Goal: Task Accomplishment & Management: Manage account settings

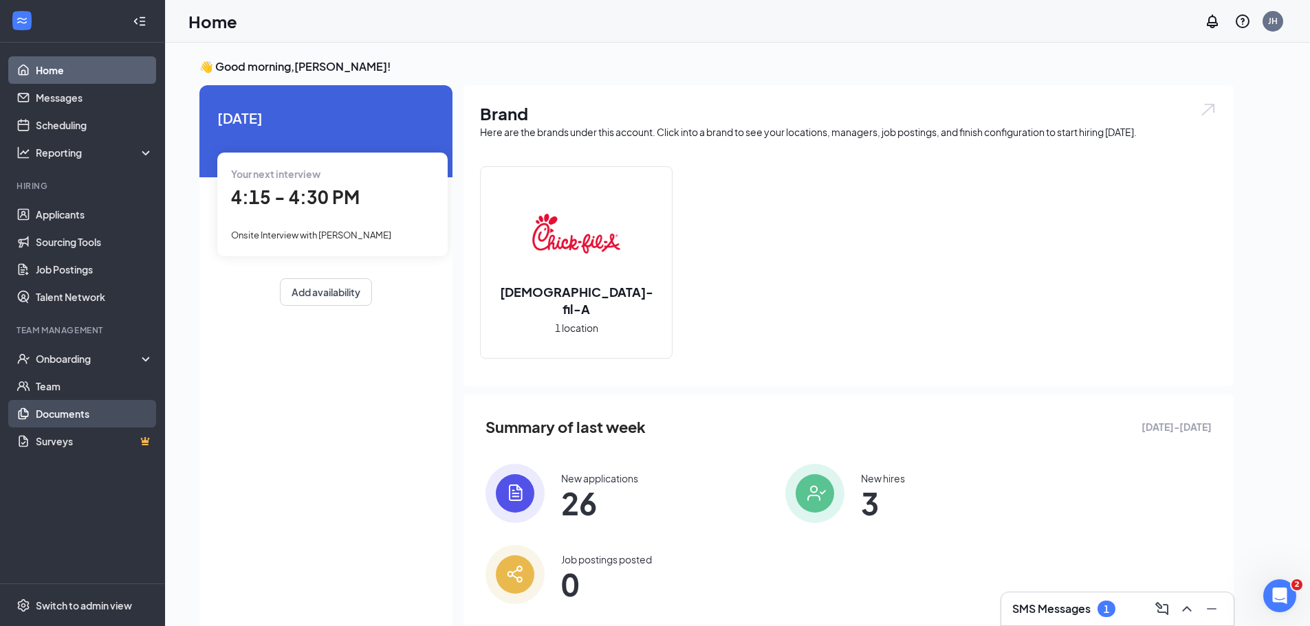
click at [90, 408] on link "Documents" at bounding box center [95, 413] width 118 height 27
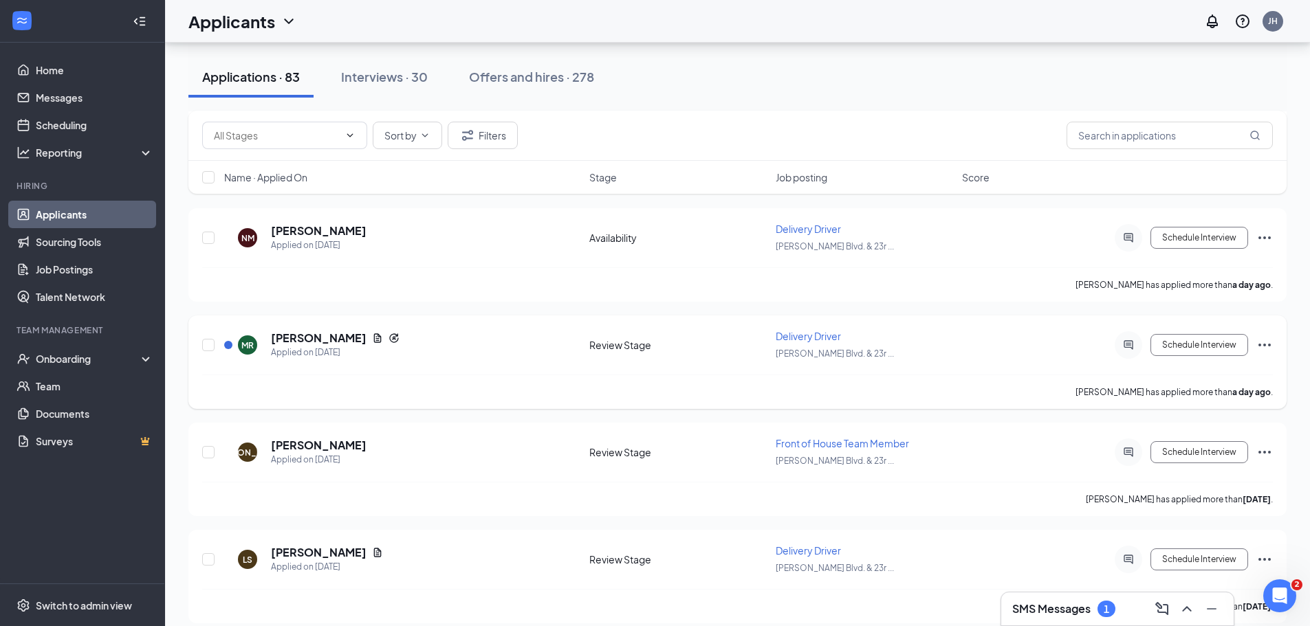
scroll to position [275, 0]
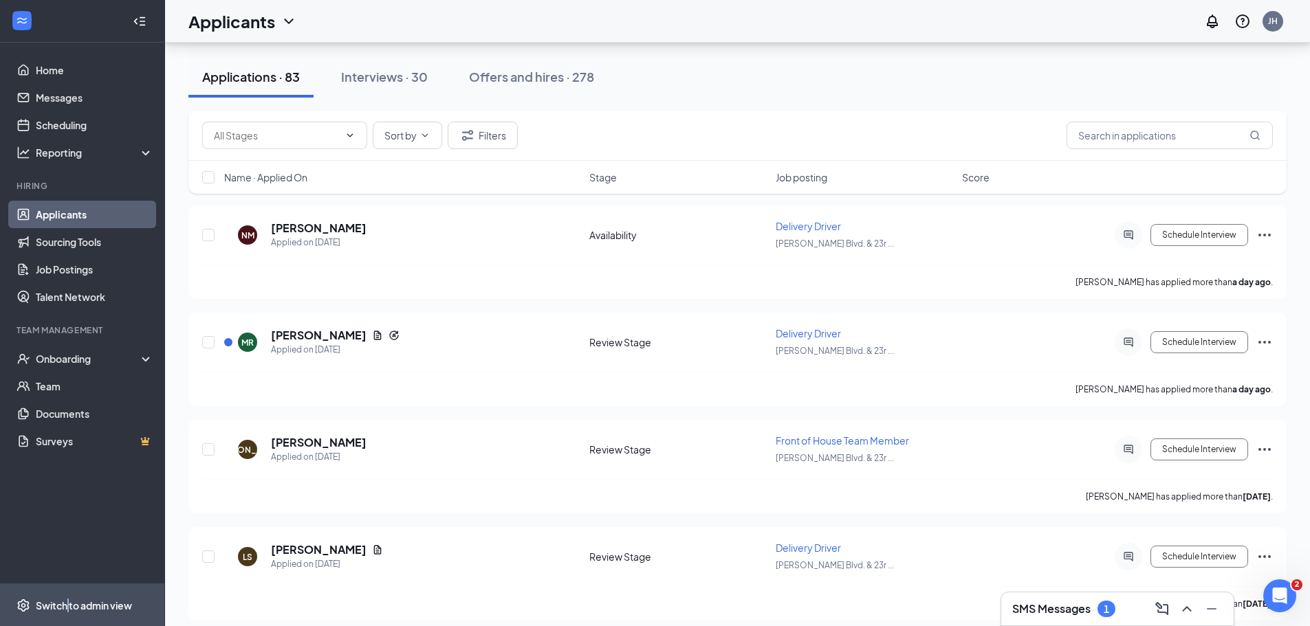
click at [69, 608] on div "Switch to admin view" at bounding box center [84, 606] width 96 height 14
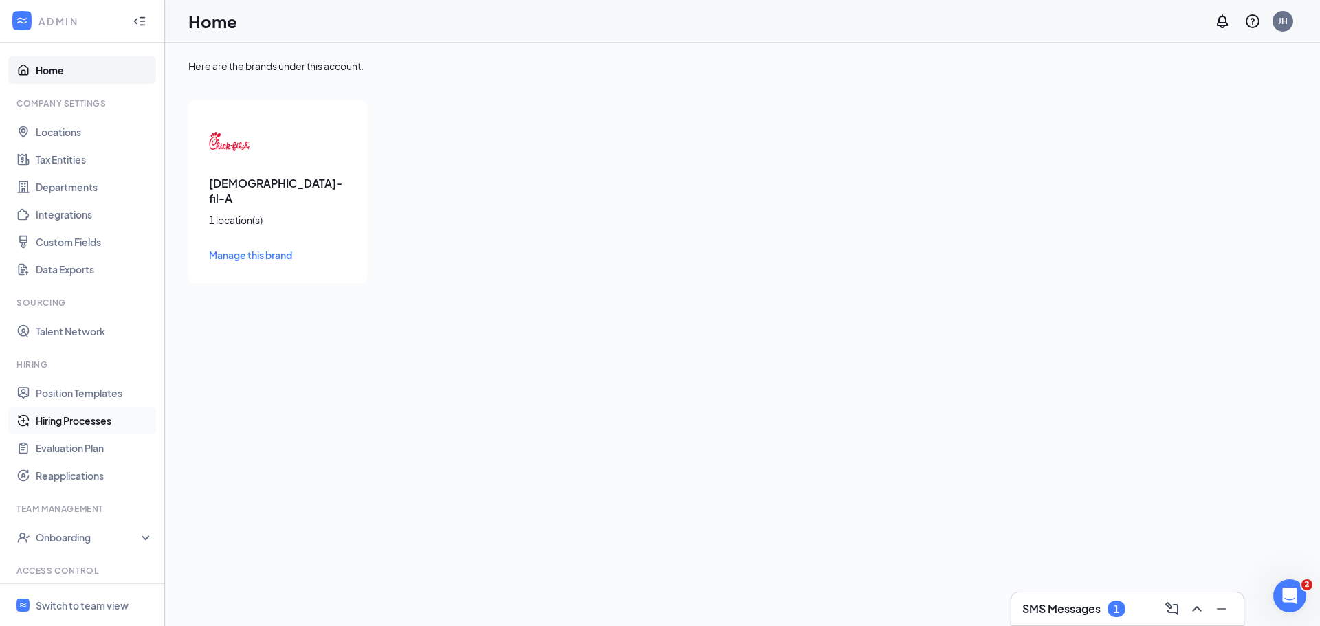
click at [59, 429] on link "Hiring Processes" at bounding box center [95, 420] width 118 height 27
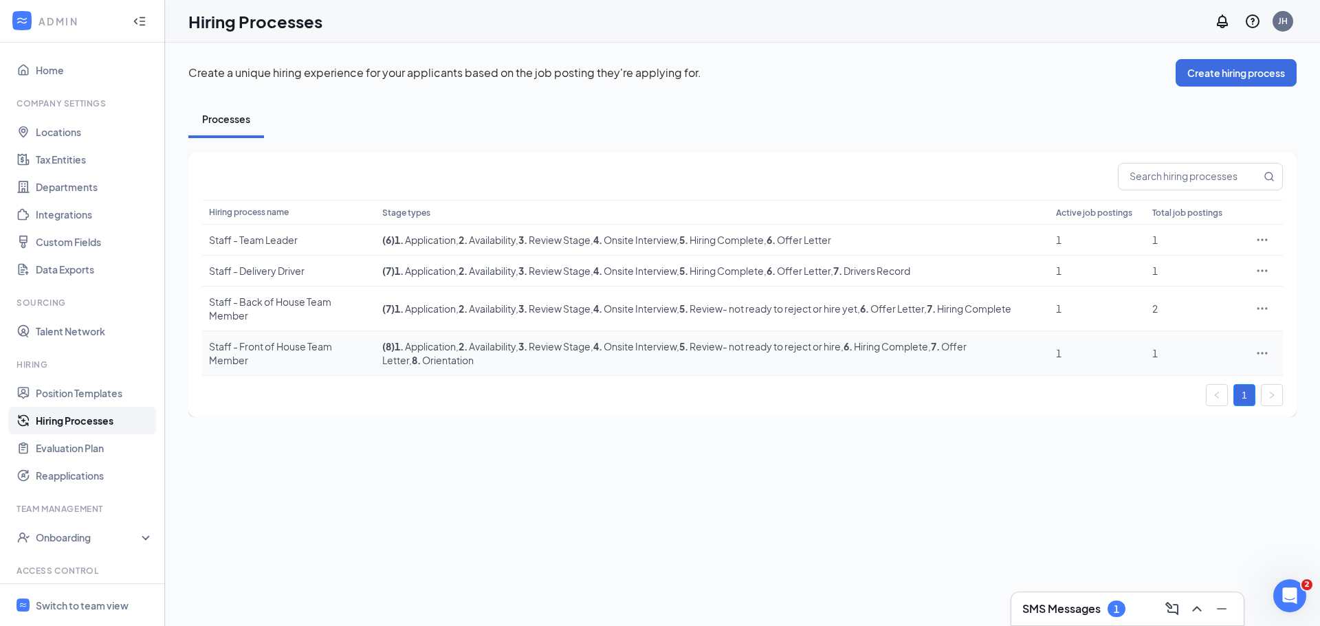
click at [417, 368] on td "( 8 ) 1 . Application , 2 . Availability , 3 . Review Stage , 4 . Onsite Interv…" at bounding box center [712, 353] width 674 height 45
click at [420, 360] on span ", 8 . Orientation" at bounding box center [441, 360] width 65 height 12
click at [1264, 358] on icon "Ellipses" at bounding box center [1262, 353] width 14 height 14
click at [1204, 382] on span "Edit" at bounding box center [1199, 381] width 118 height 15
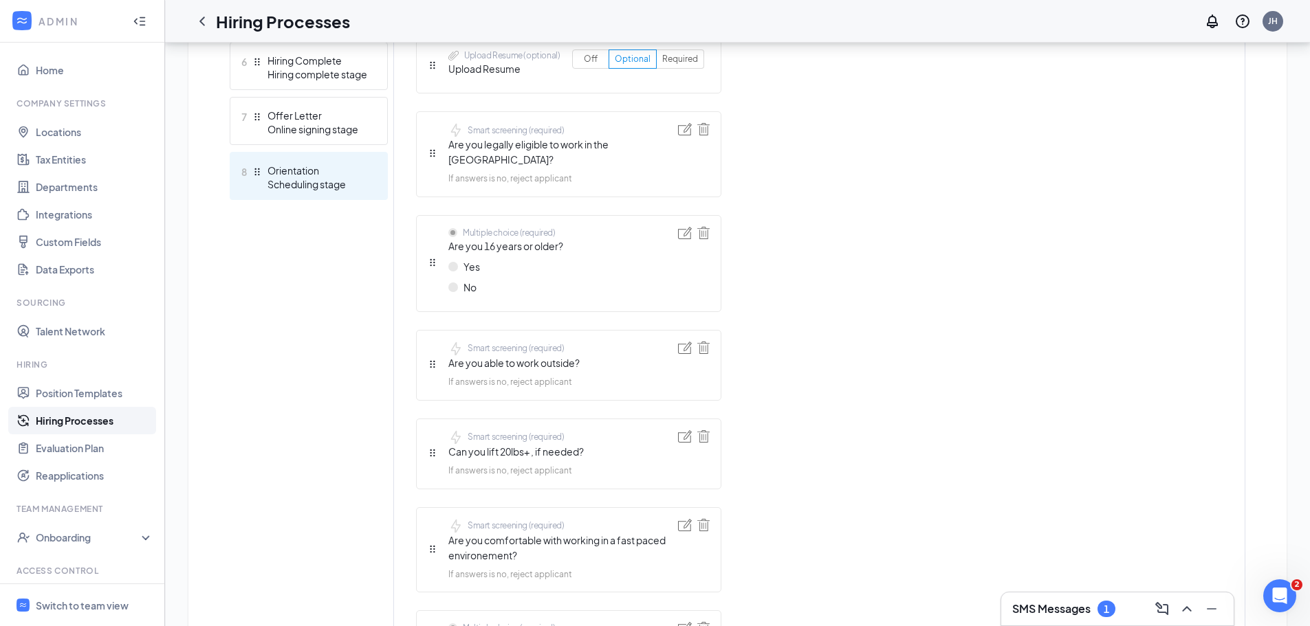
click at [342, 186] on div "Scheduling stage" at bounding box center [317, 184] width 100 height 14
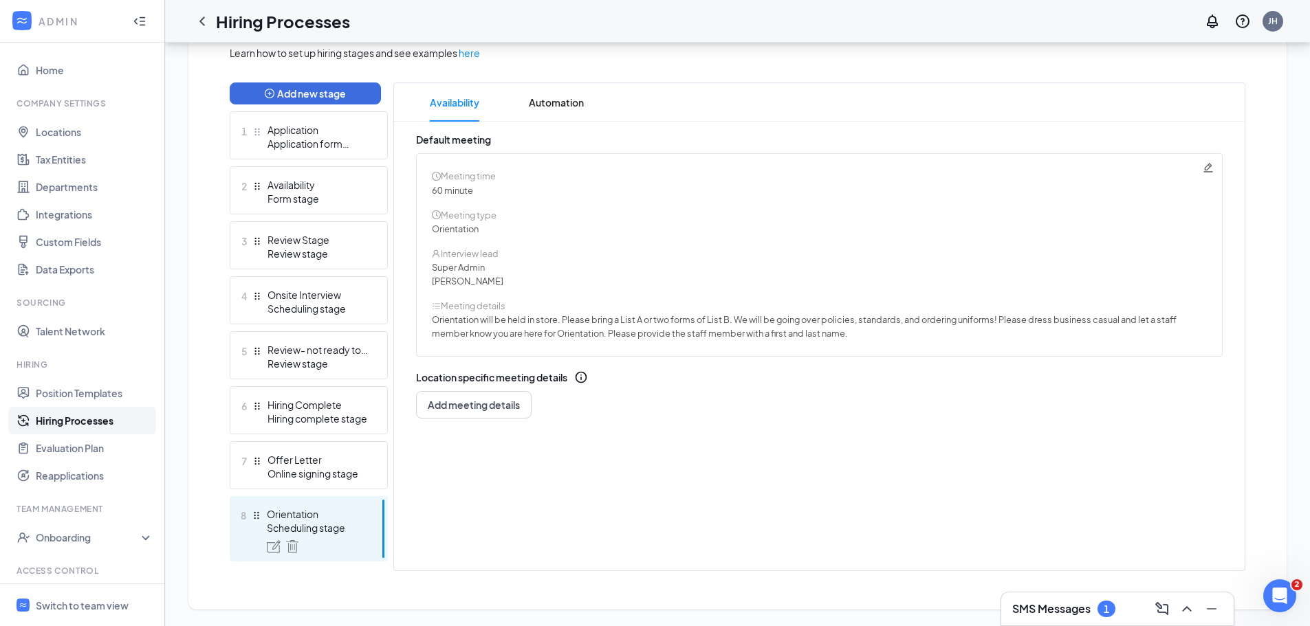
click at [865, 330] on span "Orientation will be held in store. Please bring a List A or two forms of List B…" at bounding box center [804, 326] width 744 height 27
click at [848, 333] on span "member know you are here for Orientation. Please provide the staff member with …" at bounding box center [640, 333] width 416 height 11
click at [736, 319] on span "Orientation will be held in store. Please bring a List A or two forms of List B…" at bounding box center [804, 319] width 744 height 11
click at [1206, 168] on icon "Pencil" at bounding box center [1207, 167] width 11 height 11
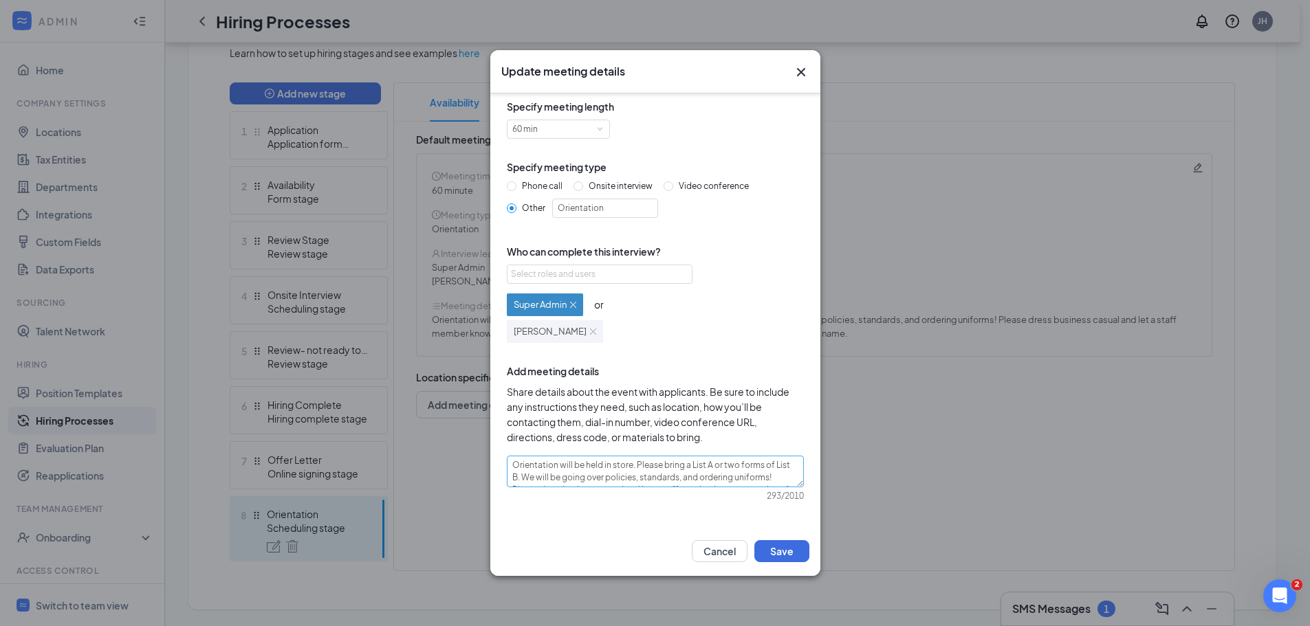
scroll to position [7, 0]
click at [712, 474] on textarea "Orientation will be held in store. Please bring a List A or two forms of List B…" at bounding box center [655, 470] width 297 height 32
click at [518, 475] on textarea "Orientation will be held in store. Please bring a List A or two forms of List B…" at bounding box center [655, 470] width 297 height 32
type textarea "Orientation will be held in store. Please bring a List A or two forms of List B…"
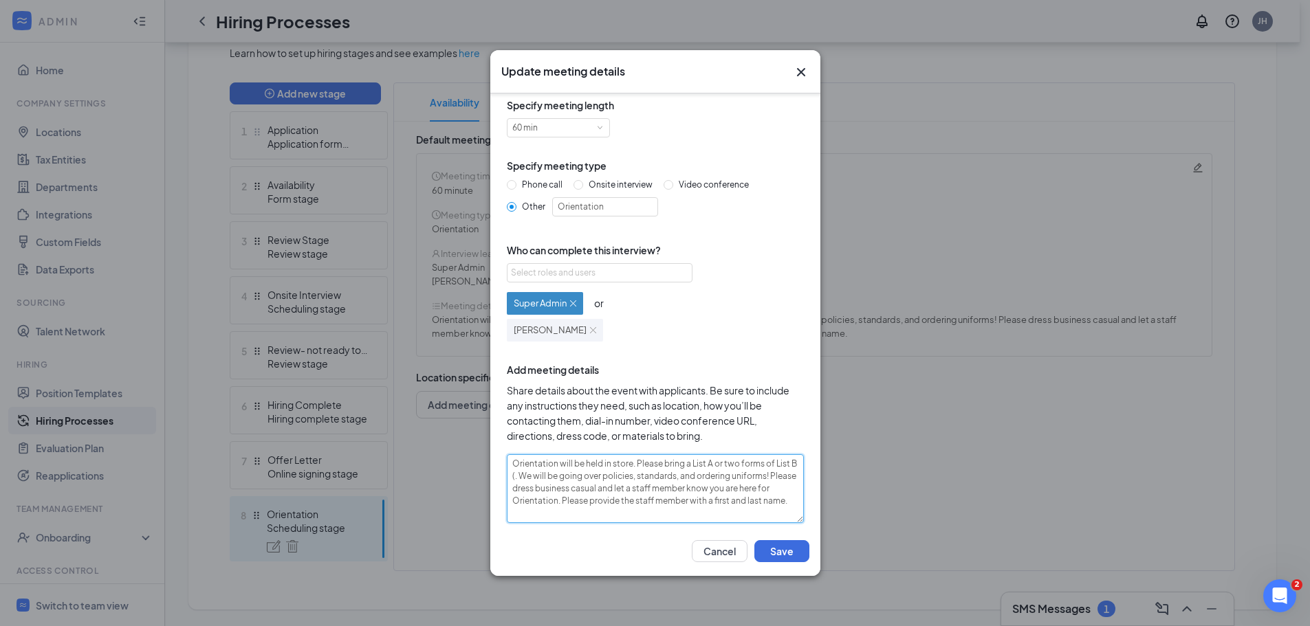
type textarea "Orientation will be held in store. Please bring a List A or two forms of List B…"
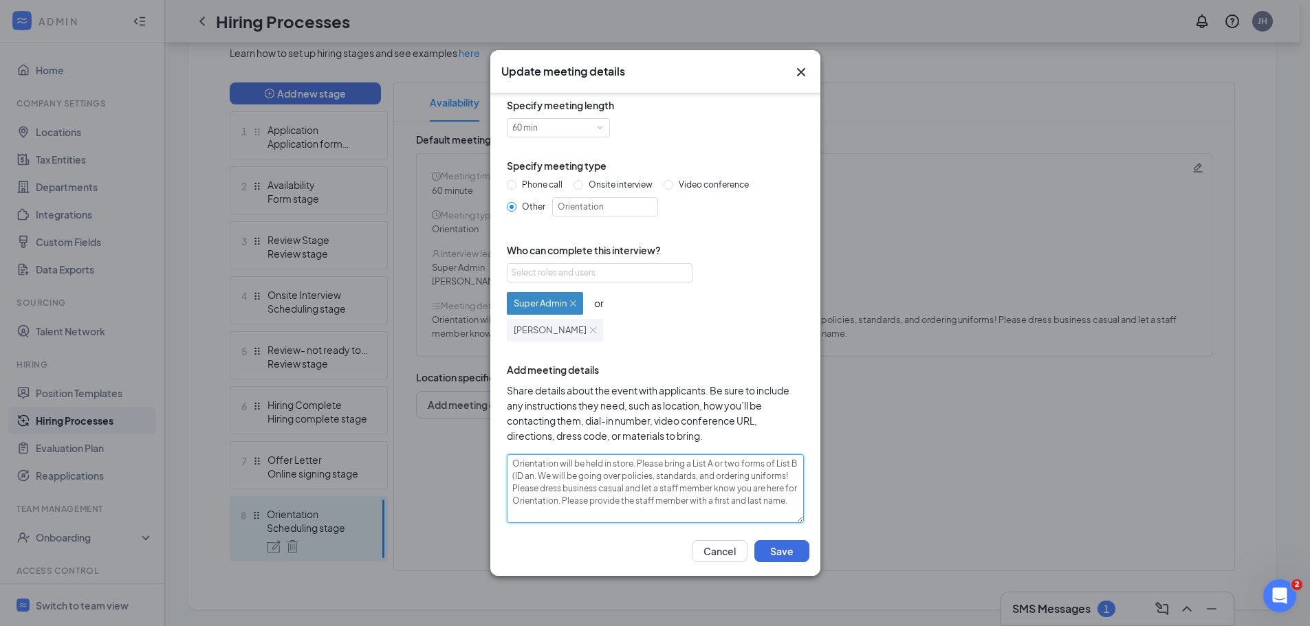
type textarea "Orientation will be held in store. Please bring a List A or two forms of List B…"
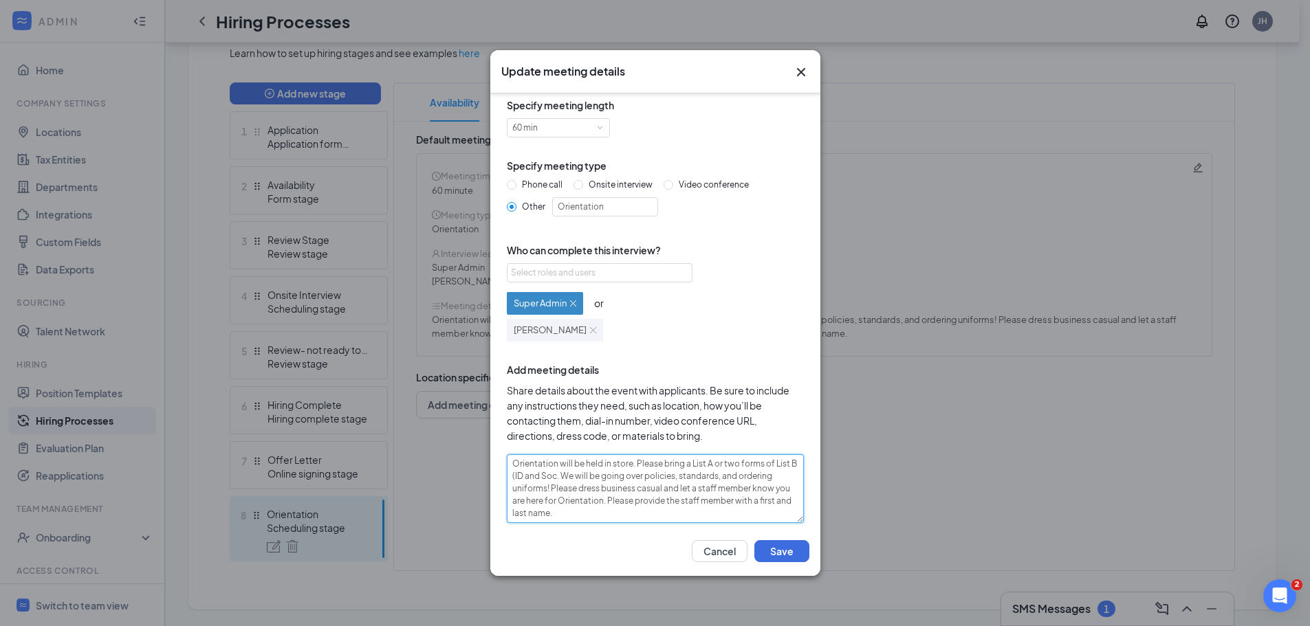
type textarea "Orientation will be held in store. Please bring a List A or two forms of List B…"
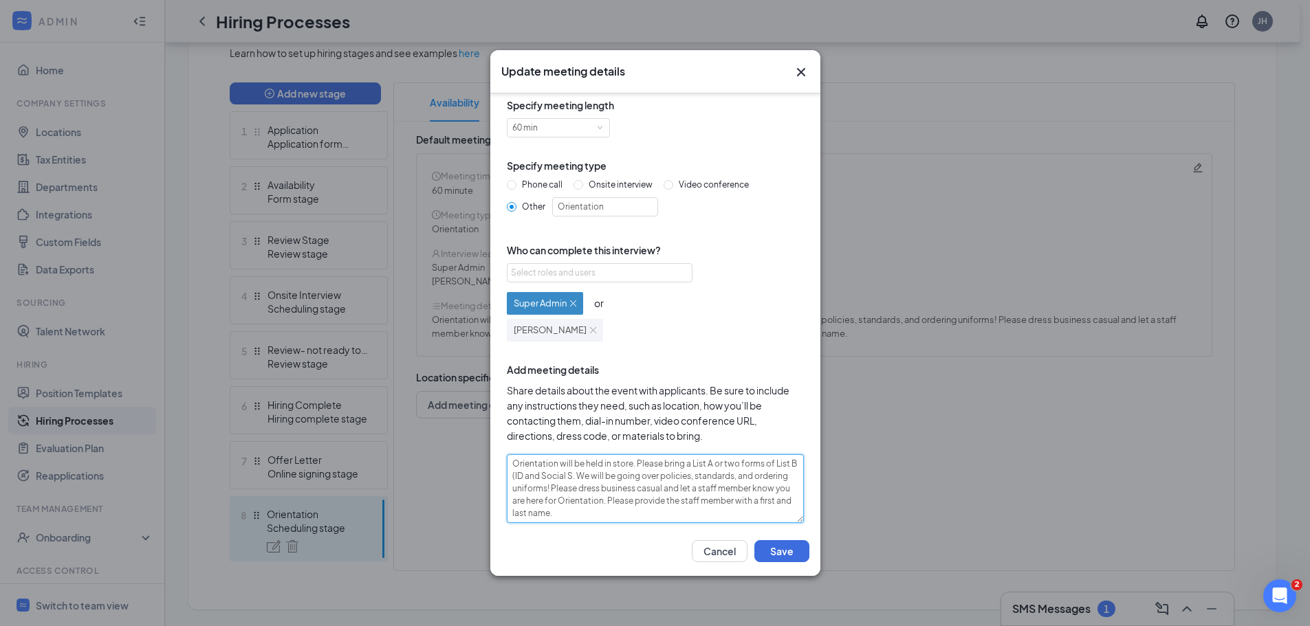
type textarea "Orientation will be held in store. Please bring a List A or two forms of List B…"
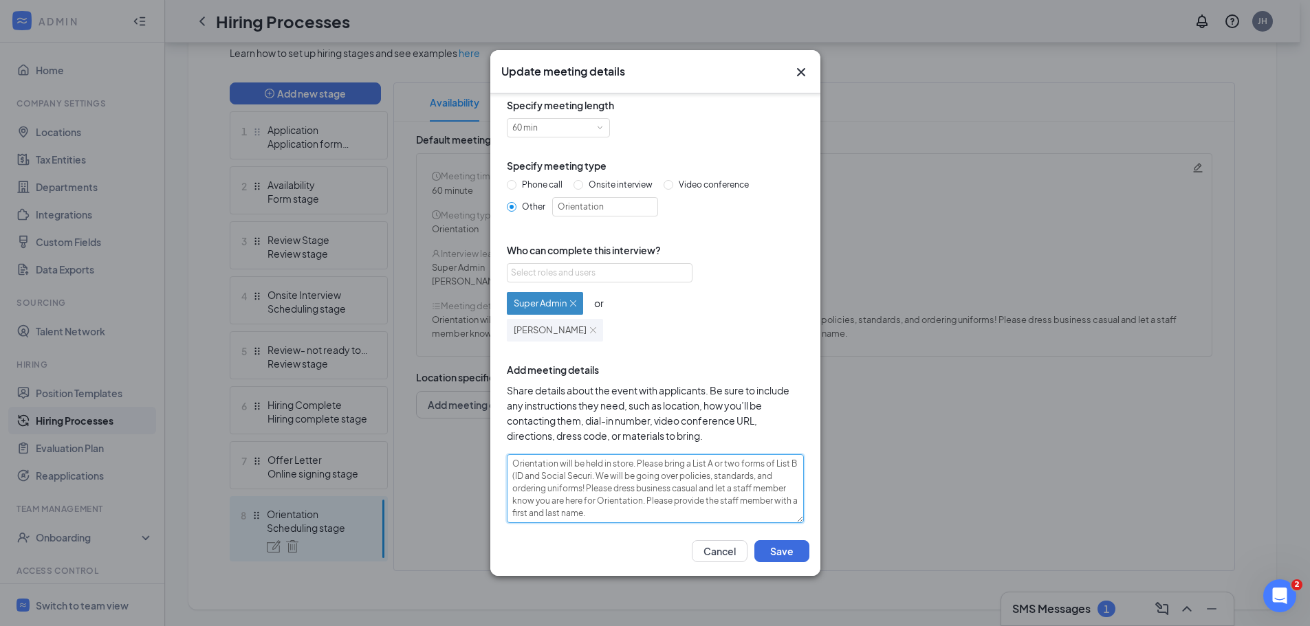
type textarea "Orientation will be held in store. Please bring a List A or two forms of List B…"
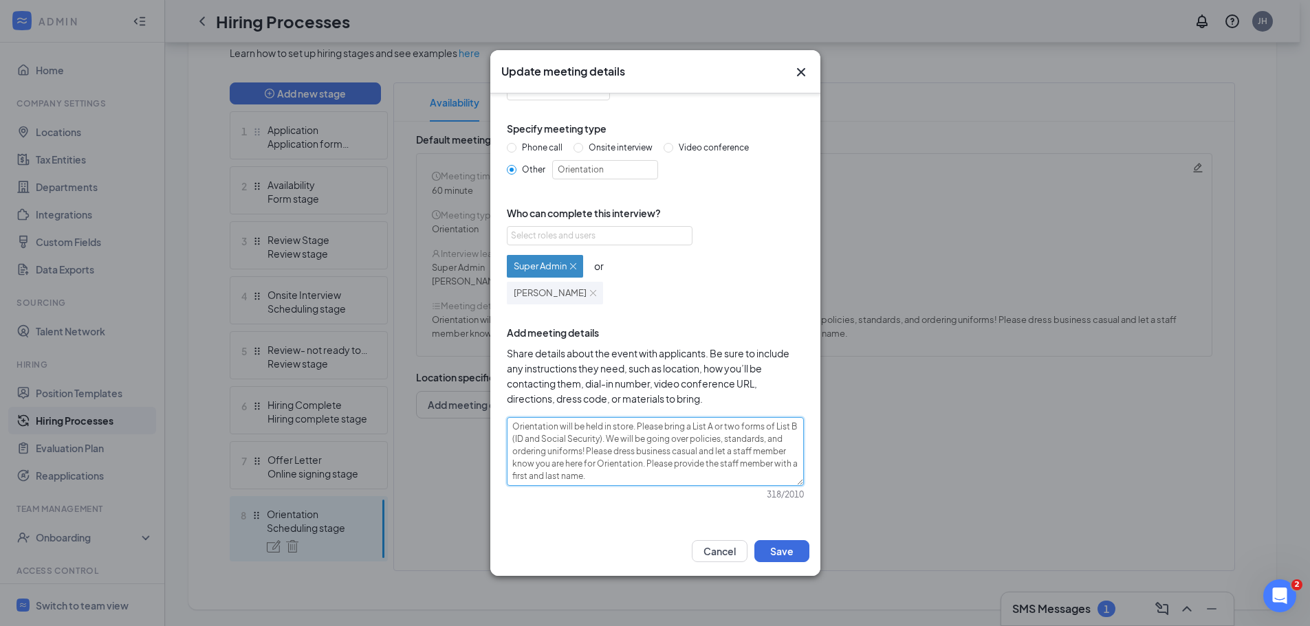
click at [585, 451] on textarea "Orientation will be held in store. Please bring a List A or two forms of List B…" at bounding box center [655, 451] width 297 height 69
type textarea "Orientation will be held in store. Please bring a List A or two forms of List B…"
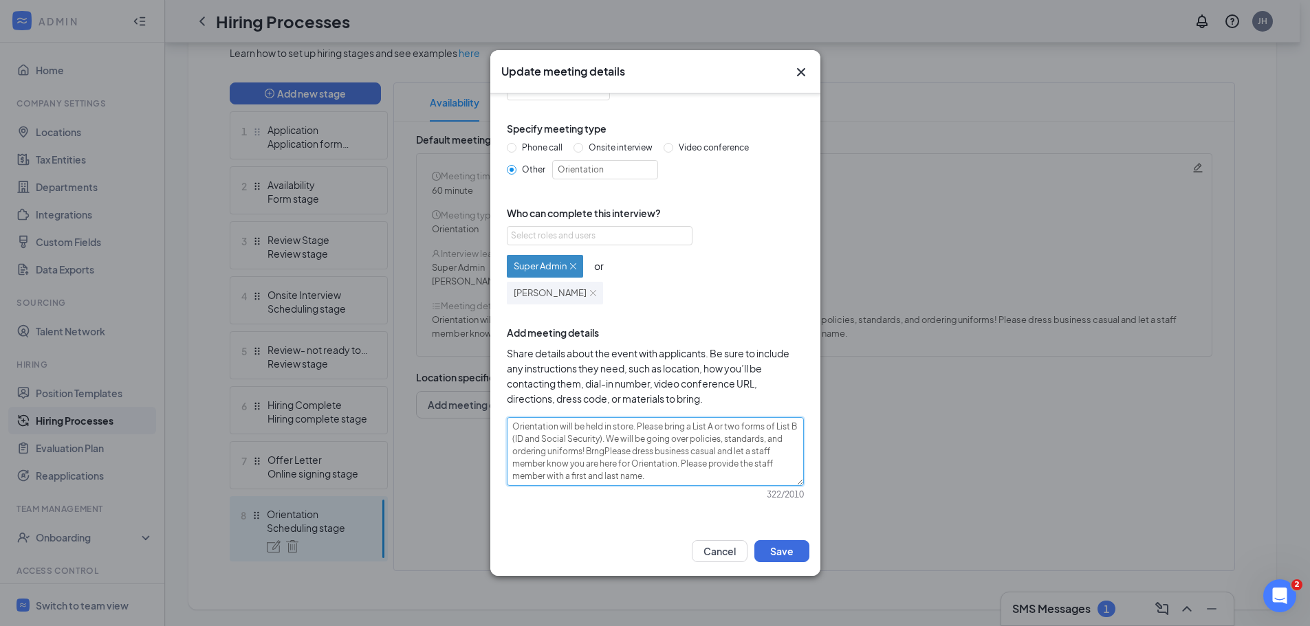
type textarea "Orientation will be held in store. Please bring a List A or two forms of List B…"
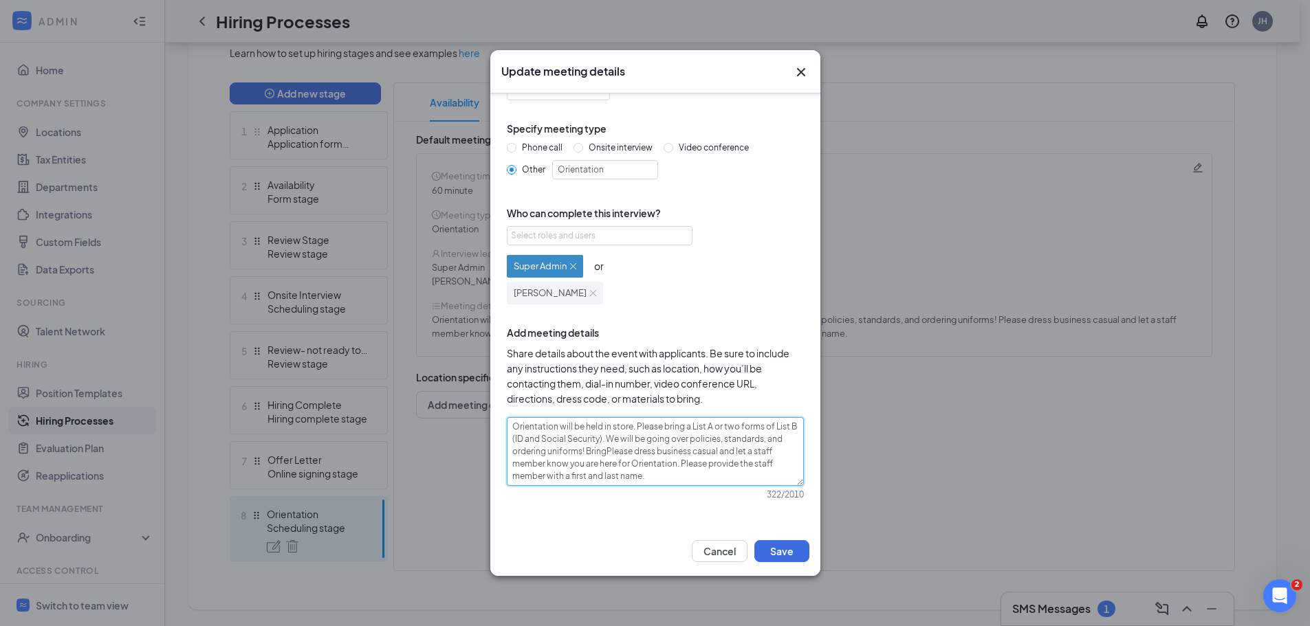
type textarea "Orientation will be held in store. Please bring a List A or two forms of List B…"
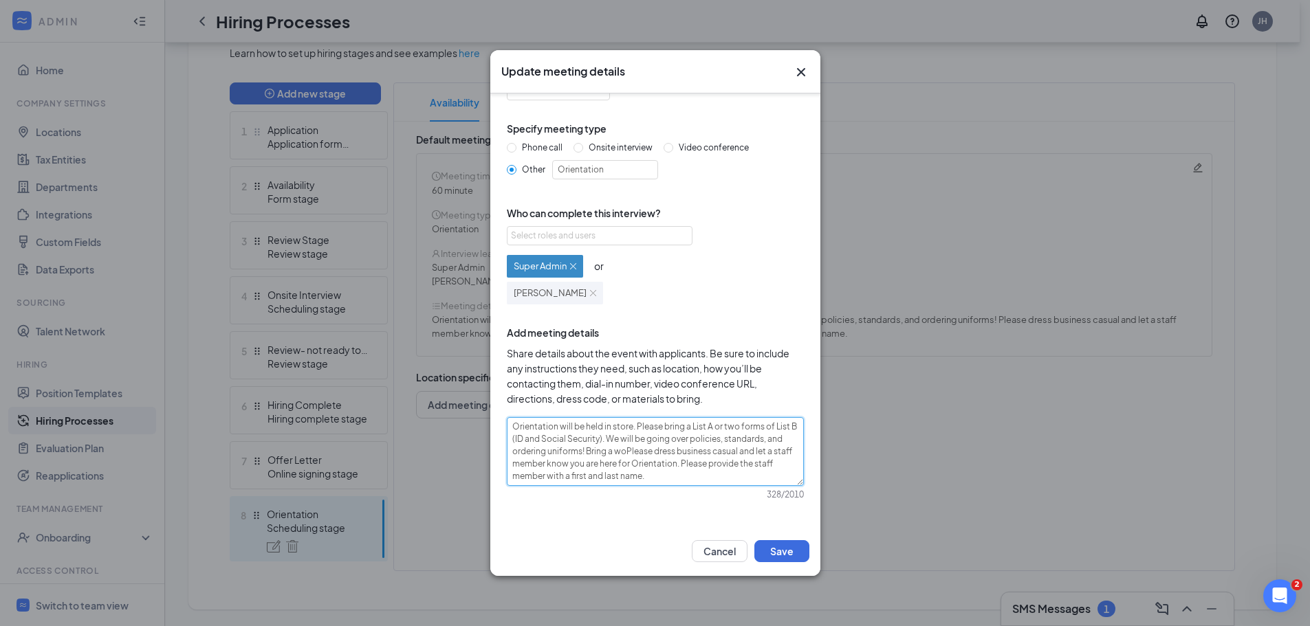
type textarea "Orientation will be held in store. Please bring a List A or two forms of List B…"
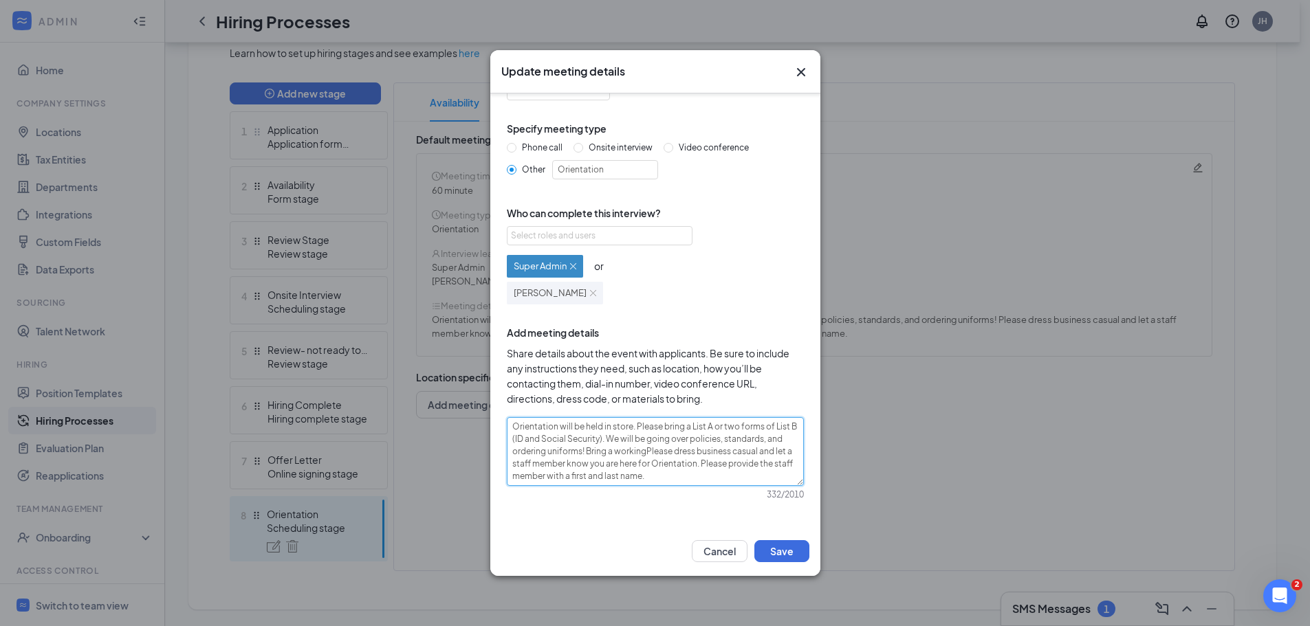
type textarea "Orientation will be held in store. Please bring a List A or two forms of List B…"
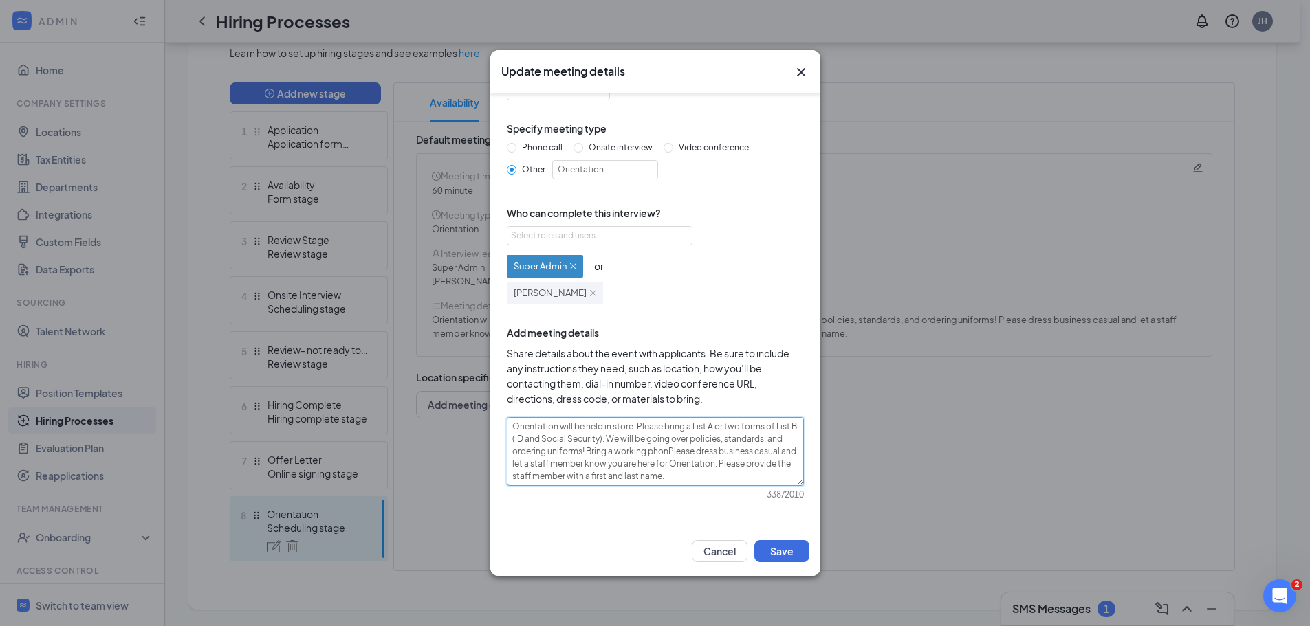
type textarea "Orientation will be held in store. Please bring a List A or two forms of List B…"
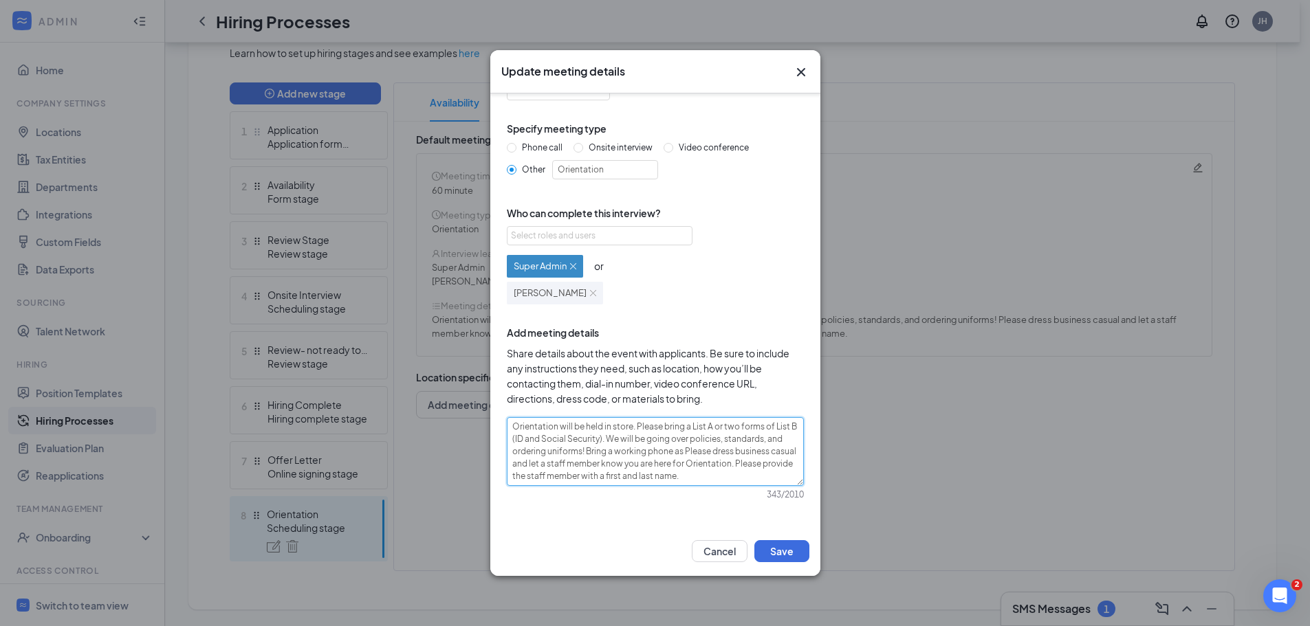
type textarea "Orientation will be held in store. Please bring a List A or two forms of List B…"
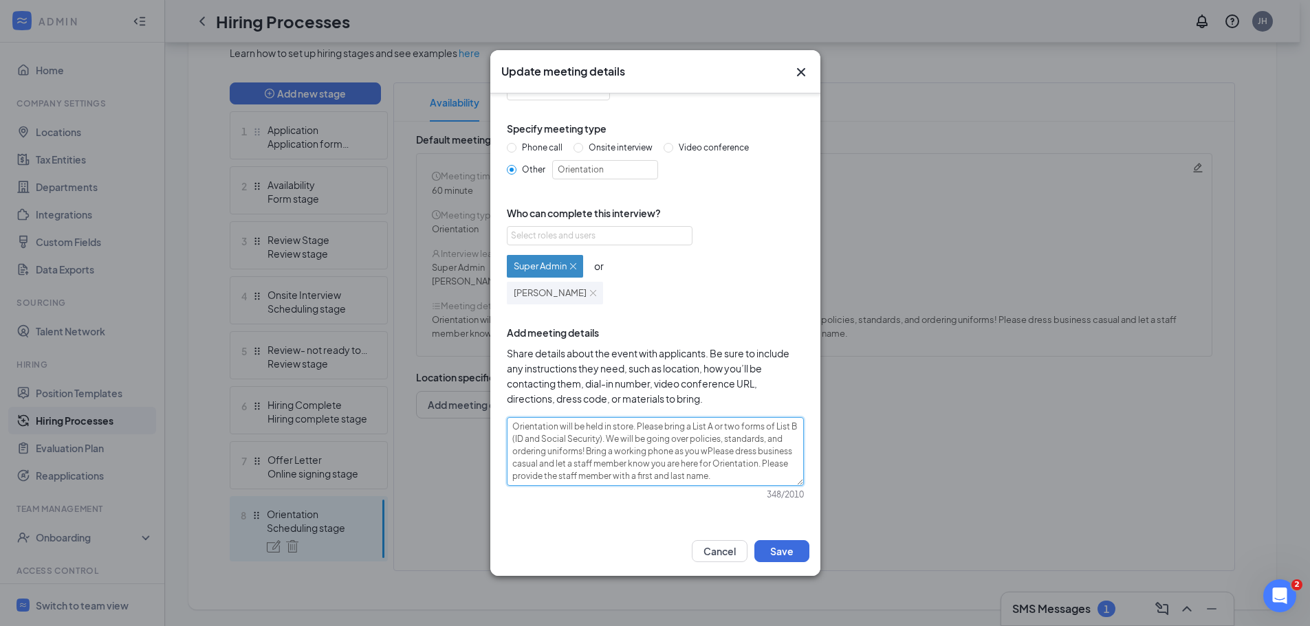
type textarea "Orientation will be held in store. Please bring a List A or two forms of List B…"
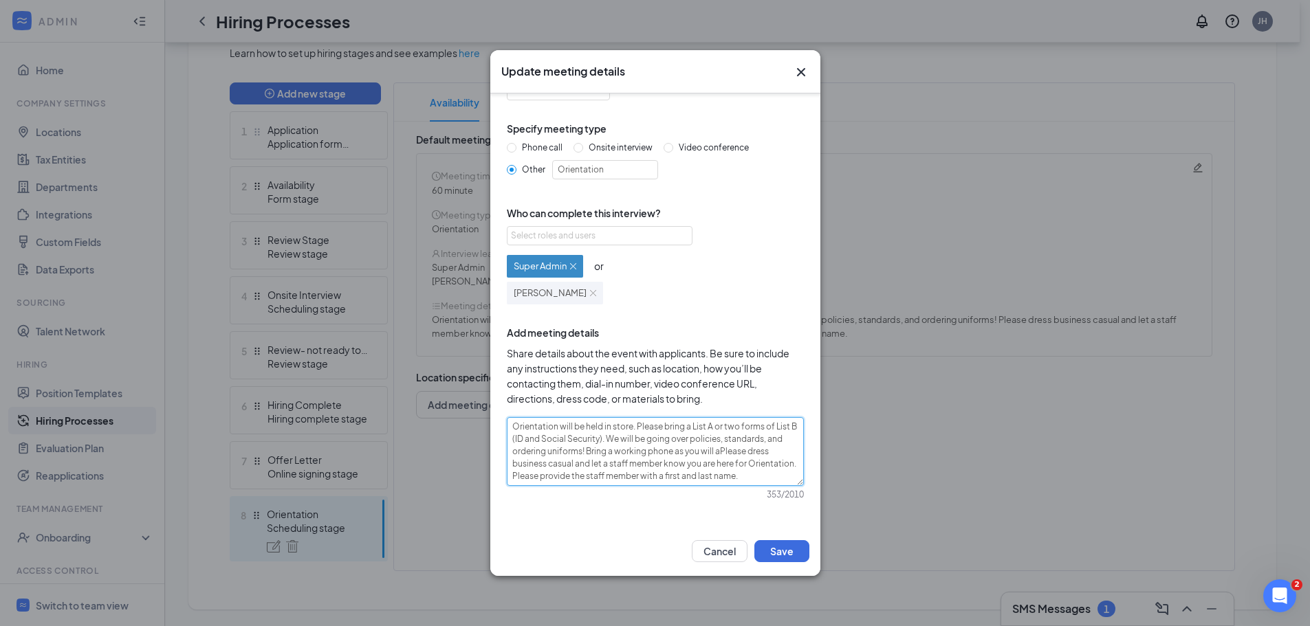
type textarea "Orientation will be held in store. Please bring a List A or two forms of List B…"
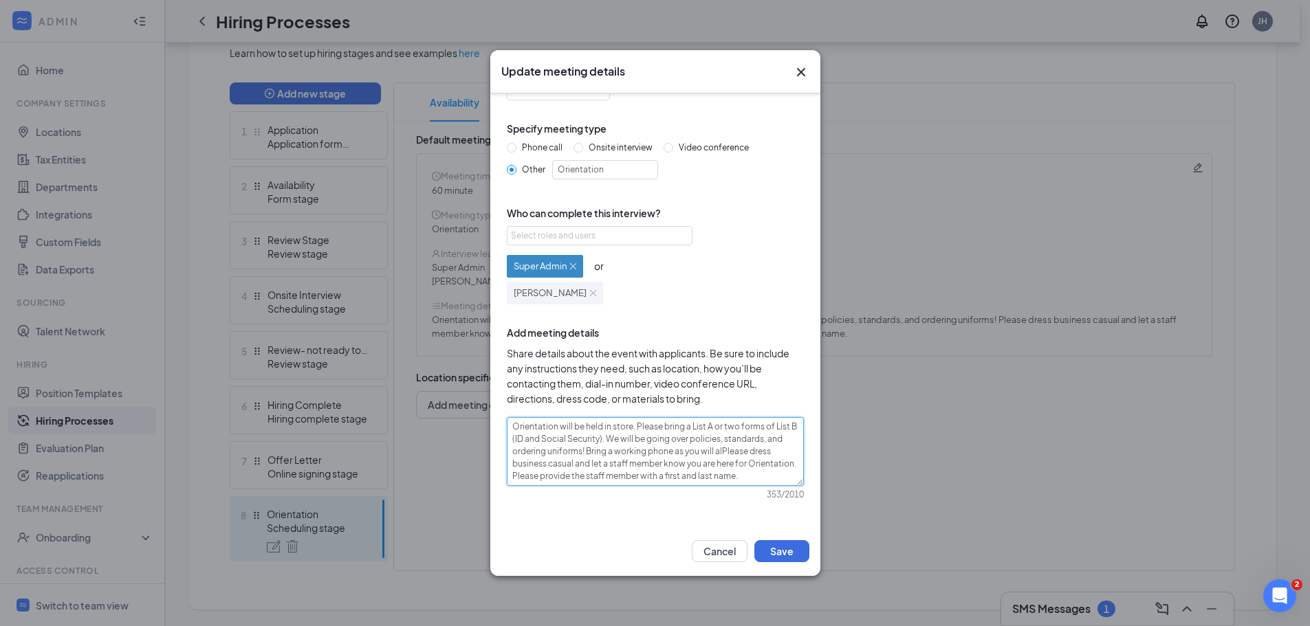
type textarea "Orientation will be held in store. Please bring a List A or two forms of List B…"
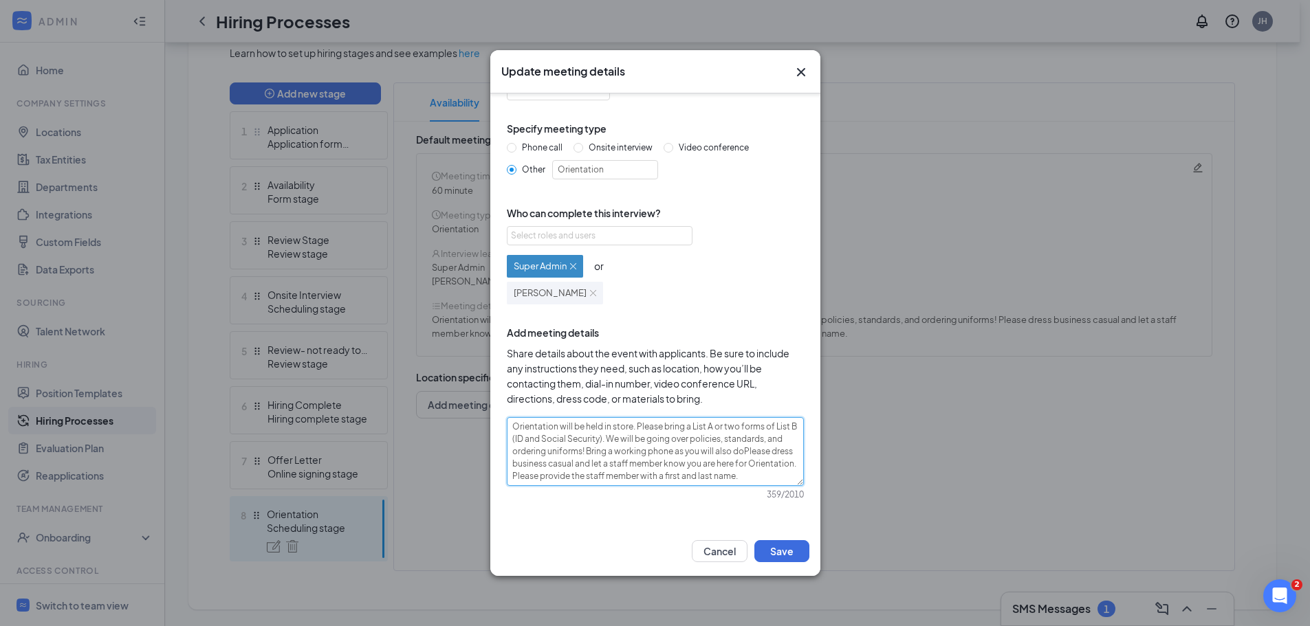
type textarea "Orientation will be held in store. Please bring a List A or two forms of List B…"
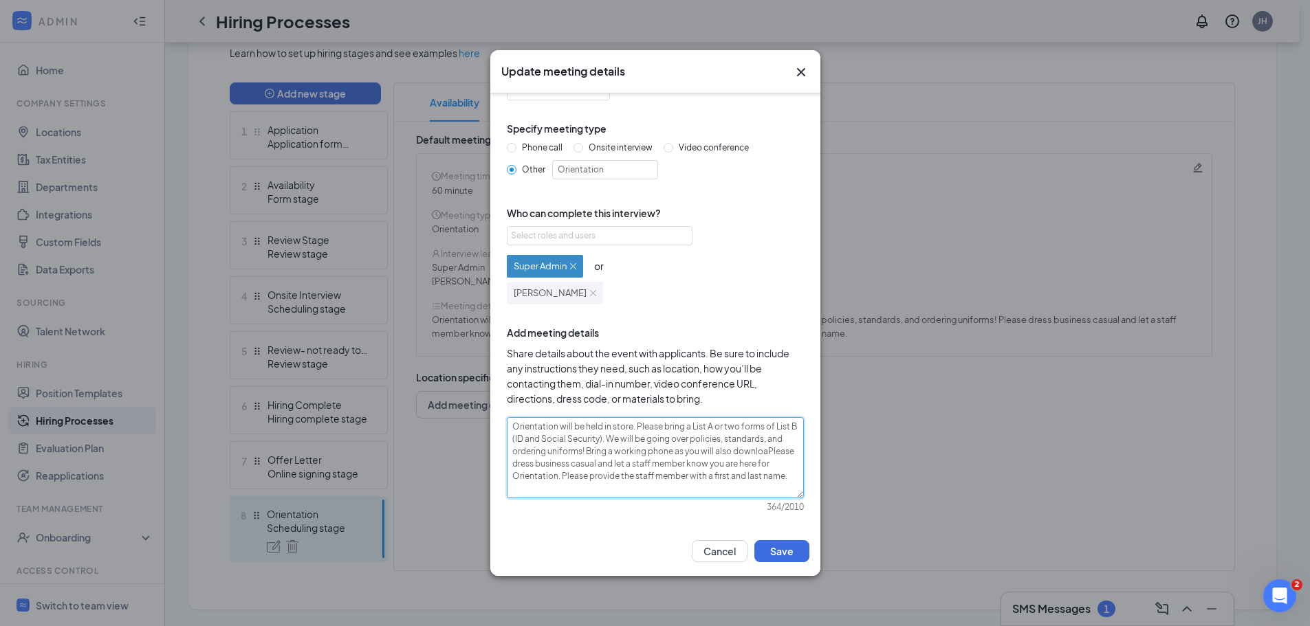
type textarea "Orientation will be held in store. Please bring a List A or two forms of List B…"
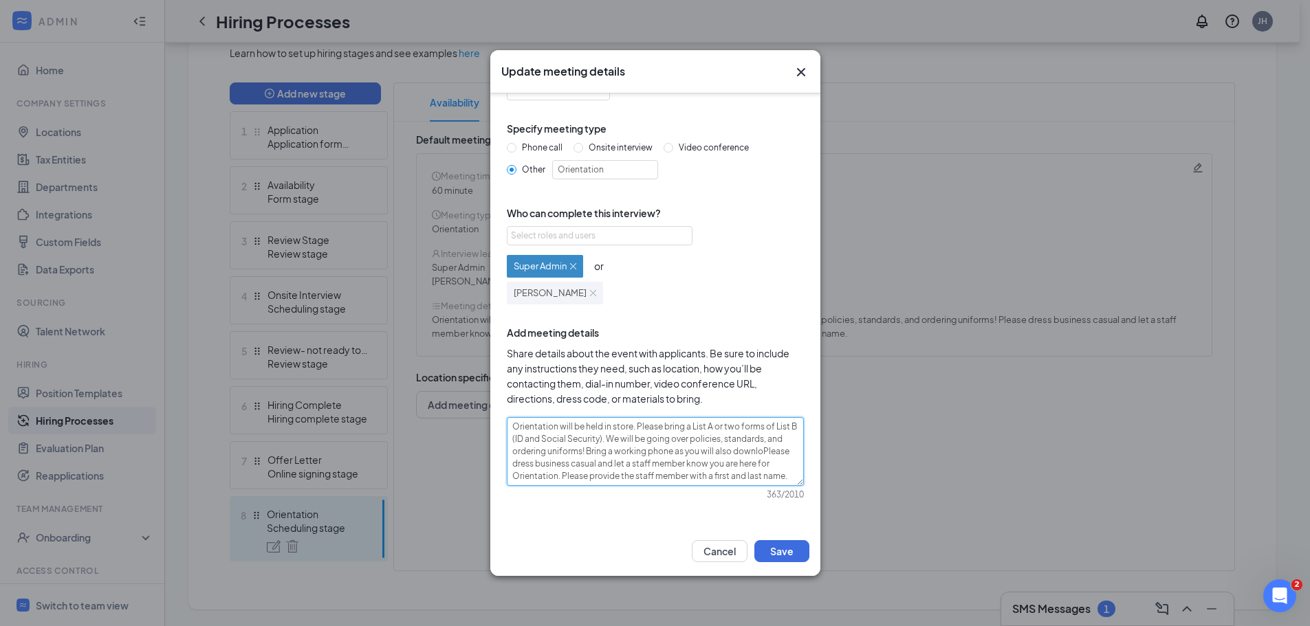
type textarea "Orientation will be held in store. Please bring a List A or two forms of List B…"
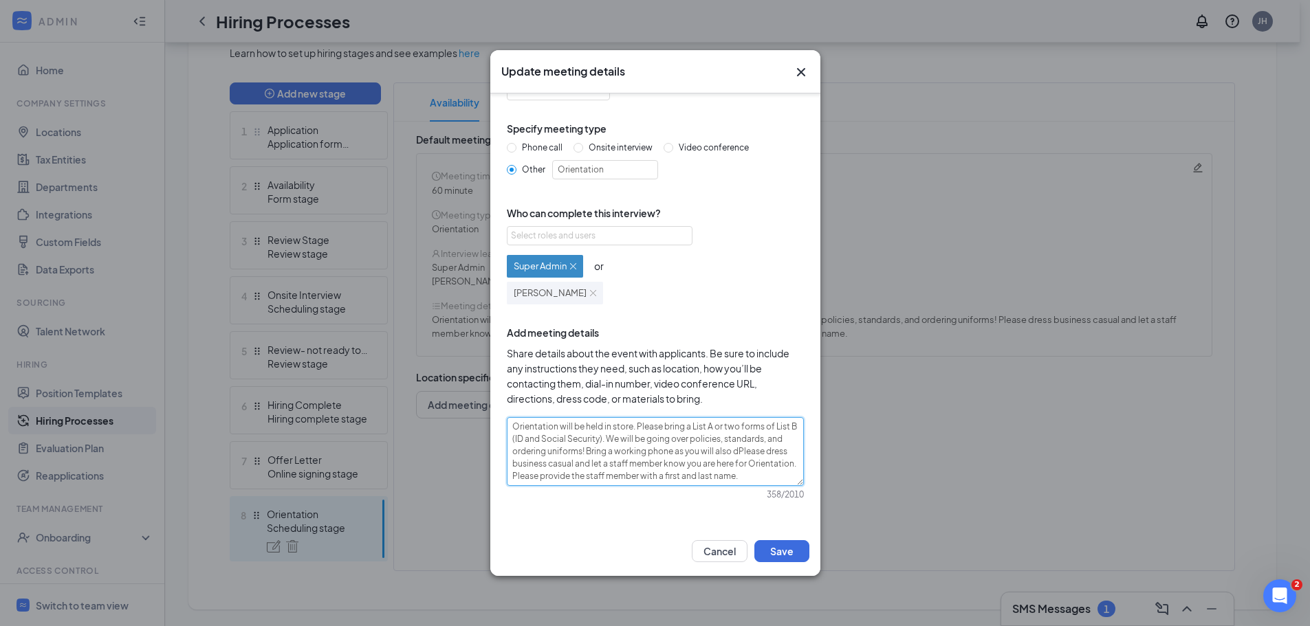
type textarea "Orientation will be held in store. Please bring a List A or two forms of List B…"
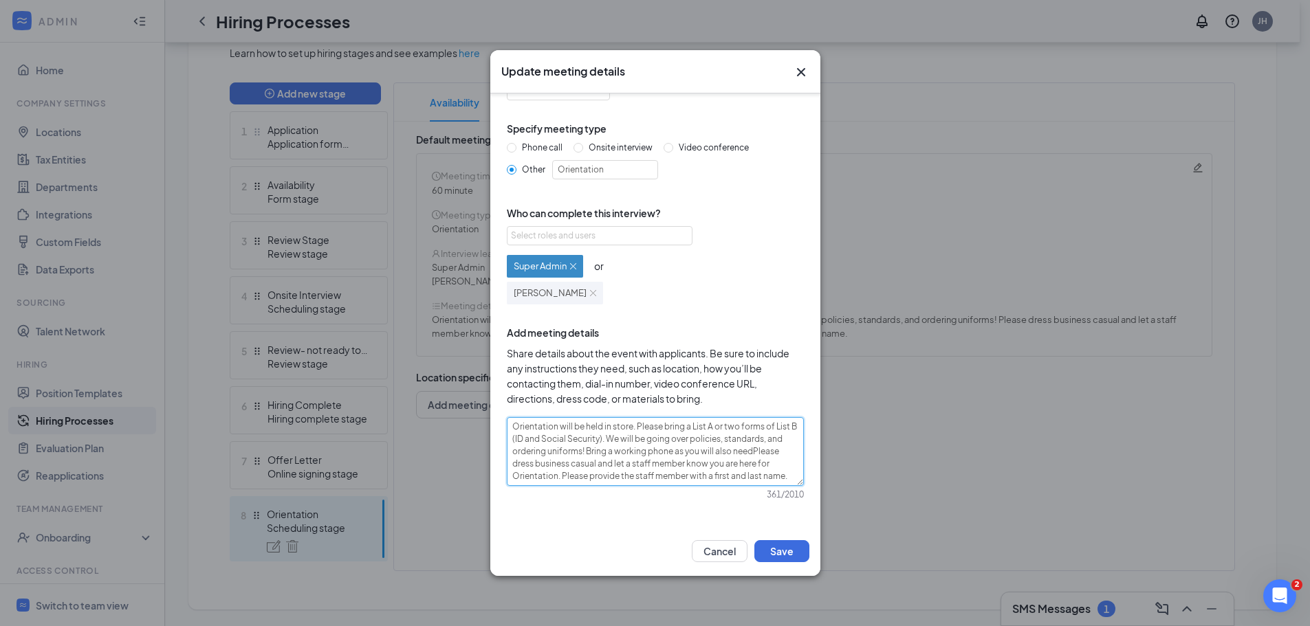
type textarea "Orientation will be held in store. Please bring a List A or two forms of List B…"
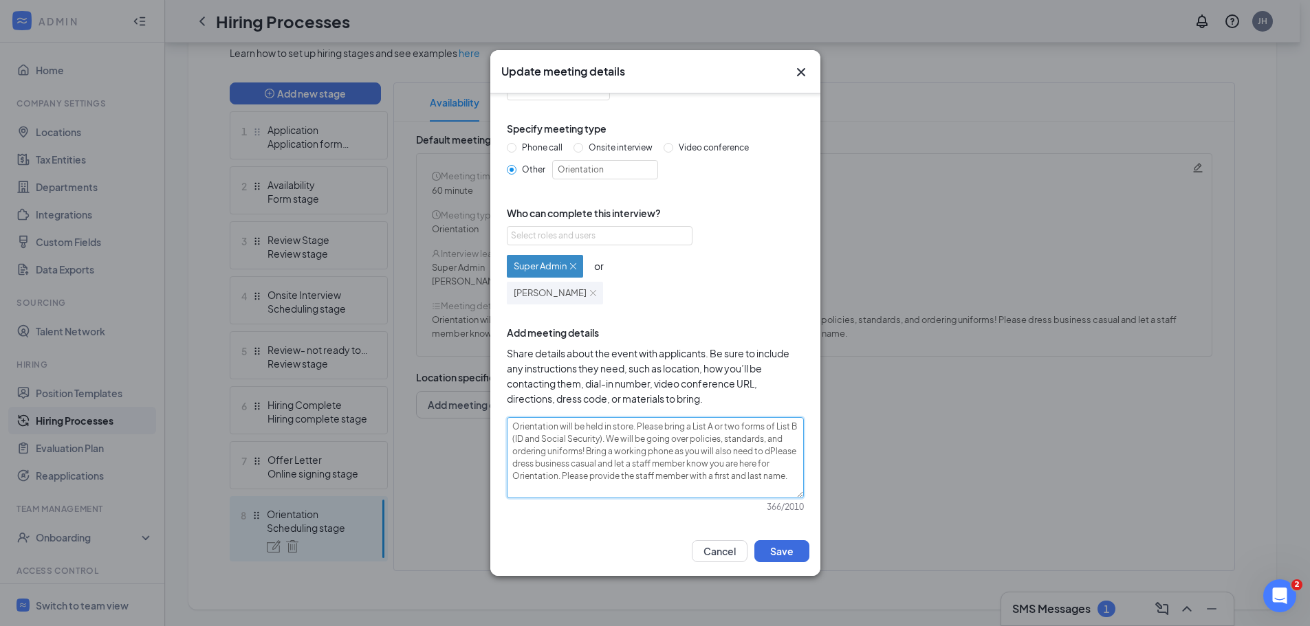
type textarea "Orientation will be held in store. Please bring a List A or two forms of List B…"
drag, startPoint x: 510, startPoint y: 428, endPoint x: 707, endPoint y: 491, distance: 206.3
click at [707, 491] on textarea "Orientation will be held in store. Please bring a List A or two forms of List B…" at bounding box center [655, 457] width 297 height 81
click at [668, 492] on textarea "Orientation will be held in store. Please bring a List A or two forms of List B…" at bounding box center [655, 457] width 297 height 81
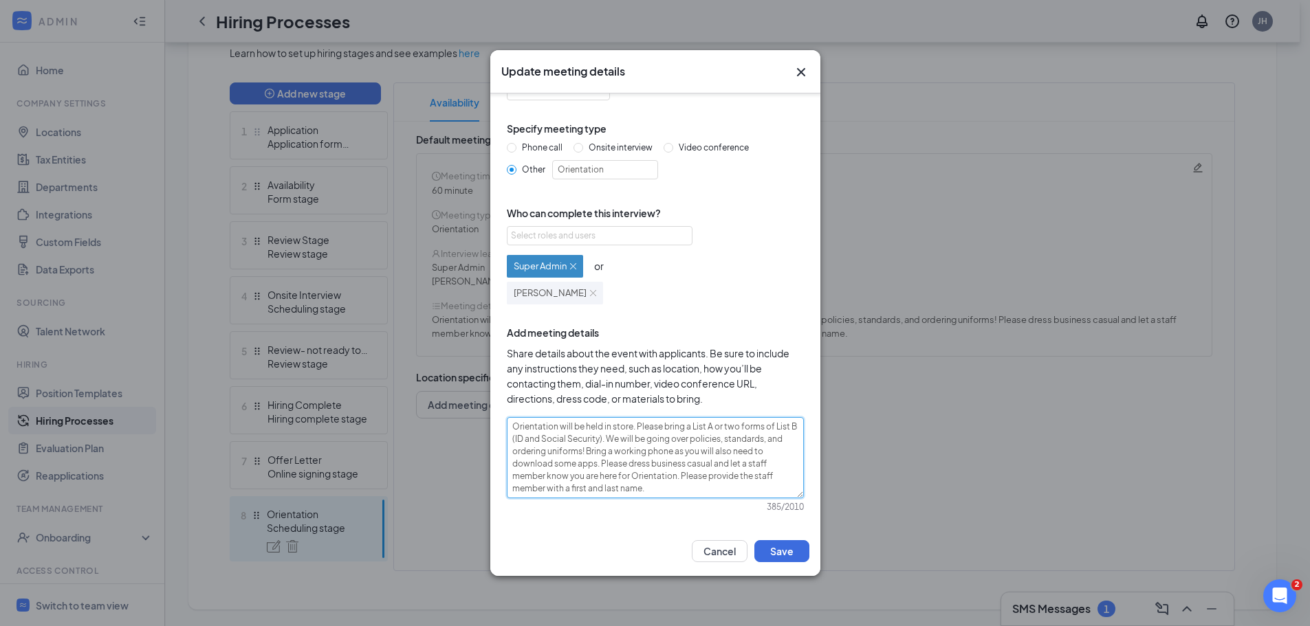
click at [531, 438] on textarea "Orientation will be held in store. Please bring a List A or two forms of List B…" at bounding box center [655, 457] width 297 height 81
click at [773, 542] on button "Save" at bounding box center [781, 551] width 55 height 22
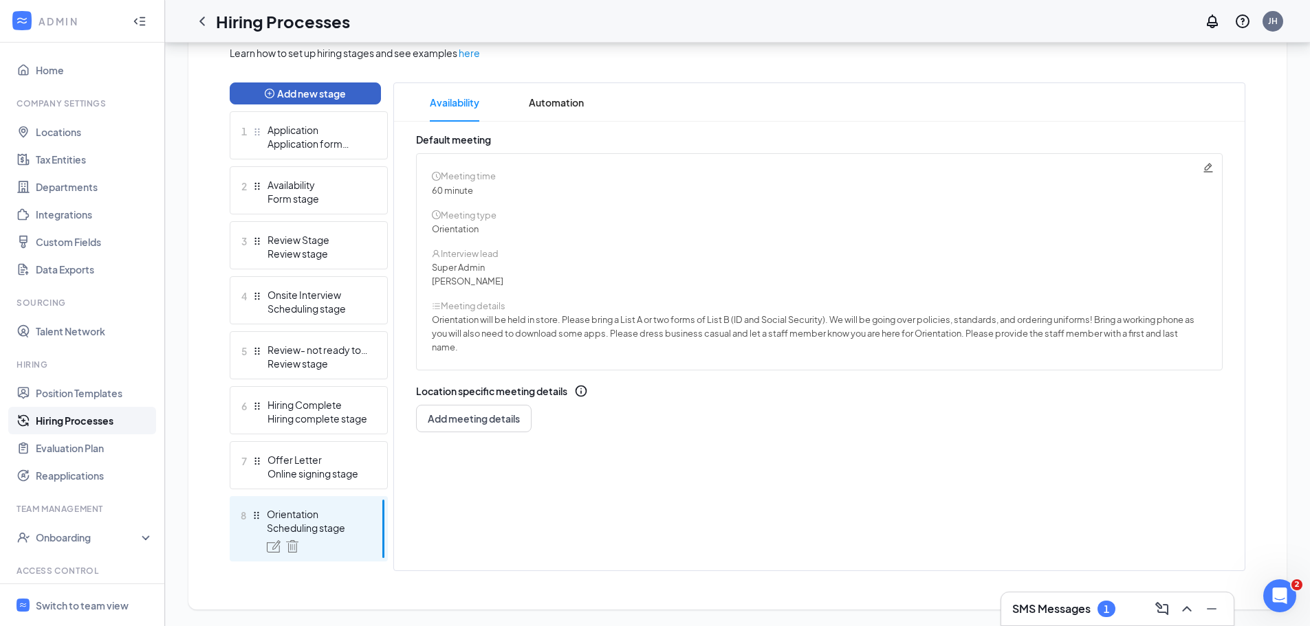
click at [309, 89] on button "Add new stage" at bounding box center [305, 93] width 151 height 22
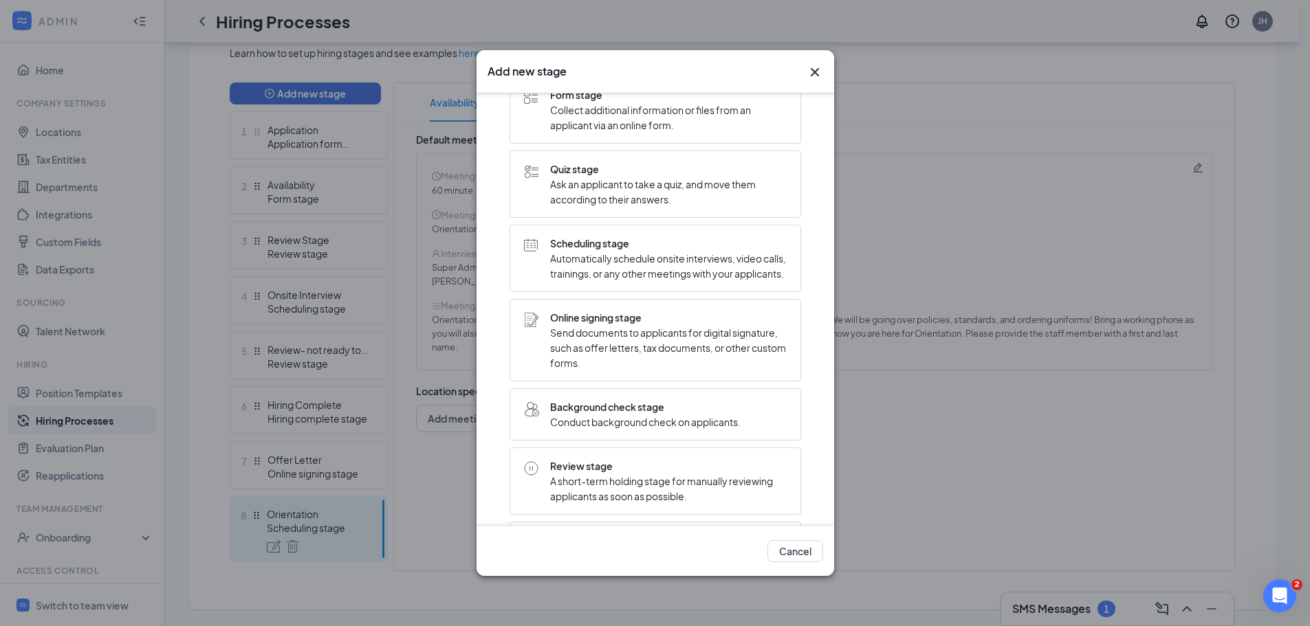
scroll to position [49, 0]
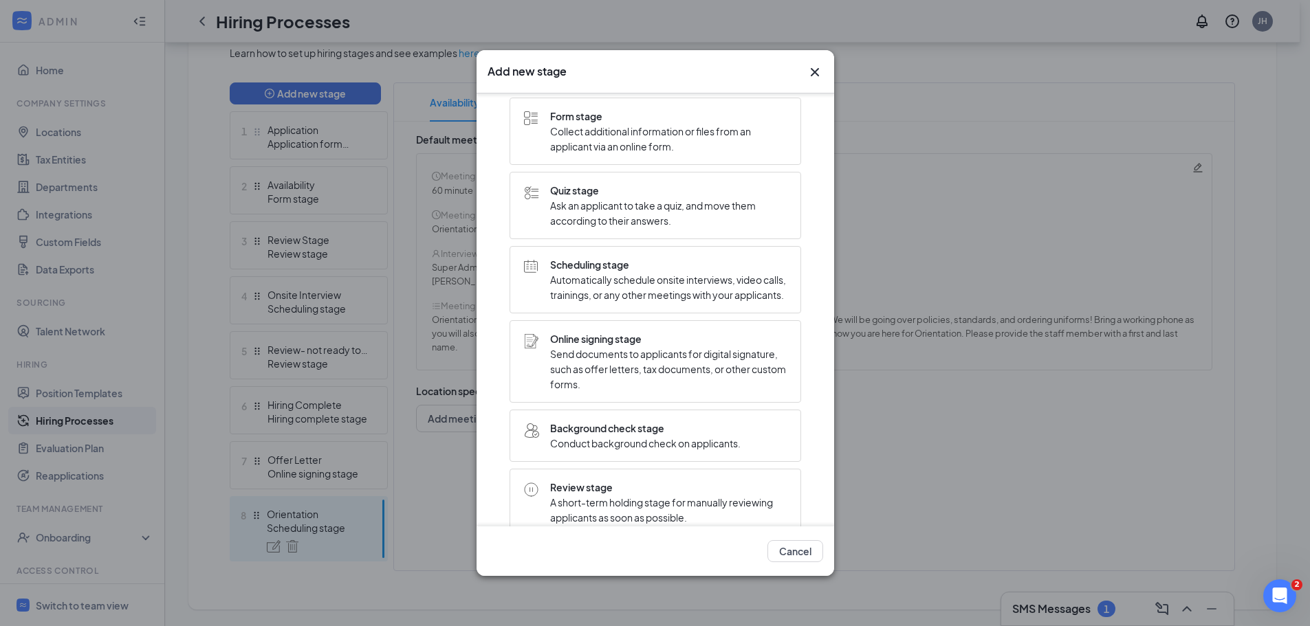
click at [627, 375] on span "Send documents to applicants for digital signature, such as offer letters, tax …" at bounding box center [668, 368] width 236 height 45
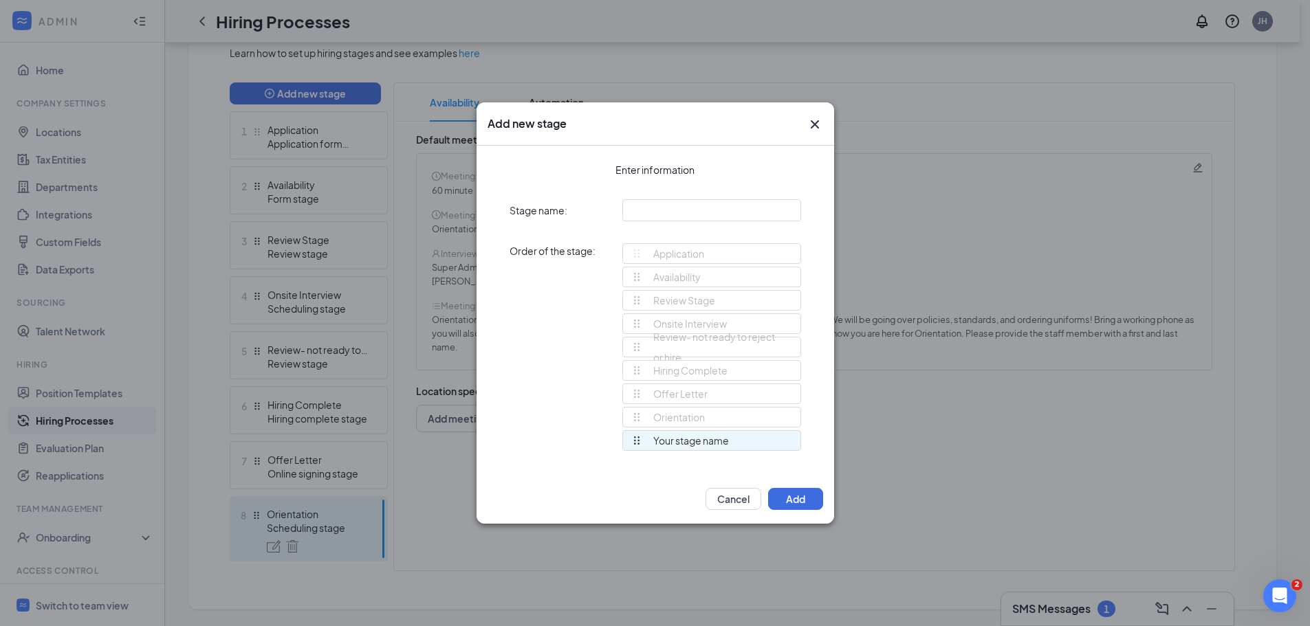
scroll to position [0, 0]
click at [667, 338] on div "Review- not ready to reject or hire" at bounding box center [707, 347] width 152 height 19
click at [650, 213] on input "text" at bounding box center [711, 210] width 179 height 22
drag, startPoint x: 637, startPoint y: 441, endPoint x: 636, endPoint y: 349, distance: 92.8
click at [636, 349] on div "Application Availability Review Stage Onsite Interview Review- not ready to rej…" at bounding box center [711, 353] width 179 height 220
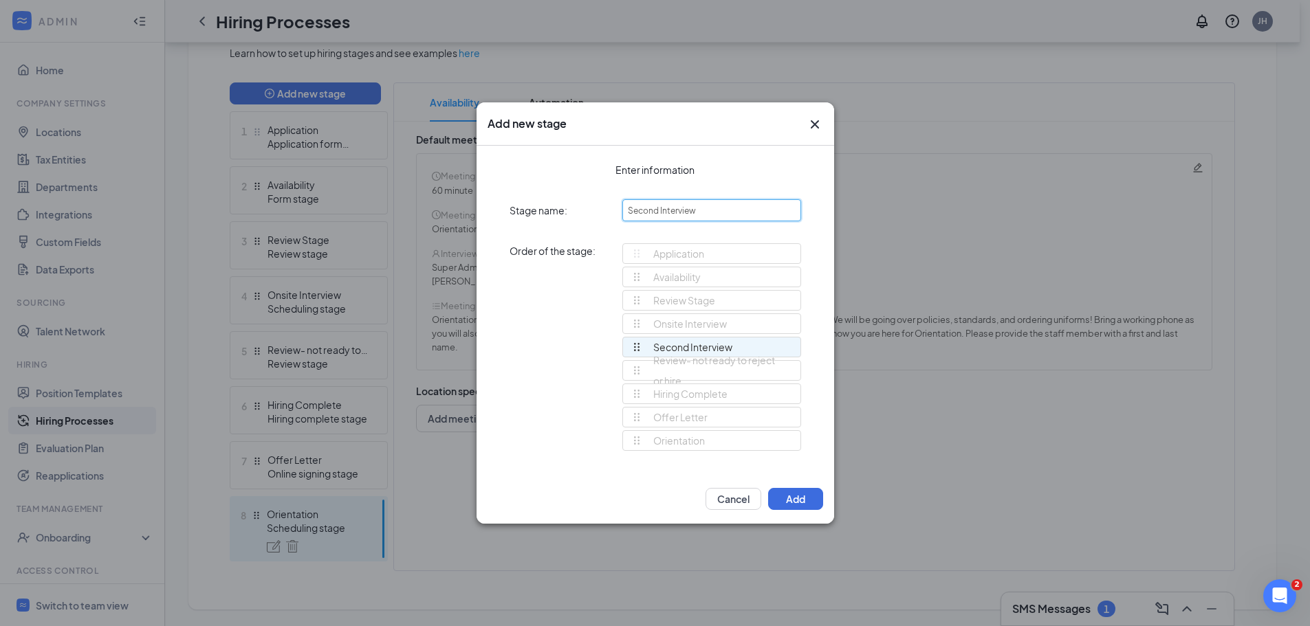
click at [661, 208] on input "Second Interview" at bounding box center [711, 210] width 179 height 22
click at [799, 494] on button "Add" at bounding box center [795, 499] width 55 height 22
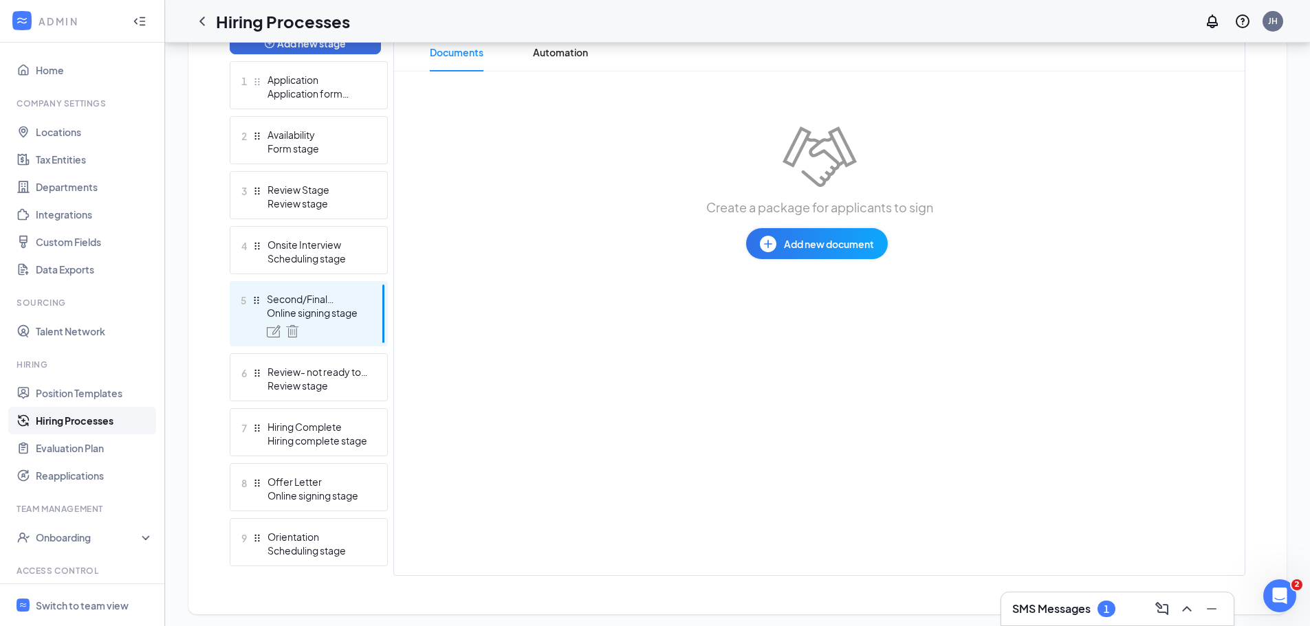
scroll to position [381, 0]
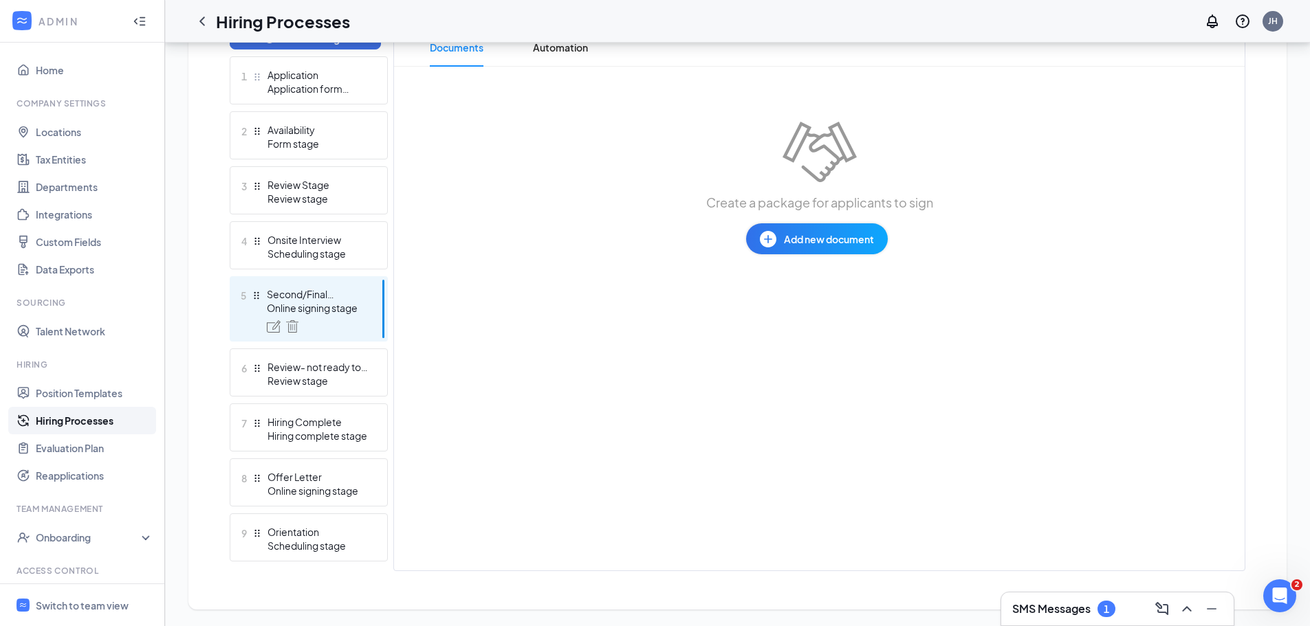
click at [355, 296] on div "Second/Final Interview" at bounding box center [317, 294] width 100 height 14
click at [333, 309] on div "Online signing stage" at bounding box center [317, 308] width 100 height 14
click at [319, 307] on div "Delete stage" at bounding box center [292, 300] width 61 height 23
click at [354, 312] on div "Online signing stage" at bounding box center [317, 308] width 100 height 14
click at [355, 312] on div "Online signing stage" at bounding box center [317, 308] width 100 height 14
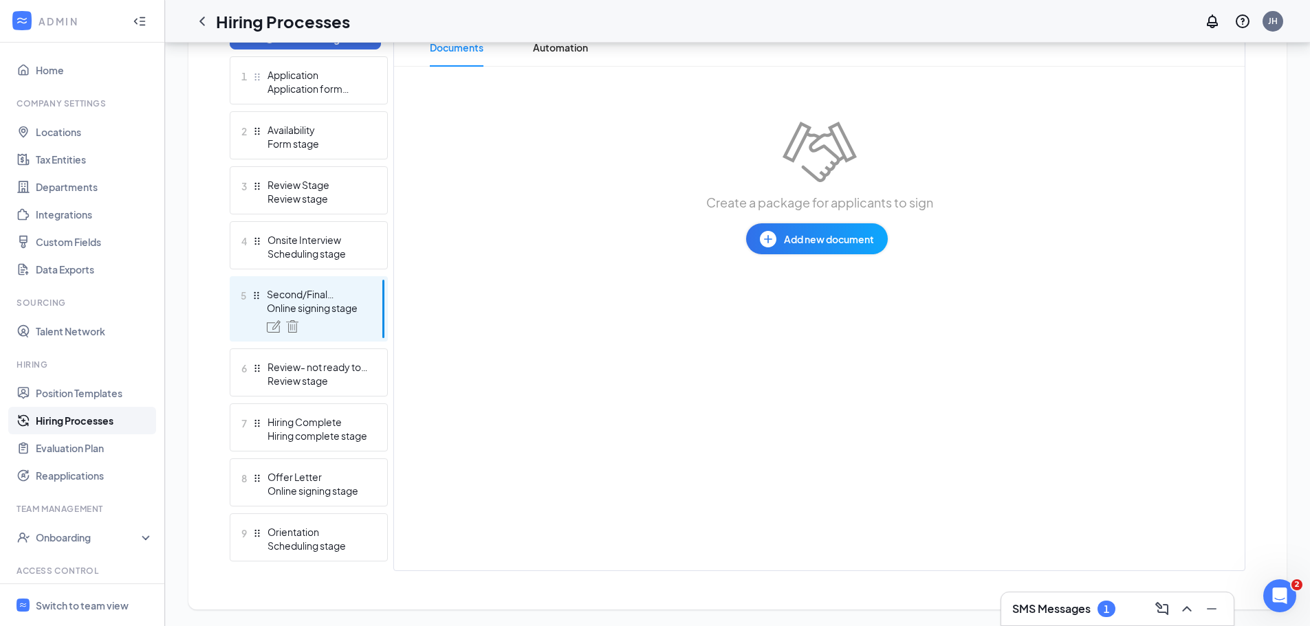
click at [346, 307] on div "Online signing stage" at bounding box center [317, 308] width 100 height 14
click at [345, 307] on div "Online signing stage" at bounding box center [317, 308] width 100 height 14
click at [310, 301] on div "Online signing stage" at bounding box center [317, 308] width 100 height 14
click at [275, 82] on div "Application form stage" at bounding box center [317, 89] width 100 height 14
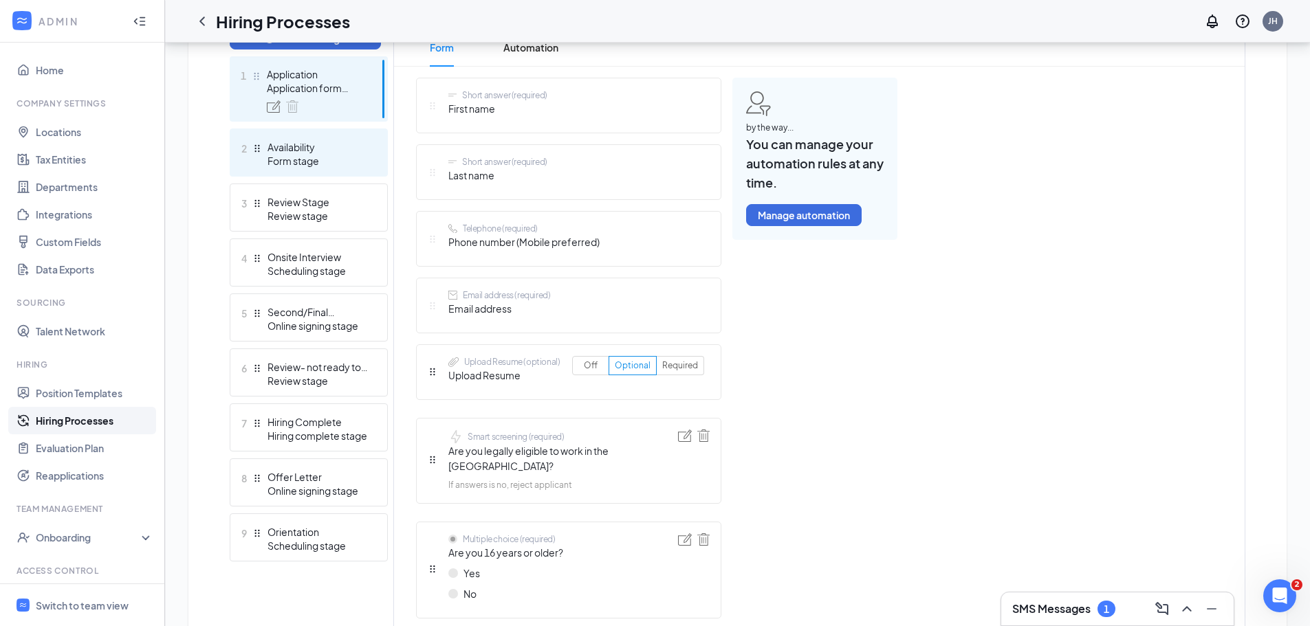
click at [294, 154] on div "Form stage" at bounding box center [317, 161] width 100 height 14
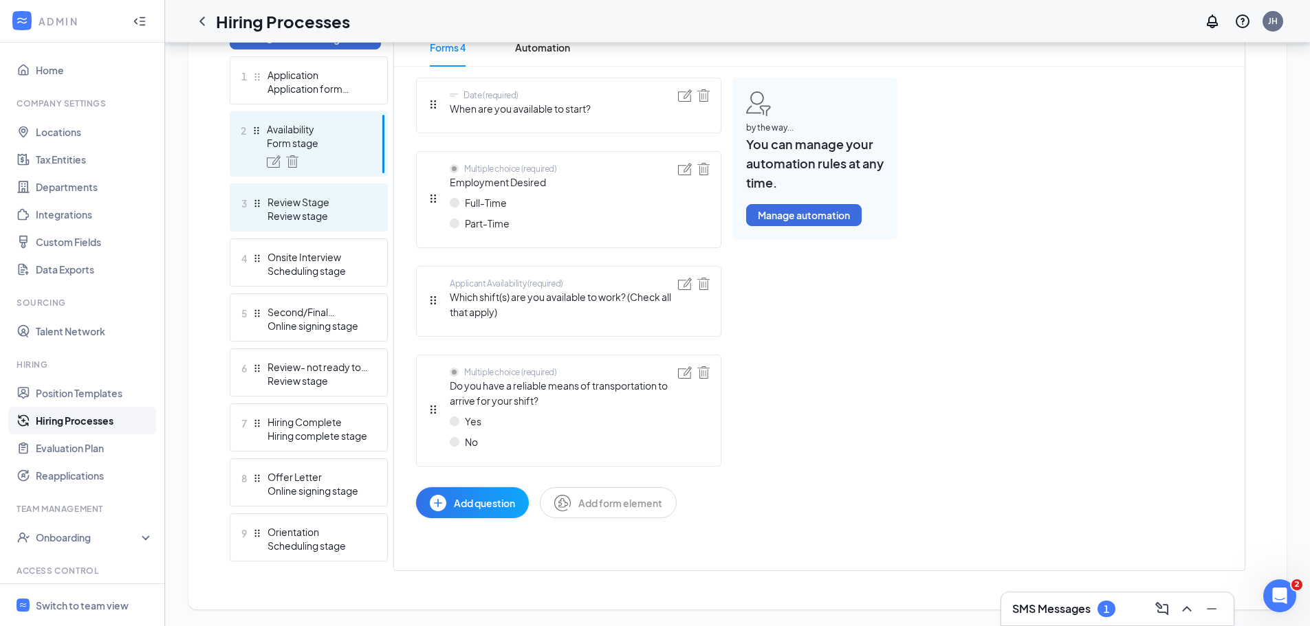
click at [298, 192] on div "3 Review Stage Review stage" at bounding box center [309, 208] width 158 height 48
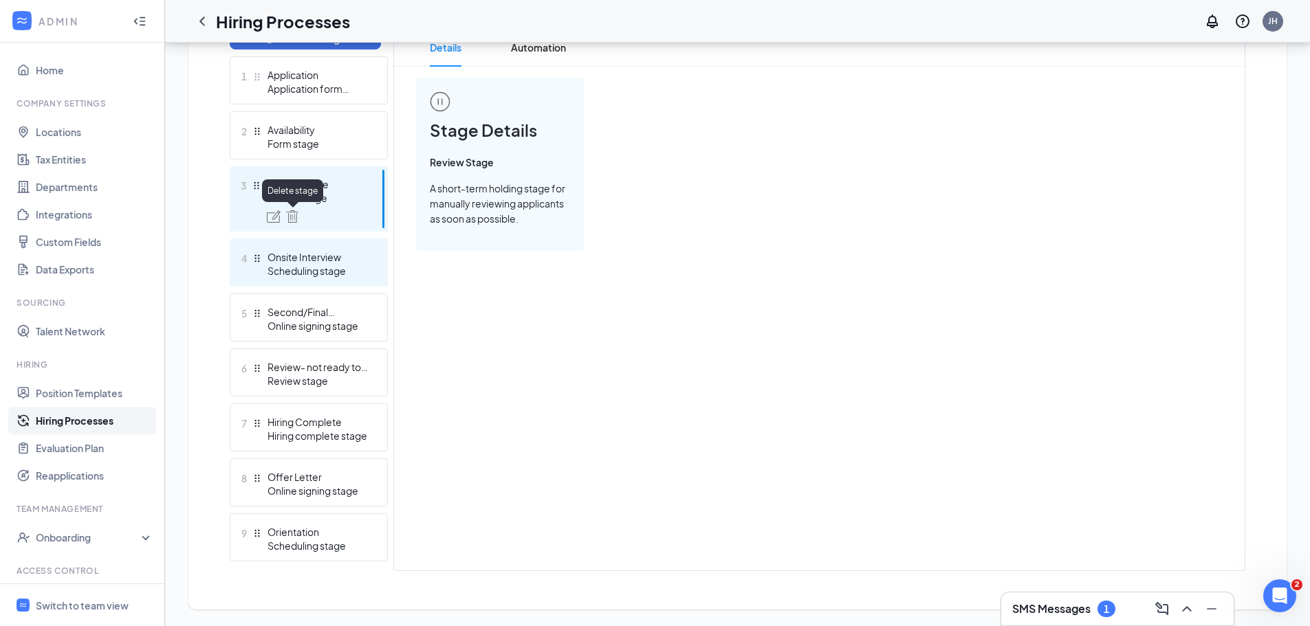
click at [297, 243] on div "4 Onsite Interview Scheduling stage" at bounding box center [309, 263] width 158 height 48
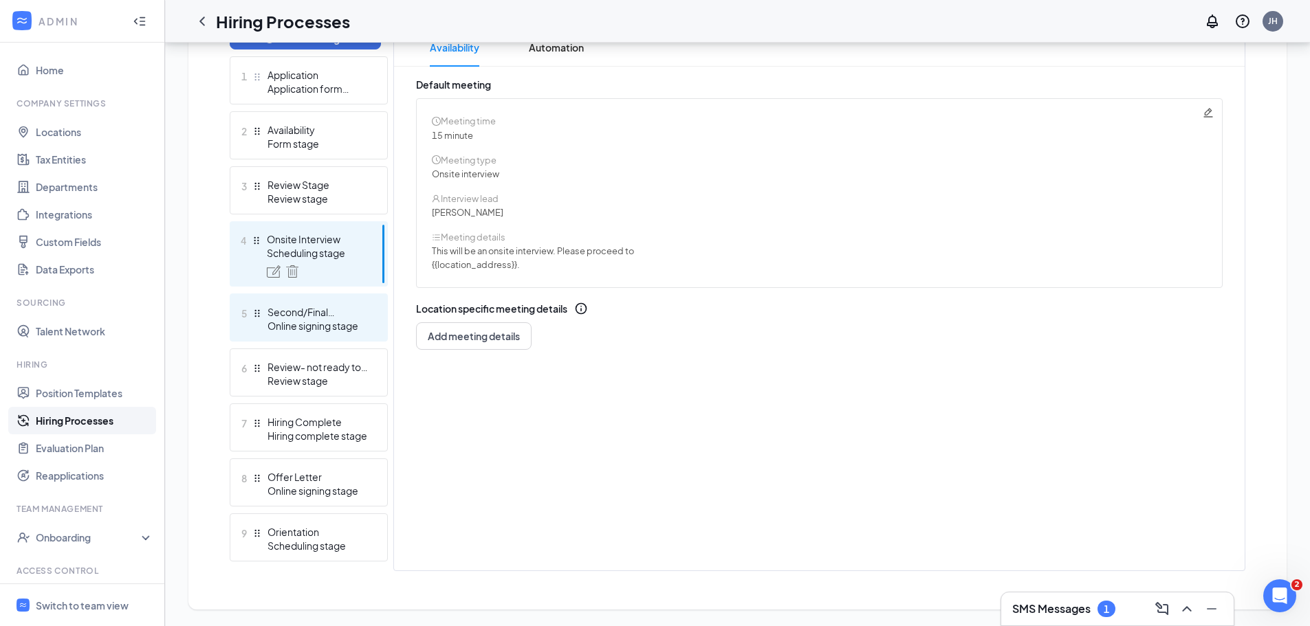
click at [315, 320] on div "Online signing stage" at bounding box center [317, 326] width 100 height 14
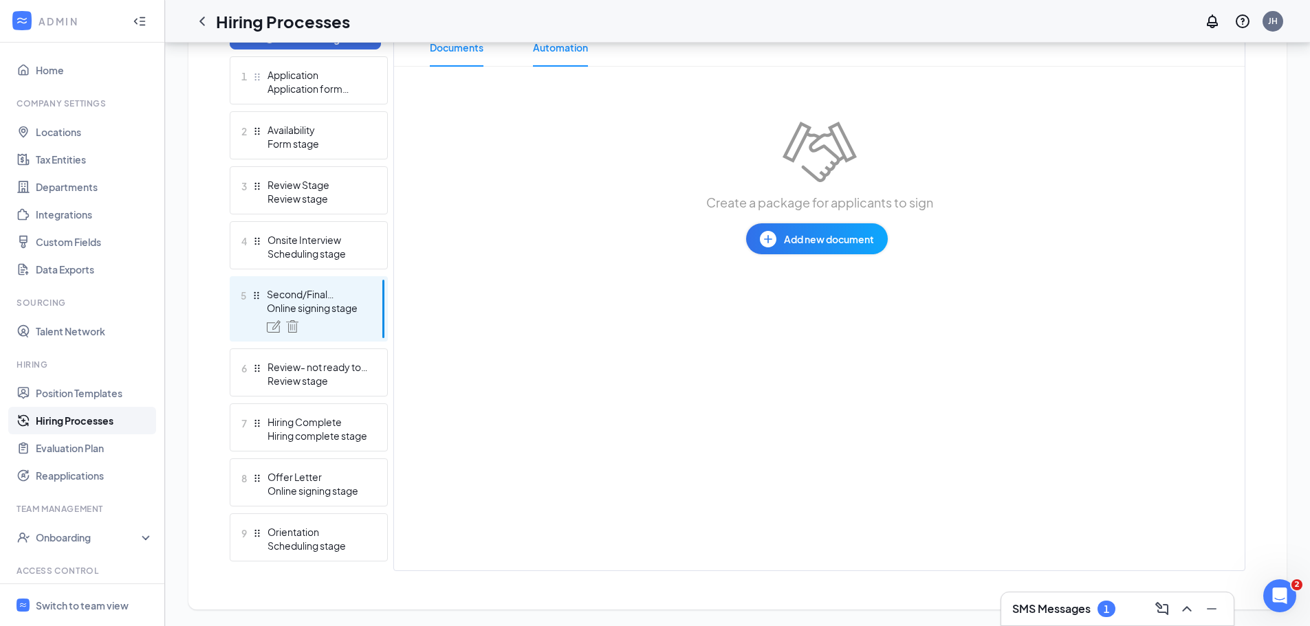
click at [577, 61] on span "Automation" at bounding box center [560, 47] width 55 height 38
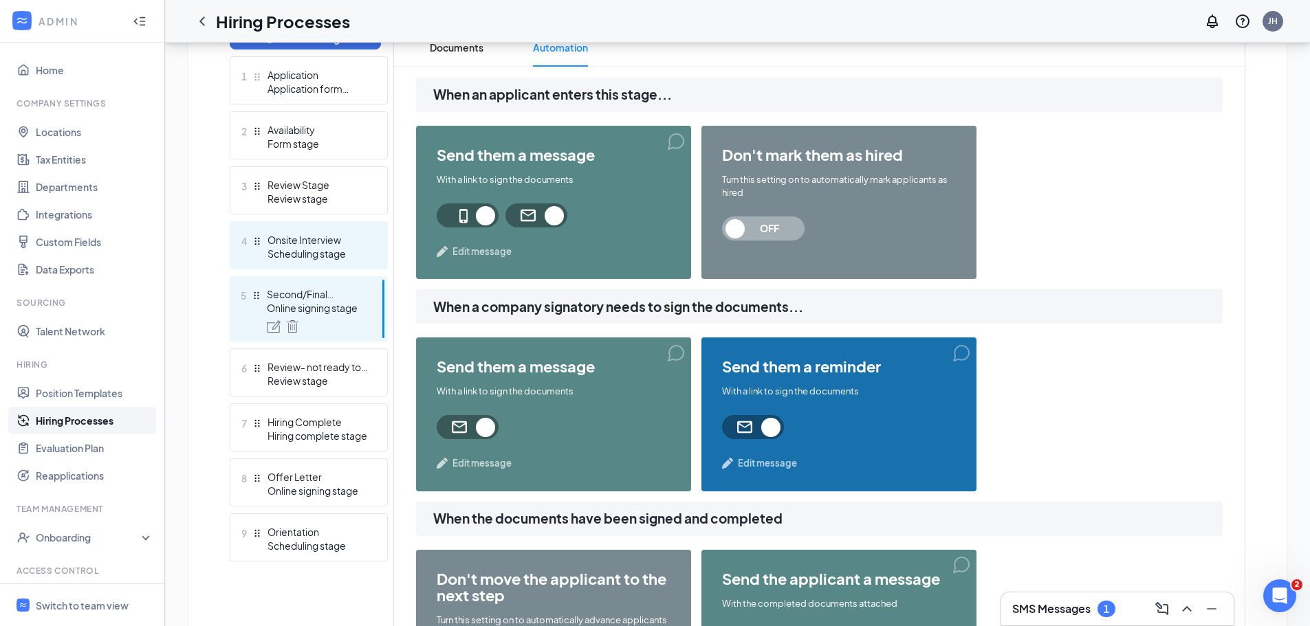
click at [338, 246] on div "Onsite Interview" at bounding box center [317, 240] width 100 height 14
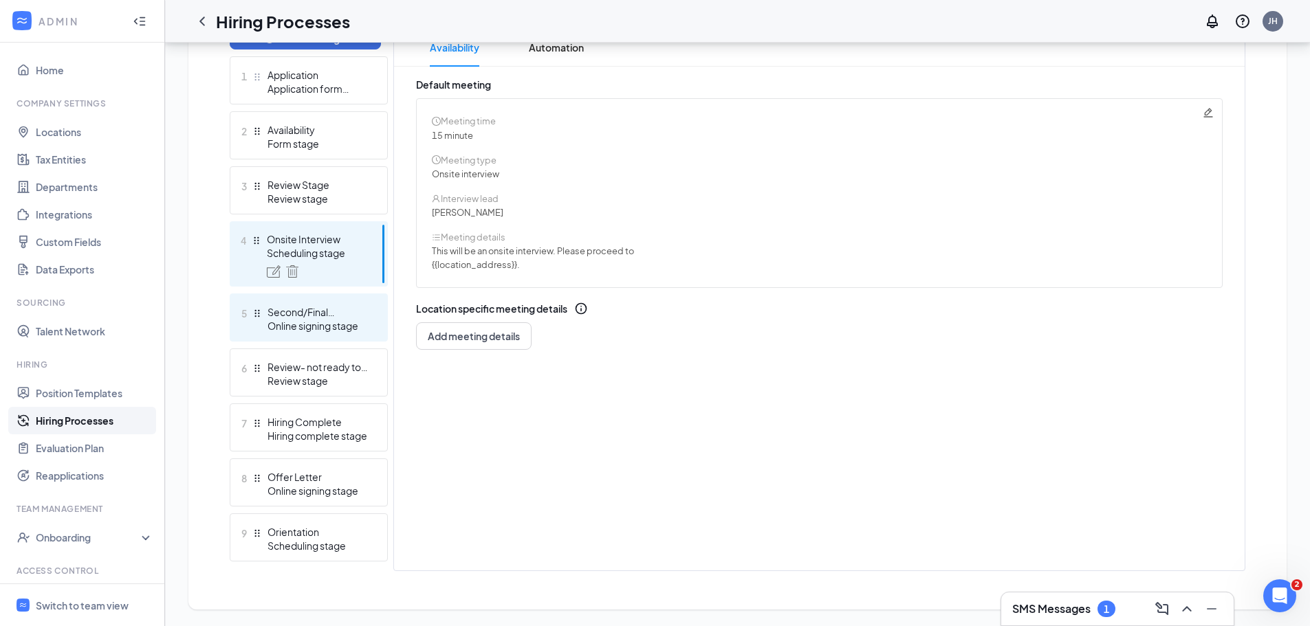
click at [338, 307] on div "Second/Final Interview" at bounding box center [317, 312] width 100 height 14
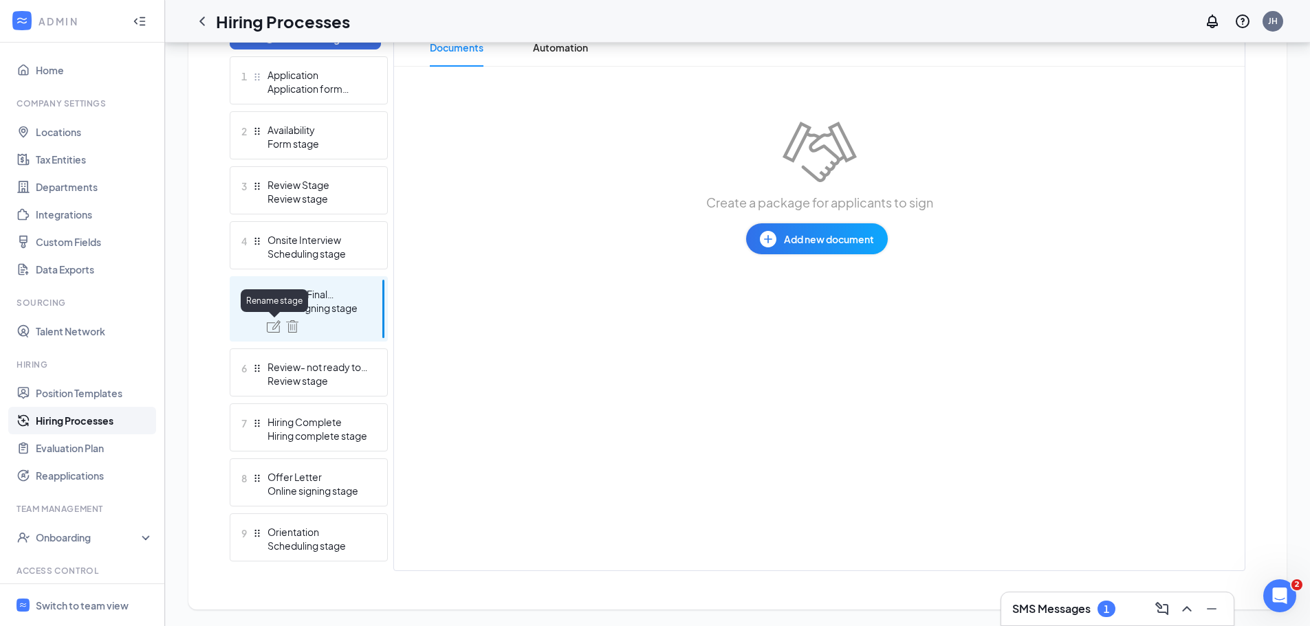
click at [271, 328] on img at bounding box center [274, 326] width 14 height 12
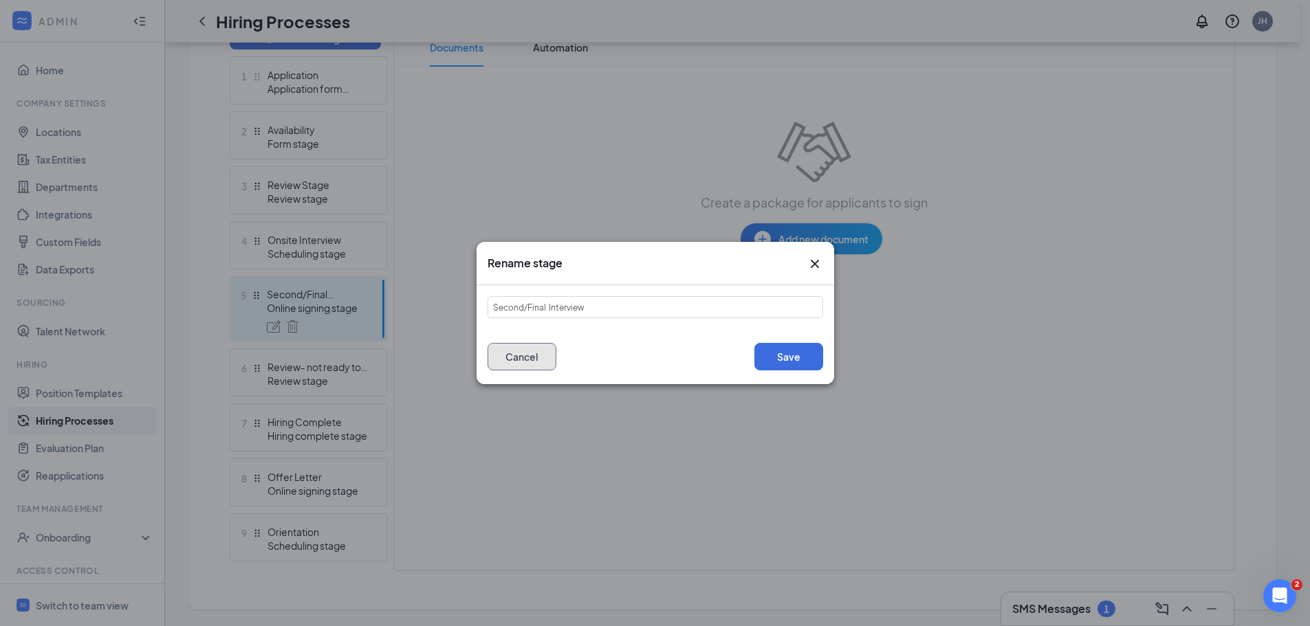
click at [507, 362] on button "Cancel" at bounding box center [521, 356] width 69 height 27
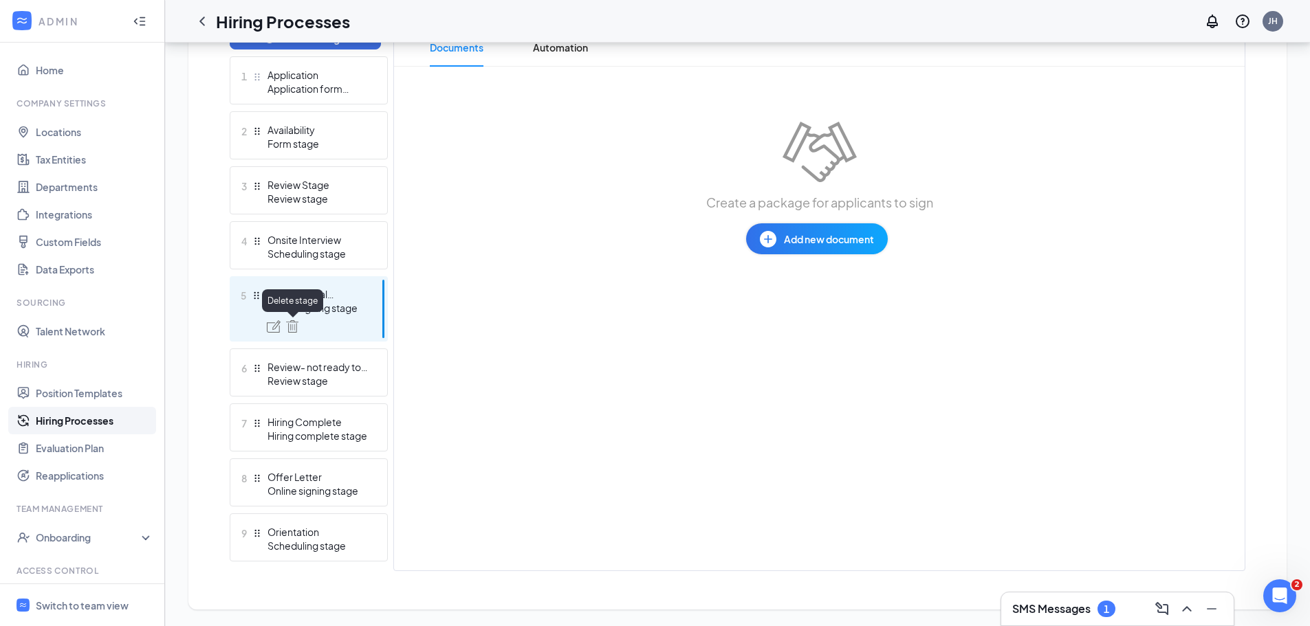
click at [291, 322] on img at bounding box center [292, 326] width 12 height 12
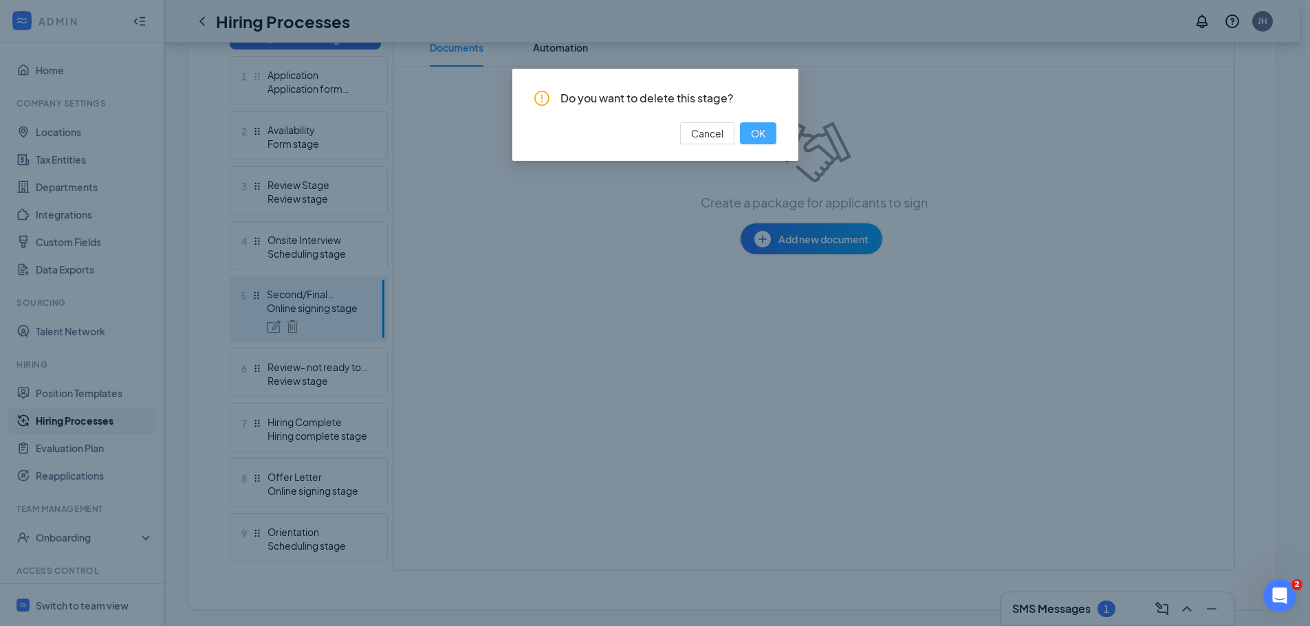
click at [763, 128] on span "OK" at bounding box center [758, 133] width 14 height 15
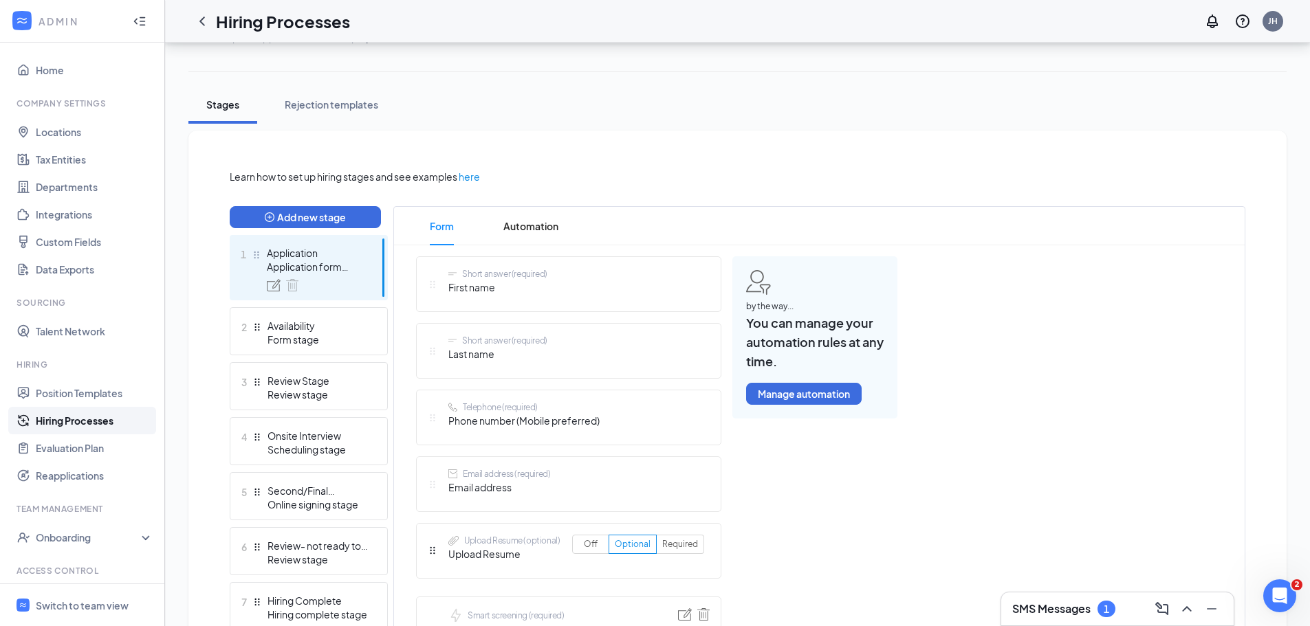
scroll to position [175, 0]
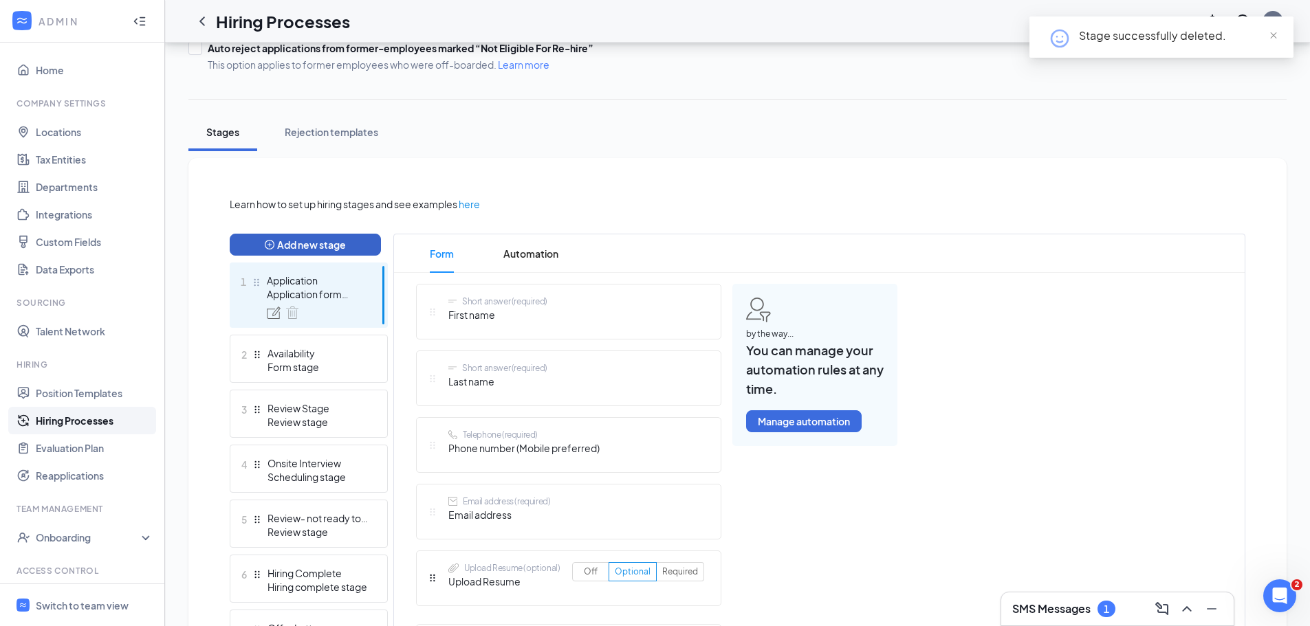
click at [289, 237] on button "Add new stage" at bounding box center [305, 245] width 151 height 22
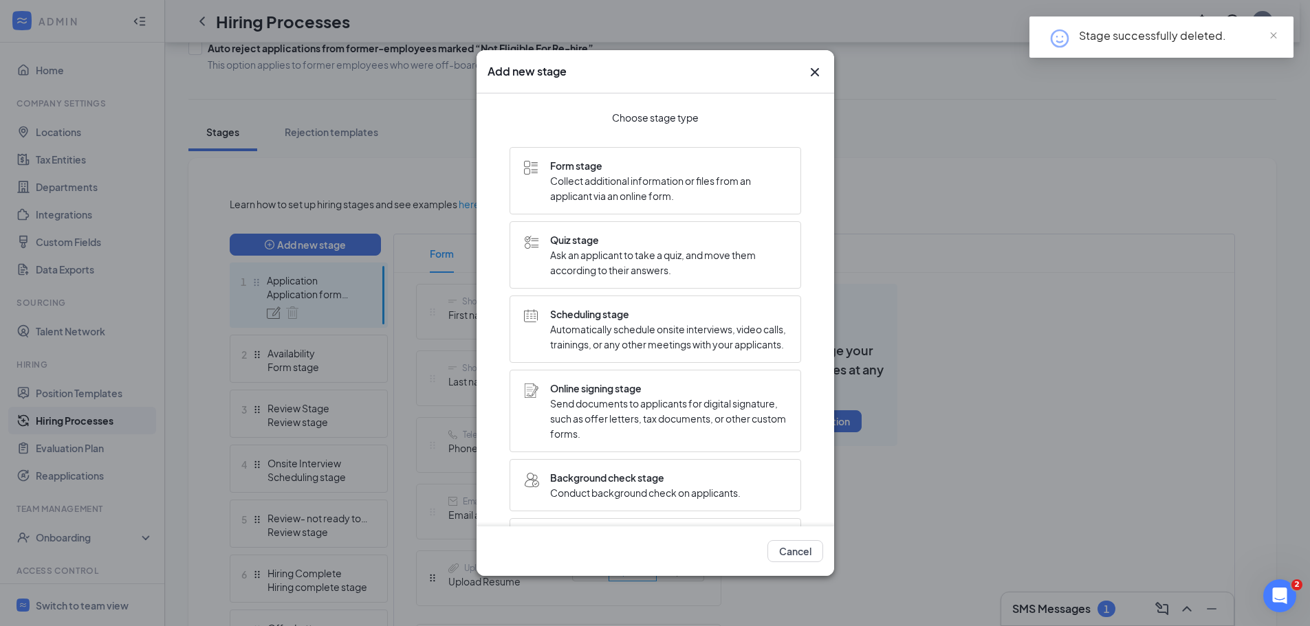
click at [740, 351] on span "Automatically schedule onsite interviews, video calls, trainings, or any other …" at bounding box center [668, 337] width 236 height 30
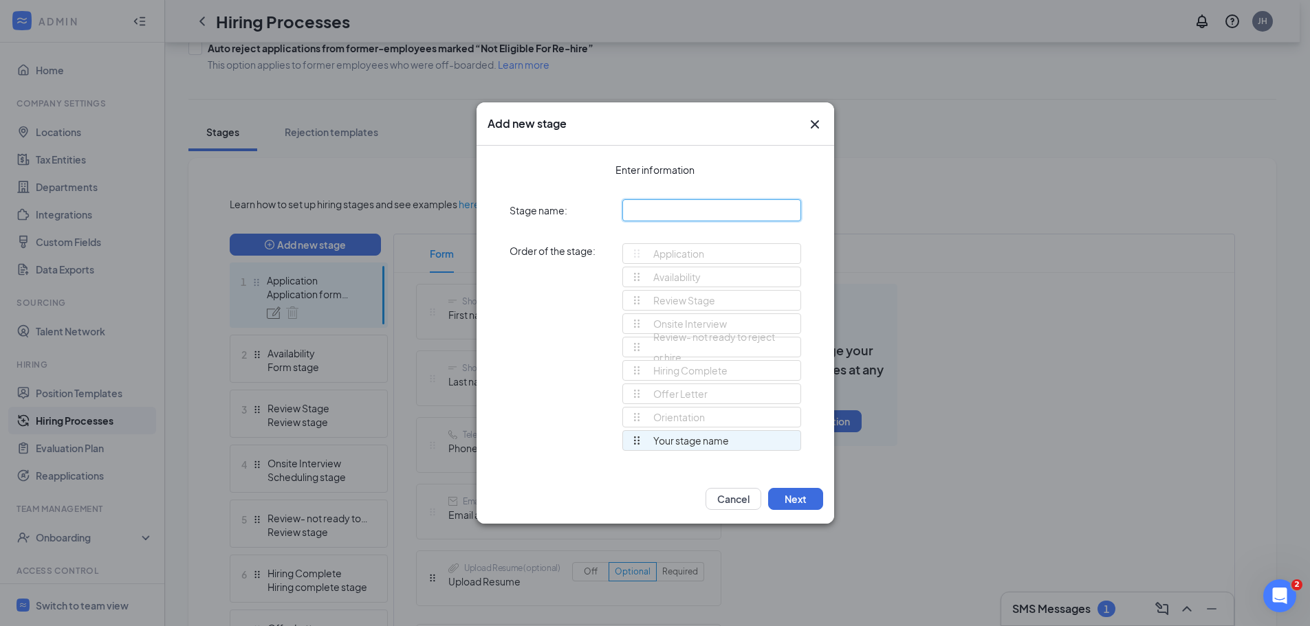
click at [728, 208] on input "text" at bounding box center [711, 210] width 179 height 22
drag, startPoint x: 633, startPoint y: 442, endPoint x: 628, endPoint y: 349, distance: 93.6
click at [628, 349] on div "Application Availability Review Stage Onsite Interview Review- not ready to rej…" at bounding box center [711, 353] width 179 height 220
click at [779, 492] on button "Next" at bounding box center [795, 499] width 55 height 22
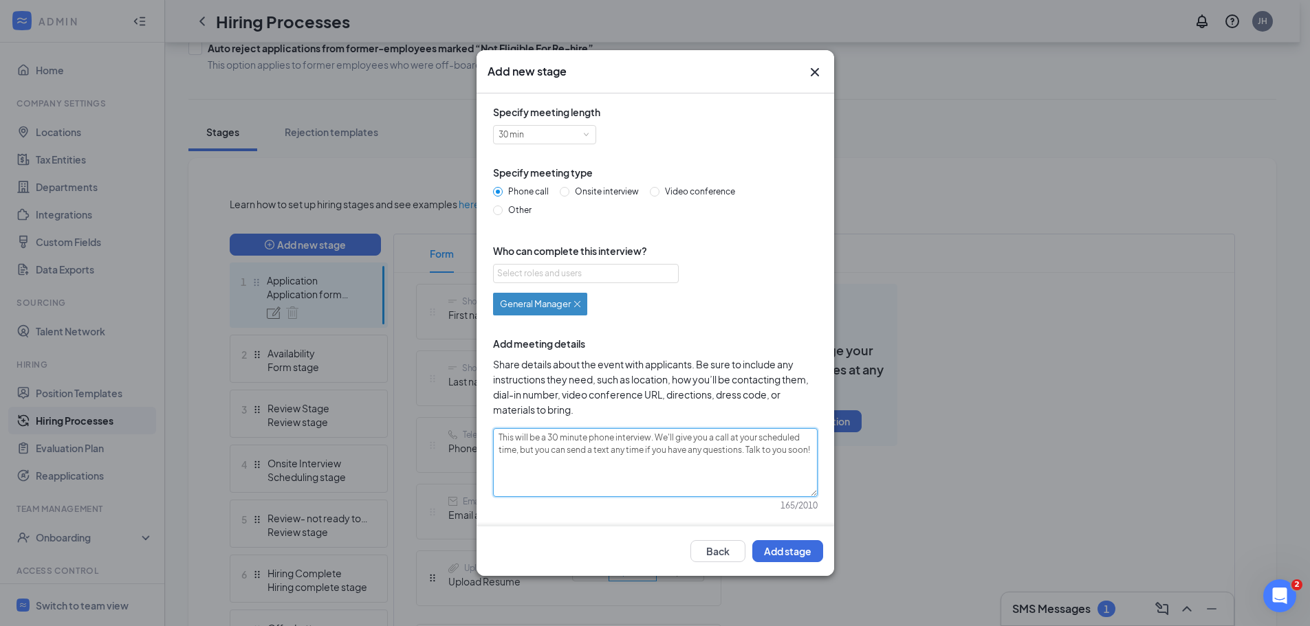
click at [555, 439] on textarea "This will be a 30 minute phone interview. We'll give you a call at your schedul…" at bounding box center [655, 462] width 324 height 69
click at [623, 439] on textarea "This will be a 10-30 minute phone interview. We'll give you a call at your sche…" at bounding box center [655, 462] width 324 height 69
click at [788, 549] on button "Add stage" at bounding box center [787, 551] width 71 height 22
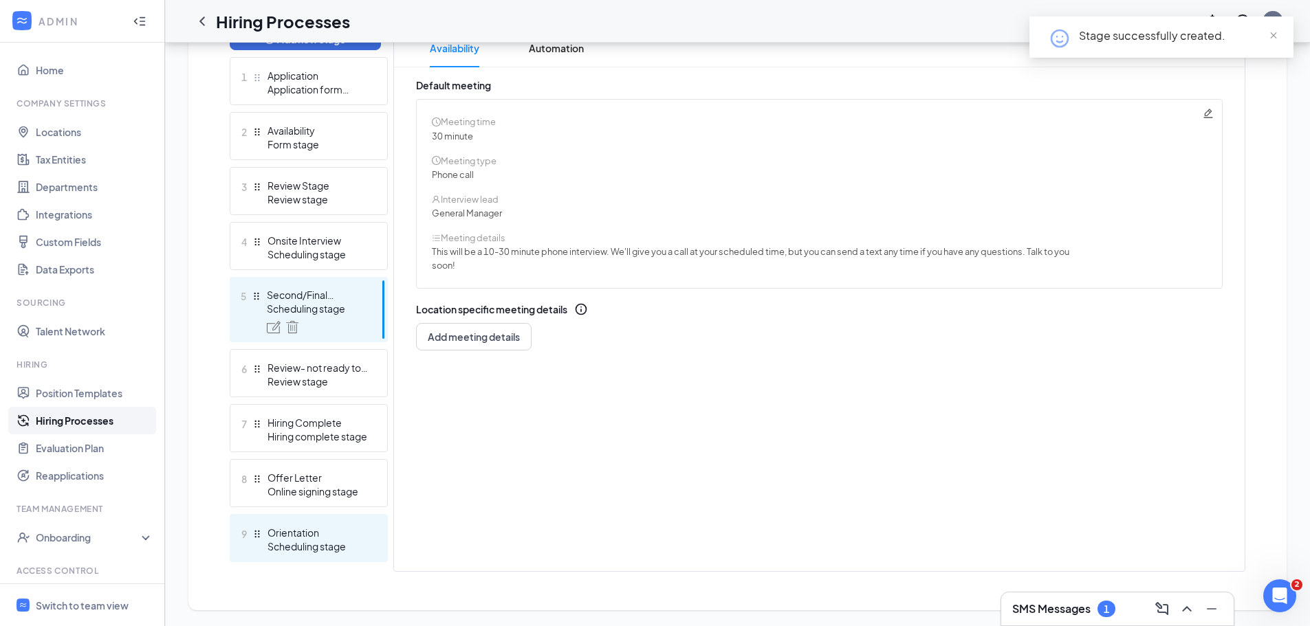
scroll to position [381, 0]
click at [287, 535] on div "Orientation" at bounding box center [317, 532] width 100 height 14
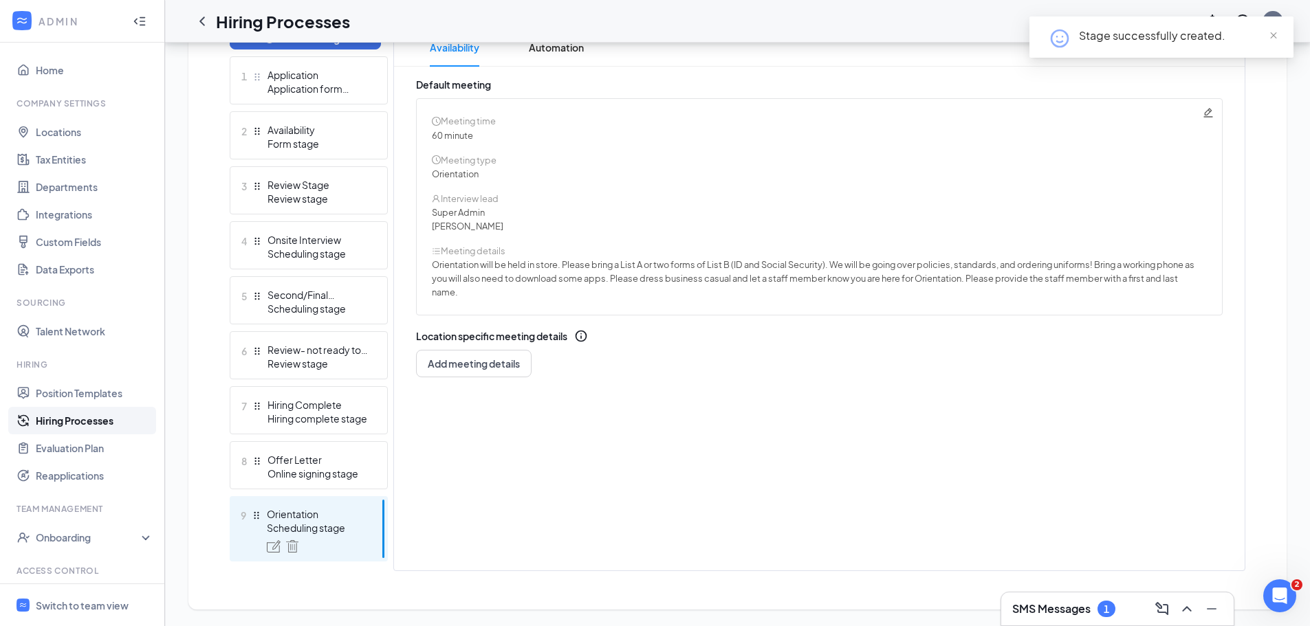
click at [448, 265] on span "Orientation will be held in store. Please bring a List A or two forms of List B…" at bounding box center [813, 264] width 762 height 11
click at [1200, 111] on div "Meeting time 60 minute Meeting type Orientation Interview lead Super Admin [PER…" at bounding box center [819, 206] width 806 height 217
click at [1208, 111] on icon "Pencil" at bounding box center [1207, 112] width 11 height 11
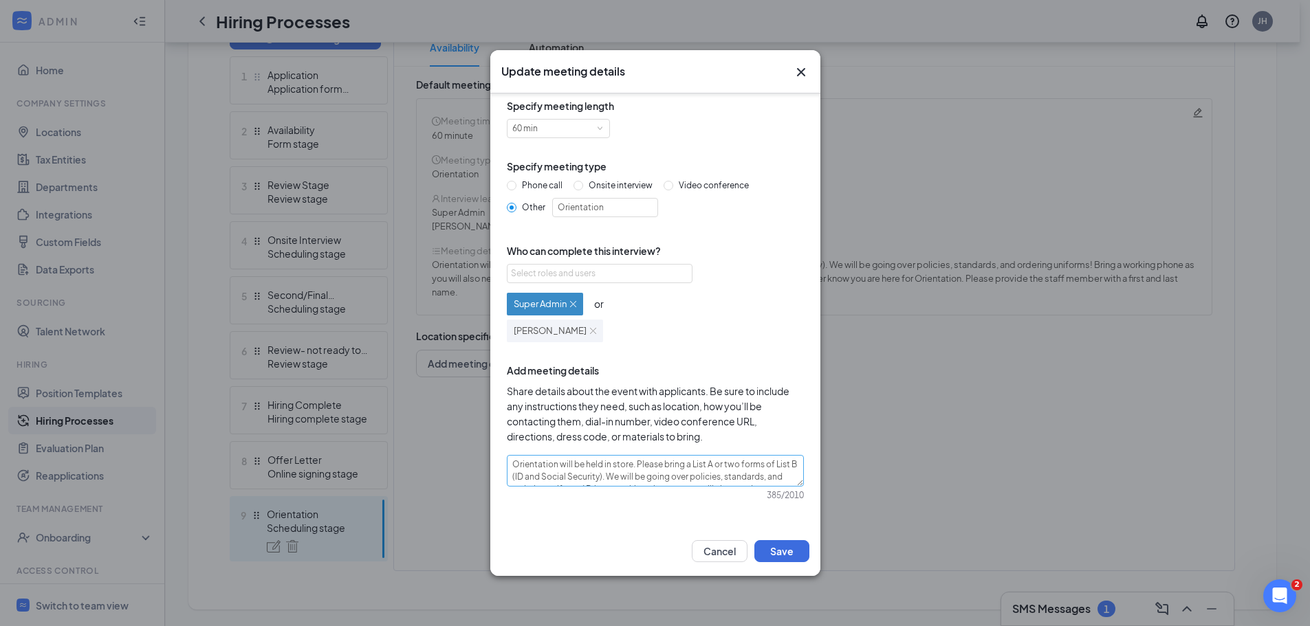
scroll to position [7, 0]
drag, startPoint x: 508, startPoint y: 463, endPoint x: 800, endPoint y: 513, distance: 296.3
click at [800, 513] on div "Specify meeting length 60 min Specify meeting type Phone call Onsite interview …" at bounding box center [655, 309] width 330 height 433
click at [806, 72] on icon "Cross" at bounding box center [801, 72] width 16 height 16
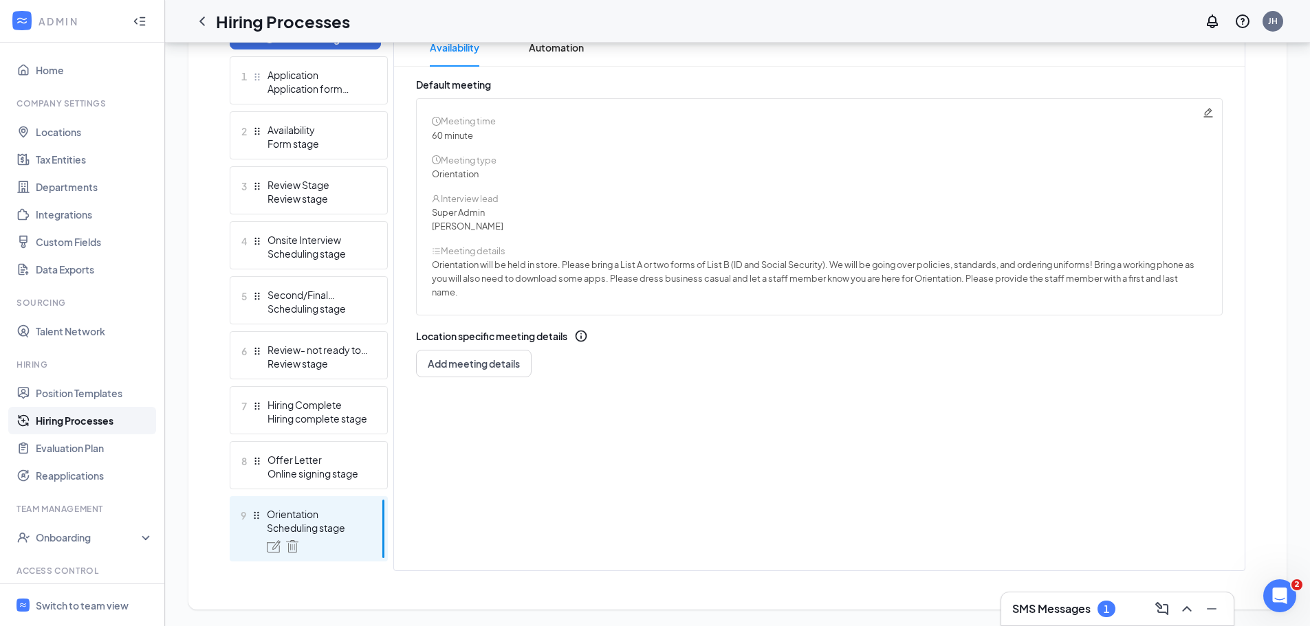
click at [89, 419] on link "Hiring Processes" at bounding box center [95, 420] width 118 height 27
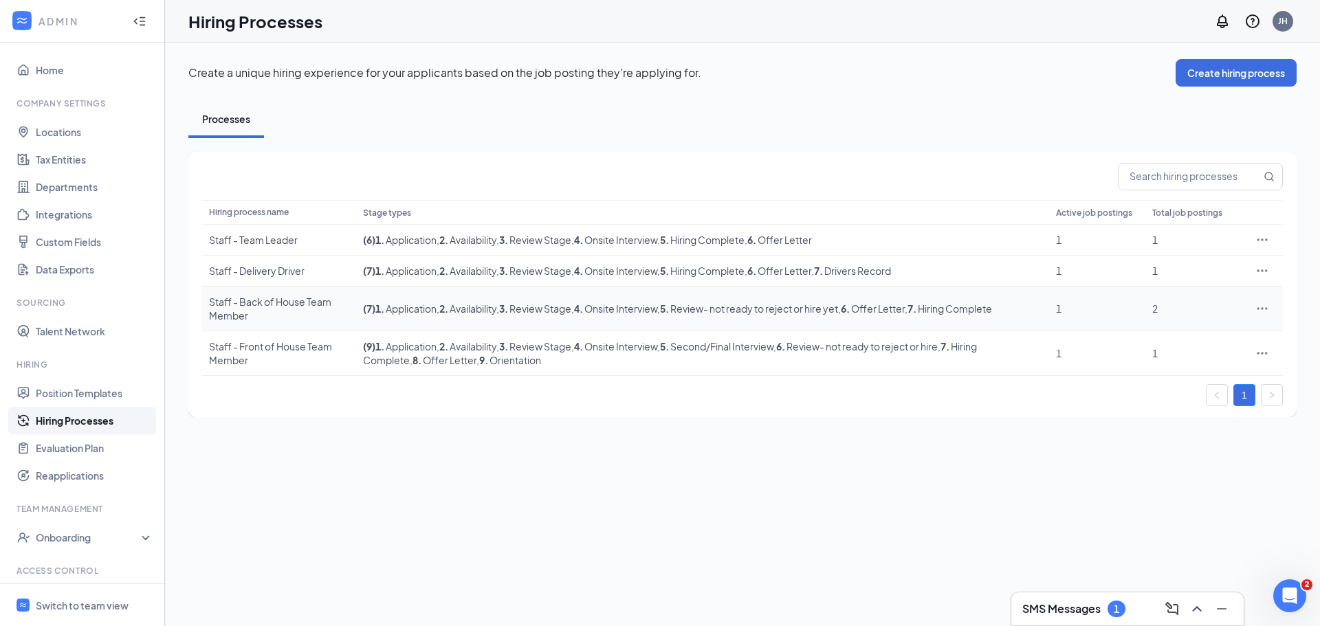
click at [309, 309] on div "Staff - Back of House Team Member" at bounding box center [279, 308] width 140 height 27
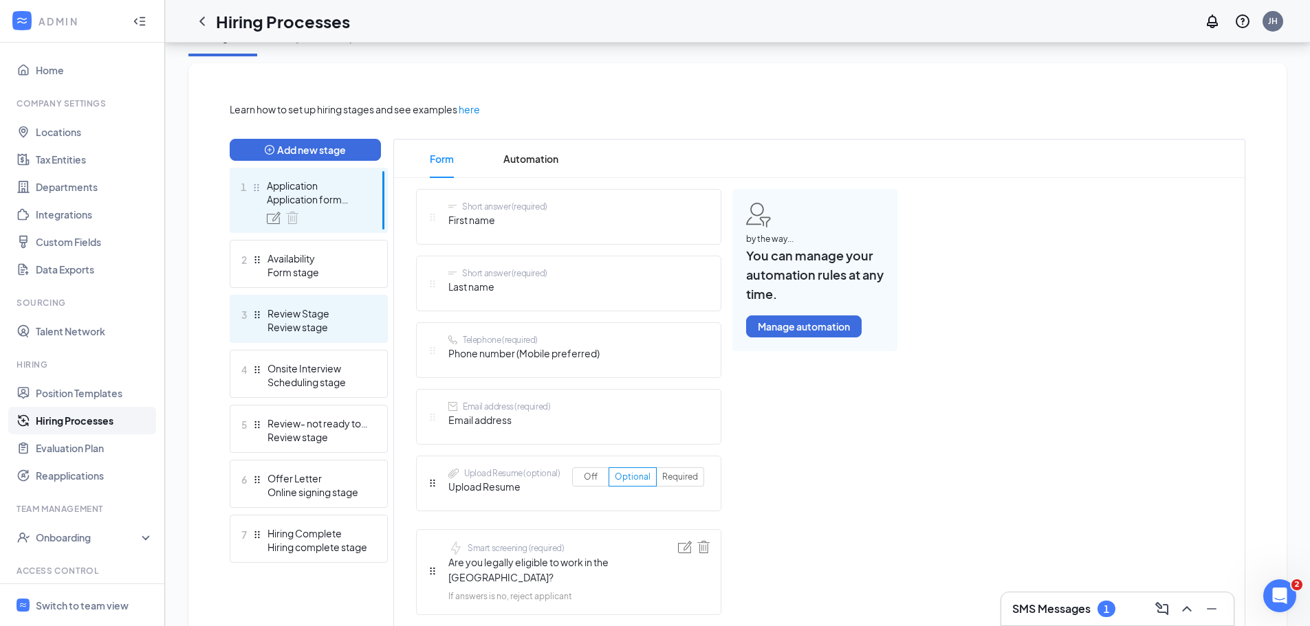
scroll to position [275, 0]
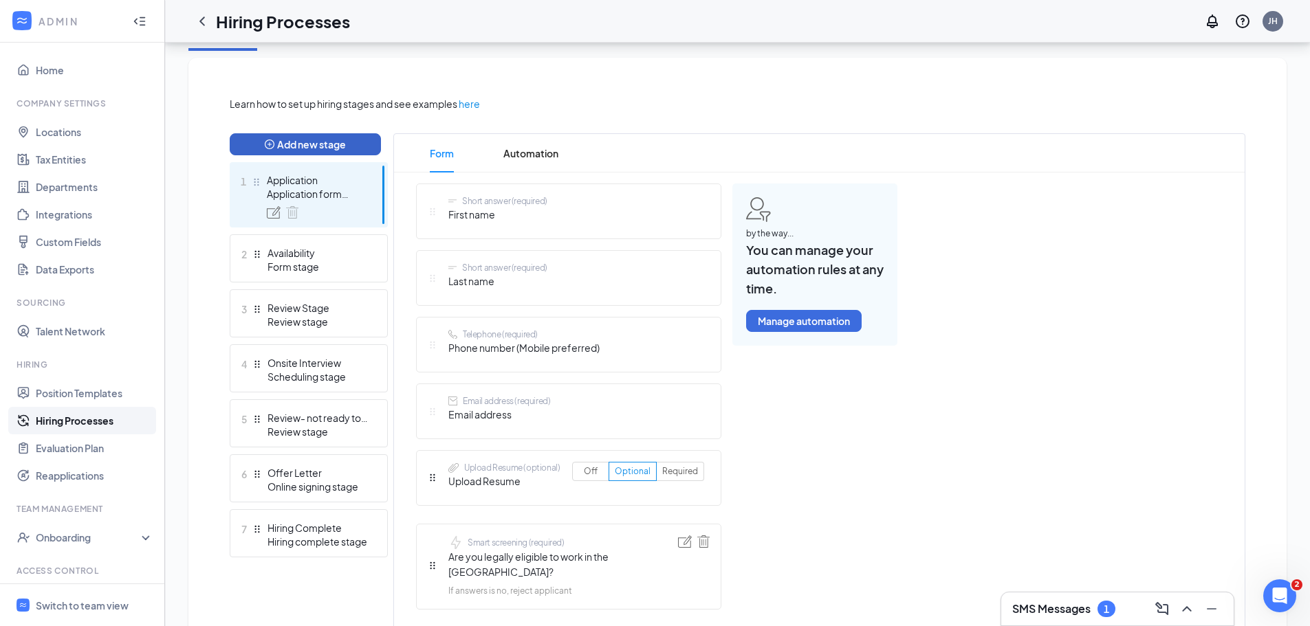
click at [318, 144] on button "Add new stage" at bounding box center [305, 144] width 151 height 22
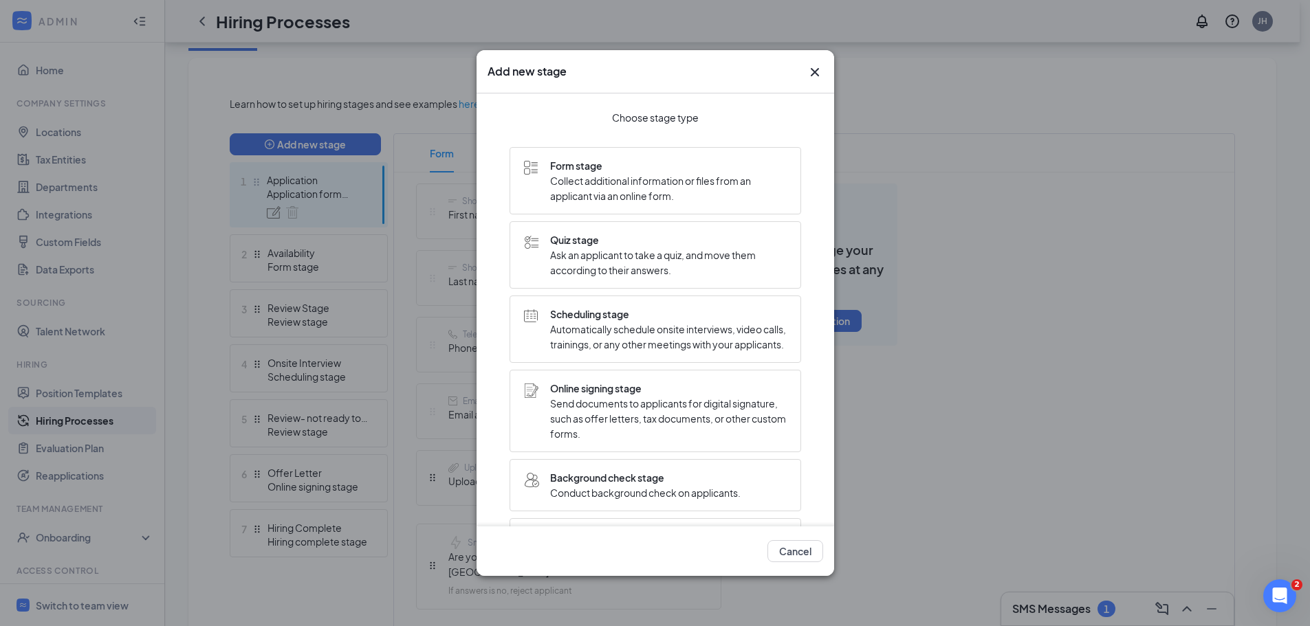
click at [647, 165] on span "Form stage" at bounding box center [668, 165] width 236 height 15
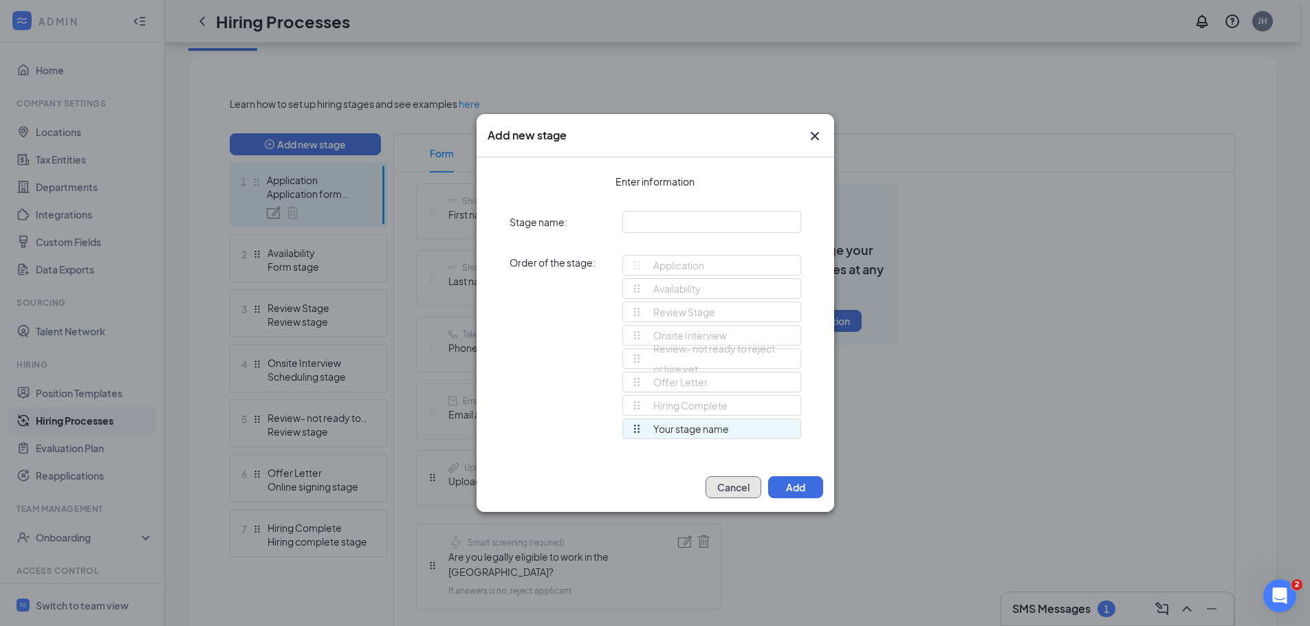
click at [724, 483] on button "Cancel" at bounding box center [733, 487] width 56 height 22
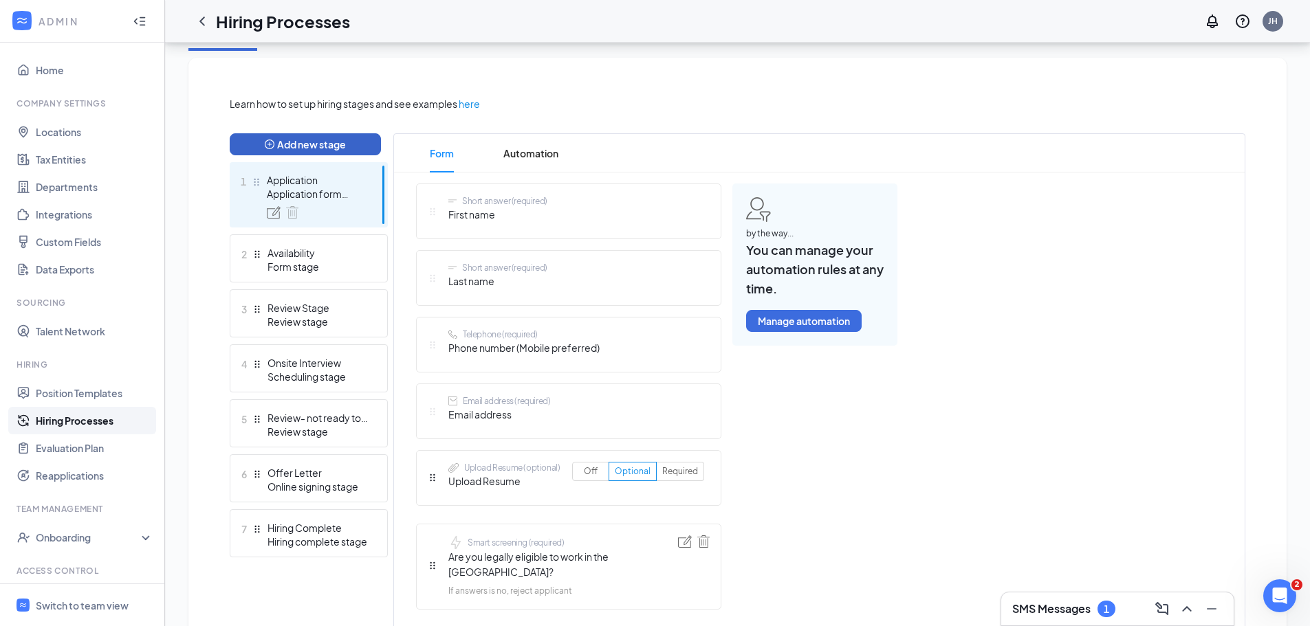
click at [318, 140] on button "Add new stage" at bounding box center [305, 144] width 151 height 22
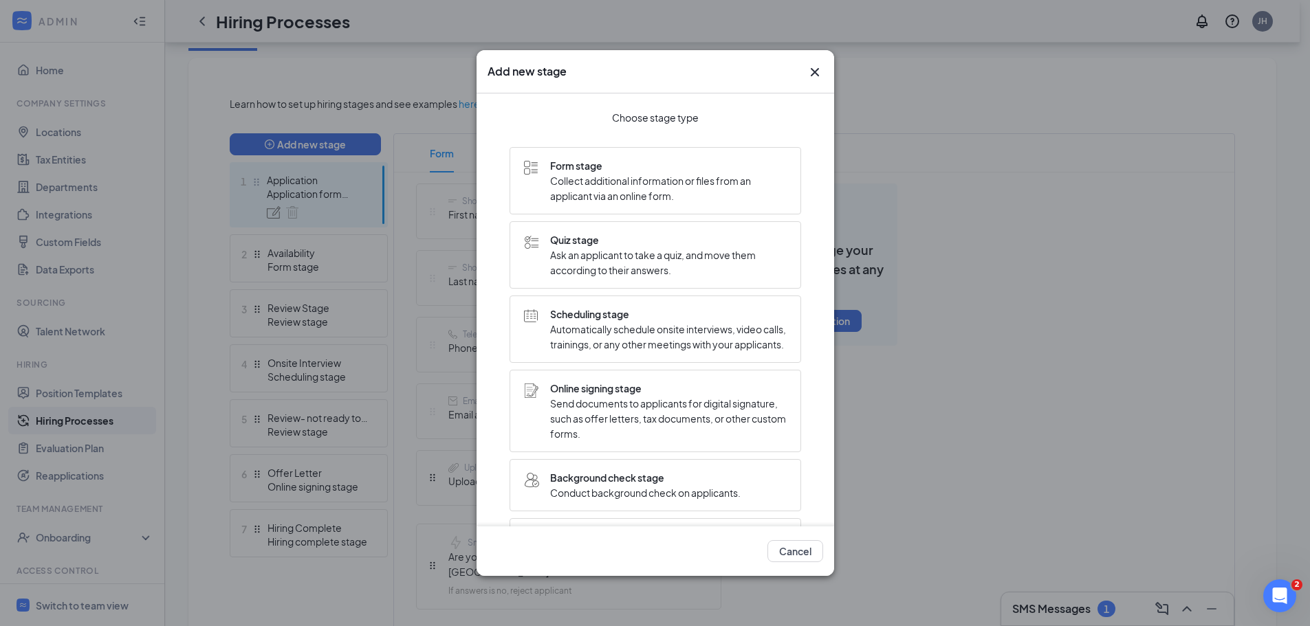
click at [665, 352] on span "Automatically schedule onsite interviews, video calls, trainings, or any other …" at bounding box center [668, 337] width 236 height 30
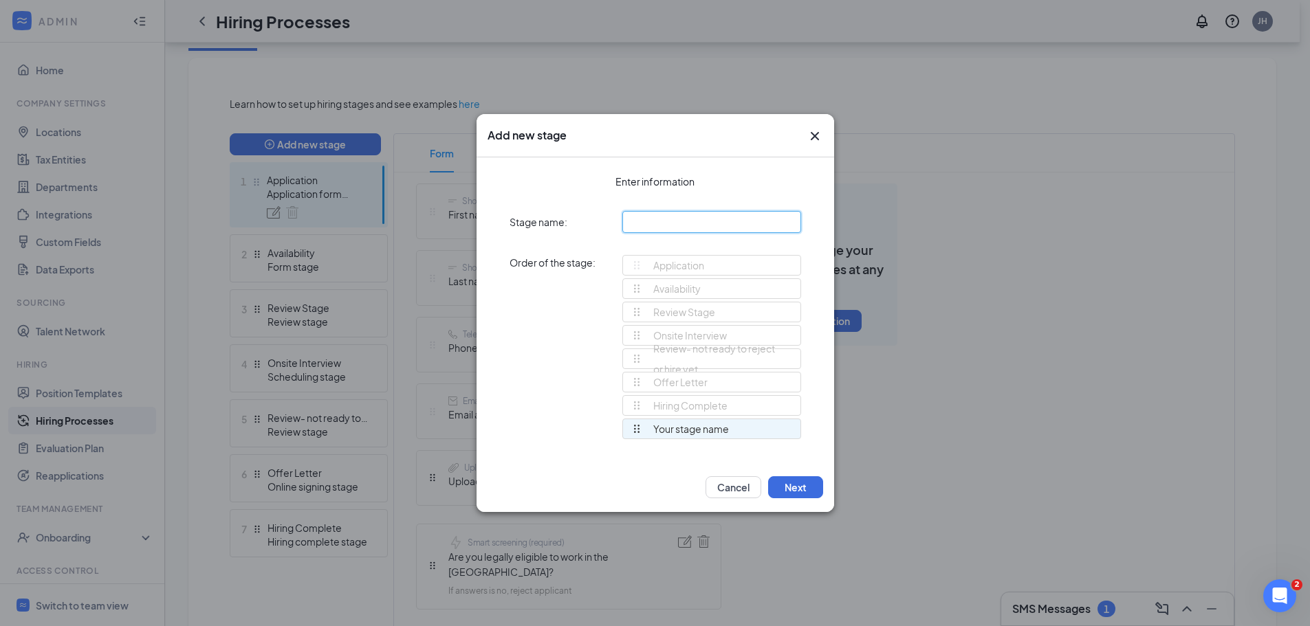
click at [685, 228] on input "text" at bounding box center [711, 222] width 179 height 22
click at [654, 219] on input "Orienatation" at bounding box center [711, 222] width 179 height 22
click at [775, 444] on div "Application Availability Review Stage Onsite Interview Review- not ready to rej…" at bounding box center [711, 353] width 179 height 197
click at [786, 483] on button "Next" at bounding box center [795, 487] width 55 height 22
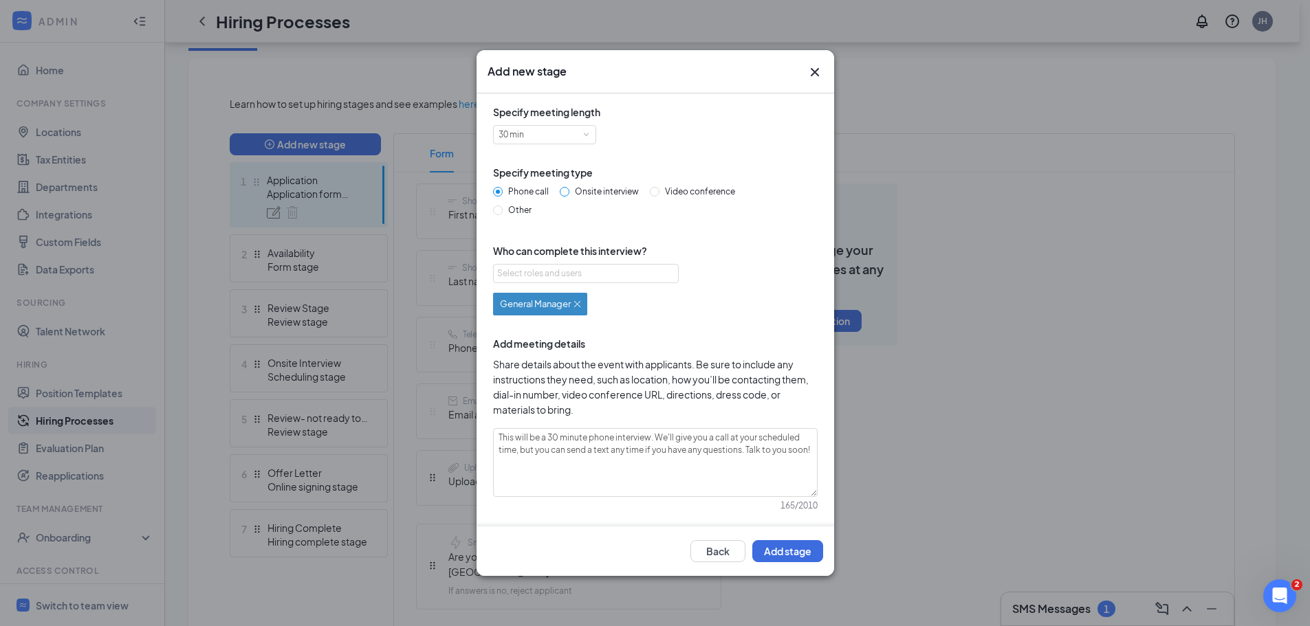
click at [616, 190] on span "Onsite interview" at bounding box center [606, 191] width 75 height 10
click at [569, 190] on input "Onsite interview" at bounding box center [565, 192] width 10 height 10
drag, startPoint x: 634, startPoint y: 461, endPoint x: 498, endPoint y: 431, distance: 140.1
click at [498, 431] on textarea "This will be a 30 minute onsite interview. Please proceed to the store location…" at bounding box center [655, 462] width 324 height 69
click at [641, 472] on textarea "This will be a 30 minute onsite interview. Please proceed to the store location…" at bounding box center [655, 462] width 324 height 69
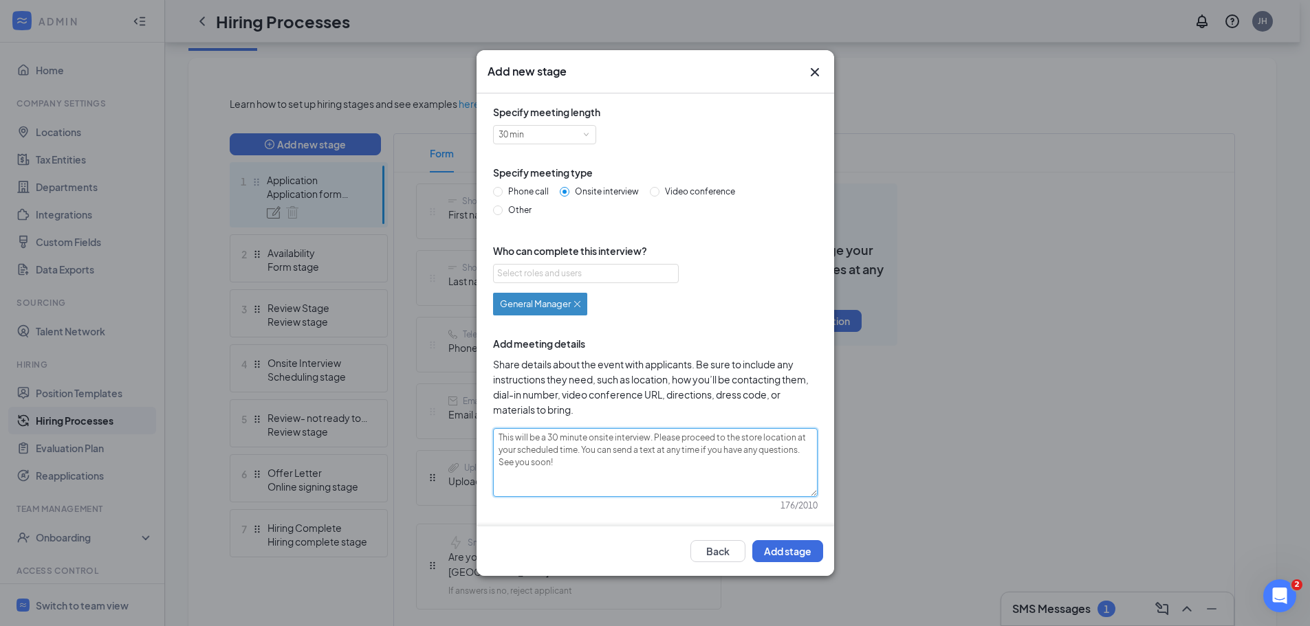
drag, startPoint x: 637, startPoint y: 474, endPoint x: 478, endPoint y: 430, distance: 164.3
click at [478, 430] on div "Specify meeting length 30 min Specify meeting type Phone call Onsite interview …" at bounding box center [654, 309] width 357 height 433
paste textarea "This will be a 30 minute onsite interview. Please proceed to the store location…"
drag, startPoint x: 509, startPoint y: 449, endPoint x: 381, endPoint y: 426, distance: 129.9
click at [381, 426] on div "Add new stage Specify meeting length 30 min Specify meeting type Phone call Ons…" at bounding box center [655, 313] width 1310 height 626
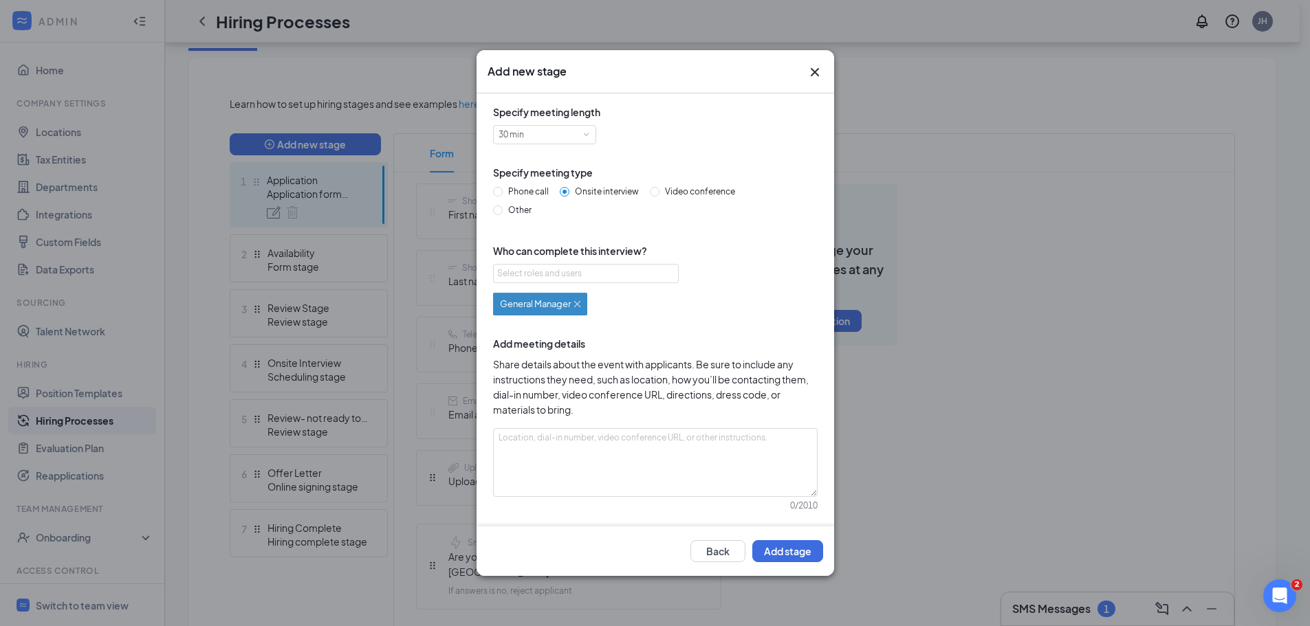
click at [821, 68] on icon "Cross" at bounding box center [814, 72] width 16 height 16
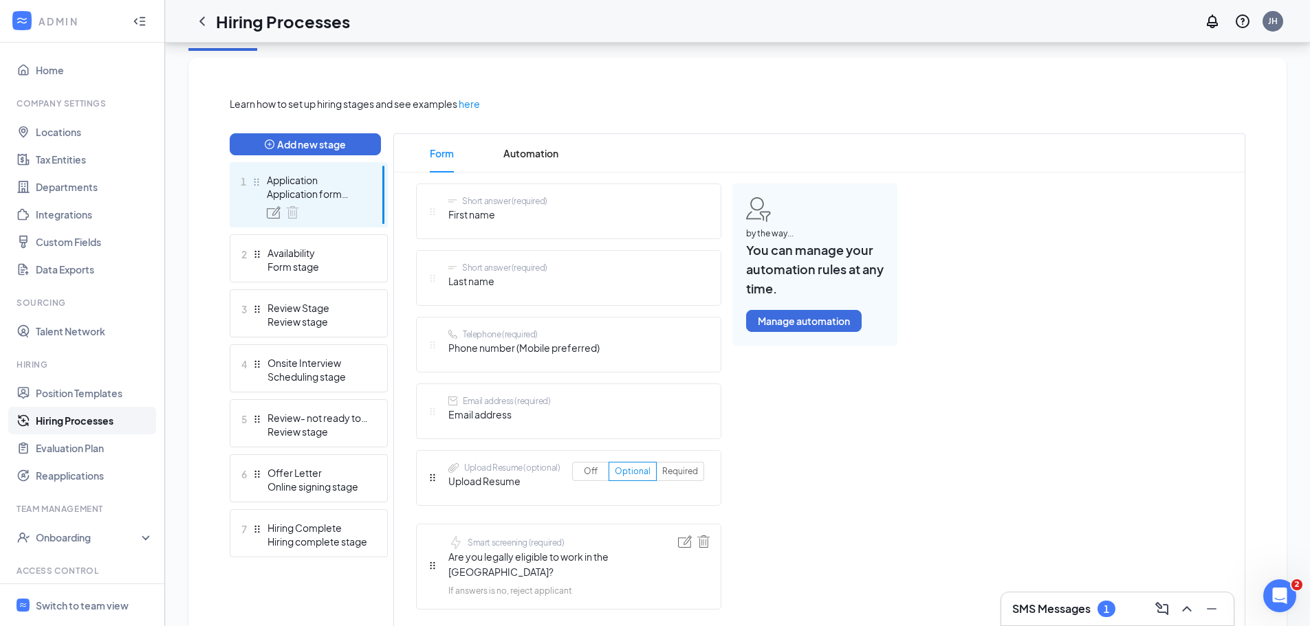
click at [65, 424] on link "Hiring Processes" at bounding box center [95, 420] width 118 height 27
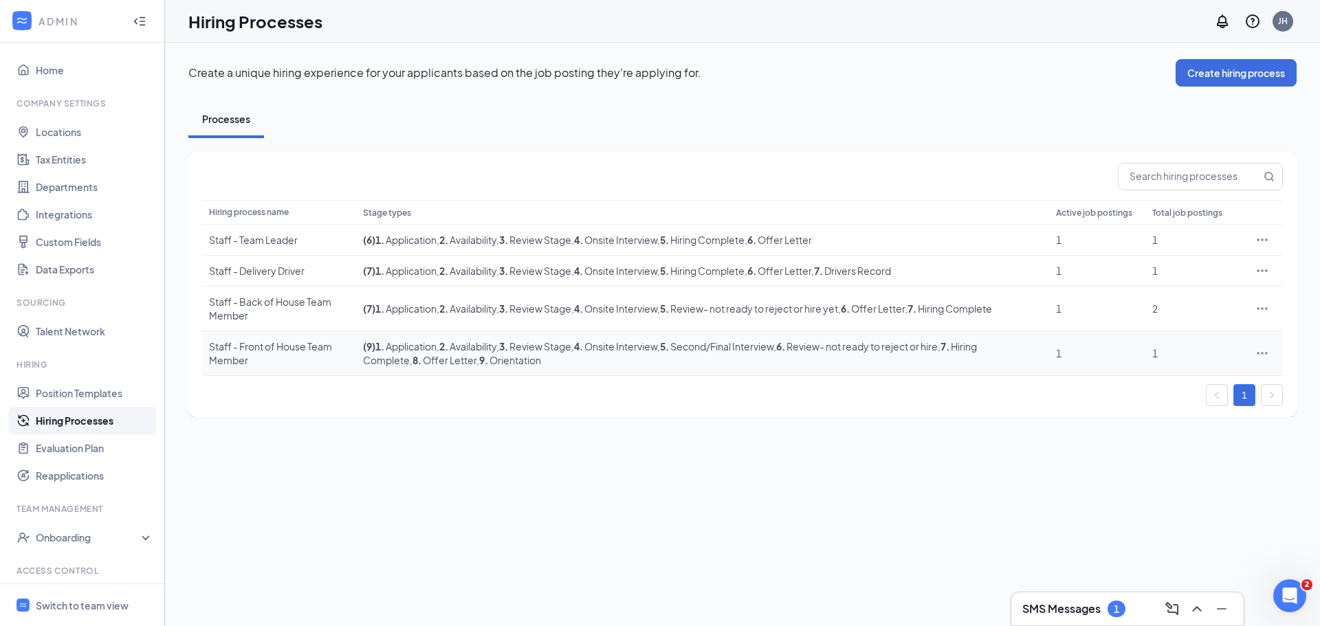
click at [305, 351] on div "Staff - Front of House Team Member" at bounding box center [279, 353] width 140 height 27
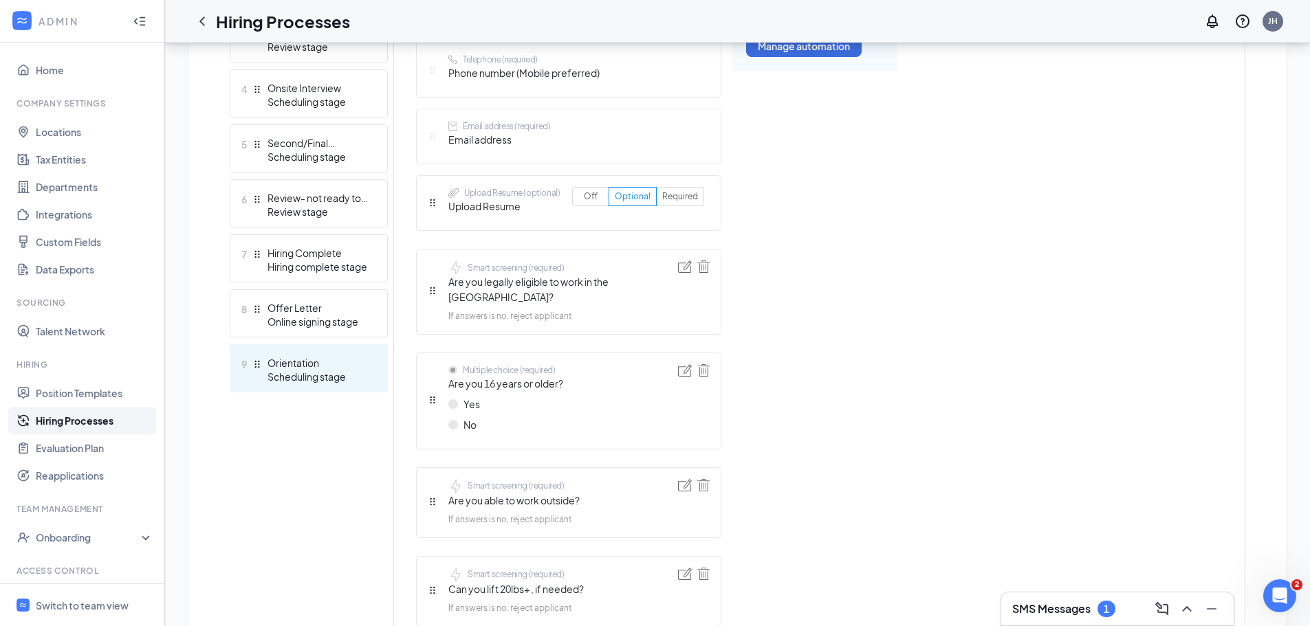
click at [335, 375] on div "Scheduling stage" at bounding box center [317, 377] width 100 height 14
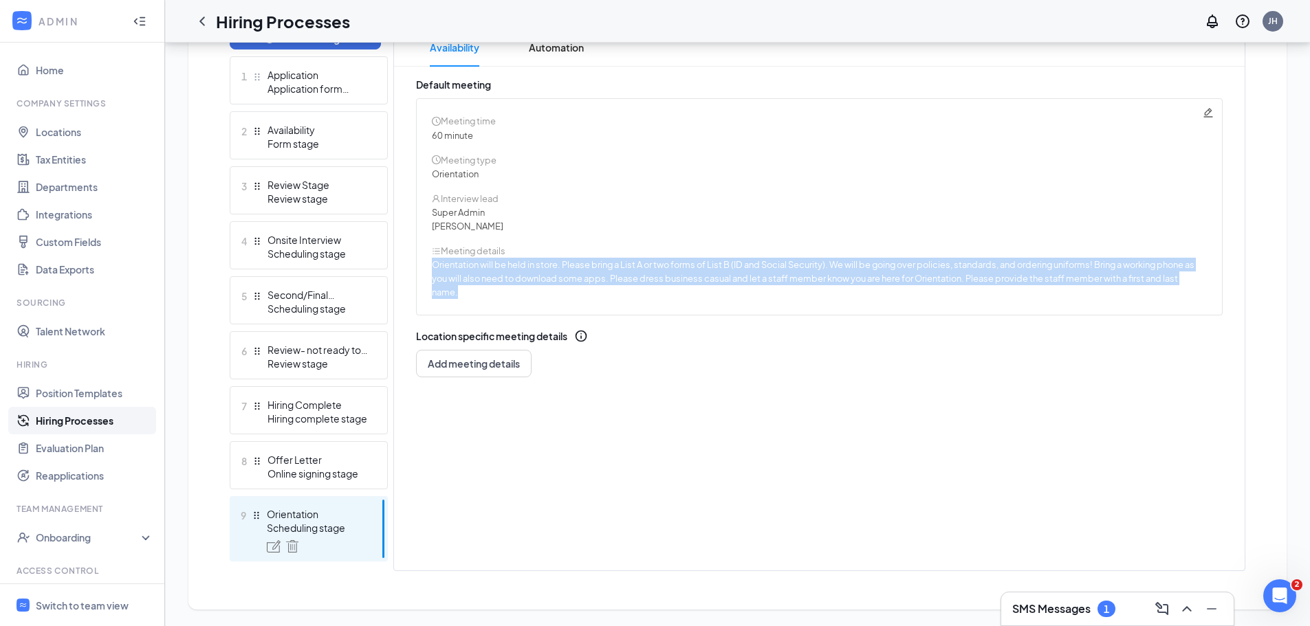
drag, startPoint x: 430, startPoint y: 265, endPoint x: 459, endPoint y: 295, distance: 41.8
click at [459, 295] on div "Meeting time 60 minute Meeting type Orientation Interview lead Super Admin [PER…" at bounding box center [819, 206] width 806 height 217
copy span "Orientation will be held in store. Please bring a List A or two forms of List B…"
click at [273, 252] on div "Scheduling stage" at bounding box center [317, 254] width 100 height 14
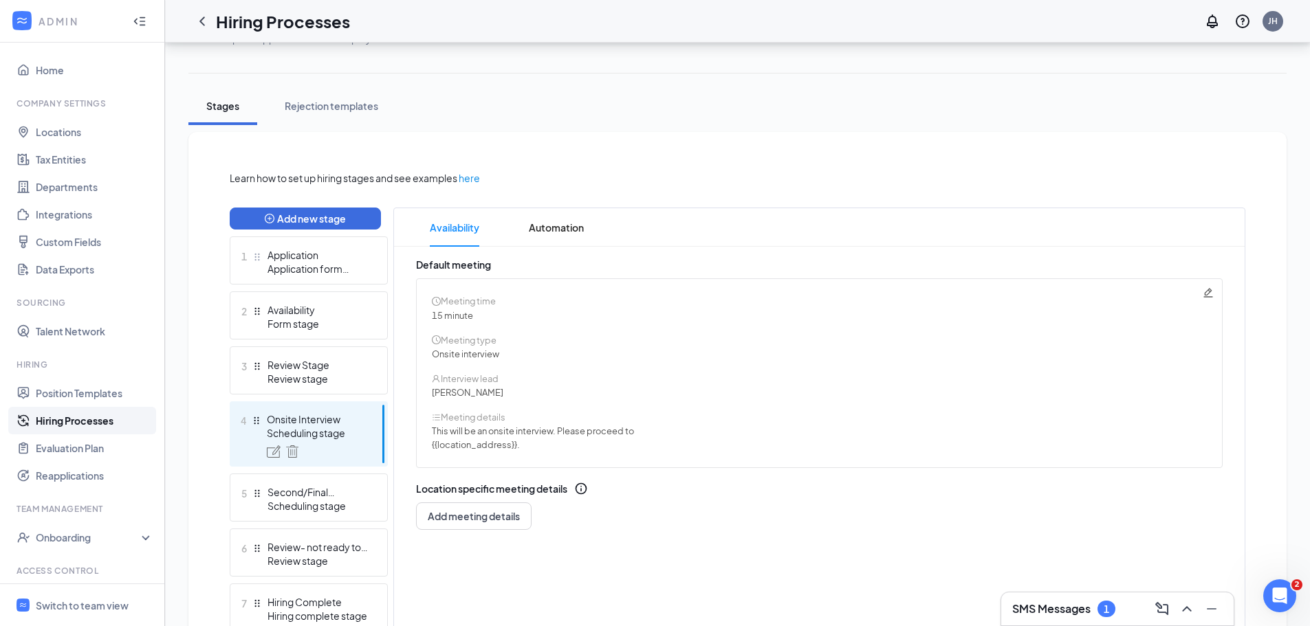
scroll to position [175, 0]
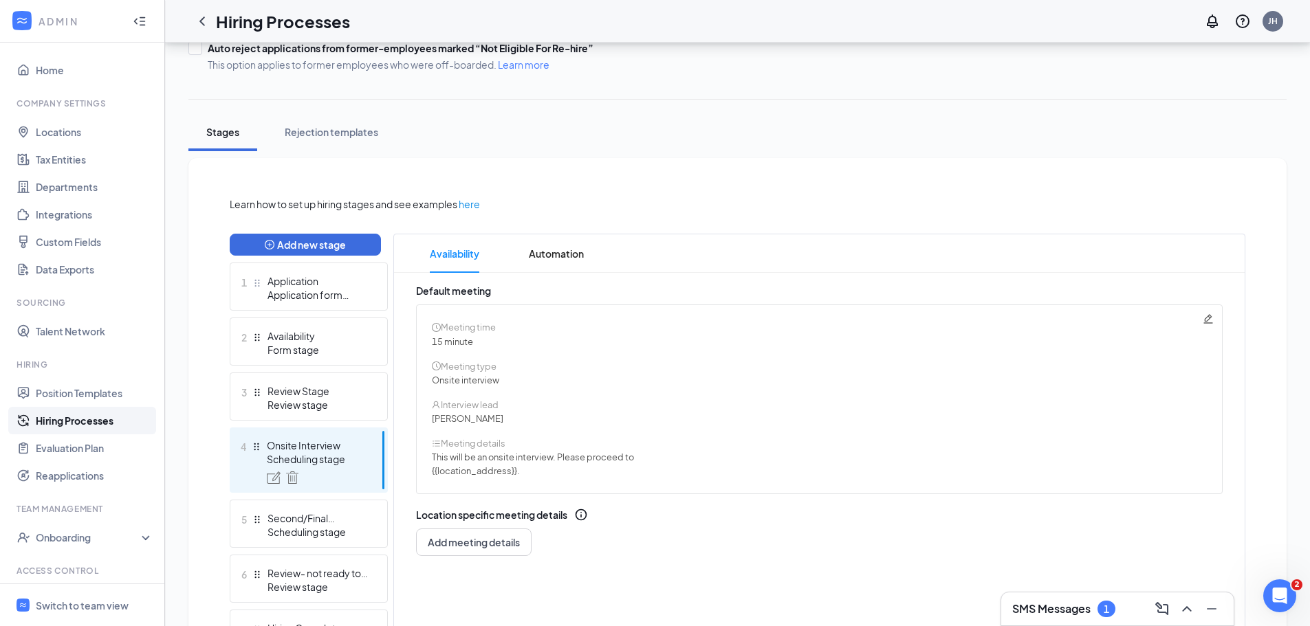
click at [89, 426] on link "Hiring Processes" at bounding box center [95, 420] width 118 height 27
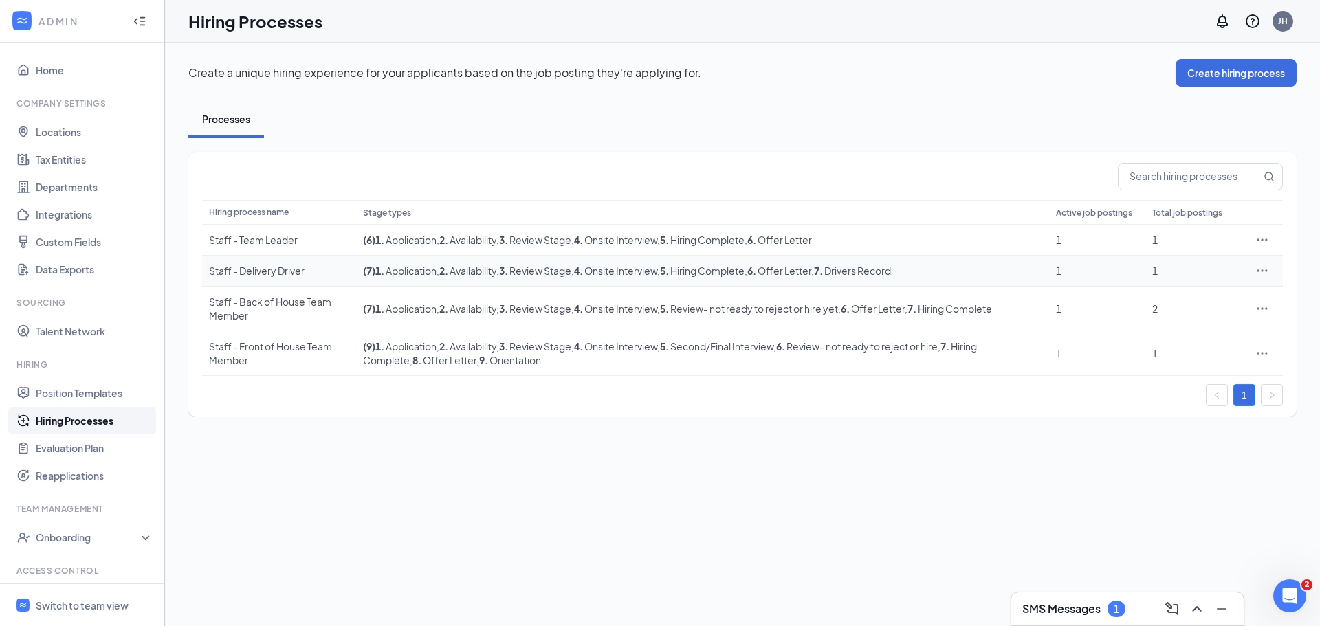
click at [390, 279] on td "( 7 ) 1 . Application , 2 . Availability , 3 . Review Stage , 4 . Onsite Interv…" at bounding box center [702, 271] width 693 height 31
click at [293, 269] on div "Staff - Delivery Driver" at bounding box center [279, 271] width 140 height 14
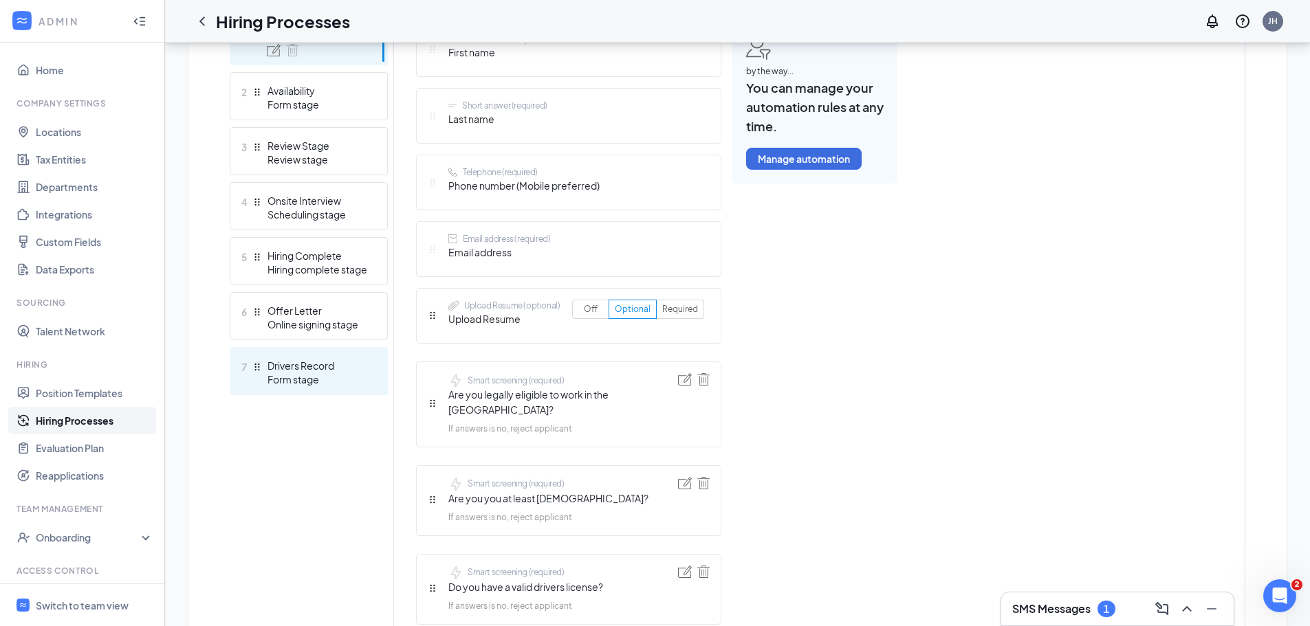
scroll to position [372, 0]
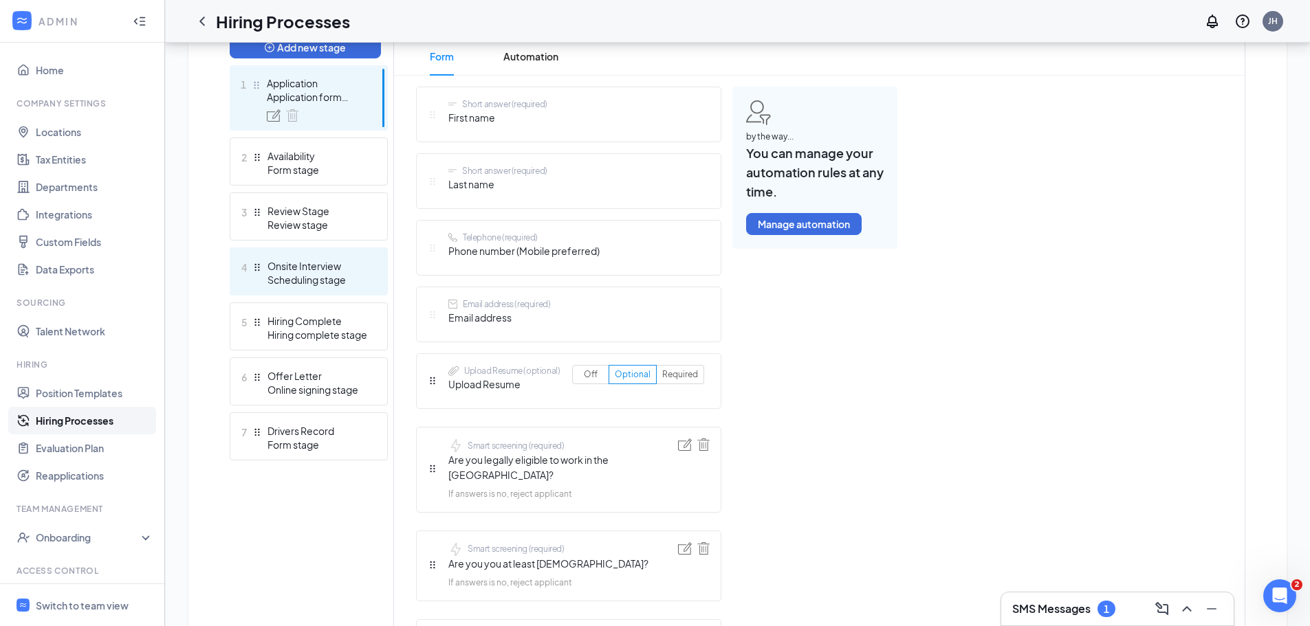
click at [309, 267] on div "Onsite Interview" at bounding box center [317, 266] width 100 height 14
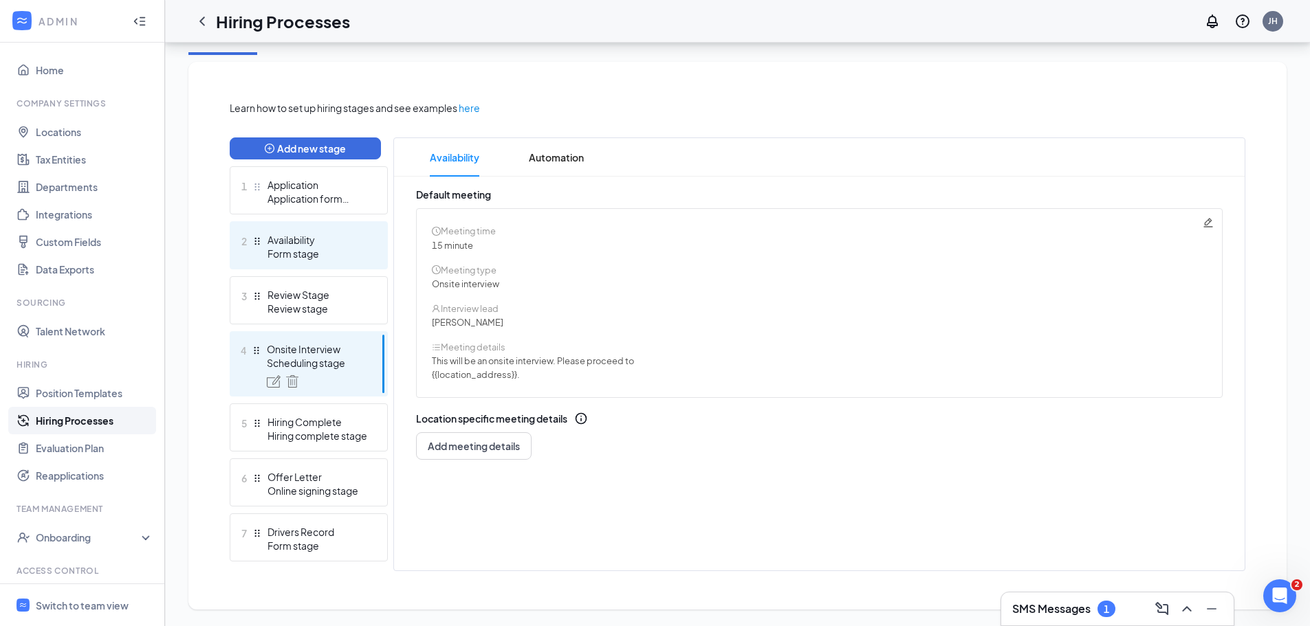
scroll to position [271, 0]
click at [323, 154] on button "Add new stage" at bounding box center [305, 148] width 151 height 22
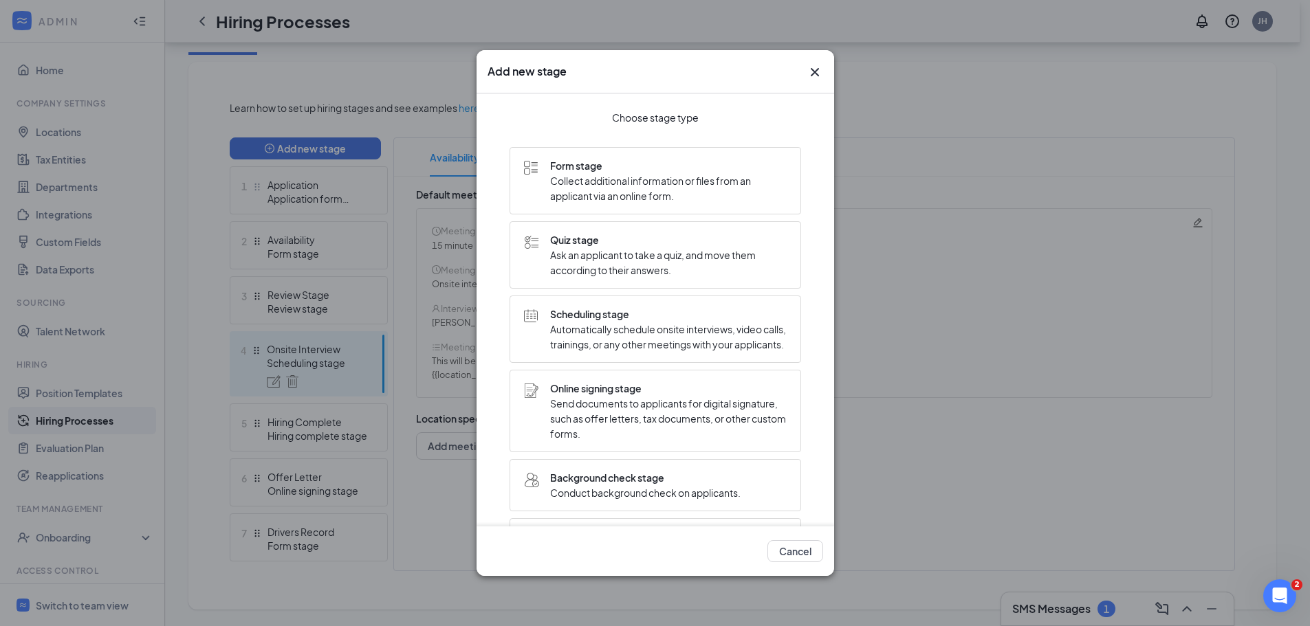
click at [625, 307] on span "Scheduling stage" at bounding box center [668, 314] width 236 height 15
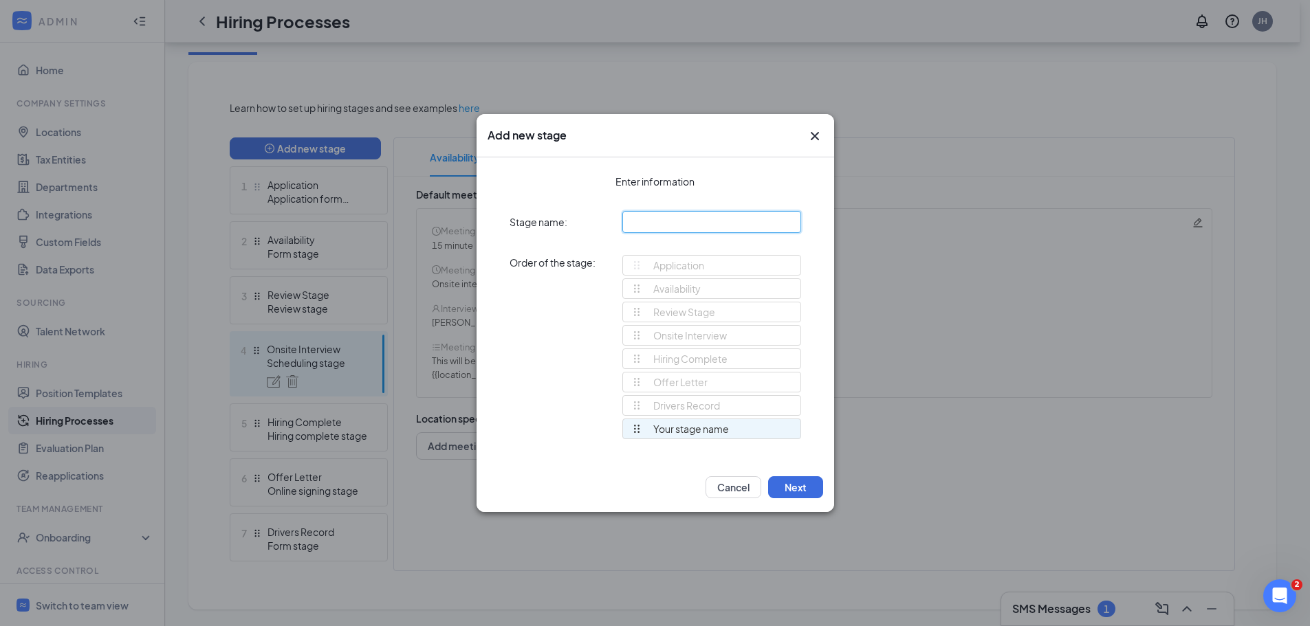
click at [643, 232] on input "text" at bounding box center [711, 222] width 179 height 22
drag, startPoint x: 631, startPoint y: 428, endPoint x: 632, endPoint y: 403, distance: 24.8
click at [632, 403] on div "Application Availability Review Stage Onsite Interview Hiring Complete Offer Le…" at bounding box center [711, 353] width 179 height 197
click at [657, 221] on input "Orienation" at bounding box center [711, 222] width 179 height 22
click at [809, 489] on button "Next" at bounding box center [795, 487] width 55 height 22
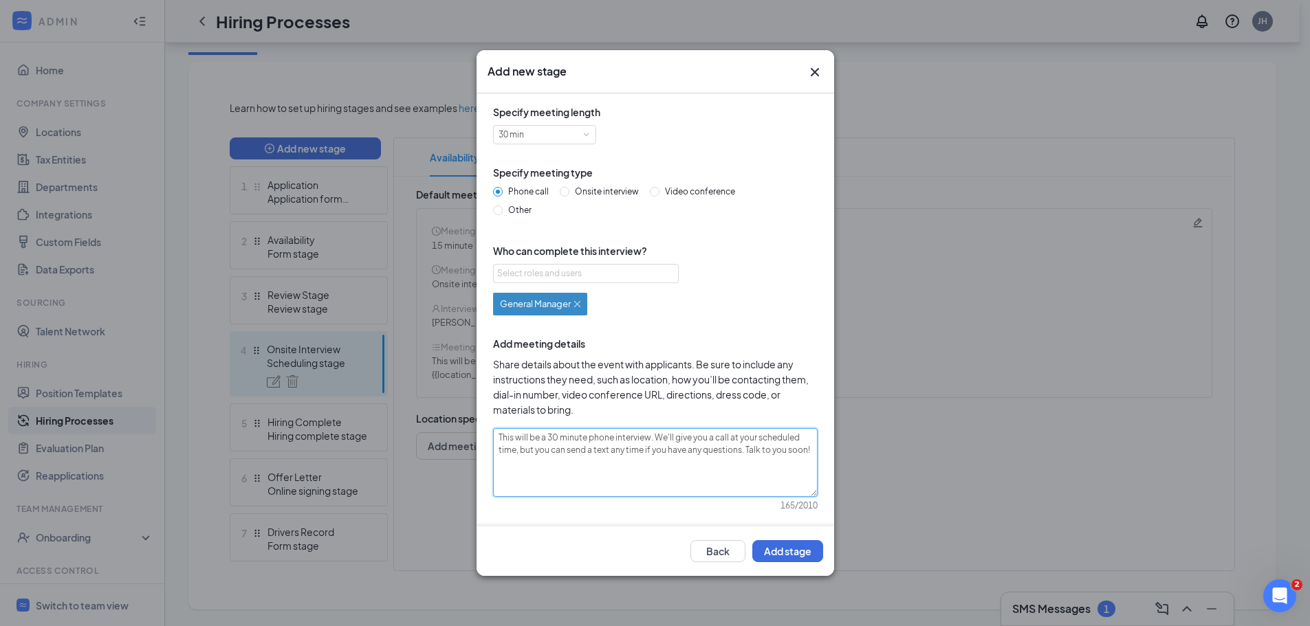
drag, startPoint x: 582, startPoint y: 460, endPoint x: 449, endPoint y: 426, distance: 136.9
click at [449, 426] on div "Add new stage Specify meeting length 30 min Specify meeting type Phone call Ons…" at bounding box center [655, 313] width 1310 height 626
paste textarea "Orientation will be held in store. Please bring a List A or two forms of List B…"
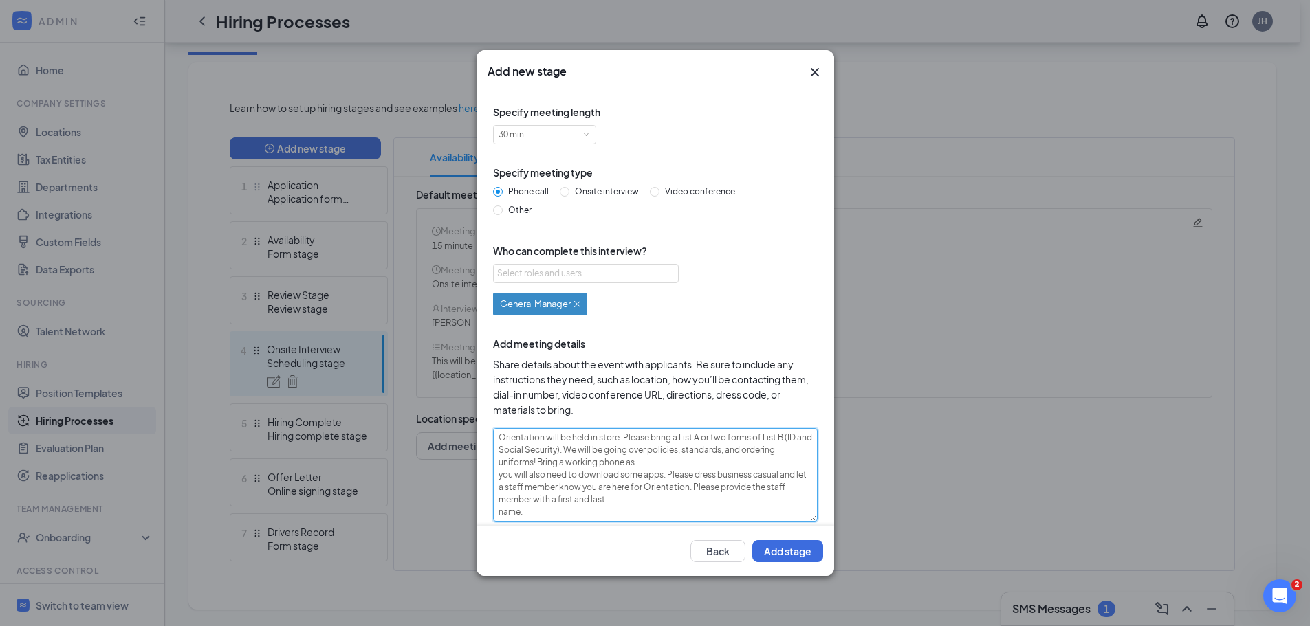
click at [496, 510] on textarea "Orientation will be held in store. Please bring a List A or two forms of List B…" at bounding box center [655, 474] width 324 height 93
click at [586, 194] on span "Onsite interview" at bounding box center [606, 191] width 75 height 10
click at [569, 194] on input "Onsite interview" at bounding box center [565, 192] width 10 height 10
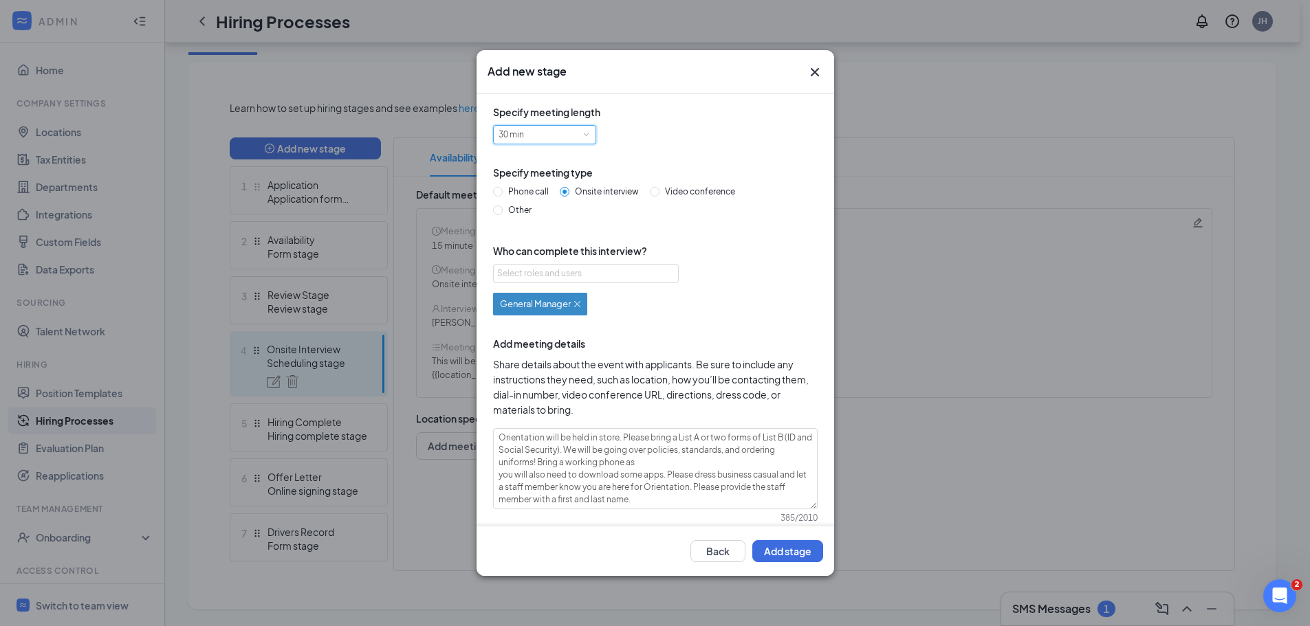
click at [573, 137] on div "30 min" at bounding box center [544, 135] width 92 height 18
click at [568, 230] on li "60 min" at bounding box center [543, 225] width 103 height 23
click at [686, 354] on div "Specify meeting length 60 min Specify meeting type Phone call Onsite interview …" at bounding box center [654, 321] width 335 height 434
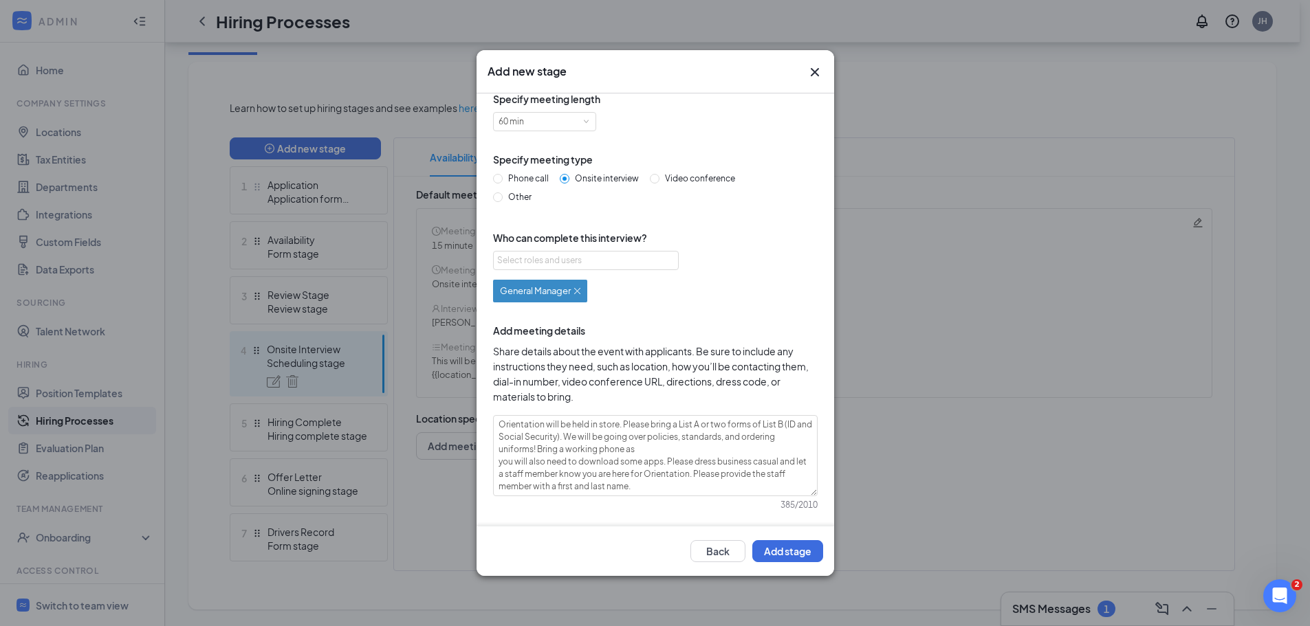
scroll to position [23, 0]
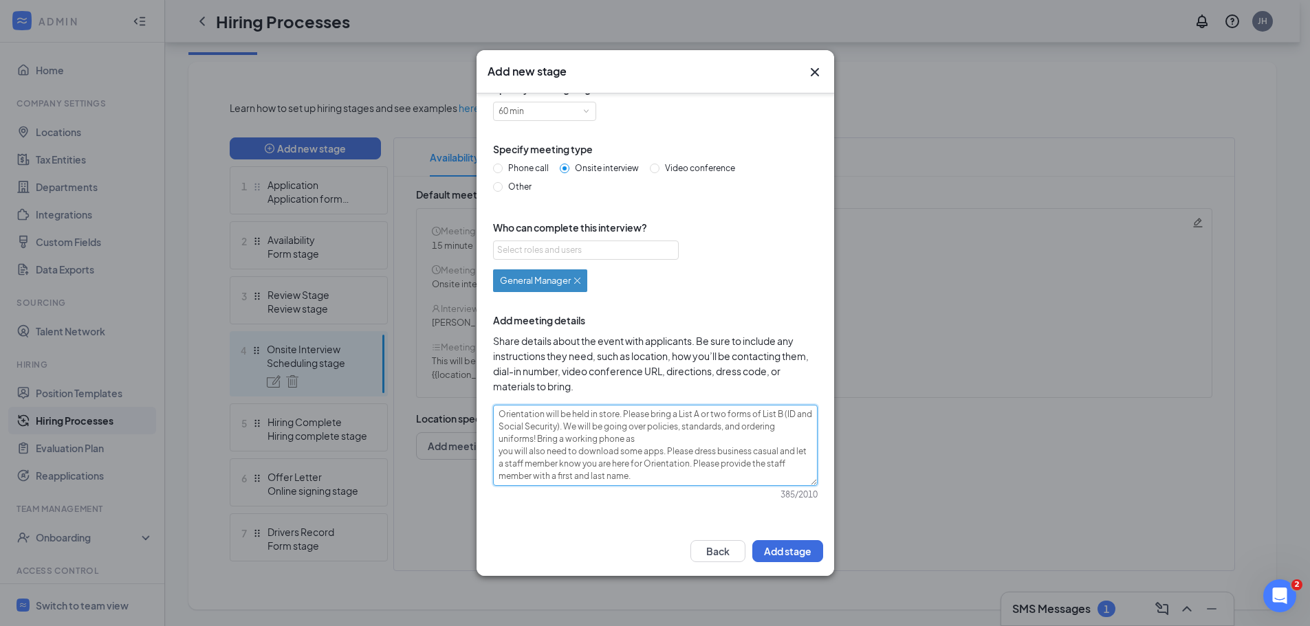
click at [597, 412] on textarea "Orientation will be held in store. Please bring a List A or two forms of List B…" at bounding box center [655, 445] width 324 height 81
click at [679, 414] on textarea "Orientation will be held in-store. Please bring a List A or two forms of List B…" at bounding box center [655, 445] width 324 height 81
click at [535, 441] on textarea "Orientation will be held in-store. Please bring List A or two forms of List B (…" at bounding box center [655, 445] width 324 height 81
click at [499, 454] on textarea "Orientation will be held in-store. Please bring List A or two forms of List B (…" at bounding box center [655, 445] width 324 height 81
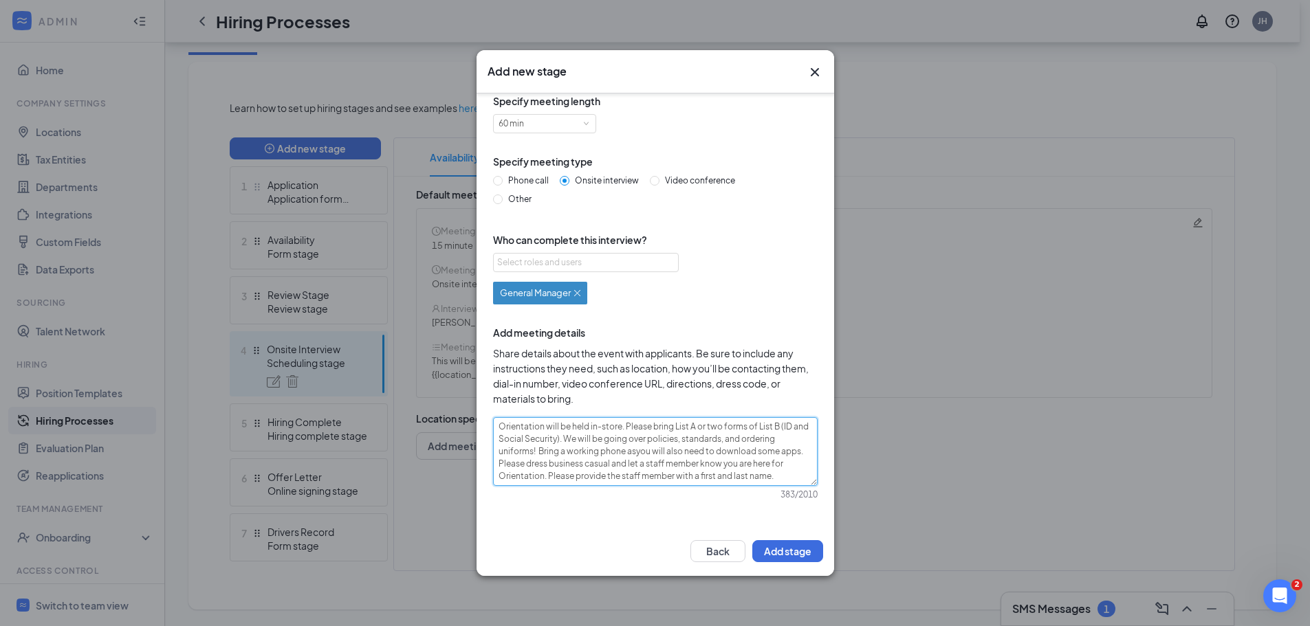
scroll to position [11, 0]
click at [599, 454] on textarea "Orientation will be held in-store. Please bring List A or two forms of List B (…" at bounding box center [655, 451] width 324 height 69
click at [792, 551] on button "Add stage" at bounding box center [787, 551] width 71 height 22
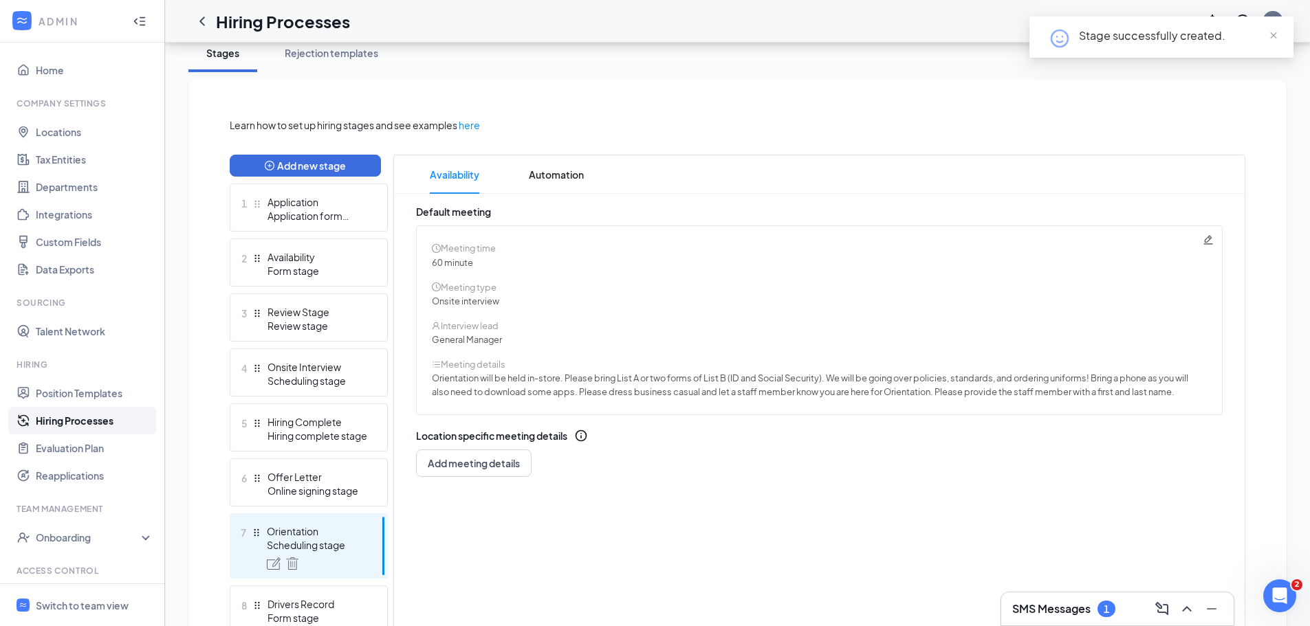
scroll to position [271, 0]
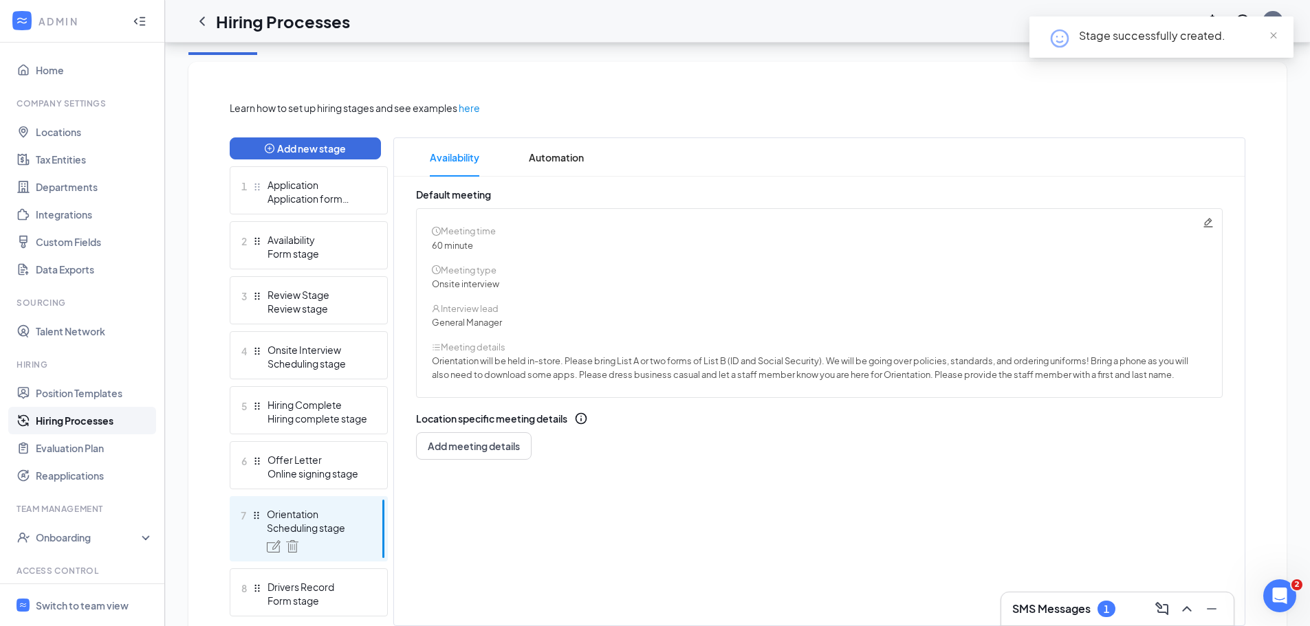
click at [80, 421] on link "Hiring Processes" at bounding box center [95, 420] width 118 height 27
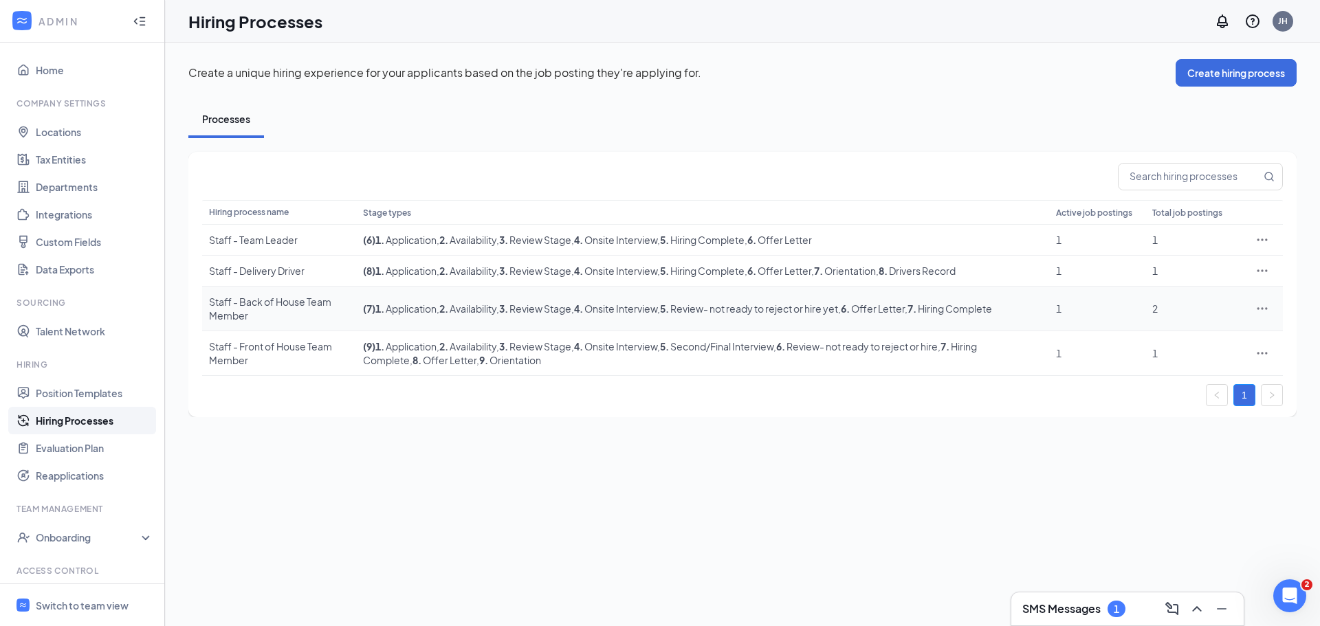
click at [256, 301] on div "Staff - Back of House Team Member" at bounding box center [279, 308] width 140 height 27
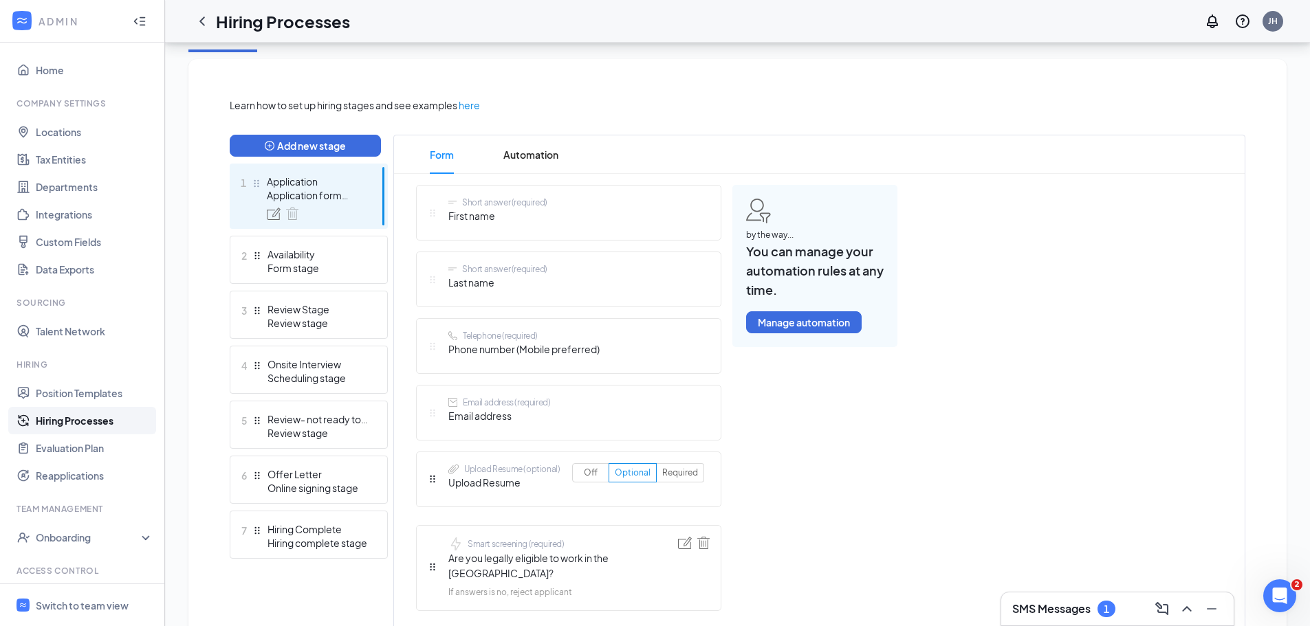
scroll to position [275, 0]
click at [350, 144] on button "Add new stage" at bounding box center [305, 144] width 151 height 22
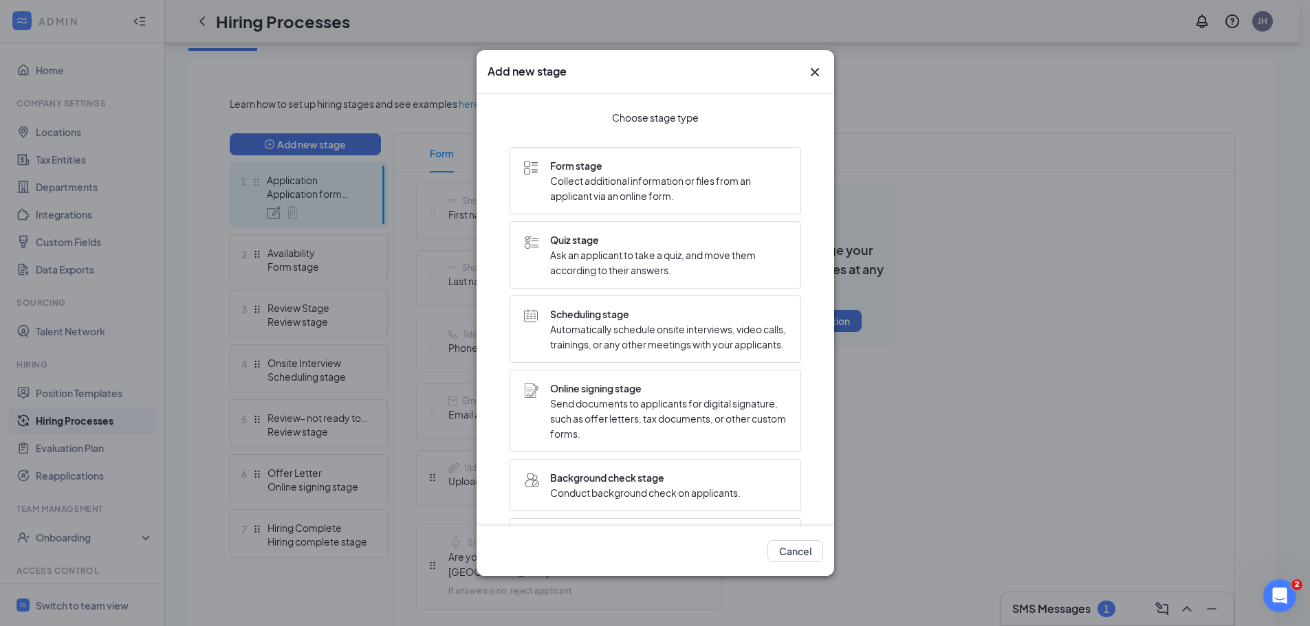
click at [610, 339] on span "Automatically schedule onsite interviews, video calls, trainings, or any other …" at bounding box center [668, 337] width 236 height 30
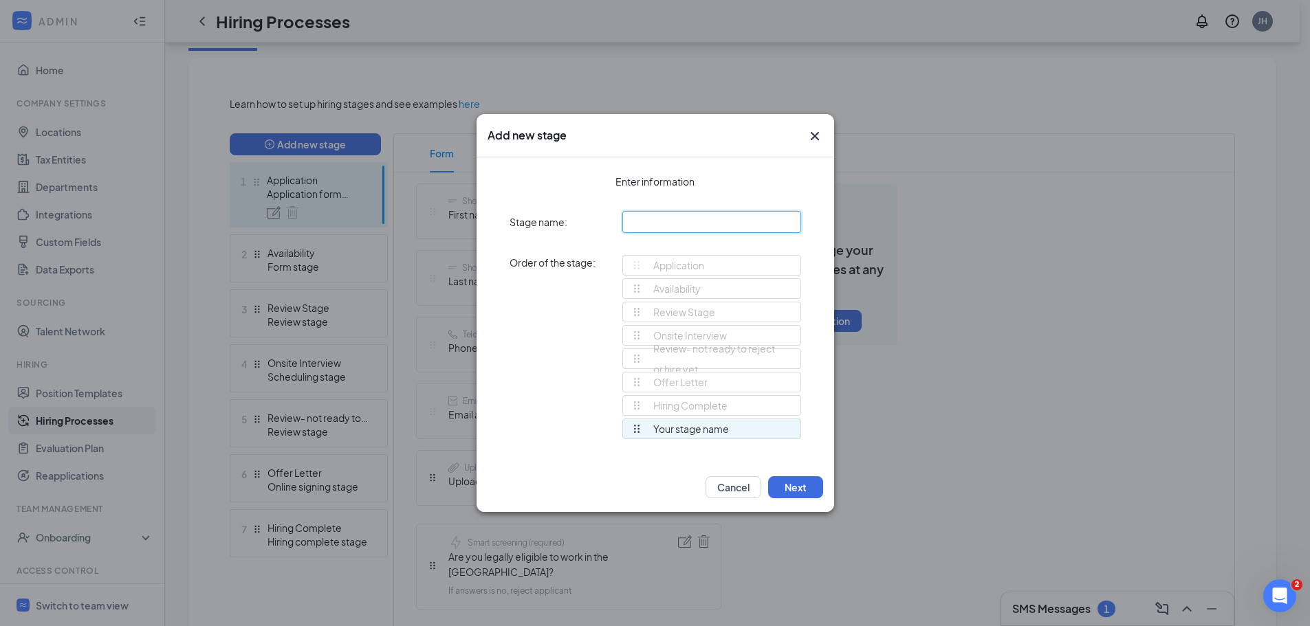
click at [665, 222] on input "text" at bounding box center [711, 222] width 179 height 22
drag, startPoint x: 633, startPoint y: 426, endPoint x: 628, endPoint y: 404, distance: 22.7
click at [628, 404] on div "Application Availability Review Stage Onsite Interview Review- not ready to rej…" at bounding box center [711, 353] width 179 height 197
drag, startPoint x: 635, startPoint y: 407, endPoint x: 636, endPoint y: 431, distance: 24.1
click at [637, 407] on div "Application Availability Review Stage Onsite Interview Review- not ready to rej…" at bounding box center [711, 353] width 179 height 197
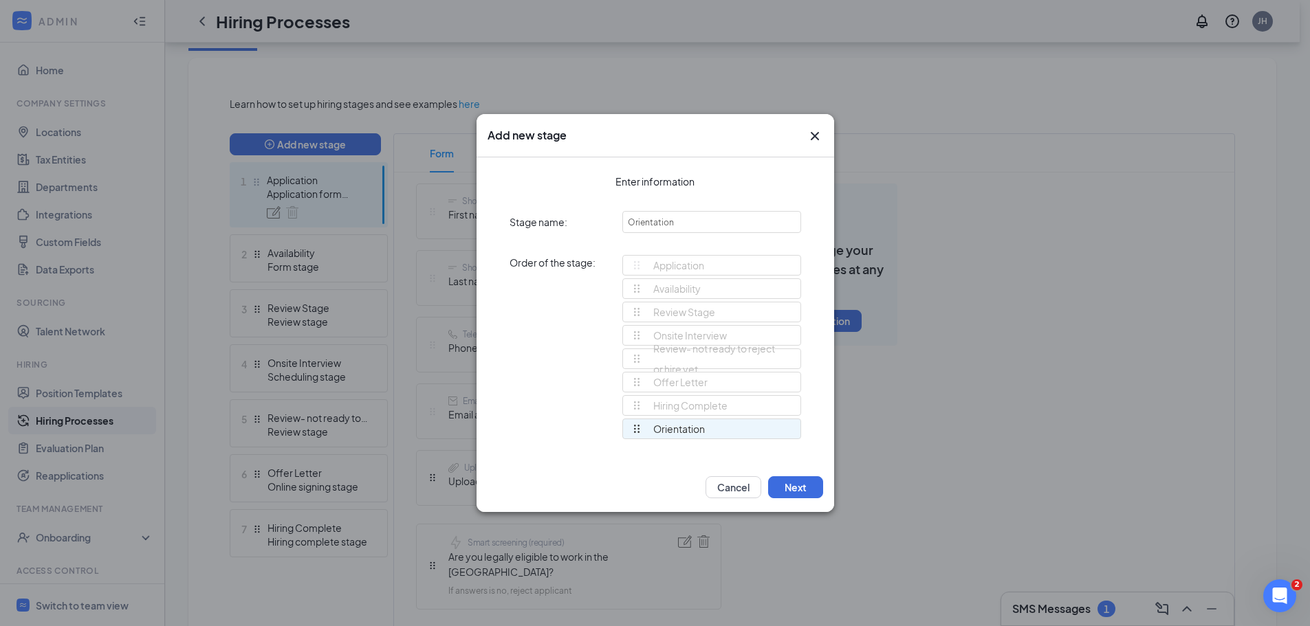
click at [637, 407] on div "Application Availability Review Stage Onsite Interview Review- not ready to rej…" at bounding box center [711, 353] width 179 height 197
click at [653, 406] on div "Hiring Complete" at bounding box center [679, 405] width 96 height 19
click at [773, 487] on button "Next" at bounding box center [795, 487] width 55 height 22
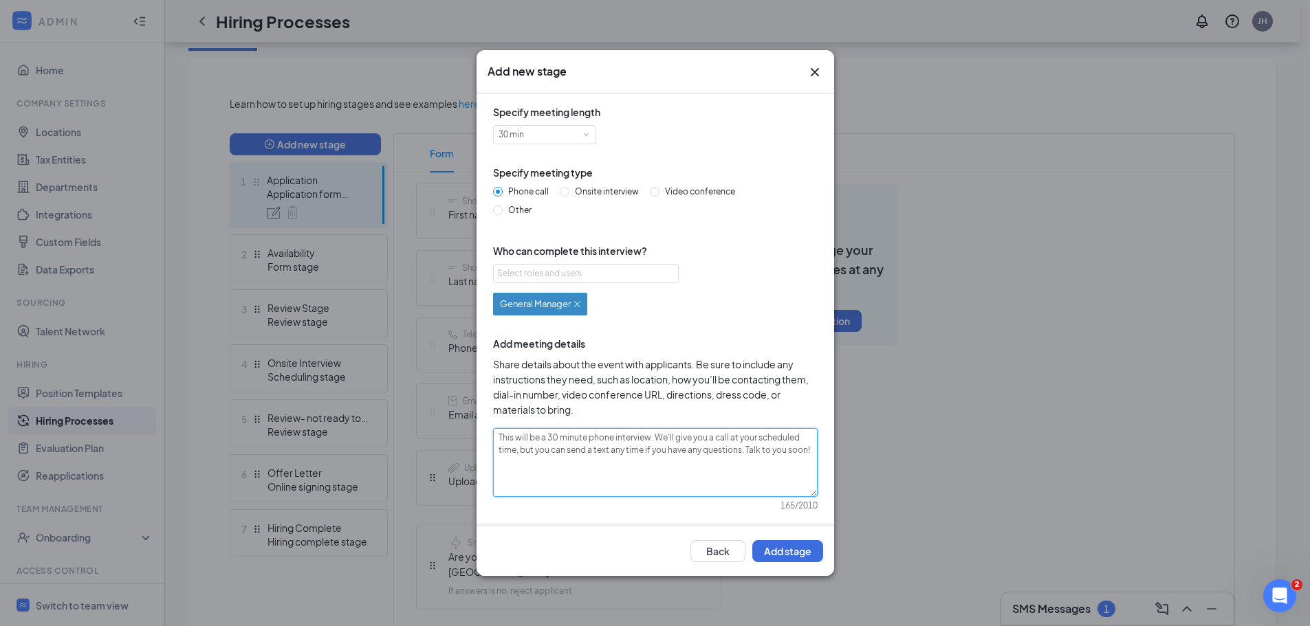
drag, startPoint x: 579, startPoint y: 463, endPoint x: 464, endPoint y: 421, distance: 123.1
click at [464, 421] on div "Add new stage Specify meeting length 30 min Specify meeting type Phone call Ons…" at bounding box center [655, 313] width 1310 height 626
paste textarea "Orientation will be held in store. Please bring a List A or two forms of List B…"
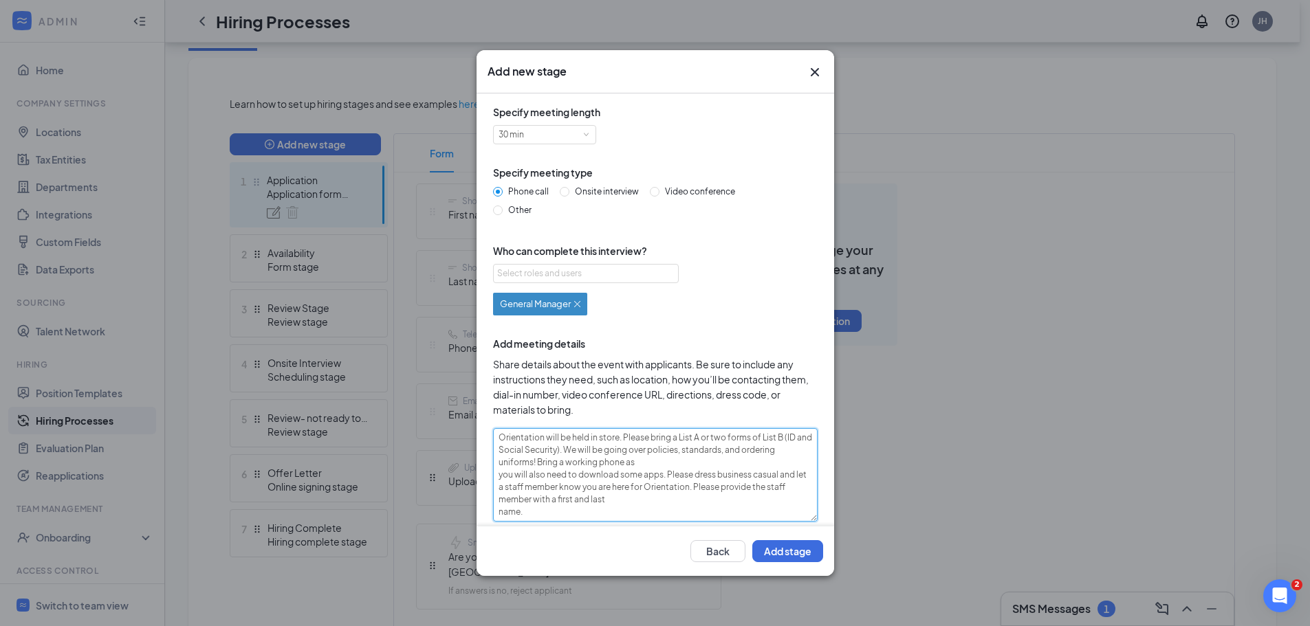
click at [676, 437] on textarea "Orientation will be held in store. Please bring a List A or two forms of List B…" at bounding box center [655, 474] width 324 height 93
click at [596, 463] on textarea "Orientation will be held in store. Please bring List A or two forms of List B (…" at bounding box center [655, 474] width 324 height 93
click at [498, 474] on textarea "Orientation will be held in store. Please bring List A or two forms of List B (…" at bounding box center [655, 474] width 324 height 93
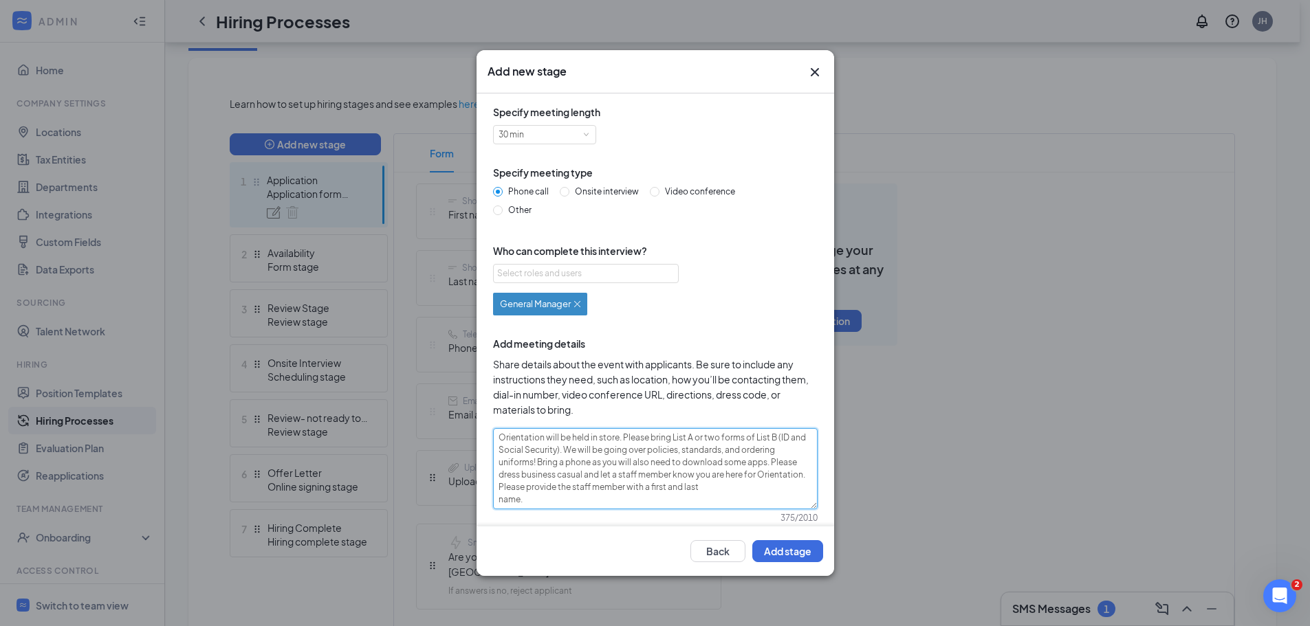
click at [648, 463] on textarea "Orientation will be held in store. Please bring List A or two forms of List B (…" at bounding box center [655, 468] width 324 height 81
click at [760, 464] on textarea "Orientation will be held in store. Please bring List A or two forms of List B (…" at bounding box center [655, 468] width 324 height 81
click at [539, 511] on div "Specify meeting length 30 min Specify meeting type Phone call Onsite interview …" at bounding box center [654, 321] width 335 height 434
click at [541, 502] on textarea "Orientation will be held in store. Please bring List A or two forms of List B (…" at bounding box center [655, 468] width 324 height 81
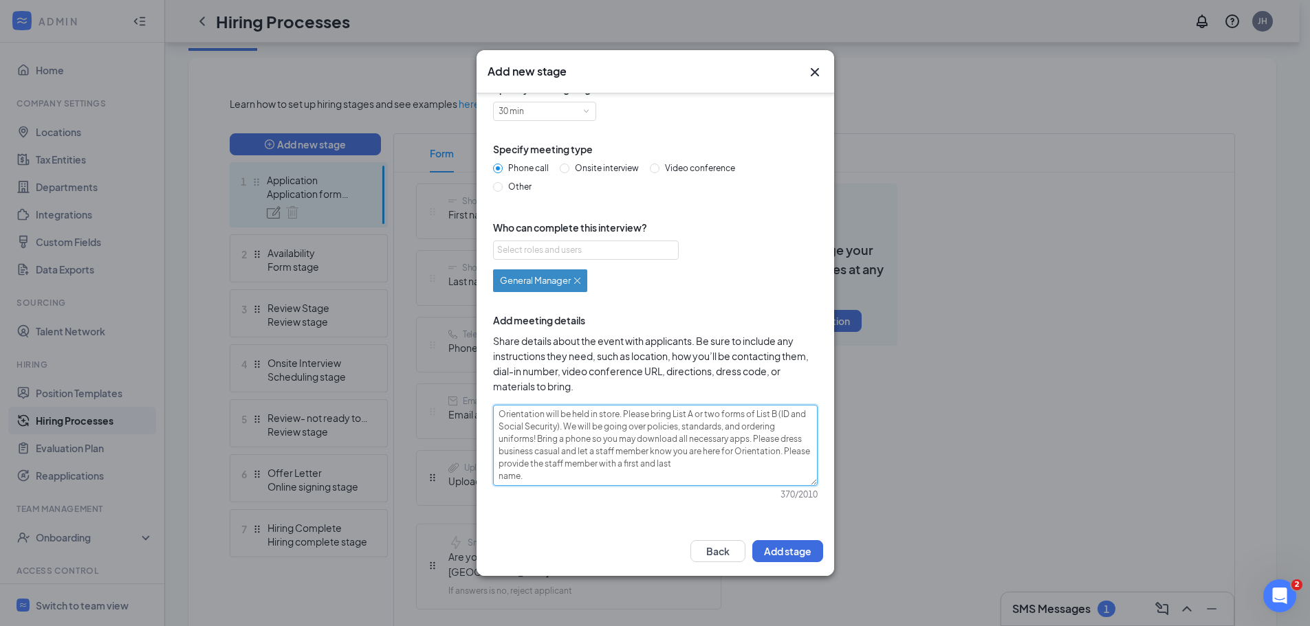
click at [578, 466] on textarea "Orientation will be held in store. Please bring List A or two forms of List B (…" at bounding box center [655, 445] width 324 height 81
click at [575, 477] on textarea "Orientation will be held in store. Please bring List A or two forms of List B (…" at bounding box center [655, 445] width 324 height 81
drag, startPoint x: 638, startPoint y: 476, endPoint x: 487, endPoint y: 410, distance: 164.7
click at [487, 410] on div "Specify meeting length 30 min Specify meeting type Phone call Onsite interview …" at bounding box center [654, 298] width 335 height 434
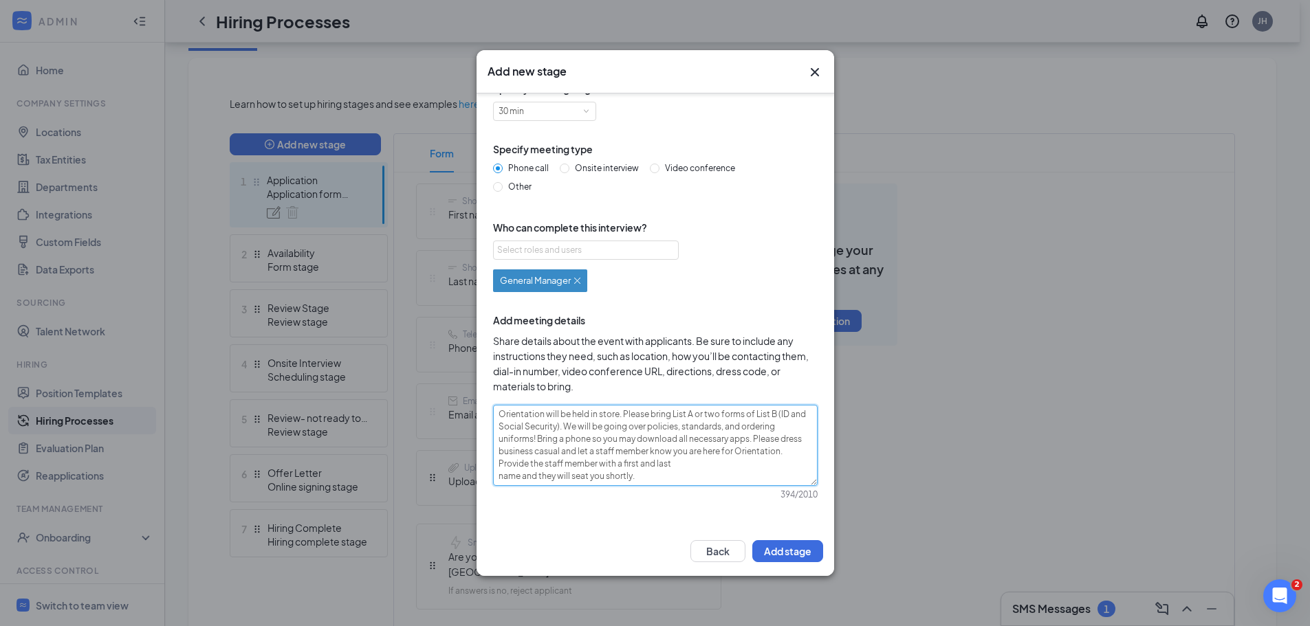
click at [671, 482] on textarea "Orientation will be held in store. Please bring List A or two forms of List B (…" at bounding box center [655, 445] width 324 height 81
click at [763, 551] on button "Add stage" at bounding box center [787, 551] width 71 height 22
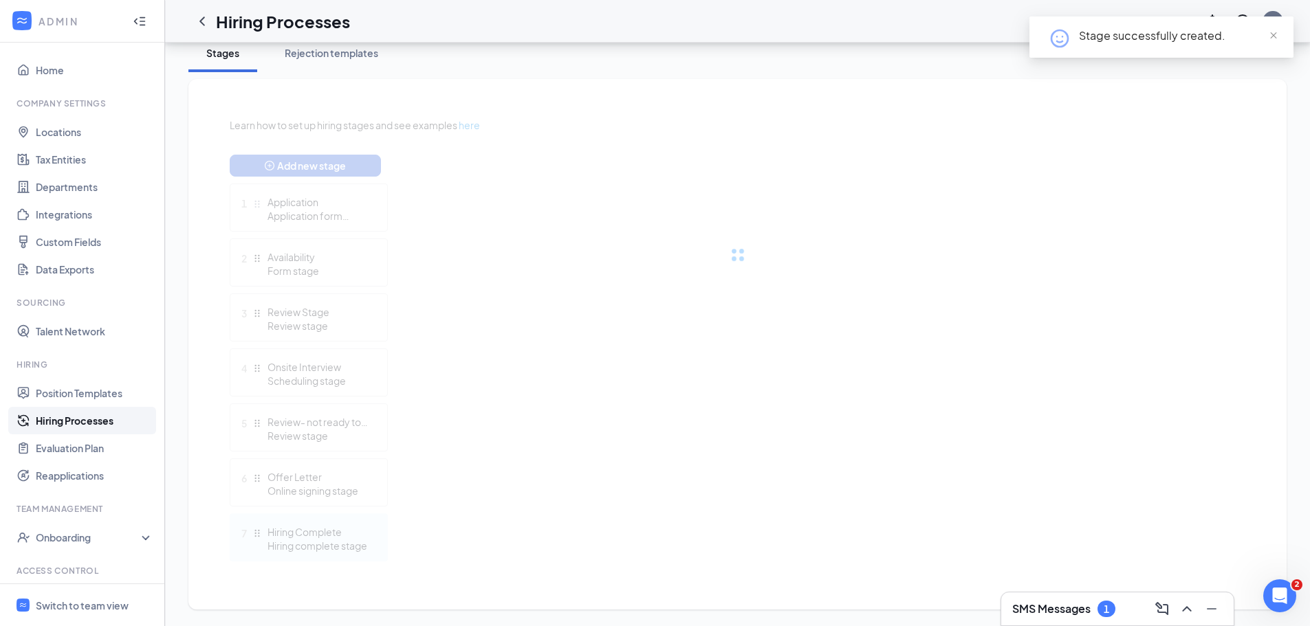
scroll to position [275, 0]
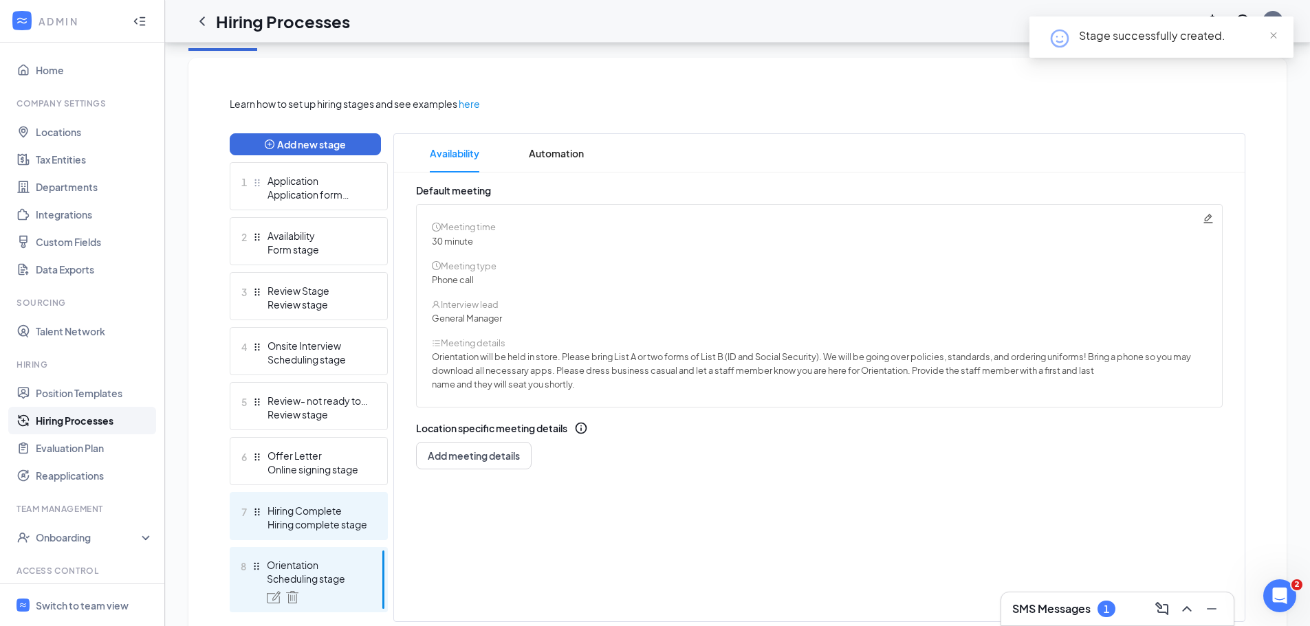
click at [285, 520] on div "Hiring complete stage" at bounding box center [317, 525] width 100 height 14
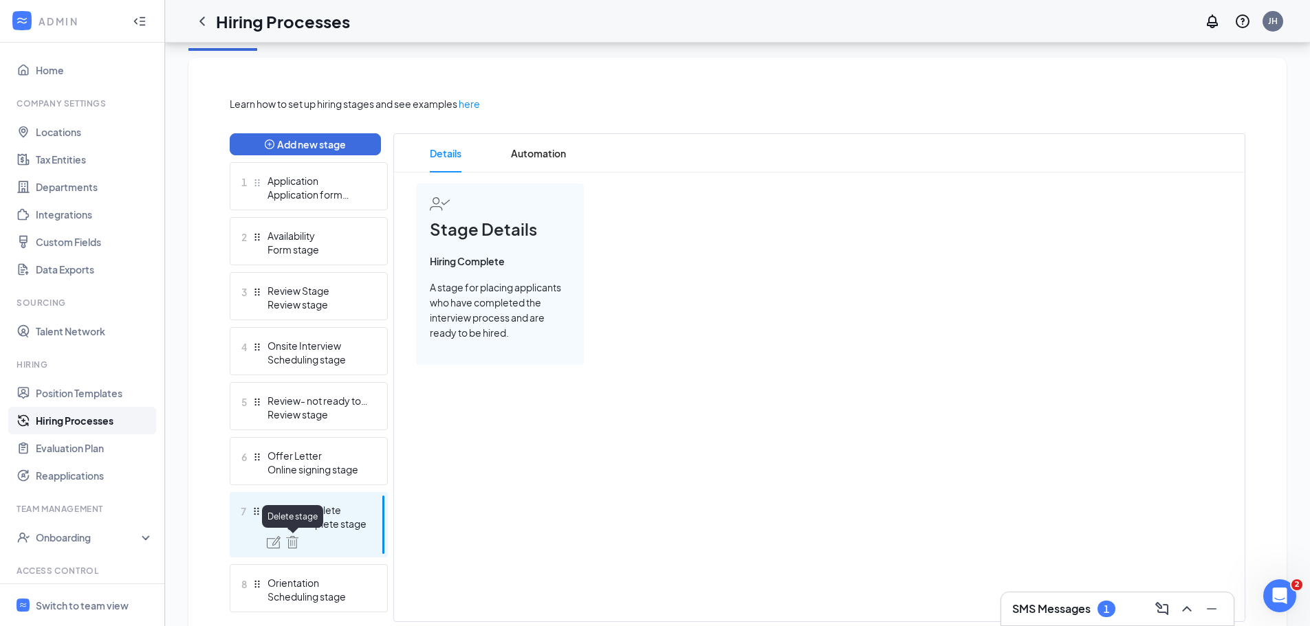
click at [291, 538] on img at bounding box center [292, 542] width 12 height 12
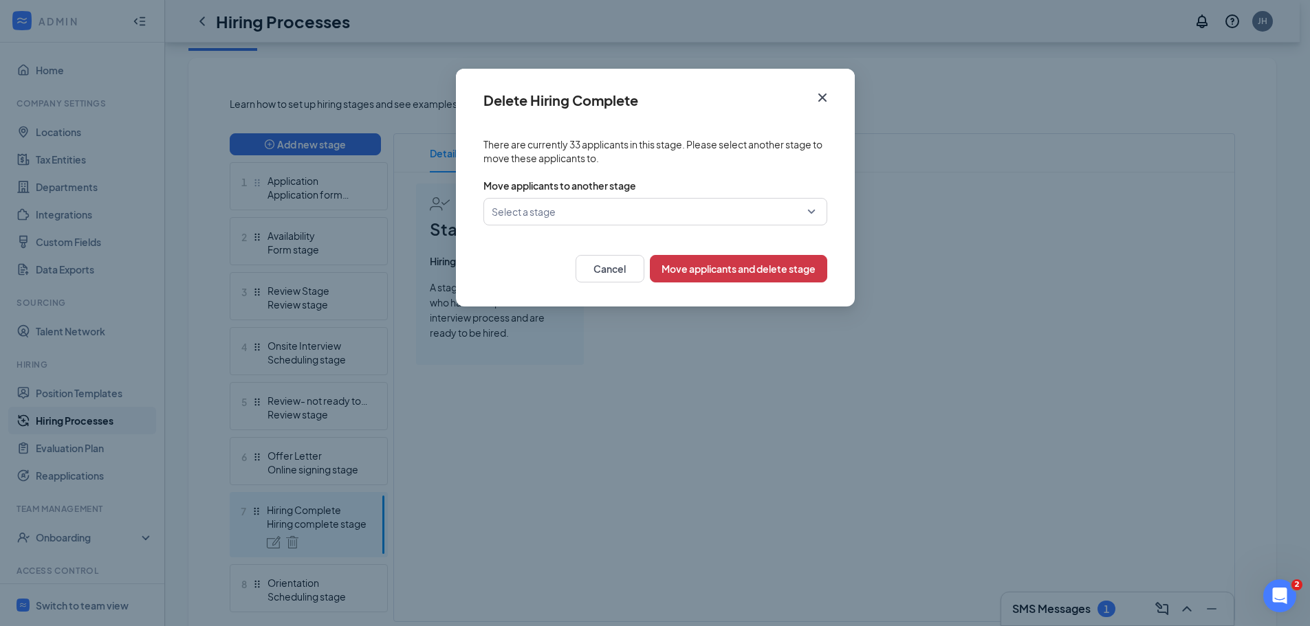
click at [683, 214] on input "search" at bounding box center [651, 212] width 318 height 26
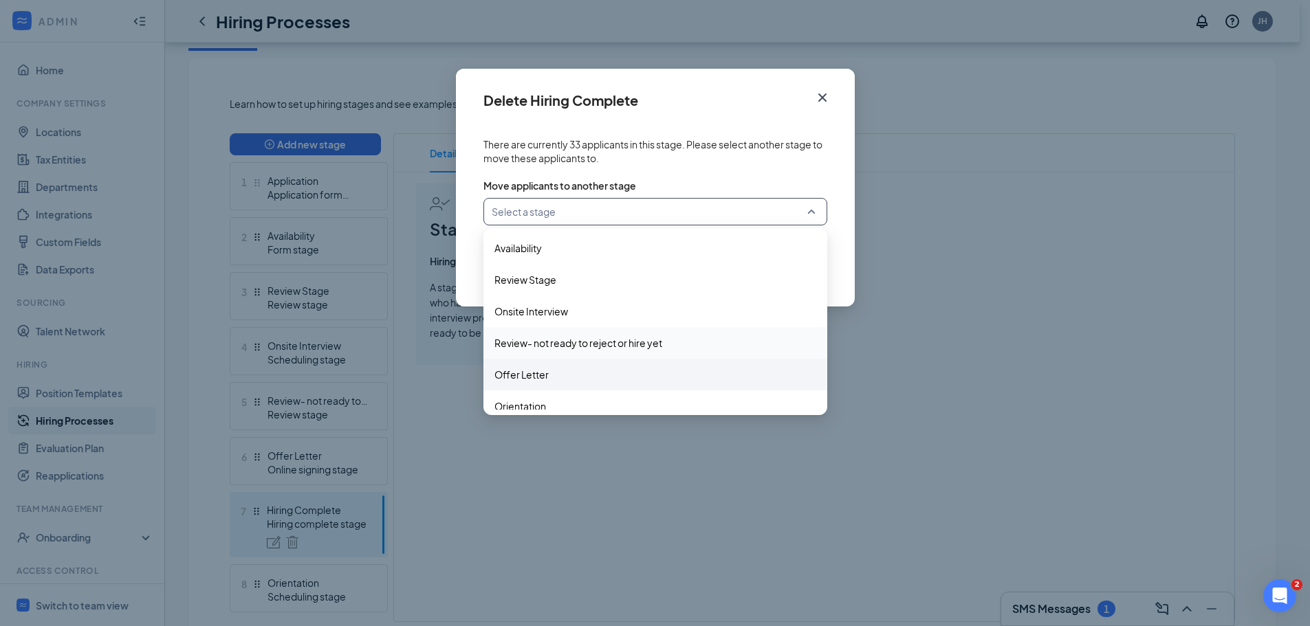
scroll to position [45, 0]
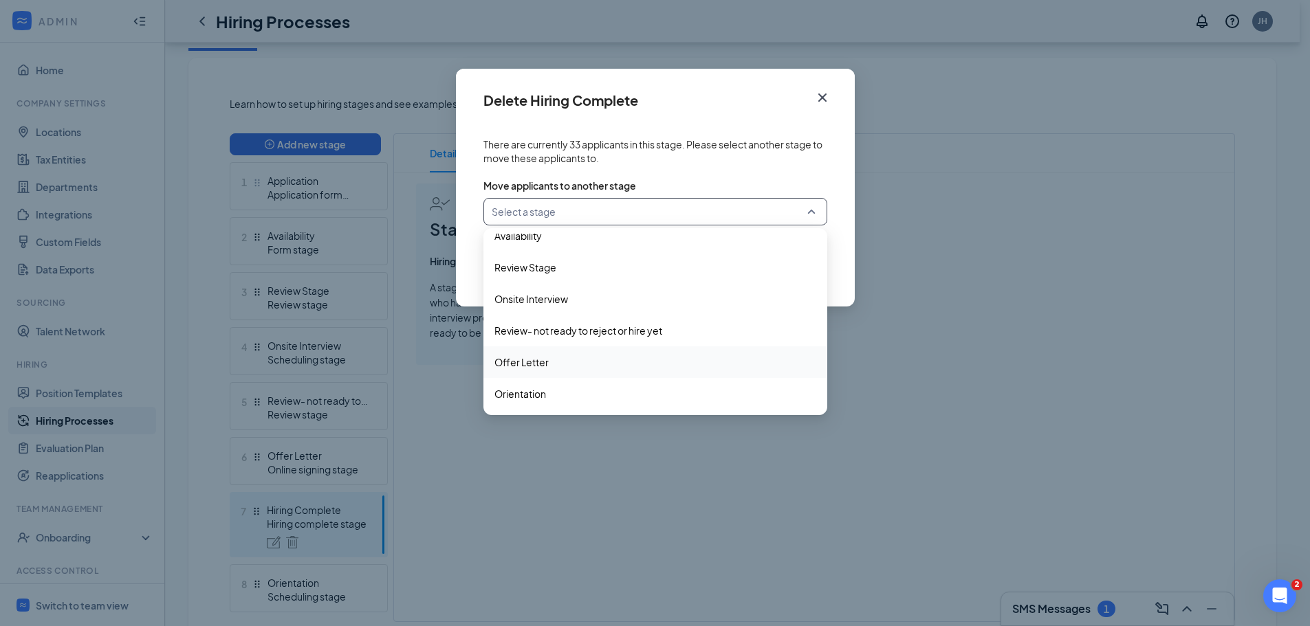
click at [579, 365] on span "Offer Letter" at bounding box center [655, 362] width 322 height 15
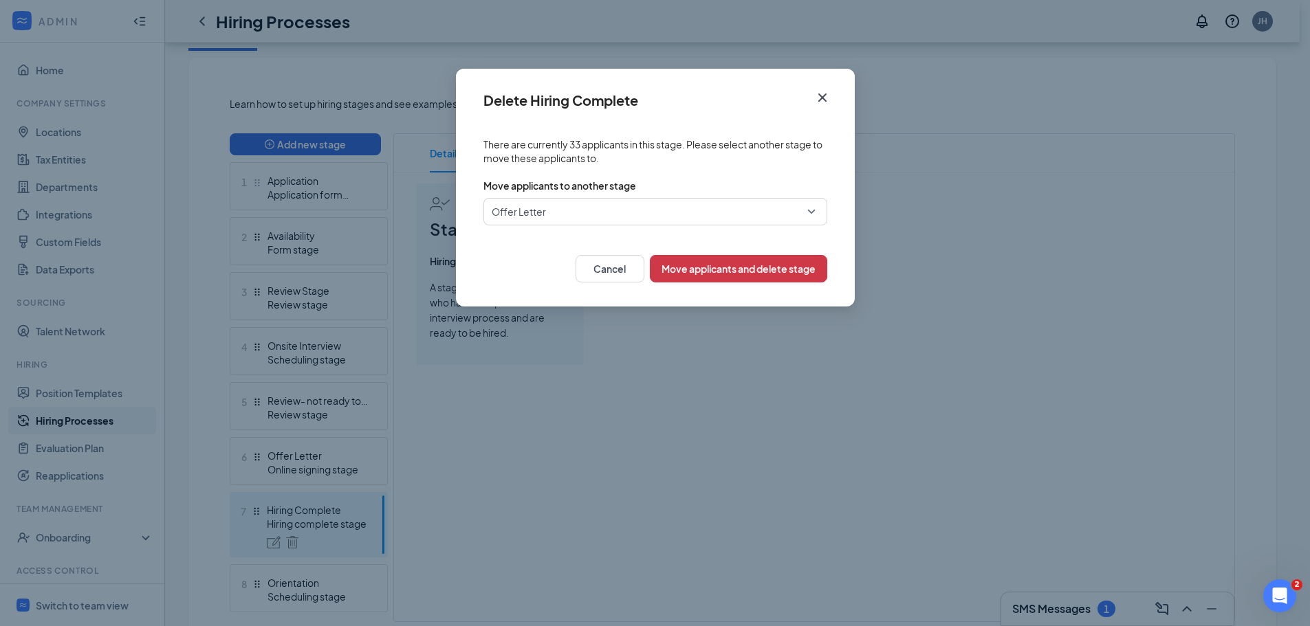
click at [819, 100] on icon "Cross" at bounding box center [821, 97] width 8 height 8
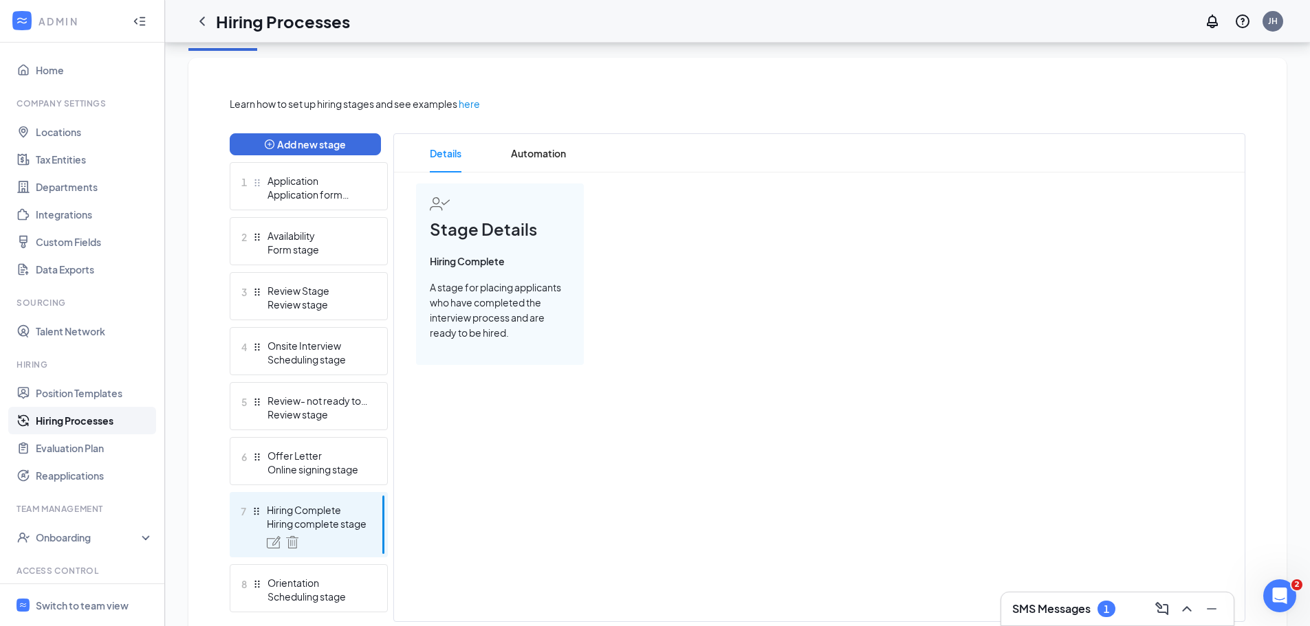
click at [509, 404] on div "Stage Details Hiring Complete A stage for placing applicants who have completed…" at bounding box center [819, 296] width 850 height 225
click at [36, 415] on link "Hiring Processes" at bounding box center [95, 420] width 118 height 27
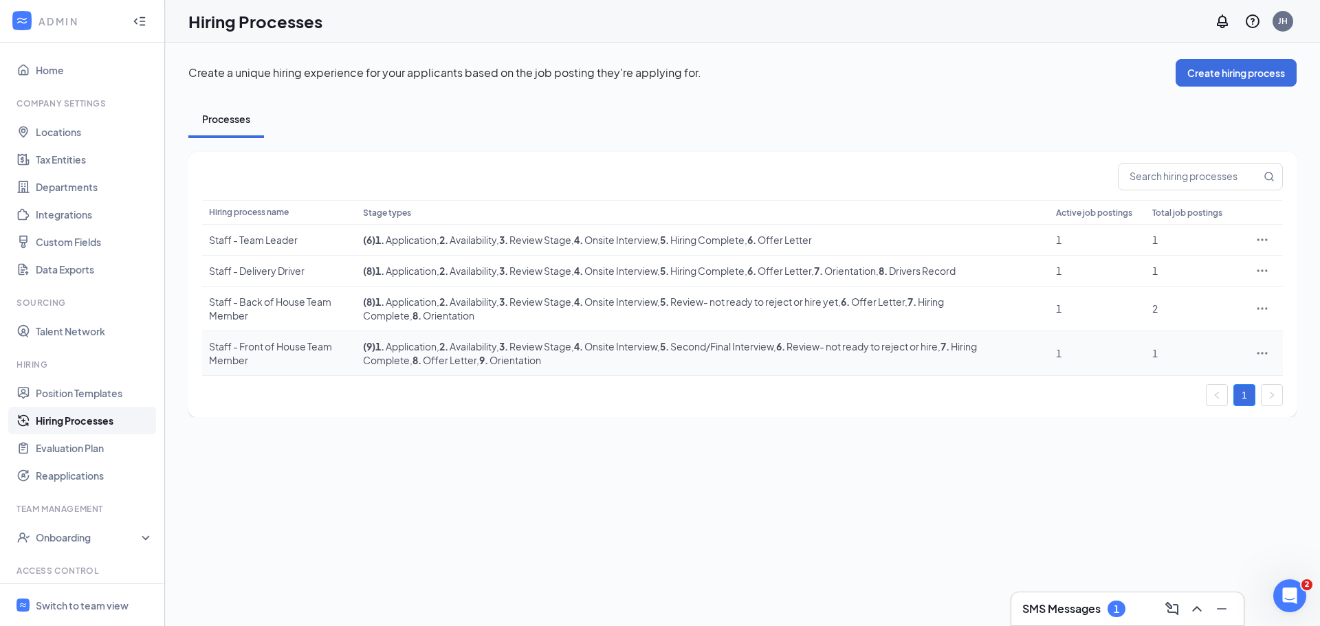
click at [287, 360] on div "Staff - Front of House Team Member" at bounding box center [279, 353] width 140 height 27
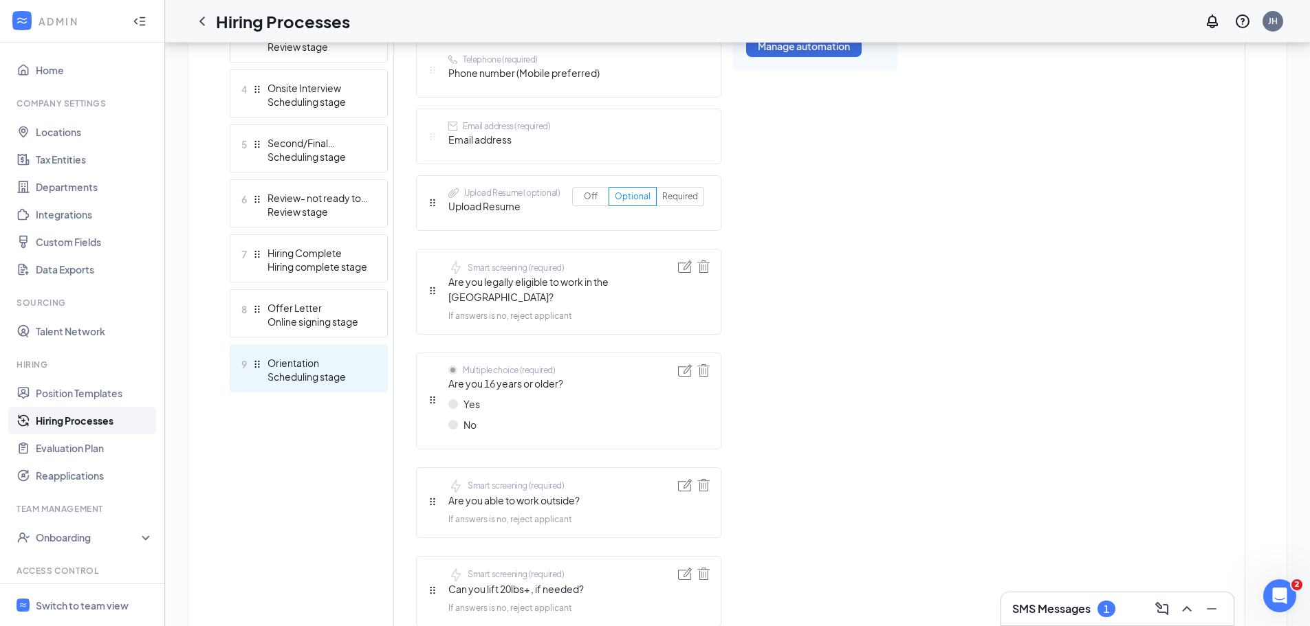
click at [323, 381] on div "Scheduling stage" at bounding box center [317, 377] width 100 height 14
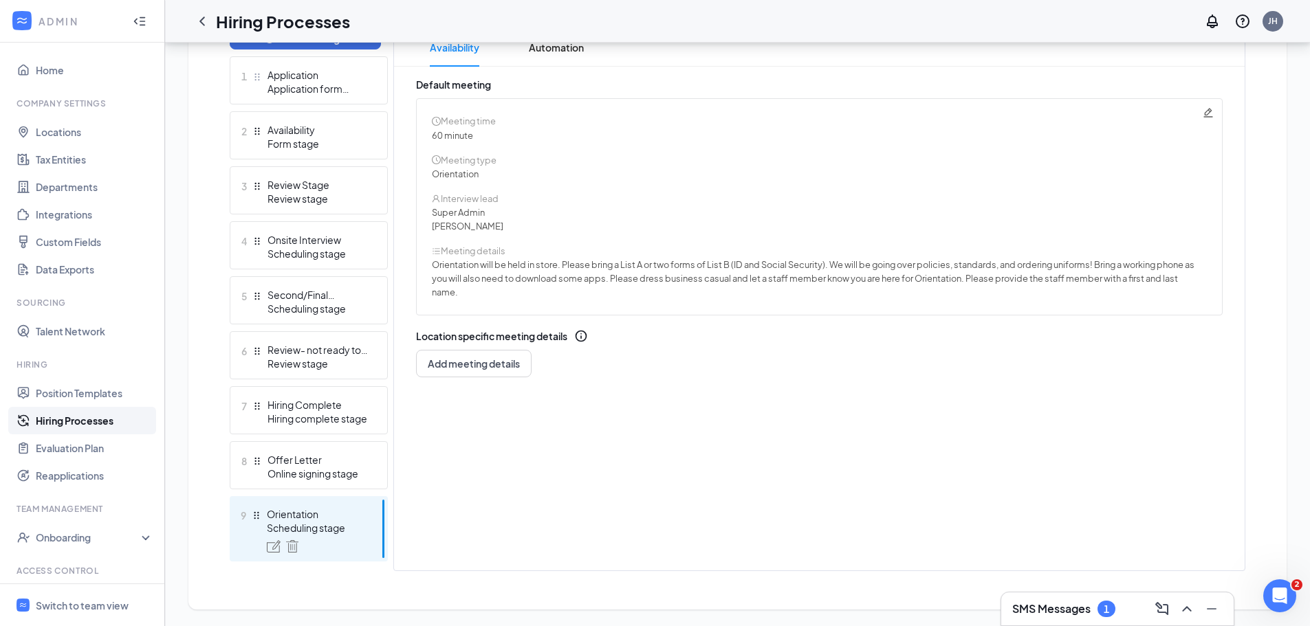
scroll to position [381, 0]
click at [489, 285] on span "Orientation will be held in store. Please bring a List A or two forms of List B…" at bounding box center [813, 278] width 762 height 41
click at [1212, 111] on icon "Pencil" at bounding box center [1207, 112] width 11 height 11
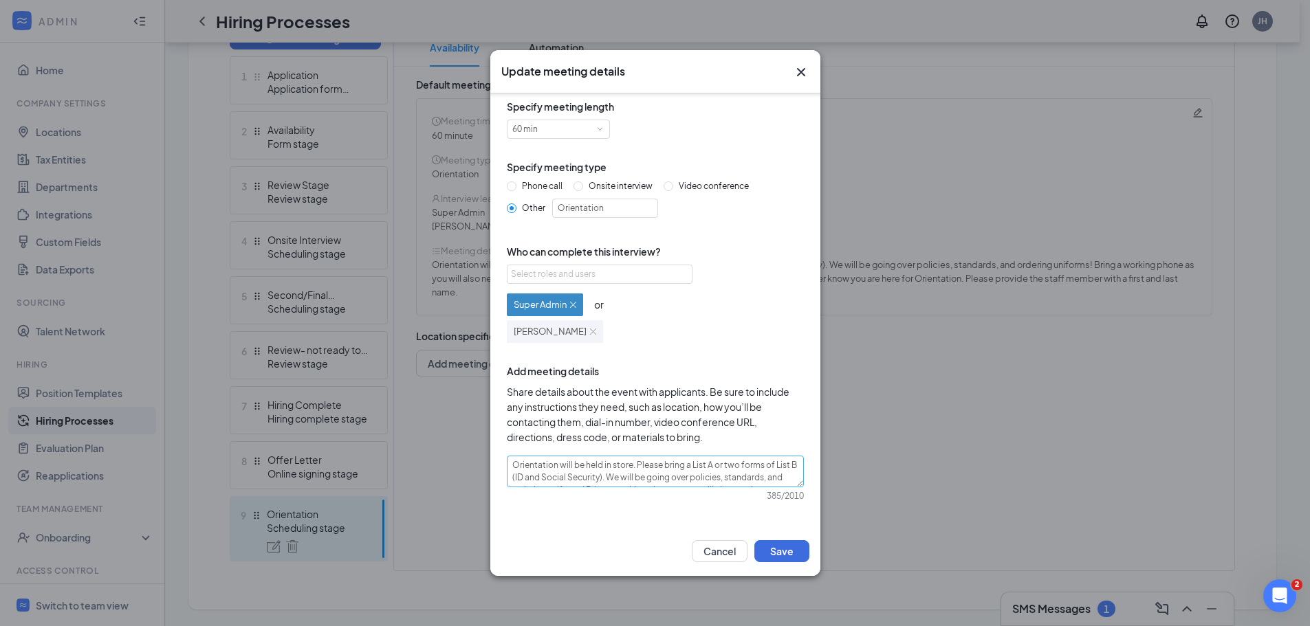
scroll to position [7, 0]
drag, startPoint x: 514, startPoint y: 463, endPoint x: 785, endPoint y: 518, distance: 277.0
click at [785, 518] on div "Specify meeting length 60 min Specify meeting type Phone call Onsite interview …" at bounding box center [655, 309] width 330 height 433
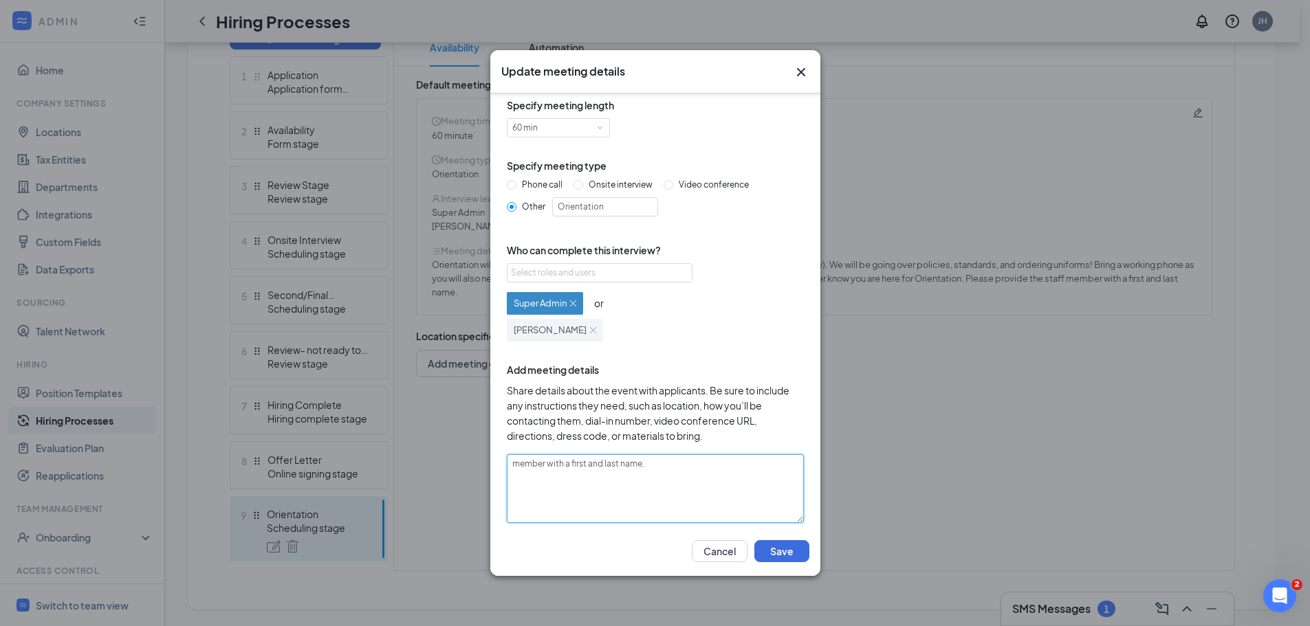
drag, startPoint x: 690, startPoint y: 470, endPoint x: 440, endPoint y: 480, distance: 250.4
click at [444, 480] on div "Update meeting details Specify meeting length 60 min Specify meeting type Phone…" at bounding box center [655, 313] width 1310 height 626
paste textarea "Orientation will be held in store. Please bring List A or two forms of List B (…"
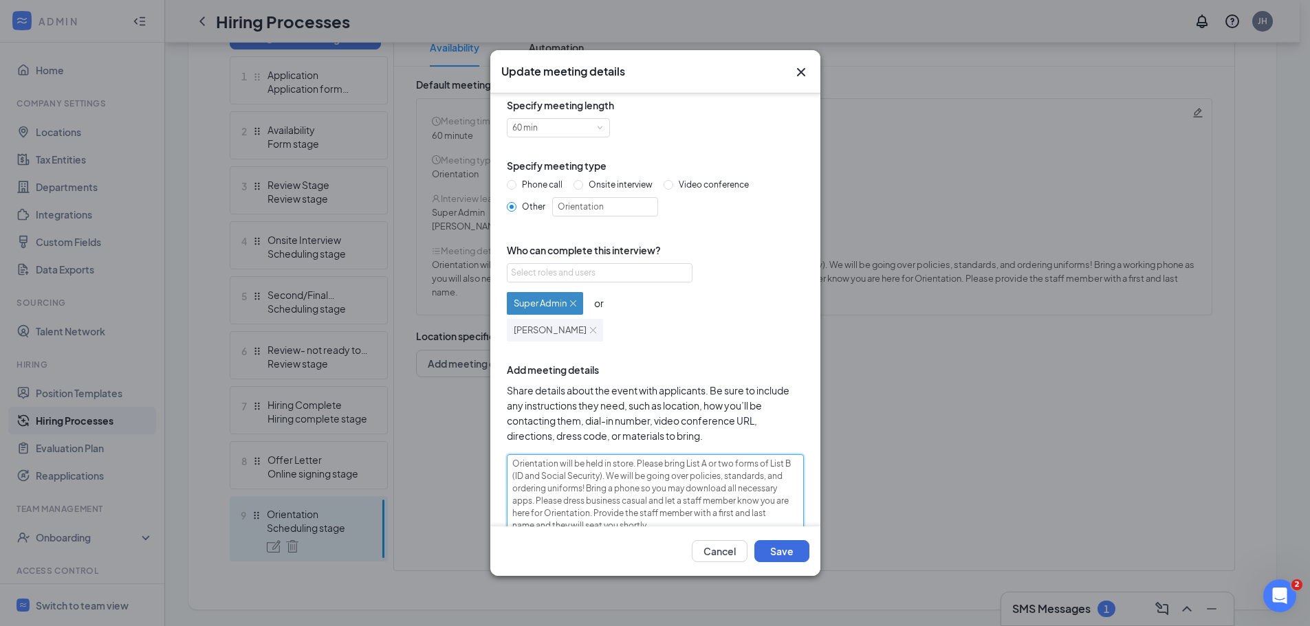
scroll to position [56, 0]
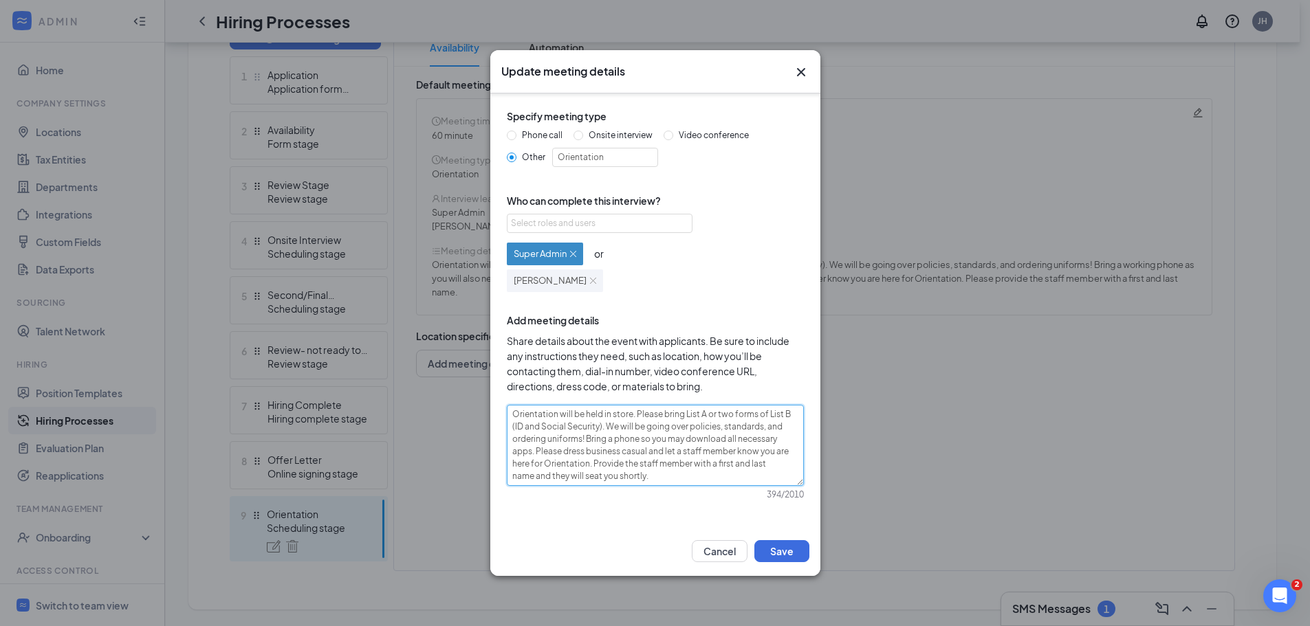
click at [760, 452] on textarea "Orientation will be held in store. Please bring List A or two forms of List B (…" at bounding box center [655, 445] width 297 height 81
click at [620, 464] on textarea "Orientation will be held in store. Please bring List A or two forms of List B (…" at bounding box center [655, 451] width 297 height 93
click at [509, 488] on textarea "Orientation will be held in store. Please bring List A or two forms of List B (…" at bounding box center [655, 451] width 297 height 93
click at [797, 551] on button "Save" at bounding box center [781, 551] width 55 height 22
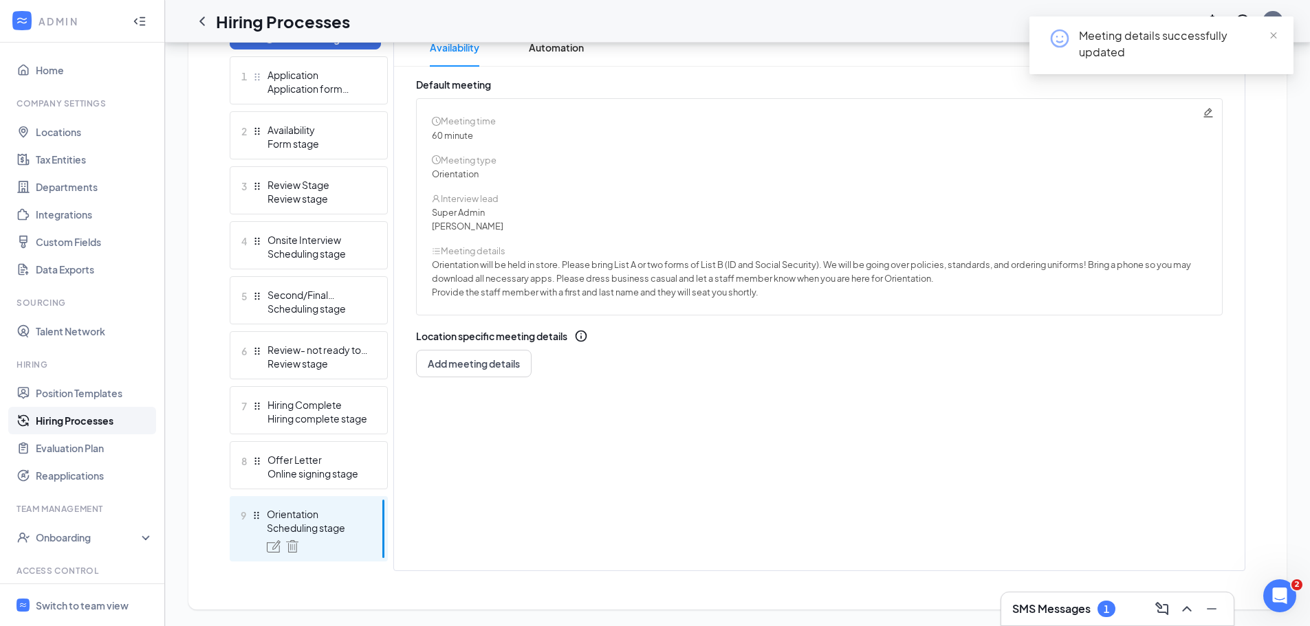
click at [76, 427] on link "Hiring Processes" at bounding box center [95, 420] width 118 height 27
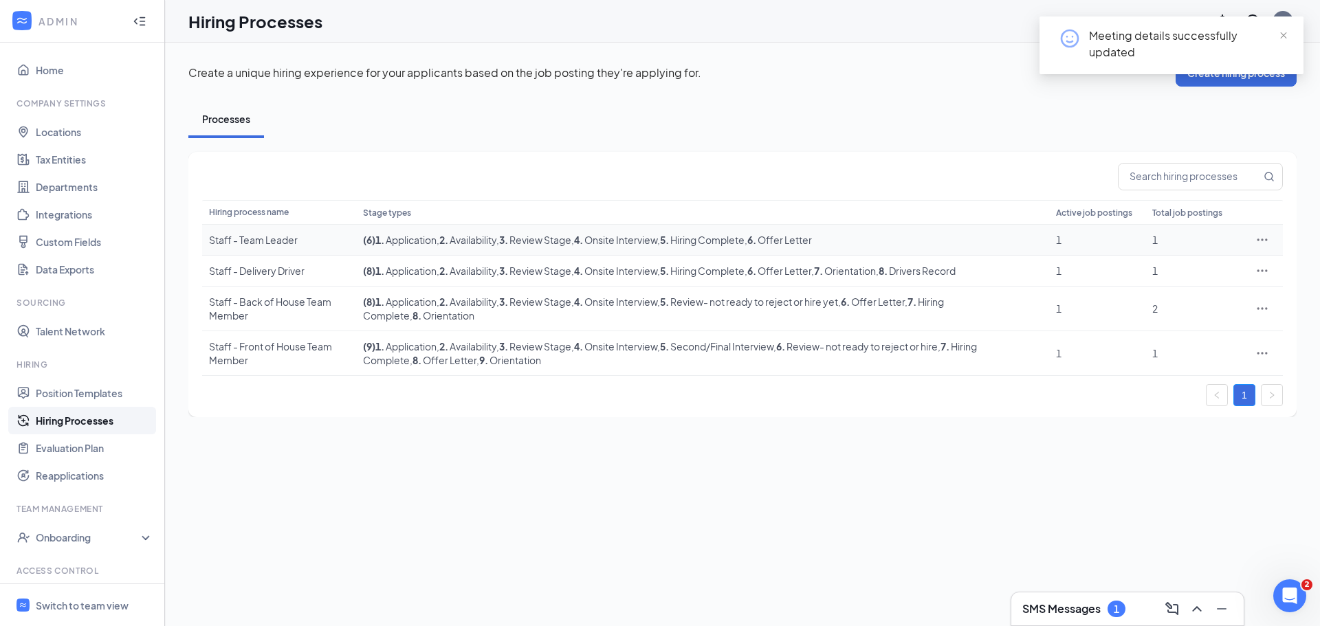
click at [281, 240] on div "Staff - Team Leader" at bounding box center [279, 240] width 140 height 14
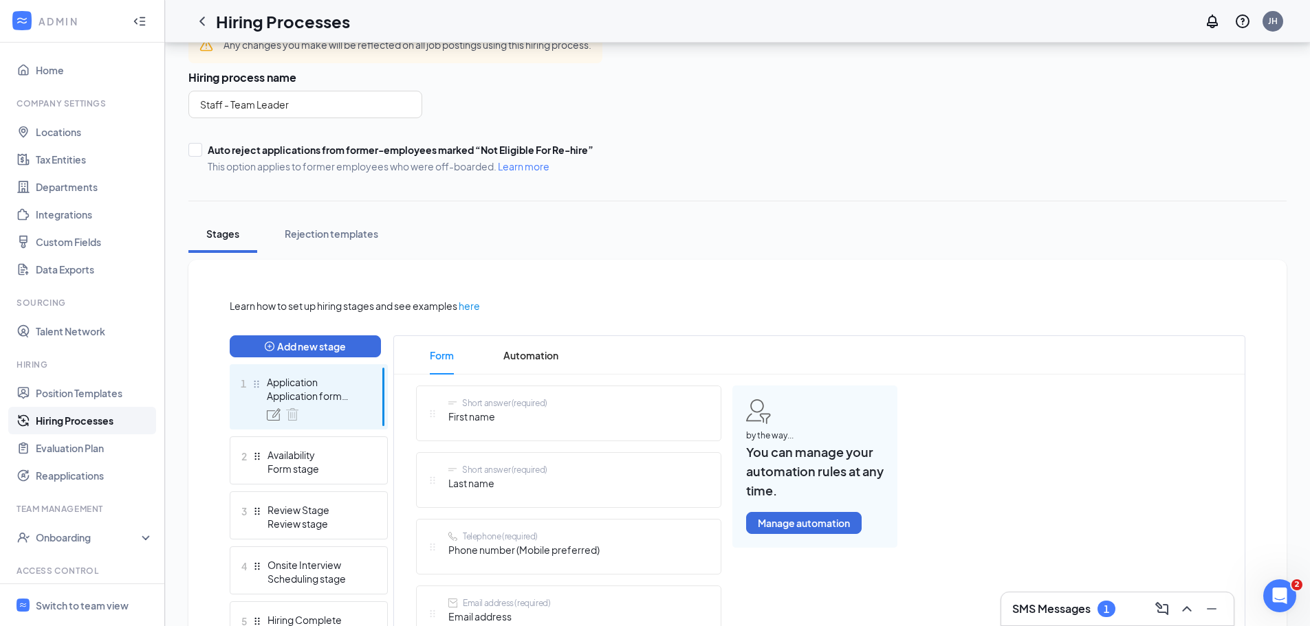
scroll to position [344, 0]
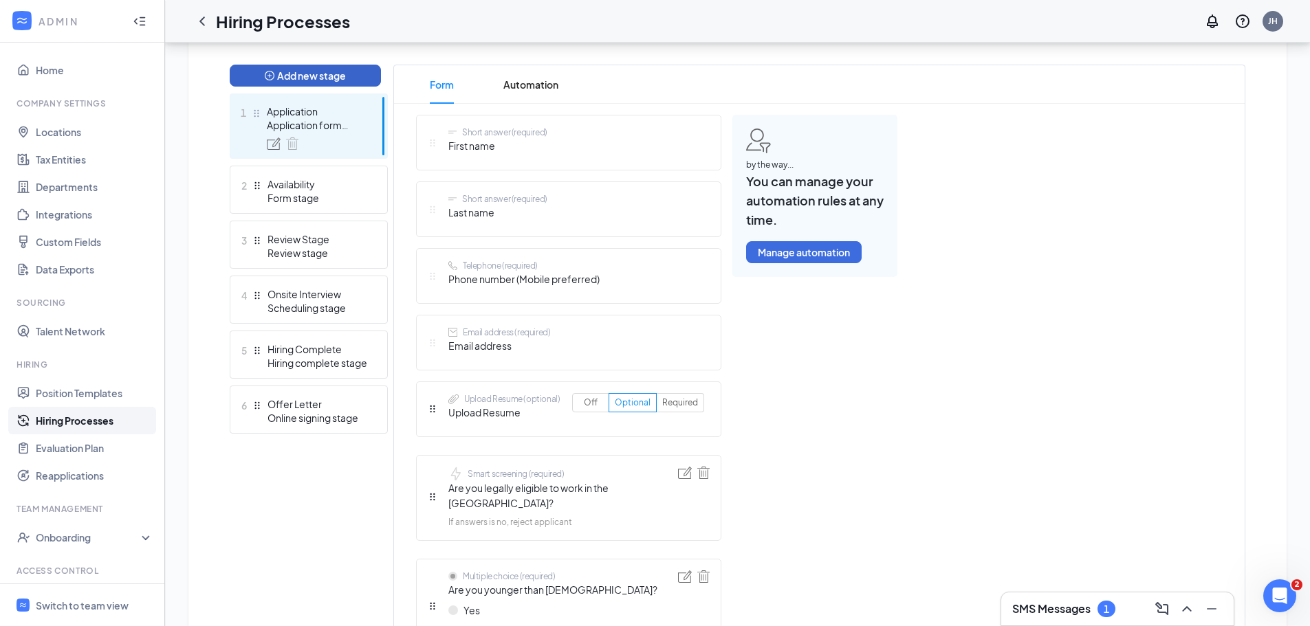
click at [321, 74] on button "Add new stage" at bounding box center [305, 76] width 151 height 22
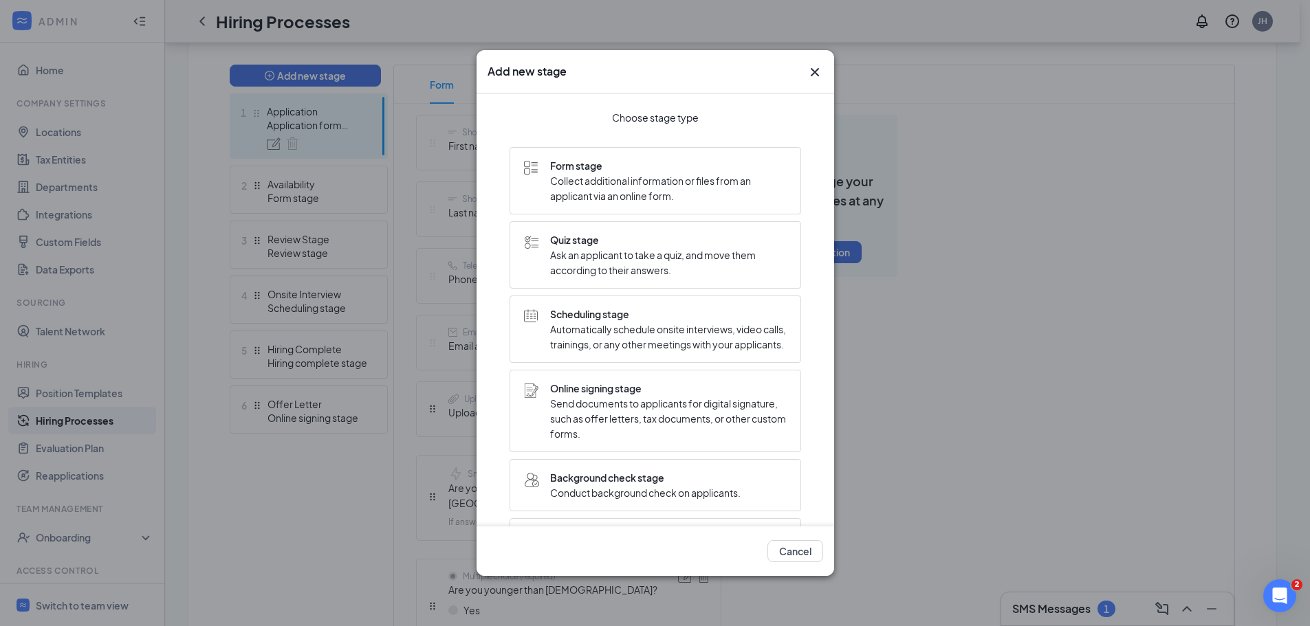
click at [648, 341] on span "Automatically schedule onsite interviews, video calls, trainings, or any other …" at bounding box center [668, 337] width 236 height 30
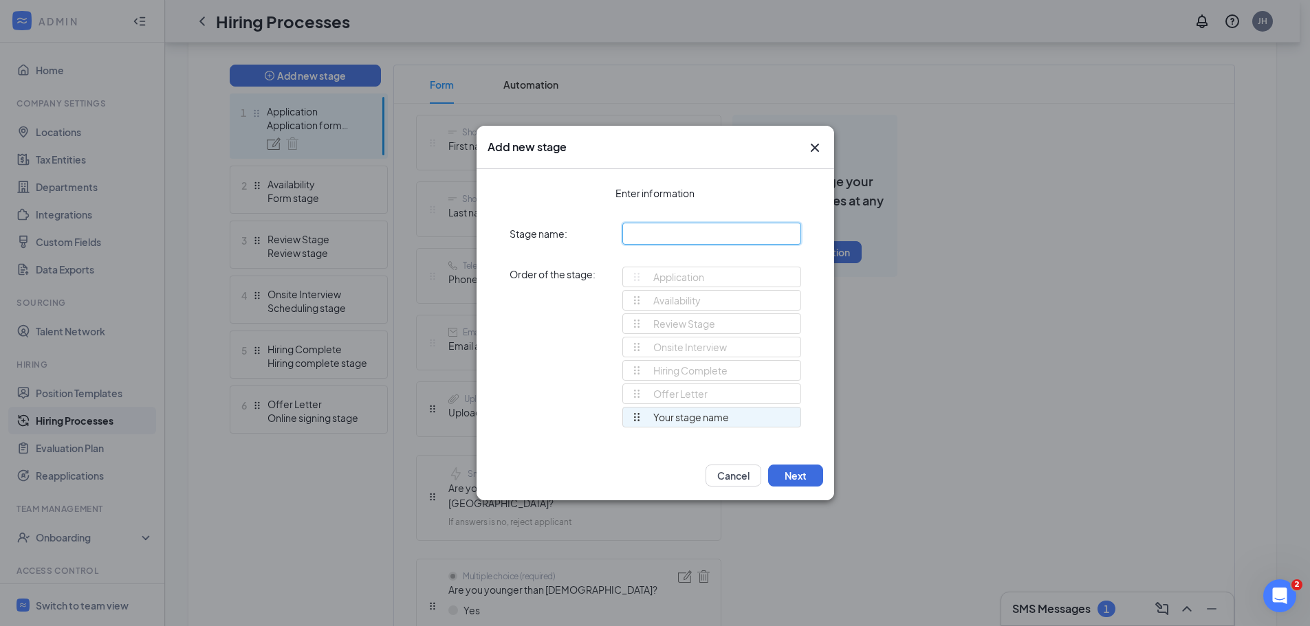
click at [678, 236] on input "text" at bounding box center [711, 234] width 179 height 22
drag, startPoint x: 632, startPoint y: 416, endPoint x: 633, endPoint y: 373, distance: 42.6
click at [633, 373] on div "Application Availability Review Stage Onsite Interview Hiring Complete Offer Le…" at bounding box center [711, 353] width 179 height 173
drag, startPoint x: 637, startPoint y: 368, endPoint x: 641, endPoint y: 430, distance: 61.4
click at [799, 471] on button "Next" at bounding box center [795, 476] width 55 height 22
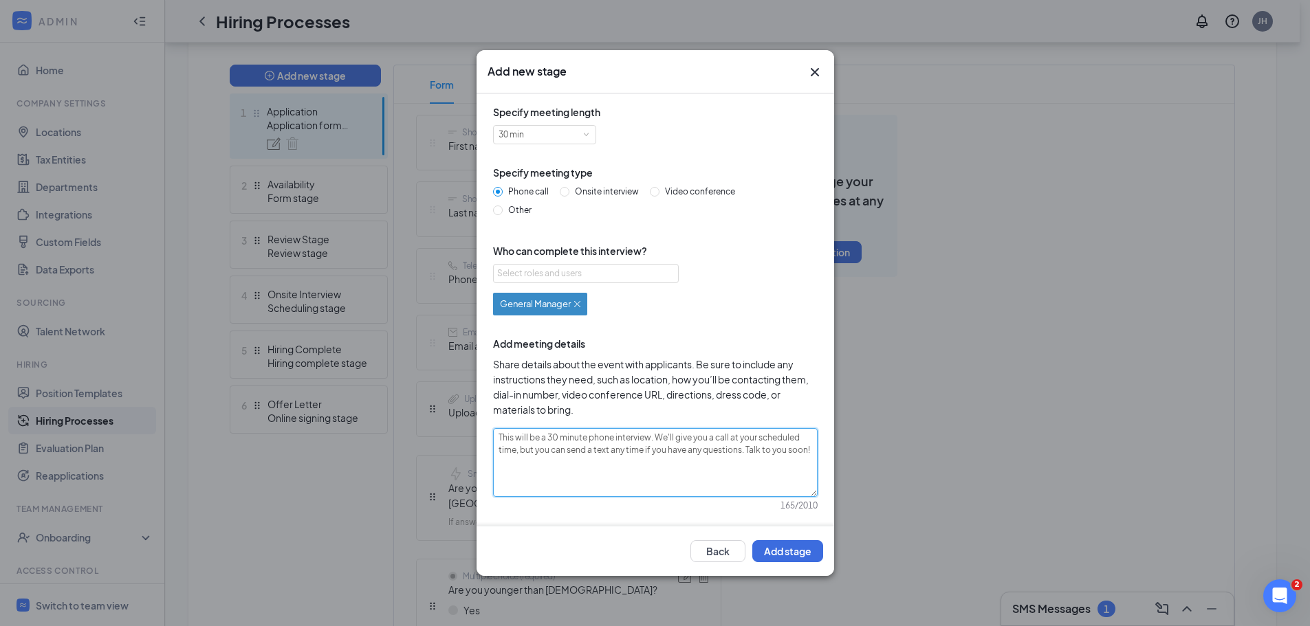
drag, startPoint x: 529, startPoint y: 469, endPoint x: 453, endPoint y: 430, distance: 85.2
click at [453, 430] on div "Add new stage Specify meeting length 30 min Specify meeting type Phone call Ons…" at bounding box center [655, 313] width 1310 height 626
paste textarea "Orientation will be held in store. Please bring List A or two forms of List B (…"
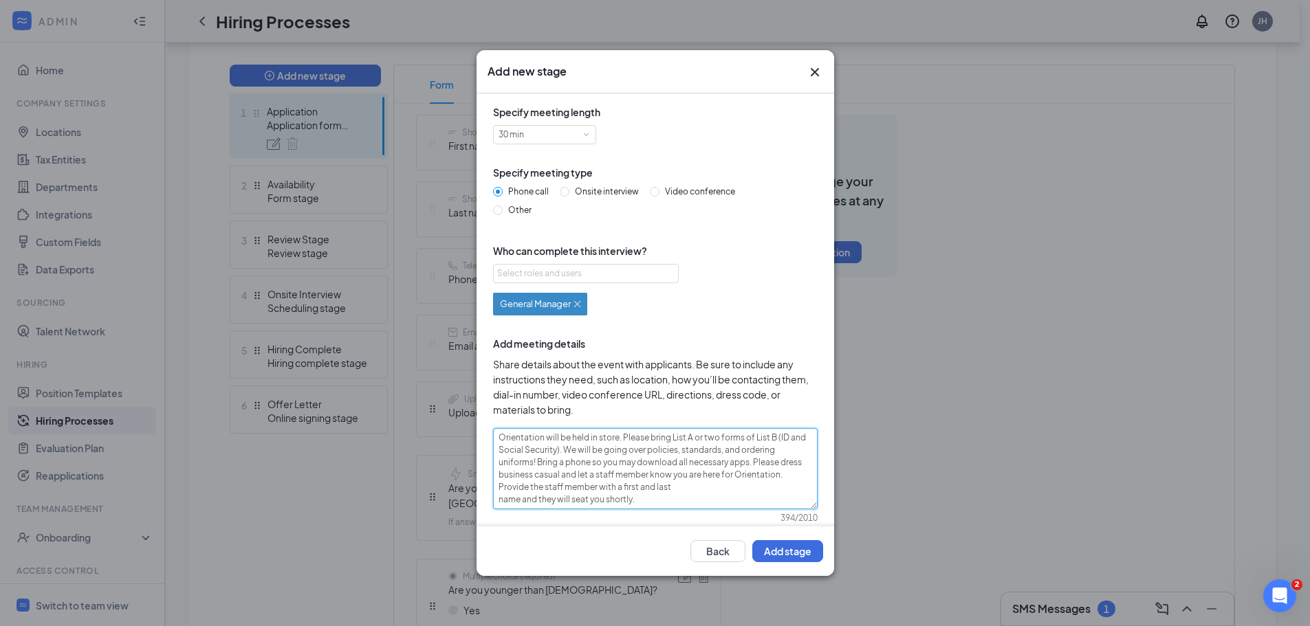
scroll to position [0, 0]
click at [570, 192] on span "Onsite interview" at bounding box center [606, 191] width 75 height 10
click at [569, 192] on input "Onsite interview" at bounding box center [565, 192] width 10 height 10
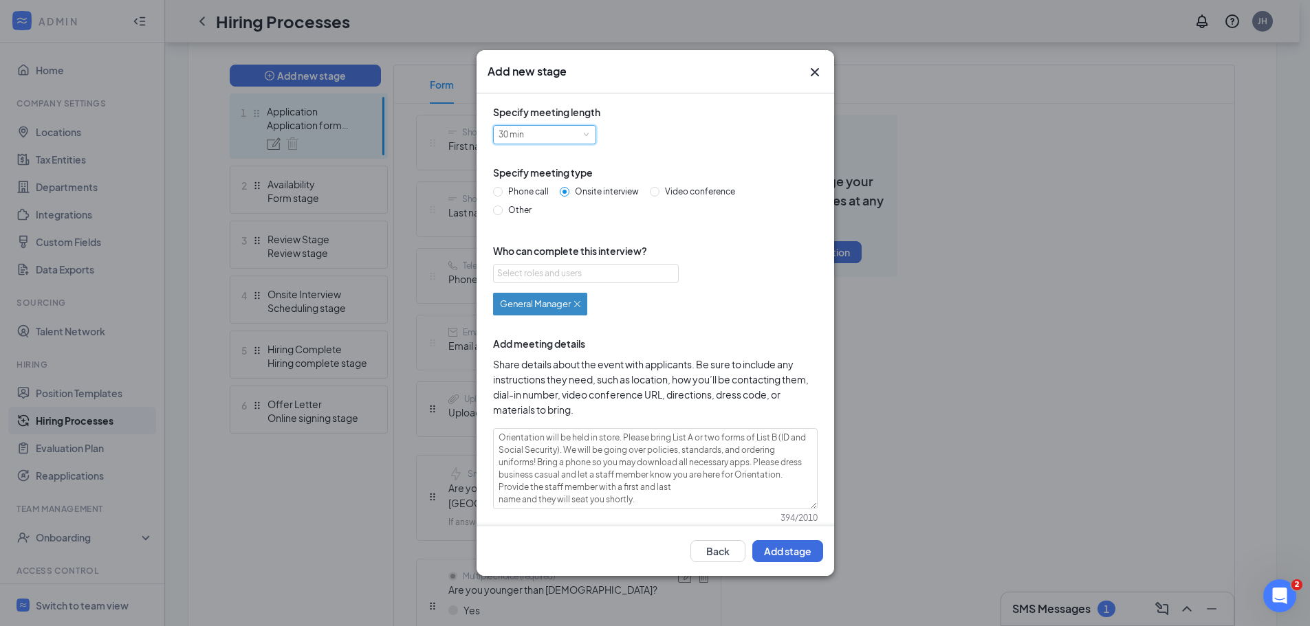
click at [566, 138] on div "30 min" at bounding box center [544, 135] width 92 height 18
click at [568, 225] on li "60 min" at bounding box center [543, 225] width 103 height 23
drag, startPoint x: 641, startPoint y: 497, endPoint x: 538, endPoint y: 505, distance: 103.4
click at [538, 505] on textarea "Orientation will be held in store. Please bring List A or two forms of List B (…" at bounding box center [655, 468] width 324 height 81
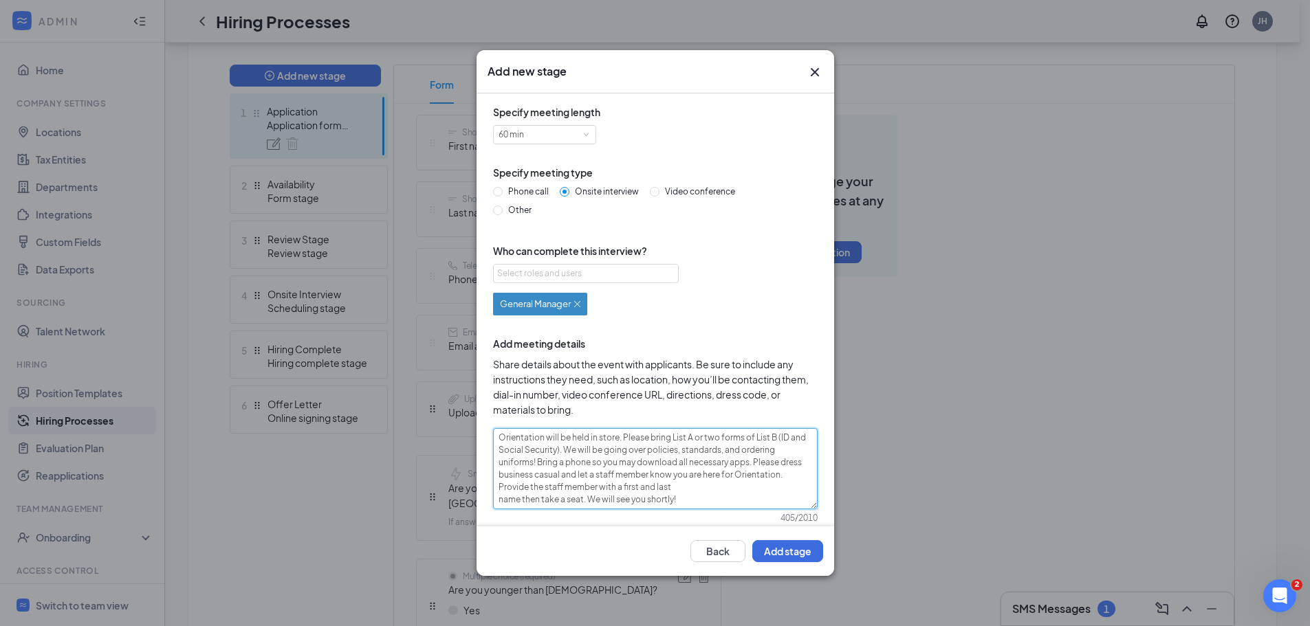
drag, startPoint x: 694, startPoint y: 504, endPoint x: 495, endPoint y: 431, distance: 211.6
click at [495, 431] on textarea "Orientation will be held in store. Please bring List A or two forms of List B (…" at bounding box center [655, 468] width 324 height 81
click at [764, 548] on button "Add stage" at bounding box center [787, 551] width 71 height 22
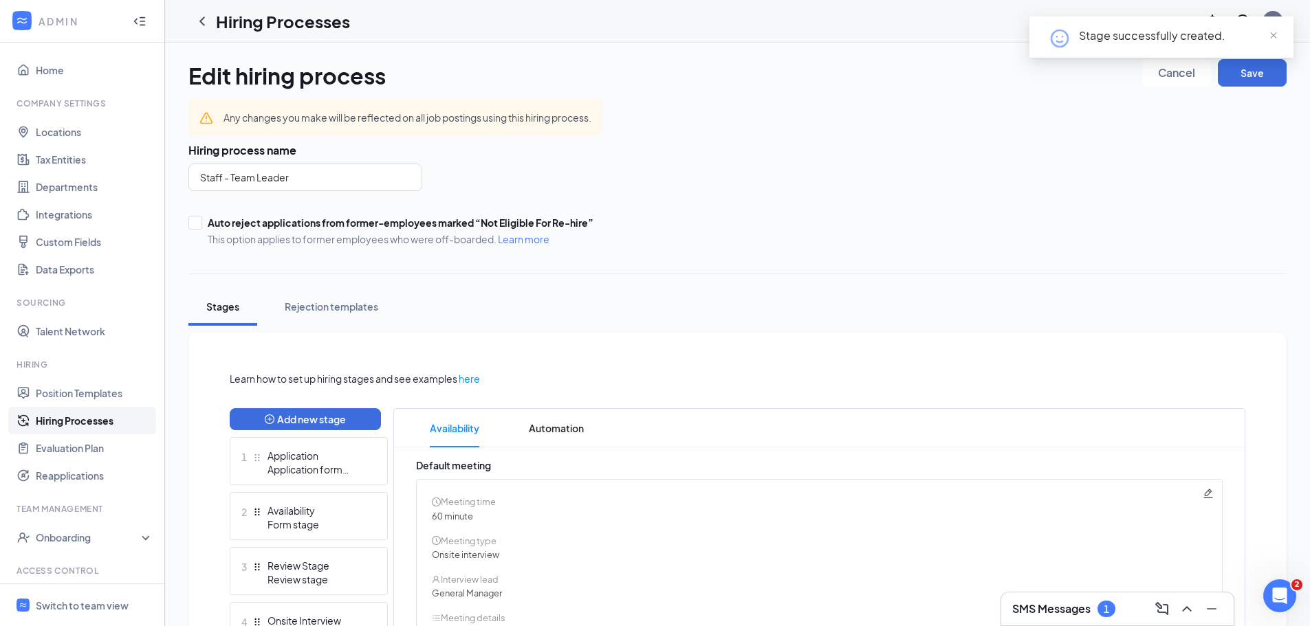
click at [97, 418] on link "Hiring Processes" at bounding box center [95, 420] width 118 height 27
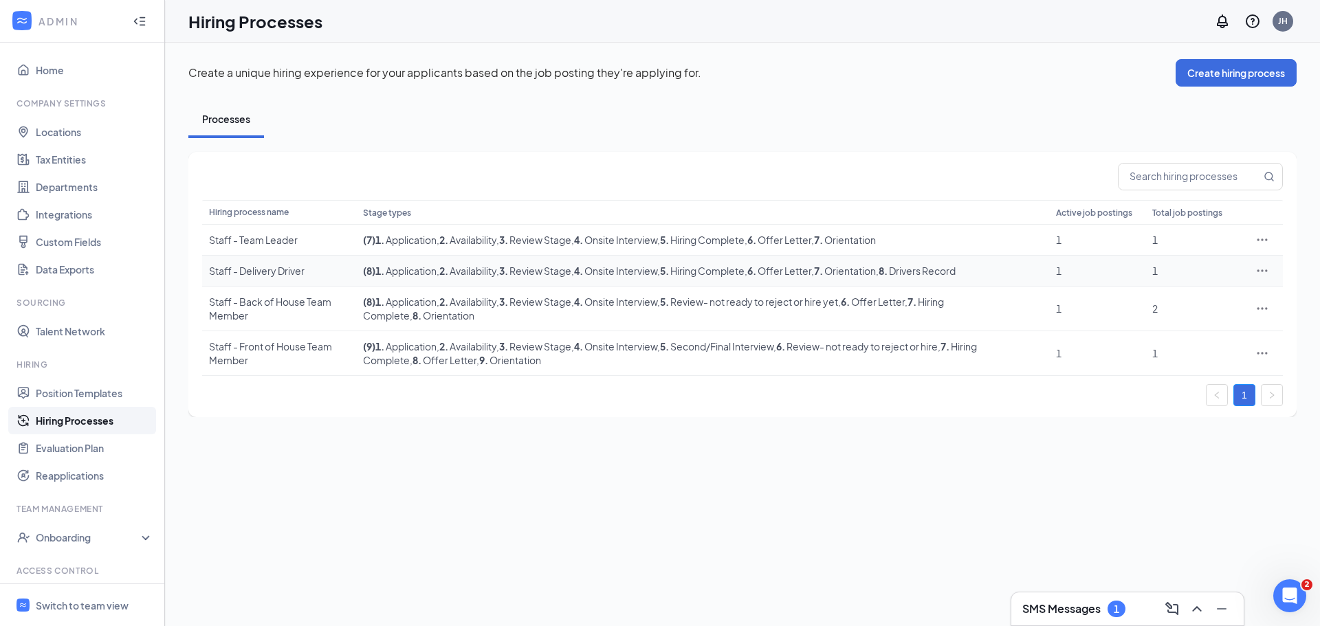
click at [278, 268] on div "Staff - Delivery Driver" at bounding box center [279, 271] width 140 height 14
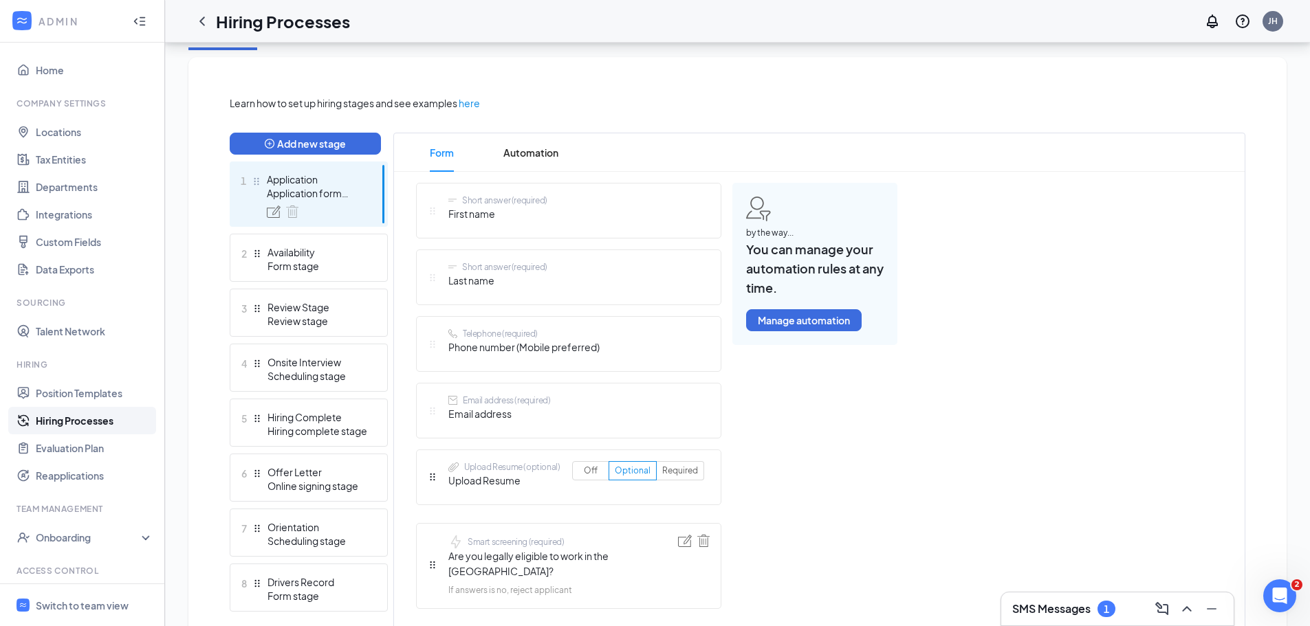
scroll to position [481, 0]
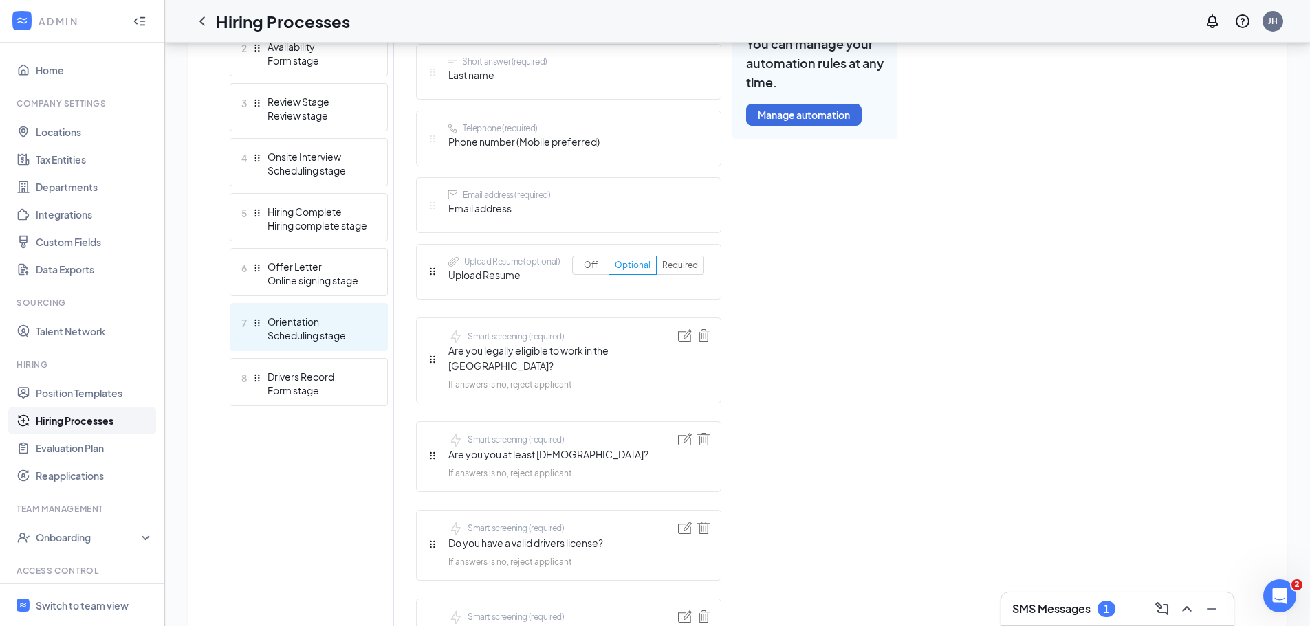
click at [327, 338] on div "Scheduling stage" at bounding box center [317, 336] width 100 height 14
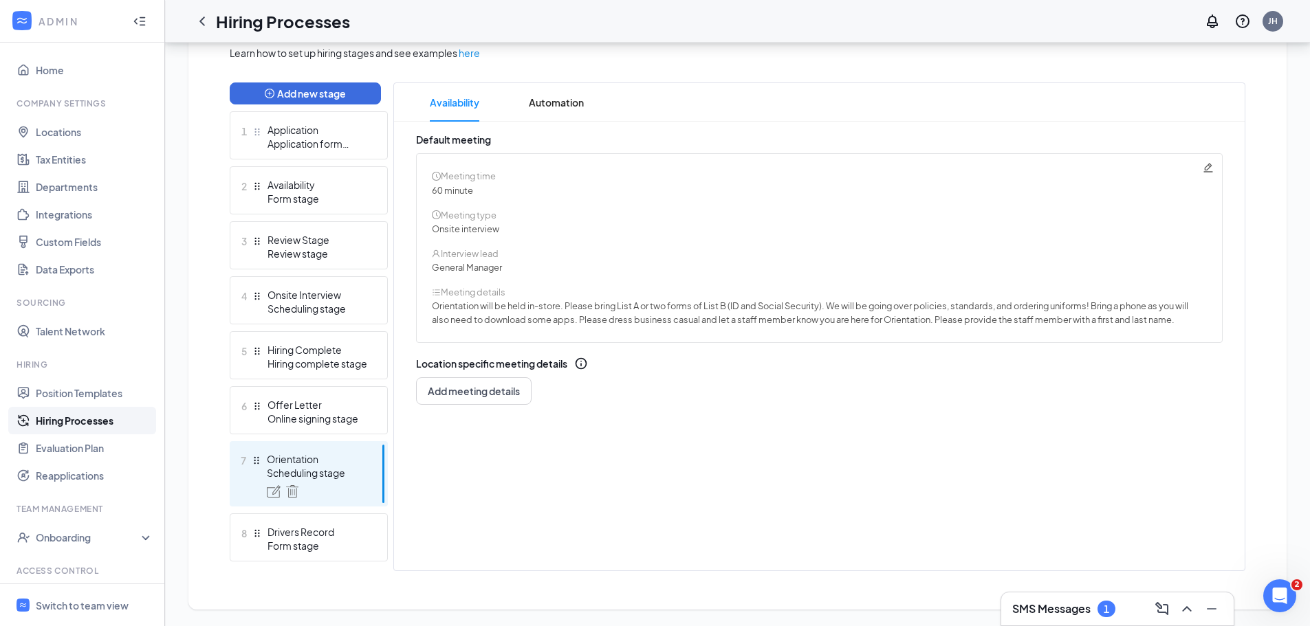
scroll to position [326, 0]
click at [1202, 168] on icon "Pencil" at bounding box center [1207, 167] width 11 height 11
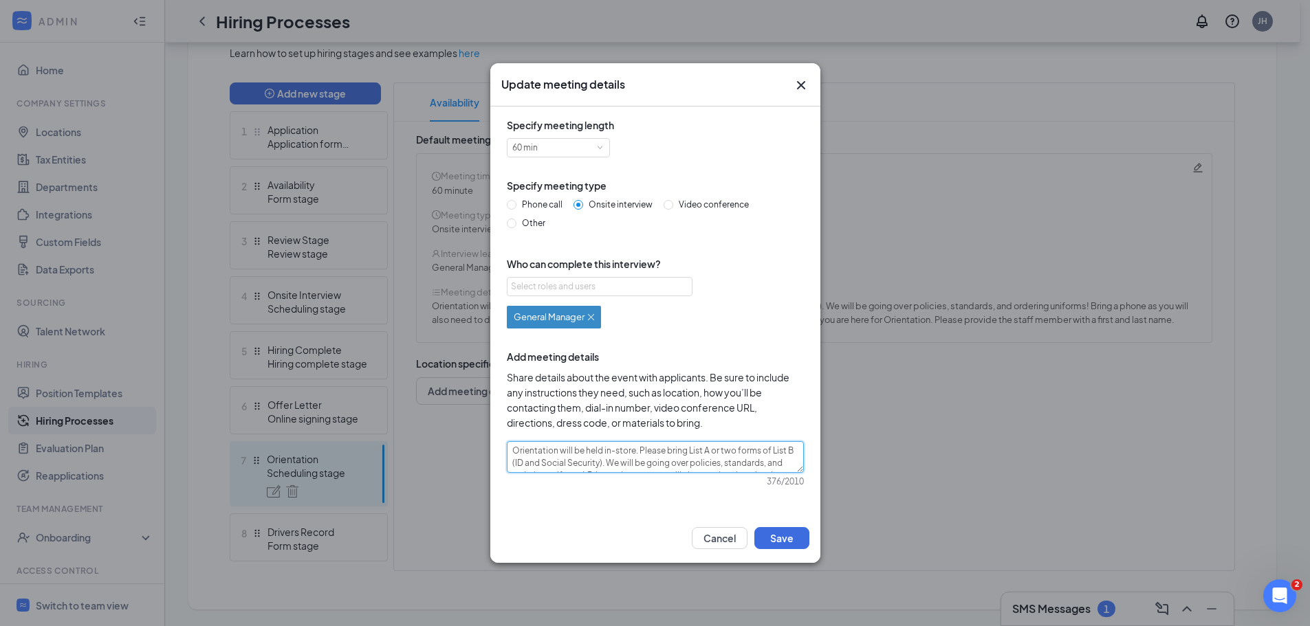
drag, startPoint x: 512, startPoint y: 453, endPoint x: 810, endPoint y: 488, distance: 300.4
click at [810, 488] on div "Specify meeting length 60 min Specify meeting type Phone call Onsite interview …" at bounding box center [655, 310] width 330 height 407
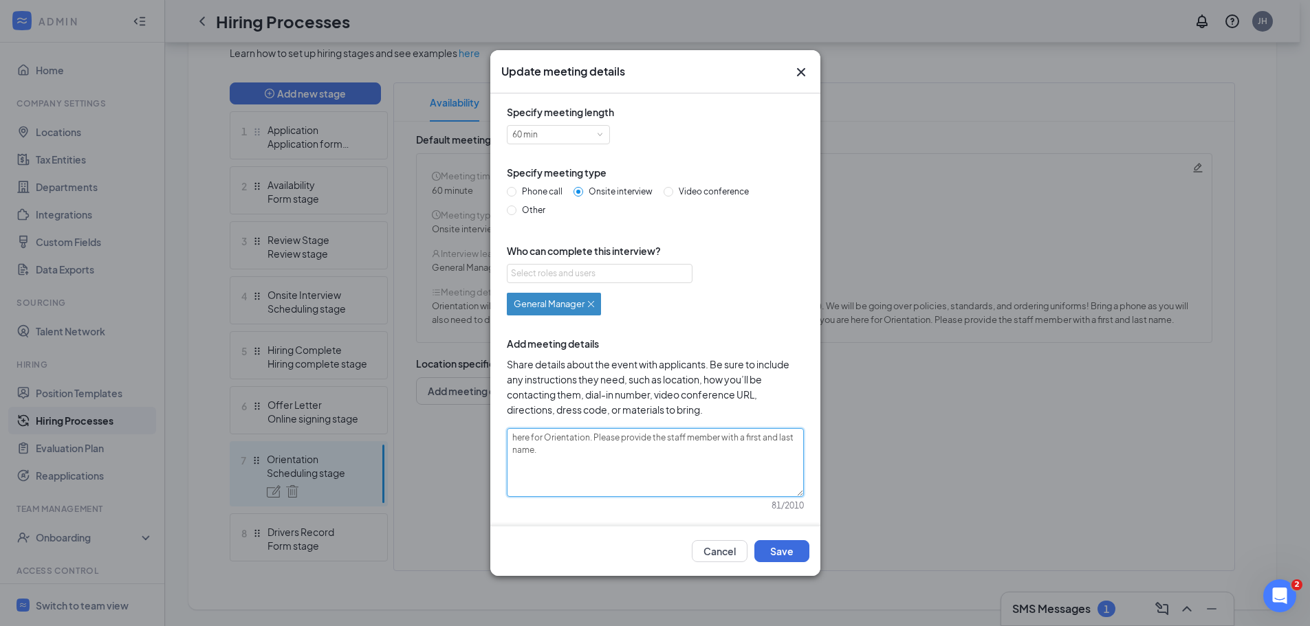
drag, startPoint x: 648, startPoint y: 462, endPoint x: 228, endPoint y: 456, distance: 420.1
click at [228, 456] on div "Update meeting details Specify meeting length 60 min Specify meeting type Phone…" at bounding box center [655, 313] width 1310 height 626
paste textarea "Orientation will be held in store. Please bring List A or two forms of List B (…"
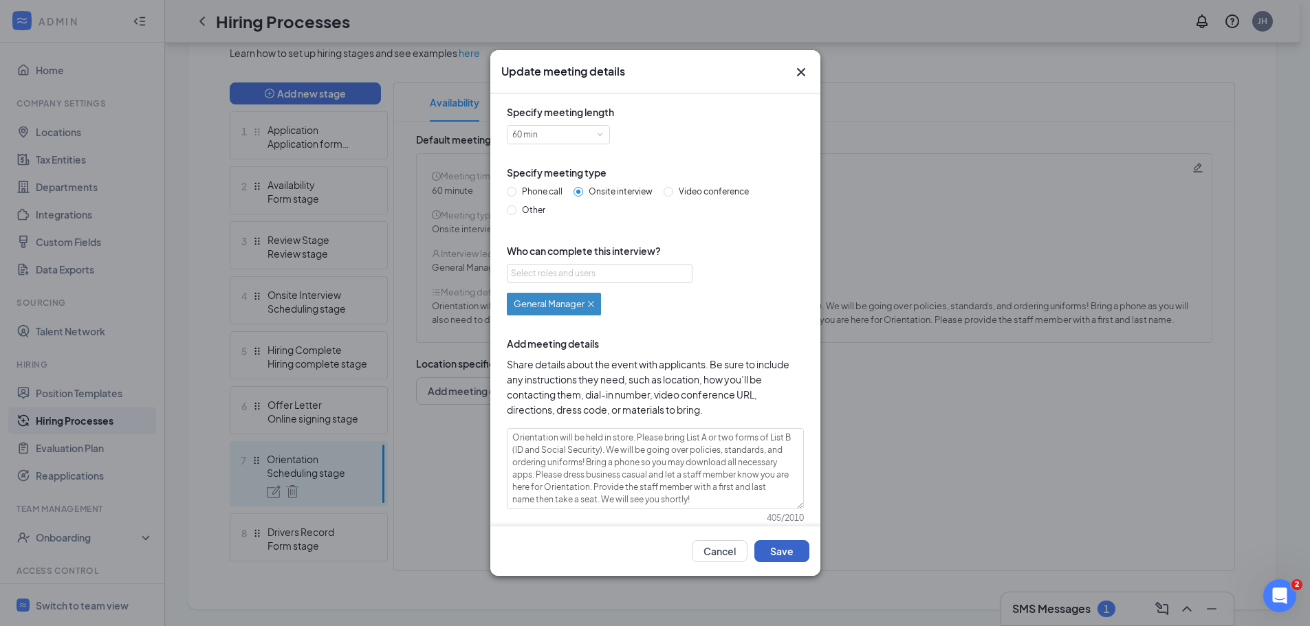
click at [777, 543] on button "Save" at bounding box center [781, 551] width 55 height 22
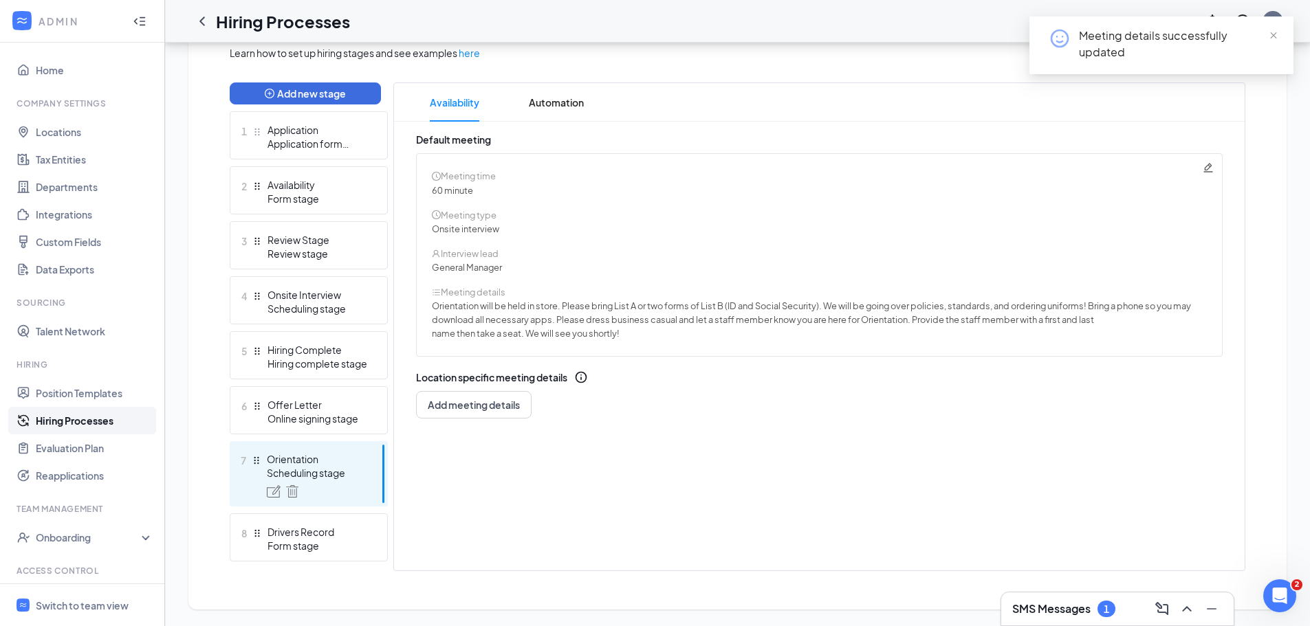
click at [110, 418] on link "Hiring Processes" at bounding box center [95, 420] width 118 height 27
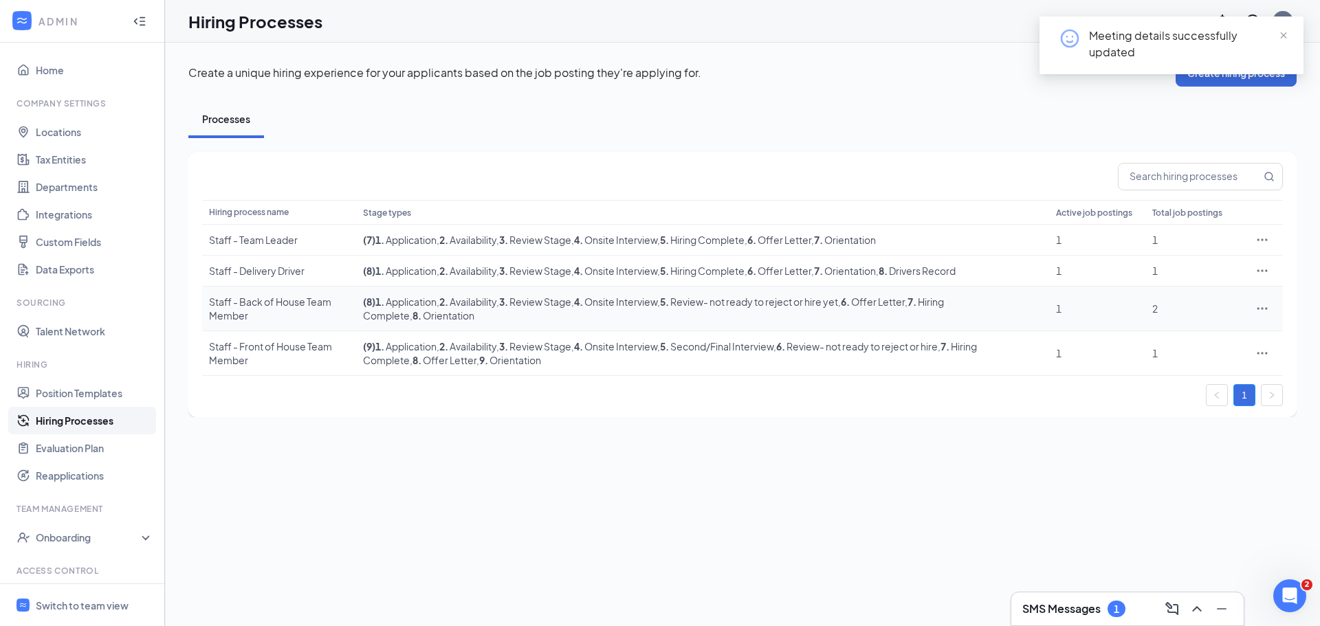
click at [289, 304] on div "Staff - Back of House Team Member" at bounding box center [279, 308] width 140 height 27
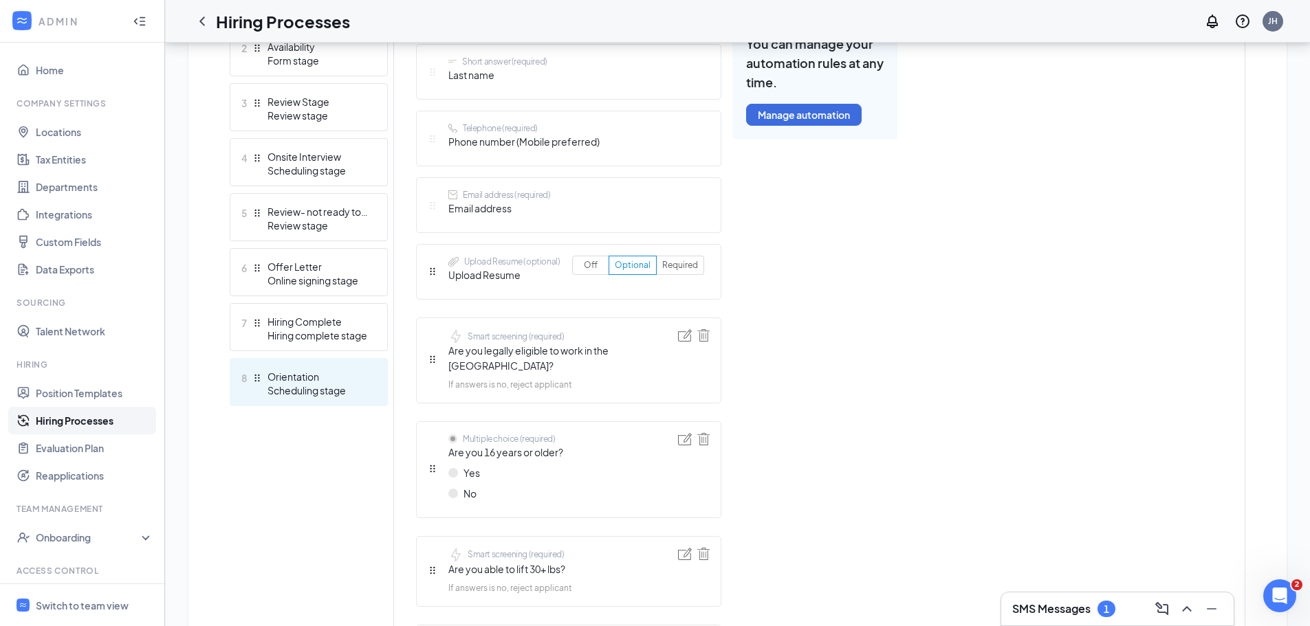
click at [325, 391] on div "Scheduling stage" at bounding box center [317, 391] width 100 height 14
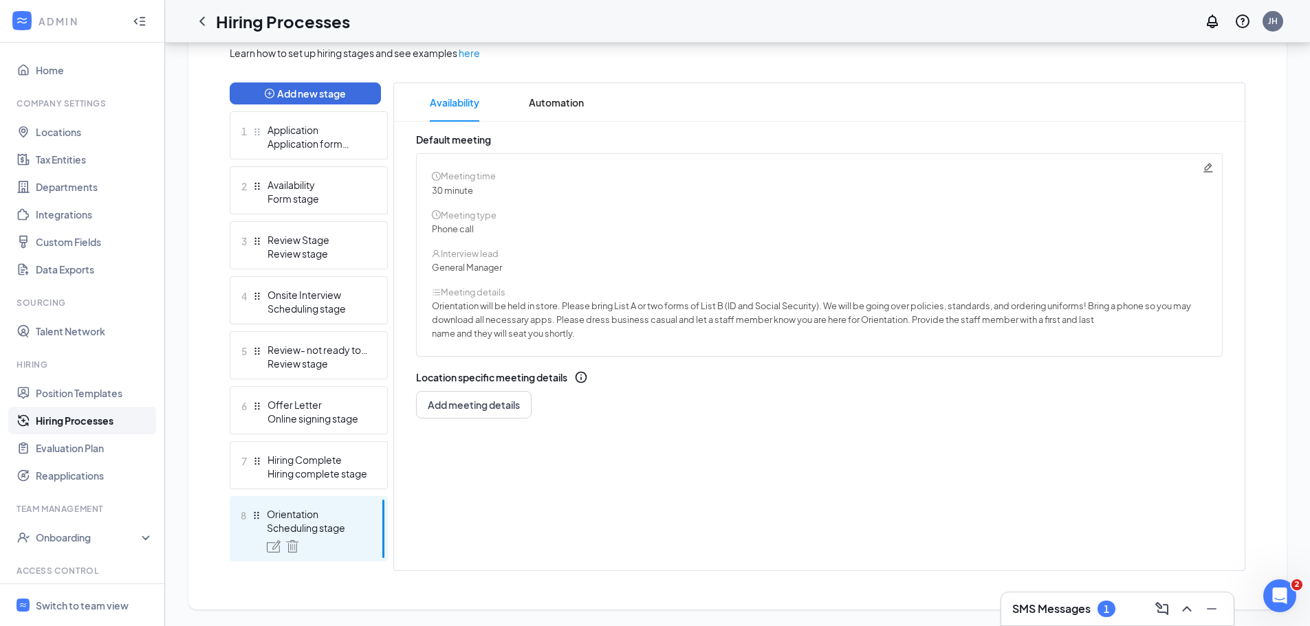
scroll to position [326, 0]
click at [1208, 164] on icon "Pencil" at bounding box center [1207, 167] width 9 height 9
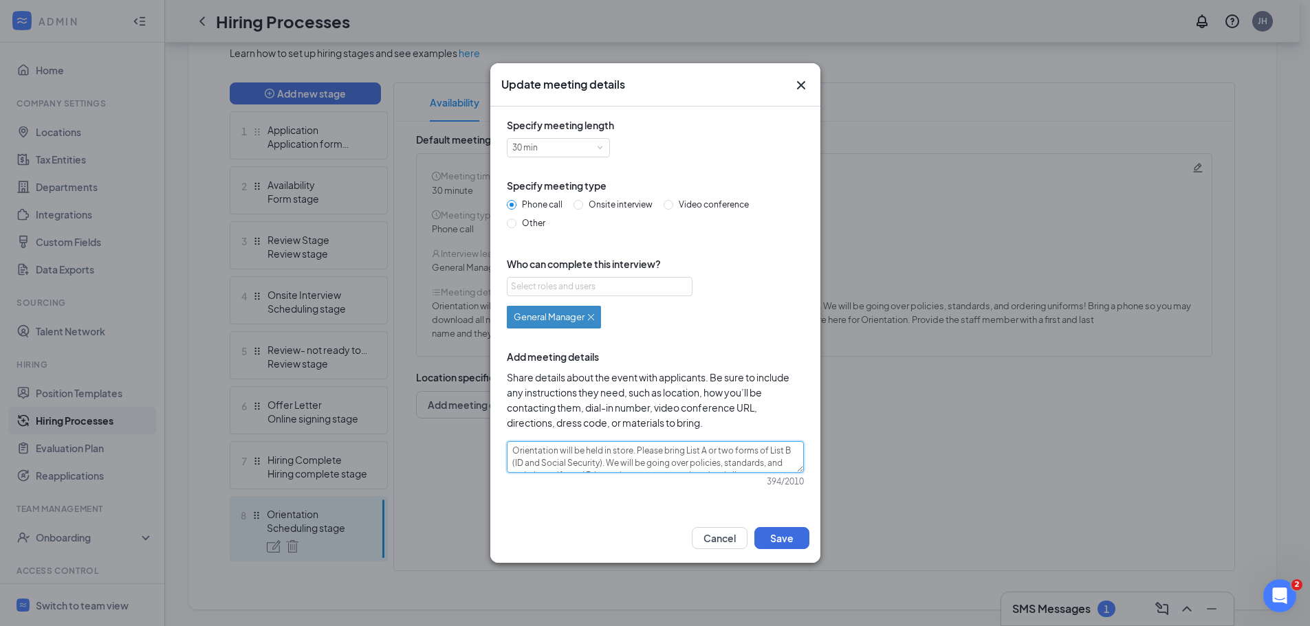
drag, startPoint x: 509, startPoint y: 452, endPoint x: 916, endPoint y: 498, distance: 408.9
click at [916, 498] on div "Update meeting details Specify meeting length 30 min Specify meeting type Phone…" at bounding box center [655, 313] width 1310 height 626
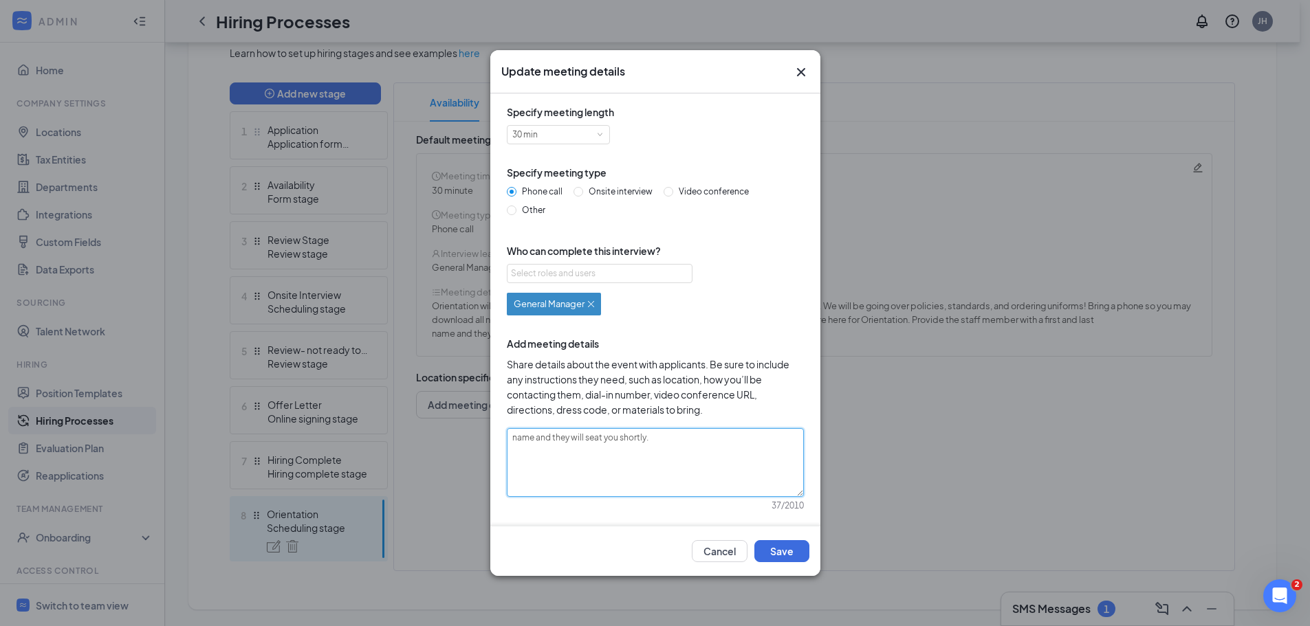
drag, startPoint x: 694, startPoint y: 458, endPoint x: 309, endPoint y: 450, distance: 384.3
click at [309, 450] on div "Update meeting details Specify meeting length 30 min Specify meeting type Phone…" at bounding box center [655, 313] width 1310 height 626
paste textarea "Orientation will be held in store. Please bring List A or two forms of List B (…"
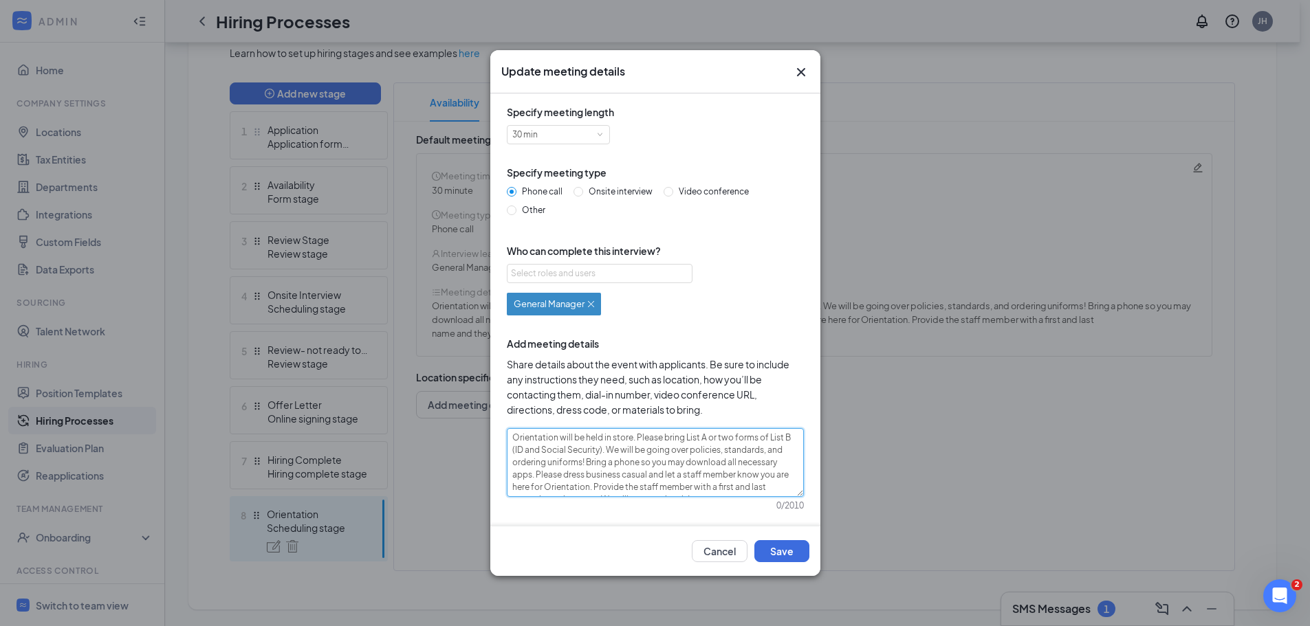
scroll to position [0, 0]
click at [774, 544] on button "Save" at bounding box center [781, 551] width 55 height 22
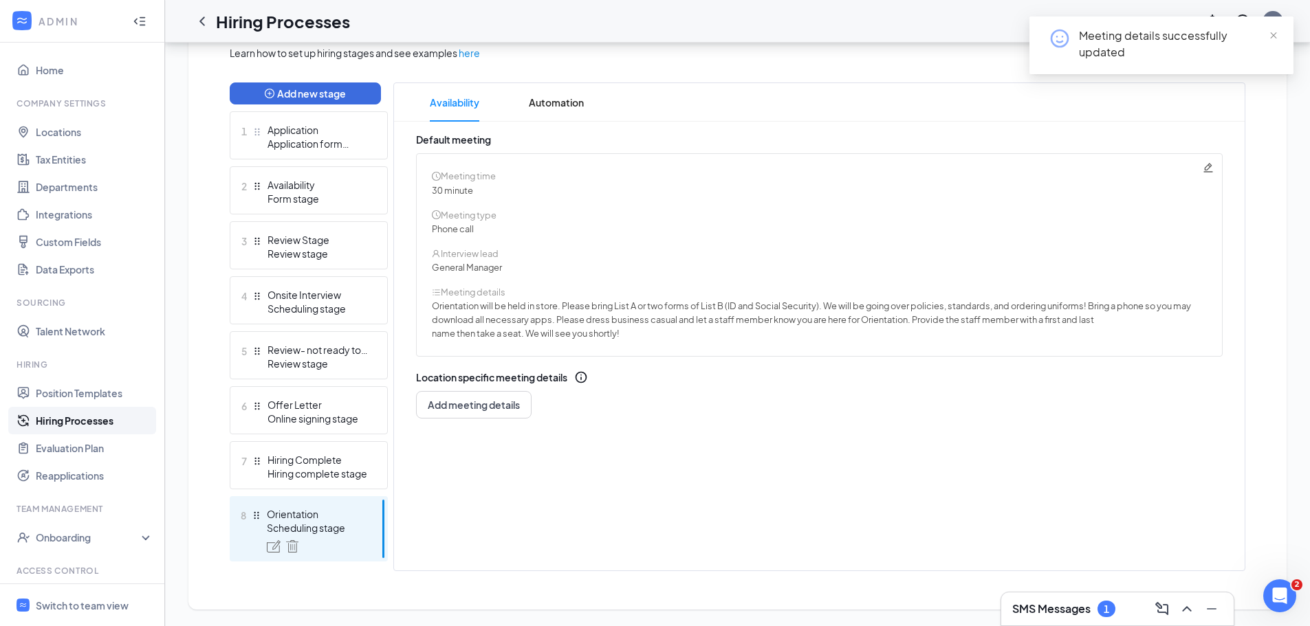
click at [112, 417] on link "Hiring Processes" at bounding box center [95, 420] width 118 height 27
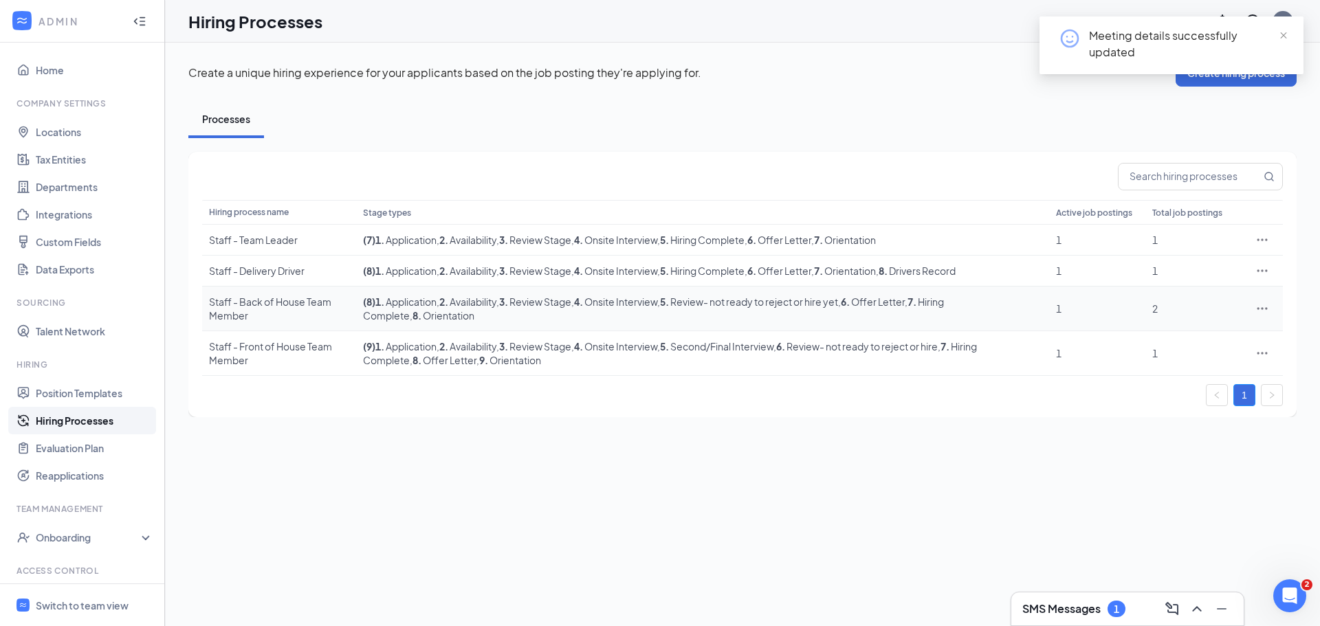
click at [286, 303] on div "Staff - Back of House Team Member" at bounding box center [279, 308] width 140 height 27
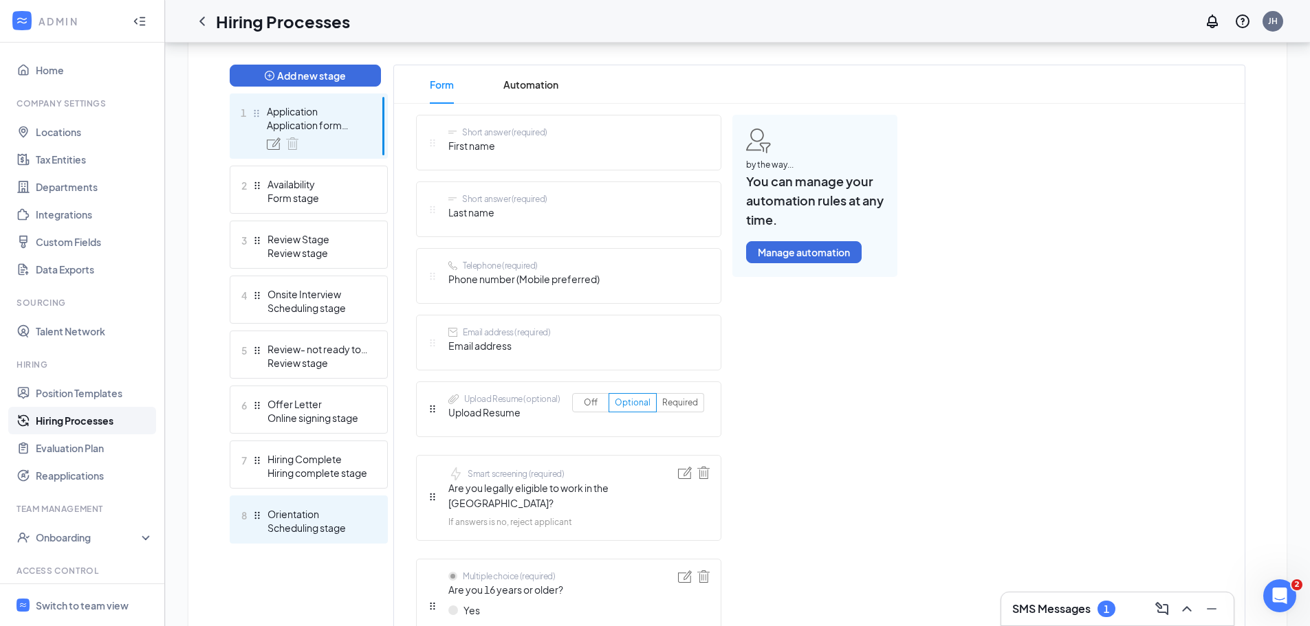
click at [326, 504] on div "8 Orientation Scheduling stage" at bounding box center [309, 520] width 158 height 48
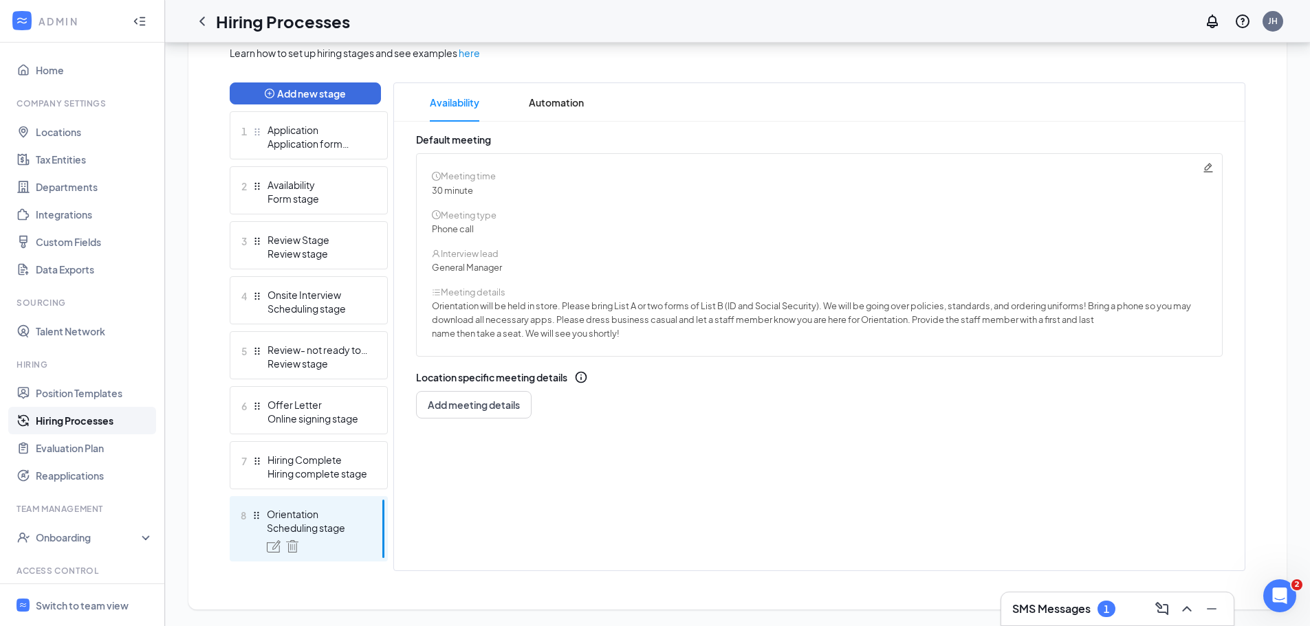
scroll to position [326, 0]
click at [1206, 166] on icon "Pencil" at bounding box center [1207, 167] width 11 height 11
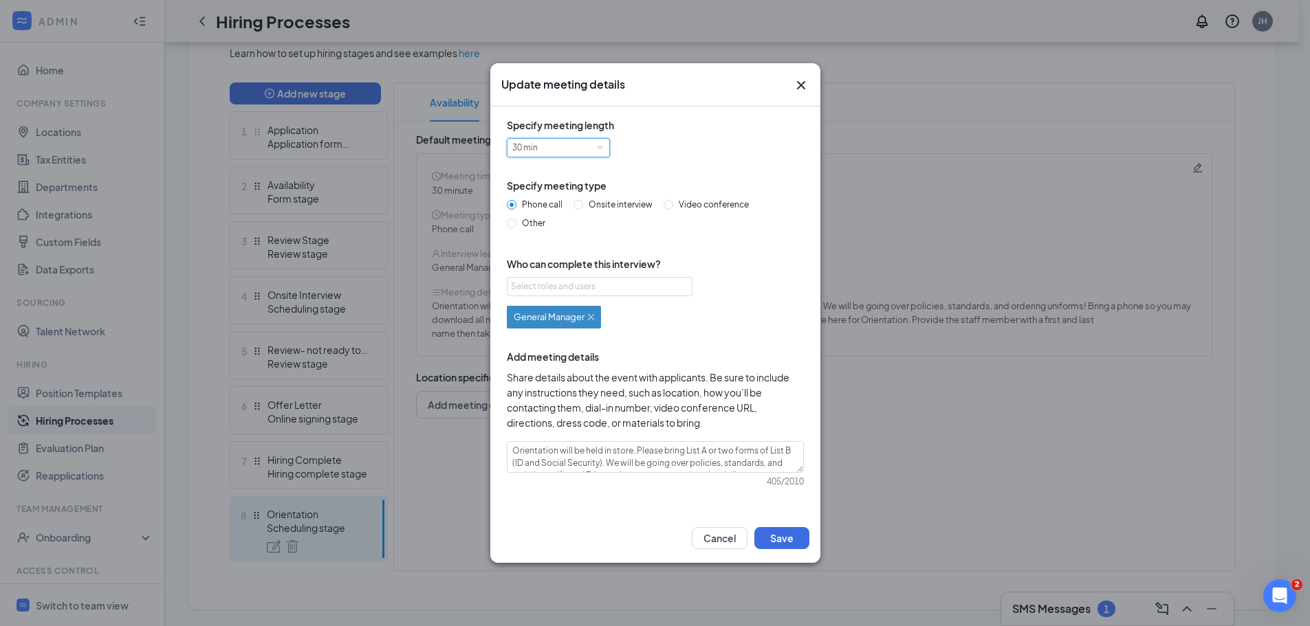
click at [590, 143] on div "30 min" at bounding box center [558, 148] width 92 height 18
click at [582, 241] on li "60 min" at bounding box center [557, 239] width 103 height 23
click at [621, 197] on div "Specify meeting length 60 min Specify meeting type Phone call Onsite interview …" at bounding box center [655, 310] width 308 height 385
click at [622, 210] on label "Onsite interview" at bounding box center [615, 205] width 85 height 13
click at [583, 210] on input "Onsite interview" at bounding box center [578, 205] width 10 height 10
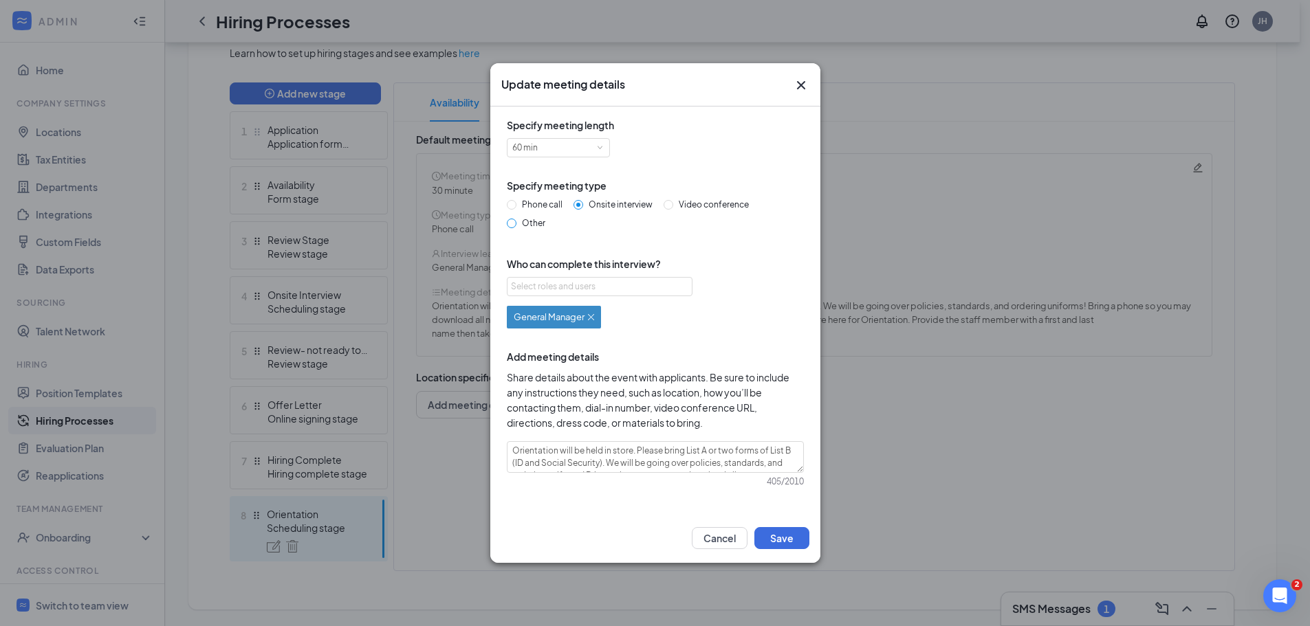
click at [534, 224] on span "Other" at bounding box center [533, 223] width 34 height 10
click at [516, 224] on input "Other" at bounding box center [512, 224] width 10 height 10
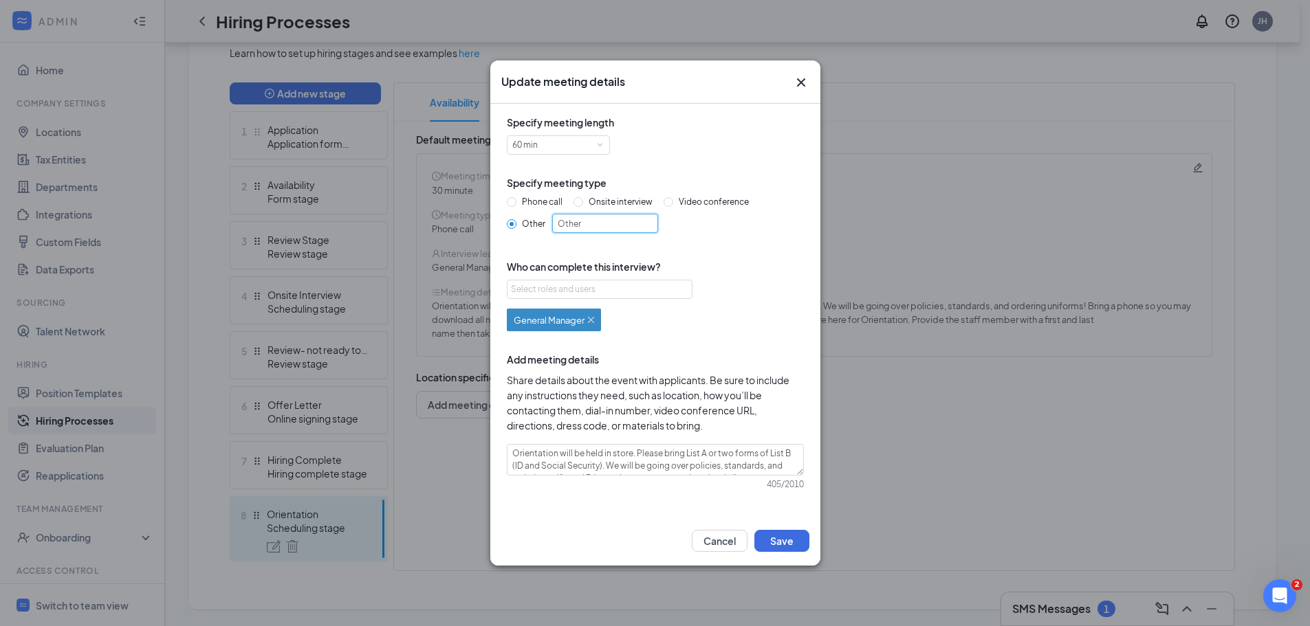
drag, startPoint x: 604, startPoint y: 230, endPoint x: 395, endPoint y: 202, distance: 210.8
click at [403, 203] on div "Update meeting details Specify meeting length 60 min Specify meeting type Phone…" at bounding box center [655, 313] width 1310 height 626
click at [609, 290] on div "Select roles and users" at bounding box center [596, 290] width 170 height 14
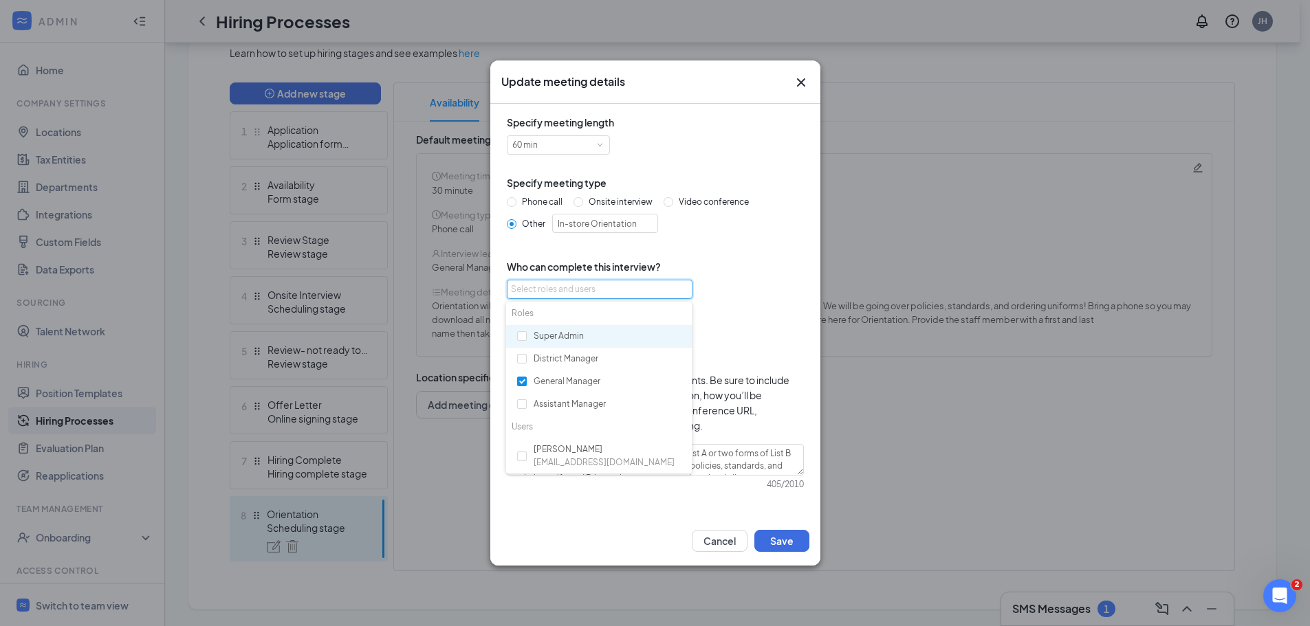
click at [603, 331] on div "Super Admin" at bounding box center [599, 336] width 186 height 23
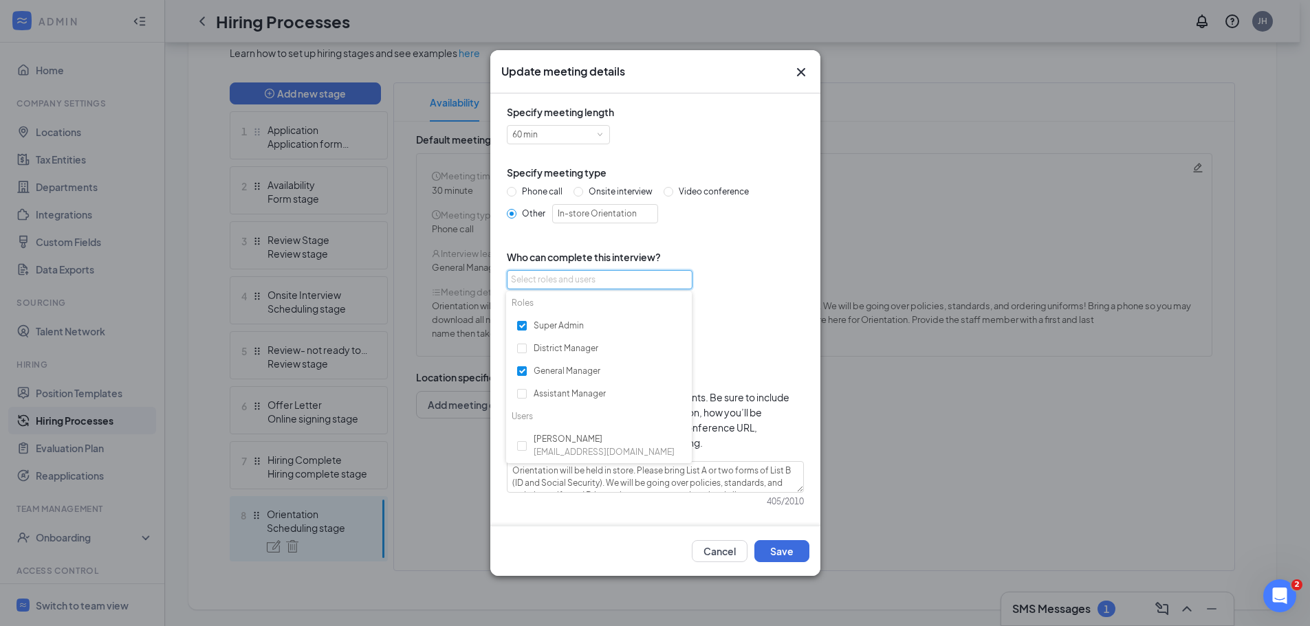
click at [740, 327] on div "General Manager or Super Admin" at bounding box center [655, 322] width 297 height 54
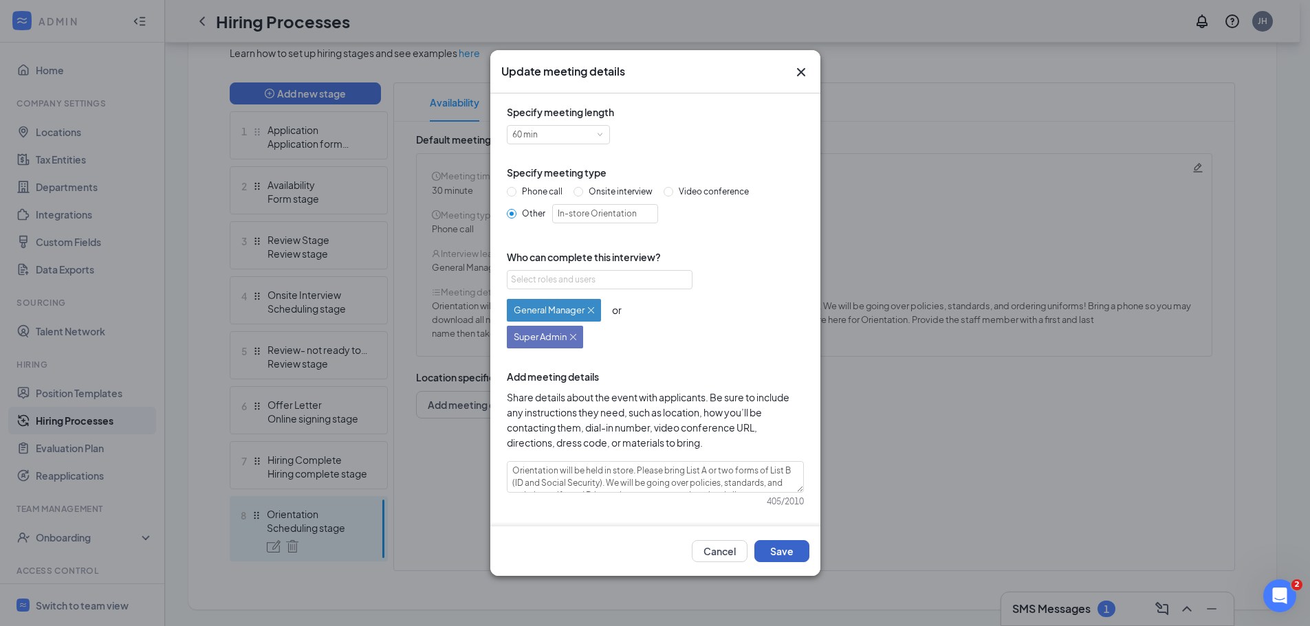
click at [788, 549] on button "Save" at bounding box center [781, 551] width 55 height 22
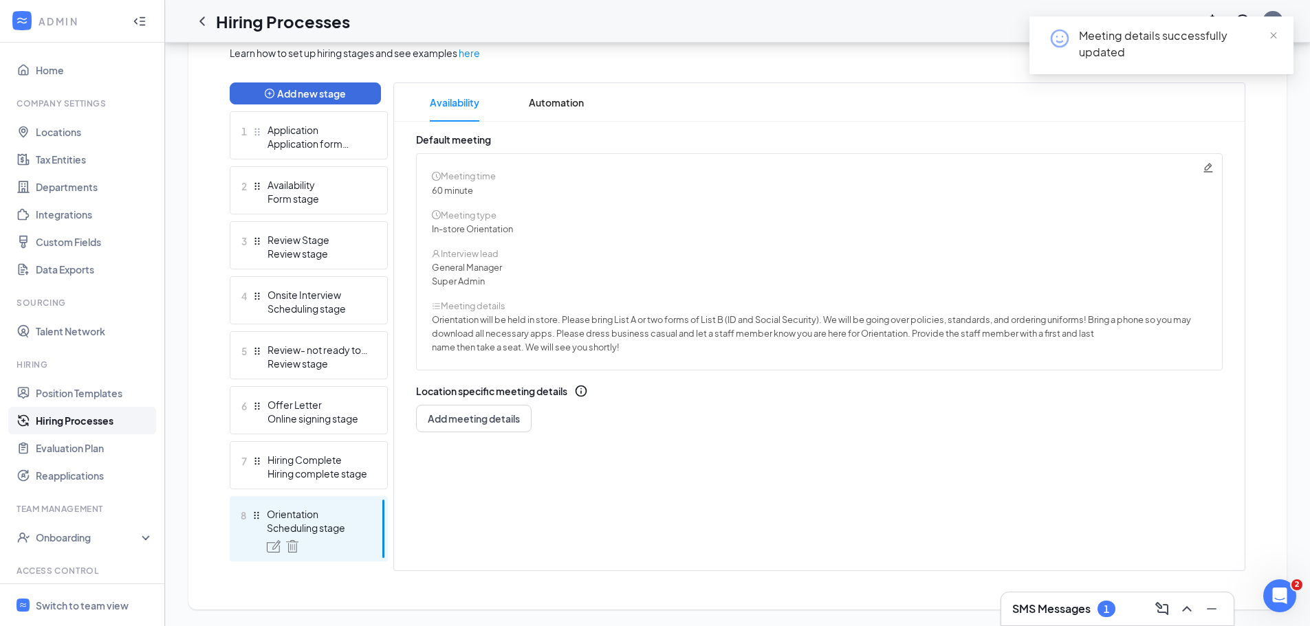
click at [120, 417] on link "Hiring Processes" at bounding box center [95, 420] width 118 height 27
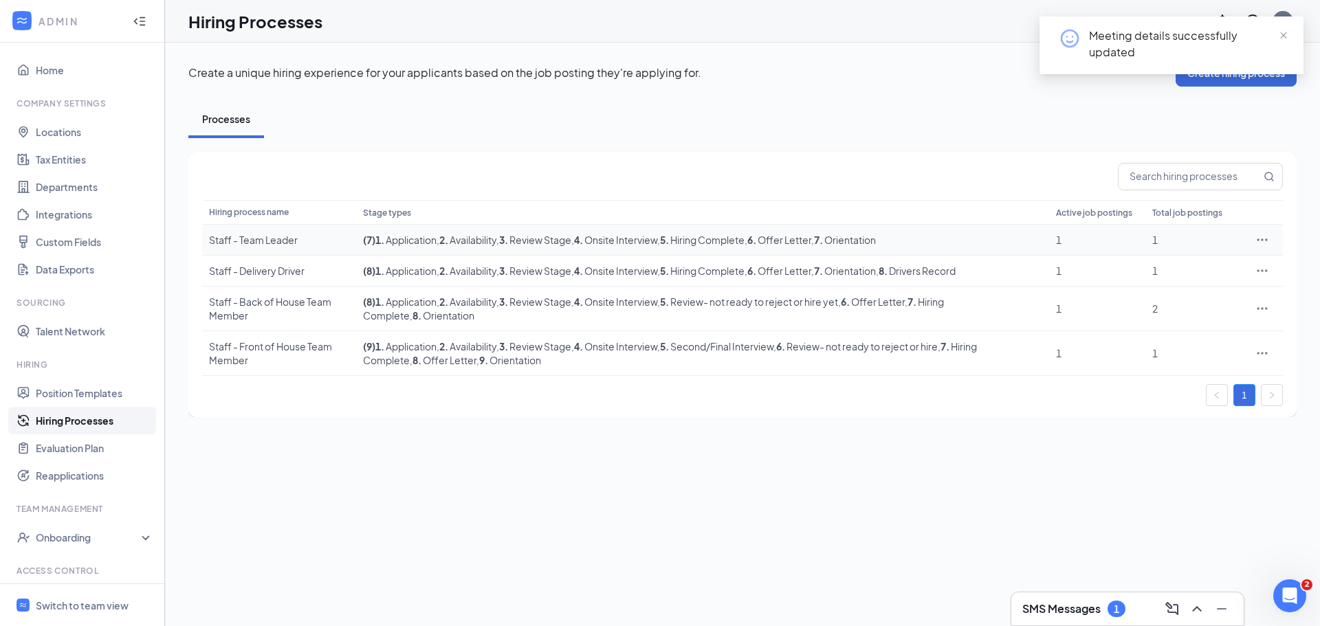
click at [261, 241] on div "Staff - Team Leader" at bounding box center [279, 240] width 140 height 14
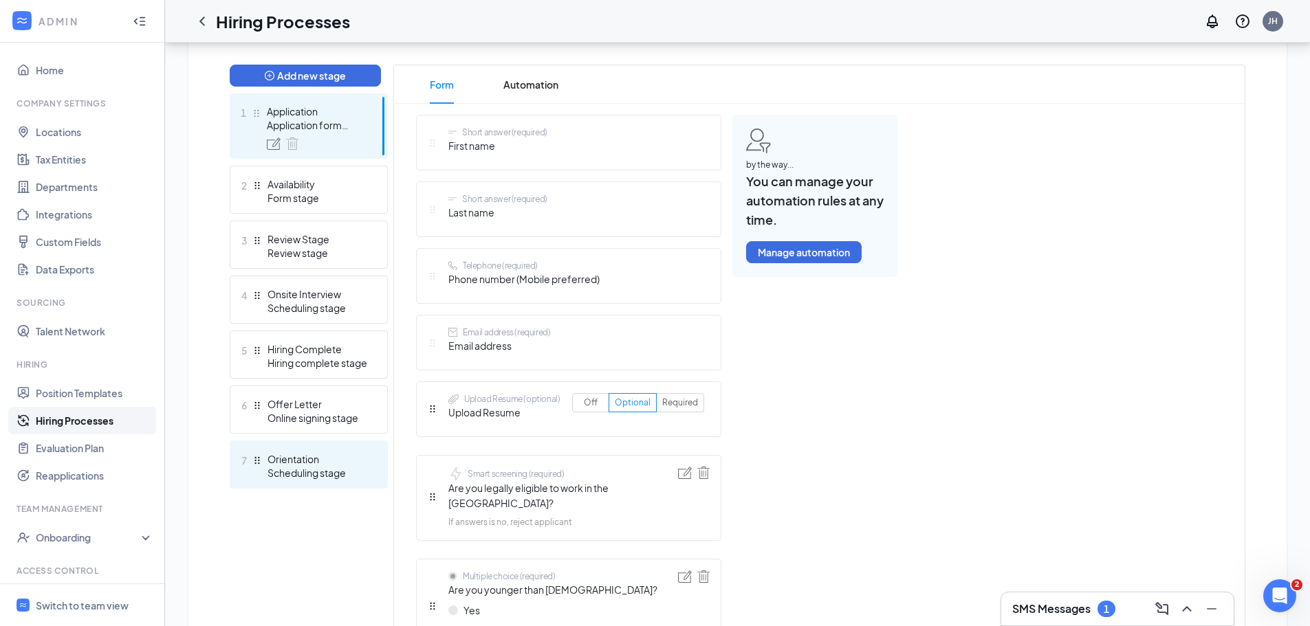
click at [349, 458] on div "Orientation" at bounding box center [317, 459] width 100 height 14
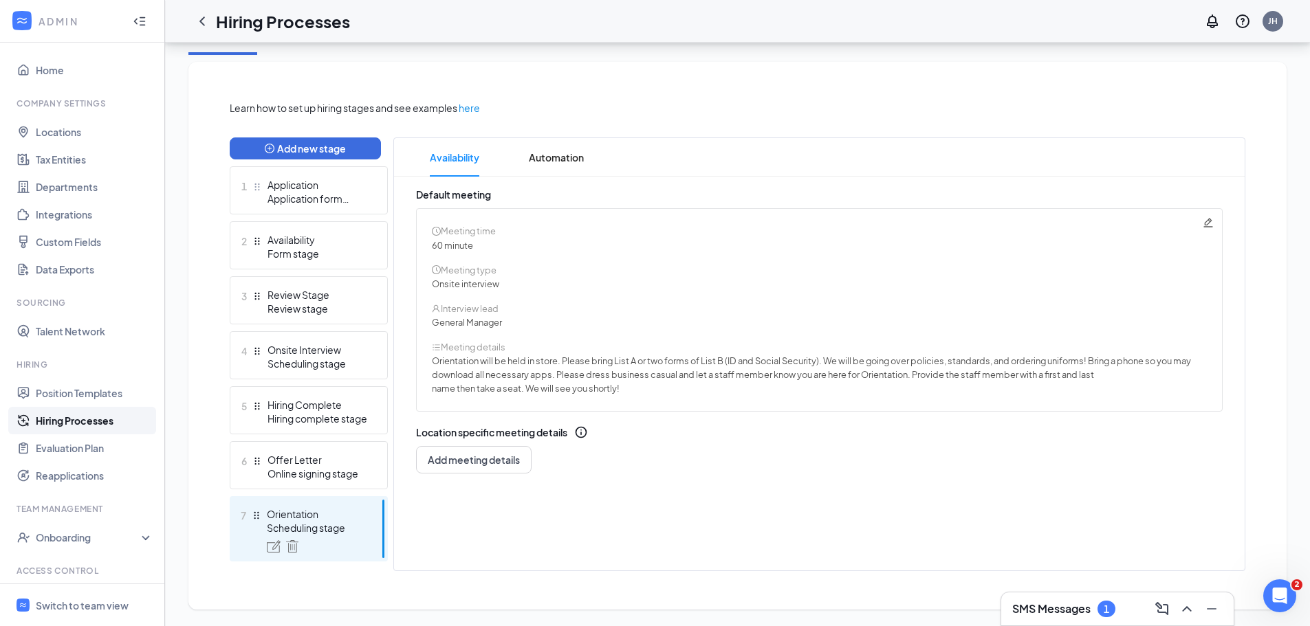
click at [1204, 221] on icon "Pencil" at bounding box center [1207, 222] width 11 height 11
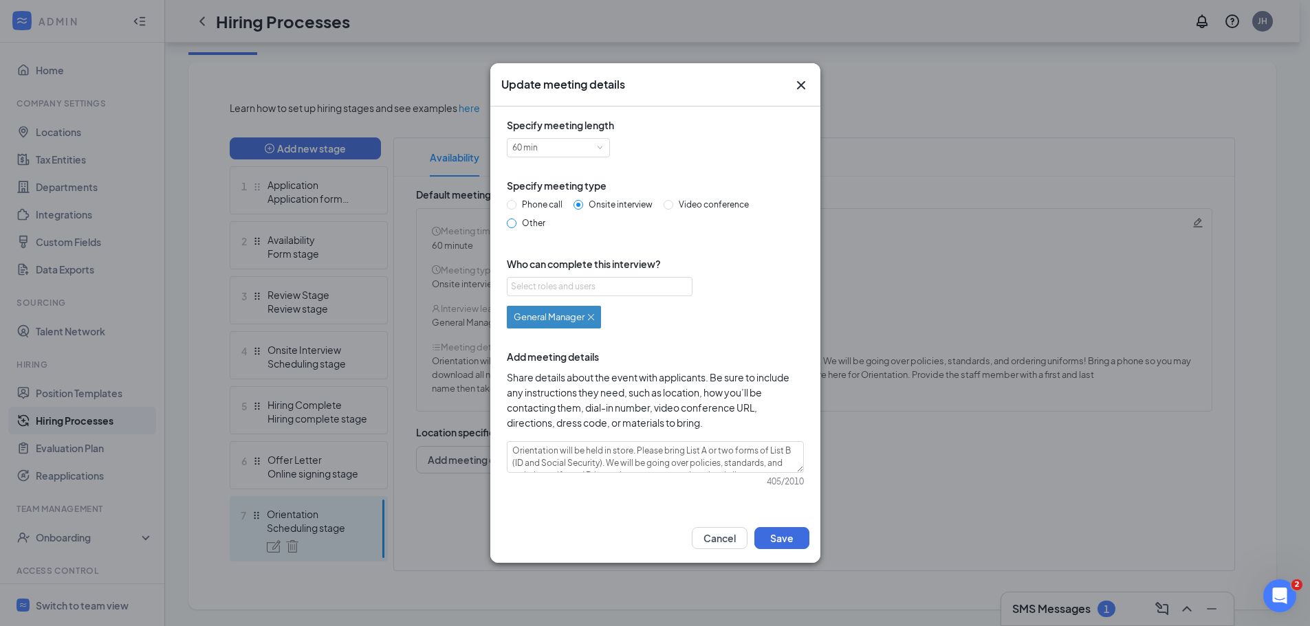
click at [533, 223] on span "Other" at bounding box center [533, 223] width 34 height 10
click at [516, 223] on input "Other" at bounding box center [512, 224] width 10 height 10
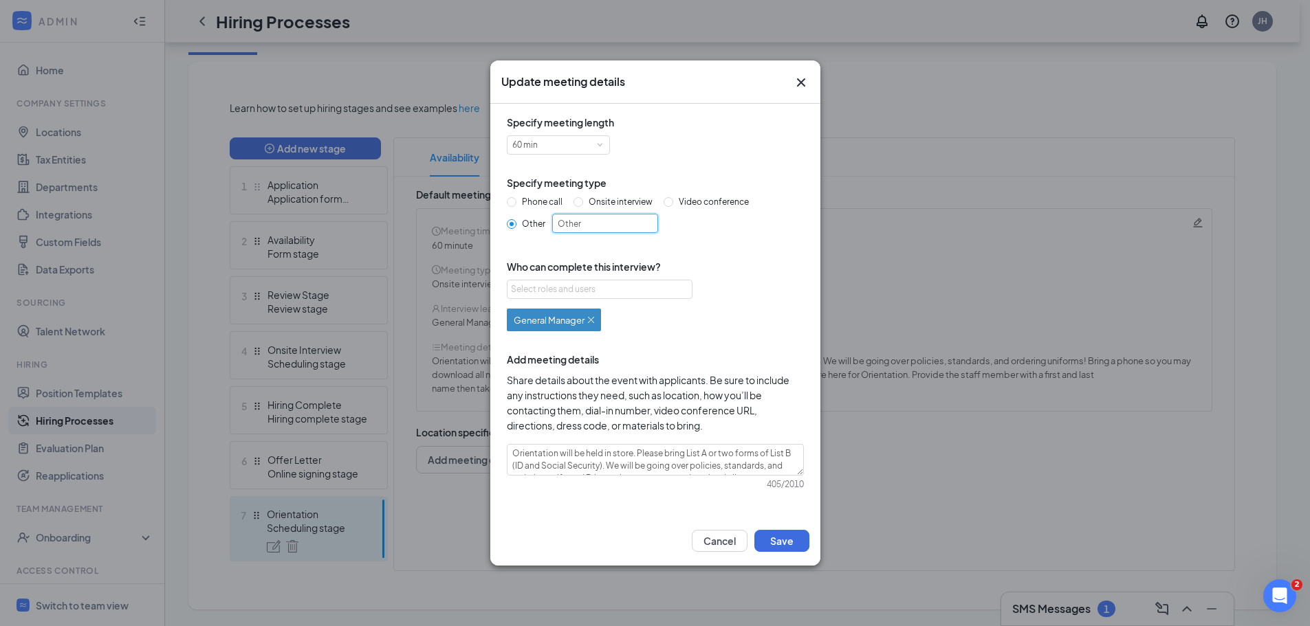
click at [601, 226] on input "Other" at bounding box center [605, 223] width 106 height 19
click at [606, 289] on div "Select roles and users" at bounding box center [596, 290] width 170 height 14
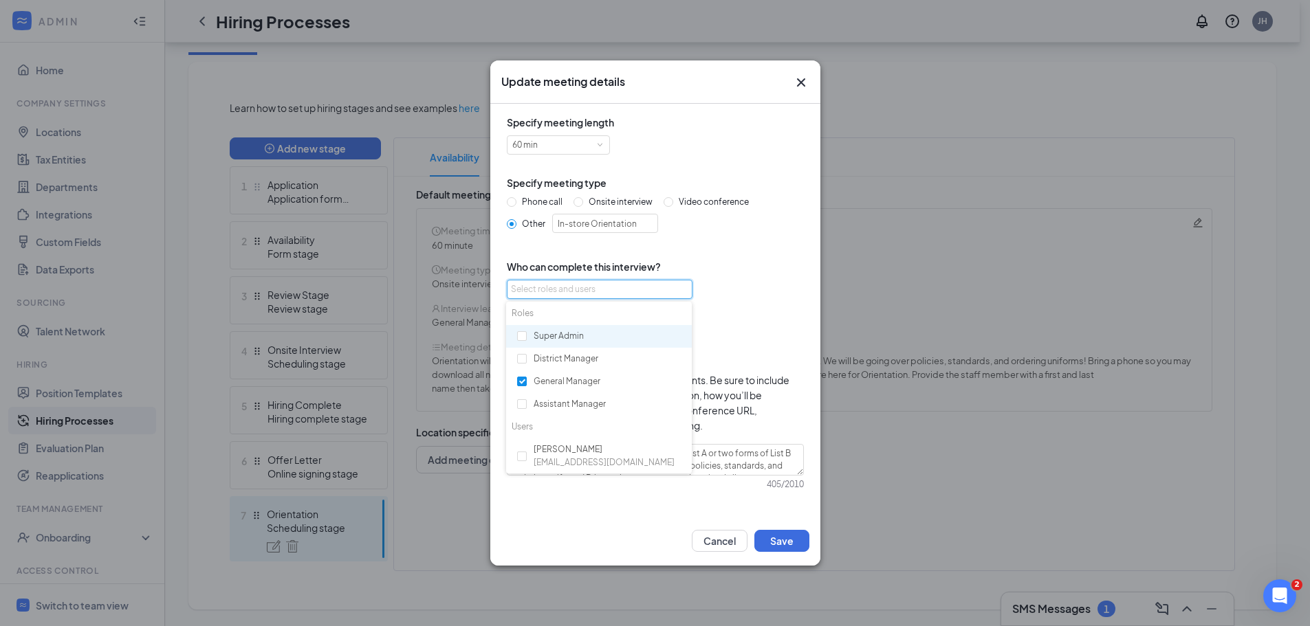
click at [578, 339] on div "Super Admin" at bounding box center [599, 336] width 186 height 23
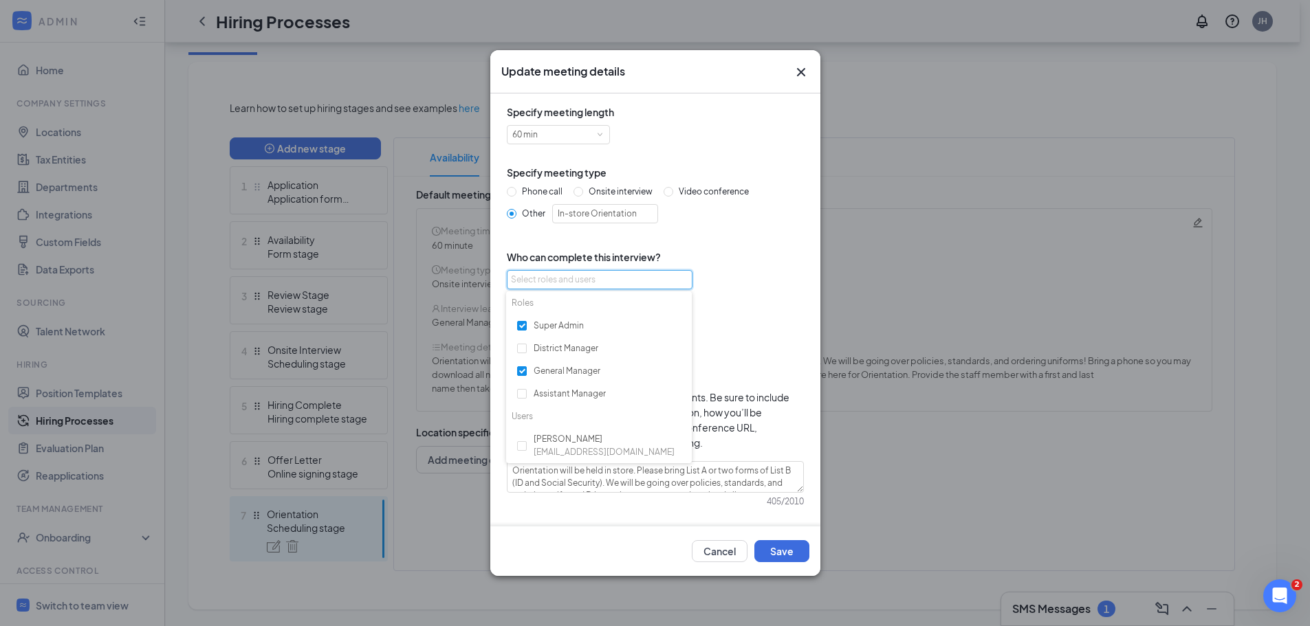
click at [727, 282] on div "Select roles and users General Manager or Super Admin" at bounding box center [655, 309] width 297 height 78
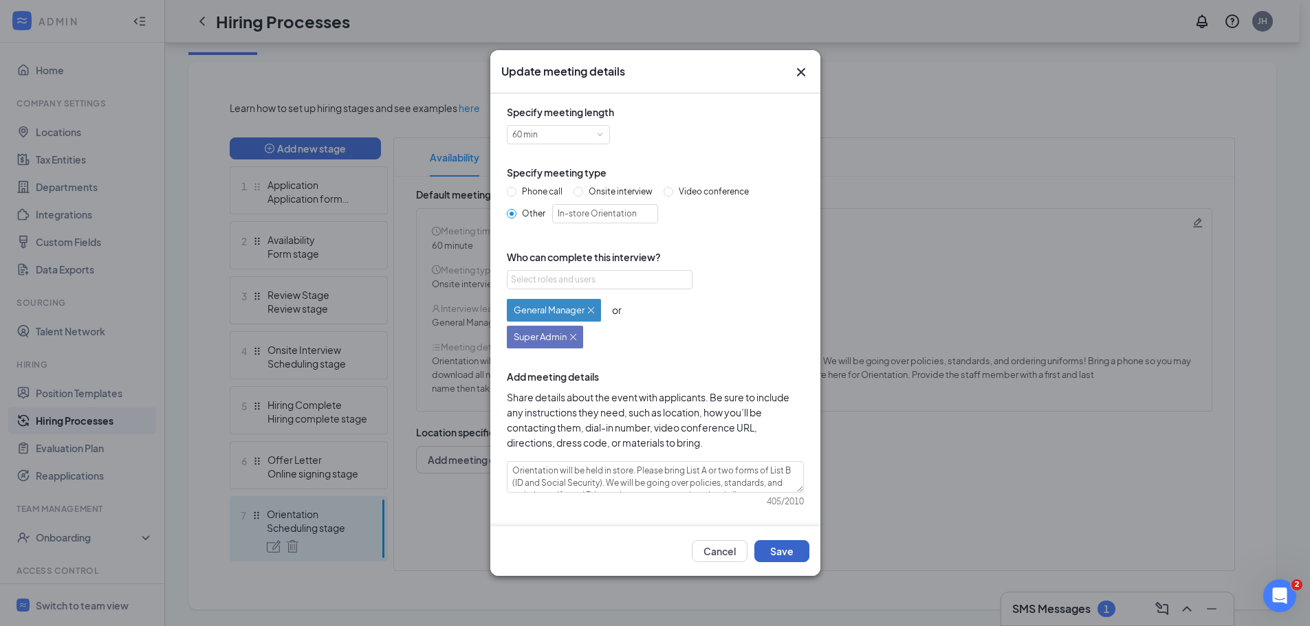
click at [773, 543] on button "Save" at bounding box center [781, 551] width 55 height 22
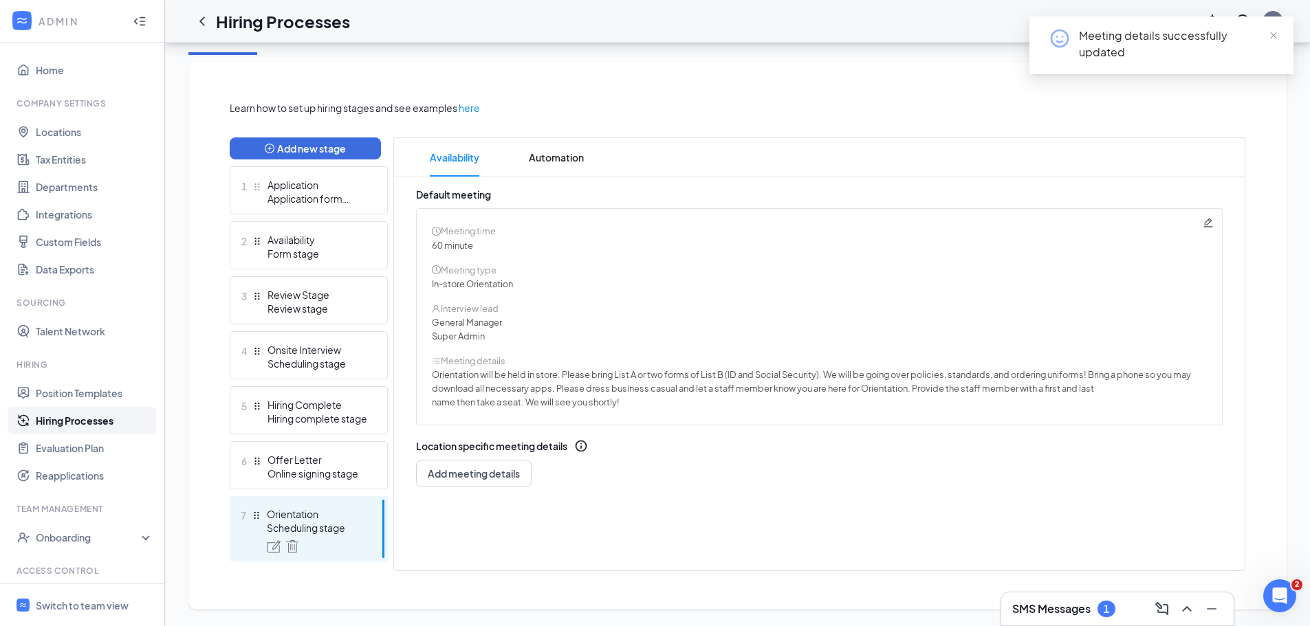
click at [94, 415] on link "Hiring Processes" at bounding box center [95, 420] width 118 height 27
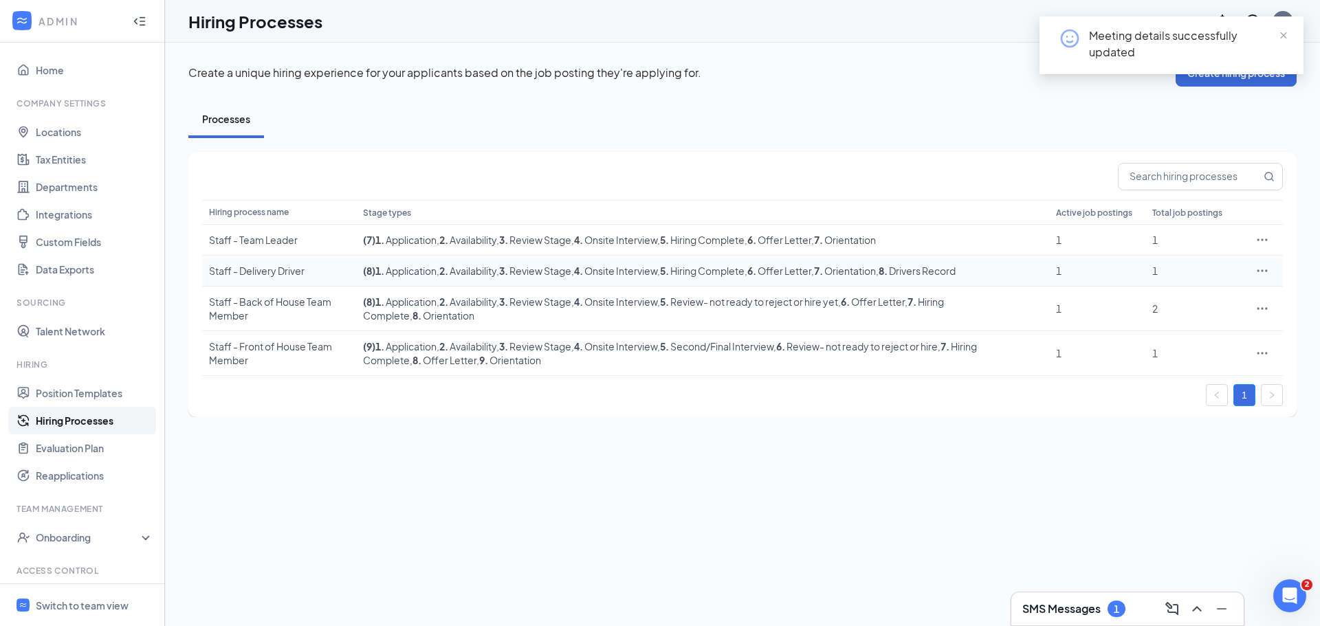
click at [236, 266] on div "Staff - Delivery Driver" at bounding box center [279, 271] width 140 height 14
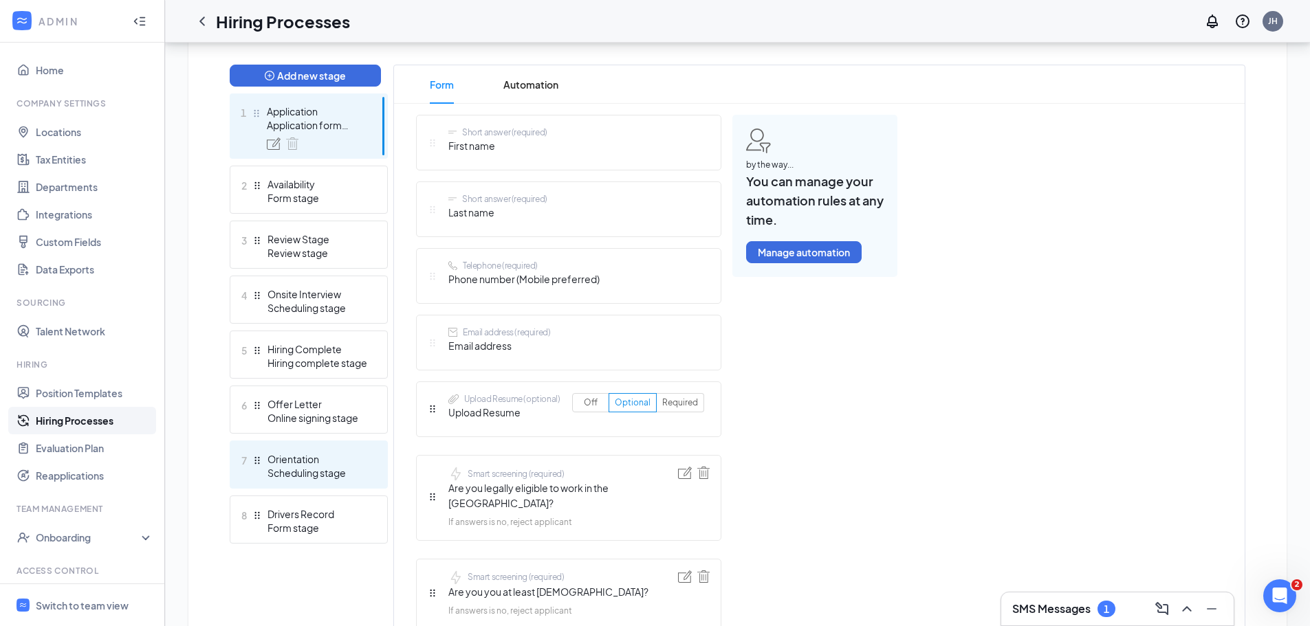
click at [361, 478] on div "Scheduling stage" at bounding box center [317, 473] width 100 height 14
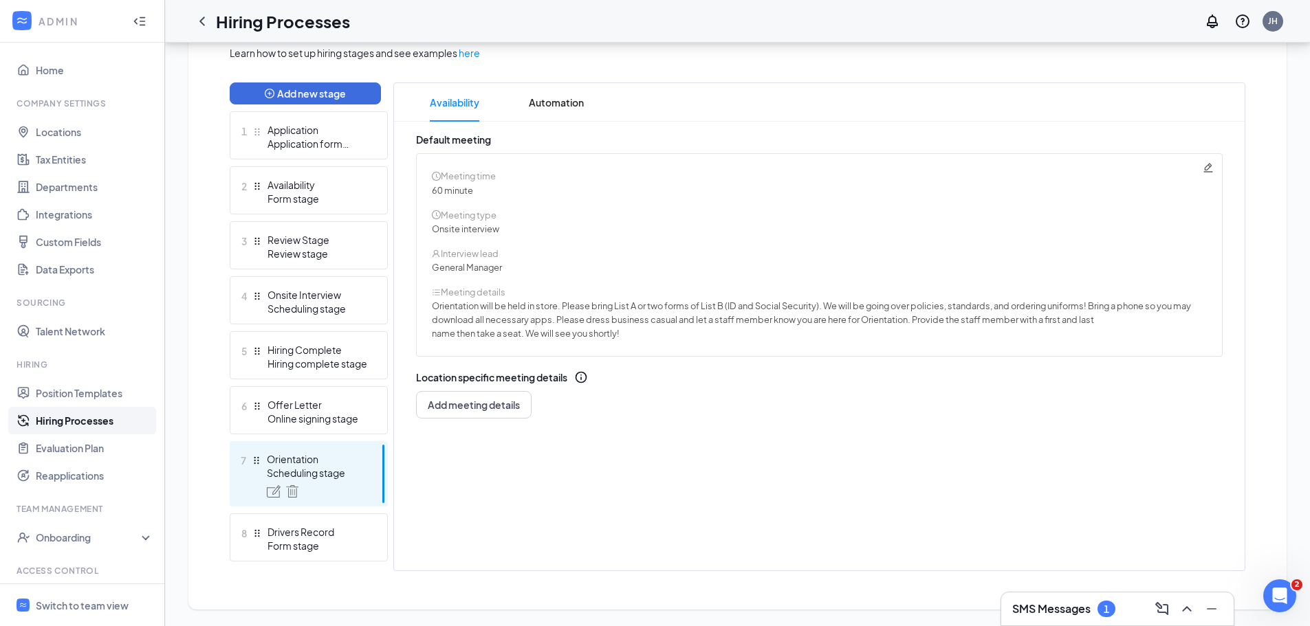
scroll to position [326, 0]
click at [1210, 166] on icon "Pencil" at bounding box center [1207, 167] width 11 height 11
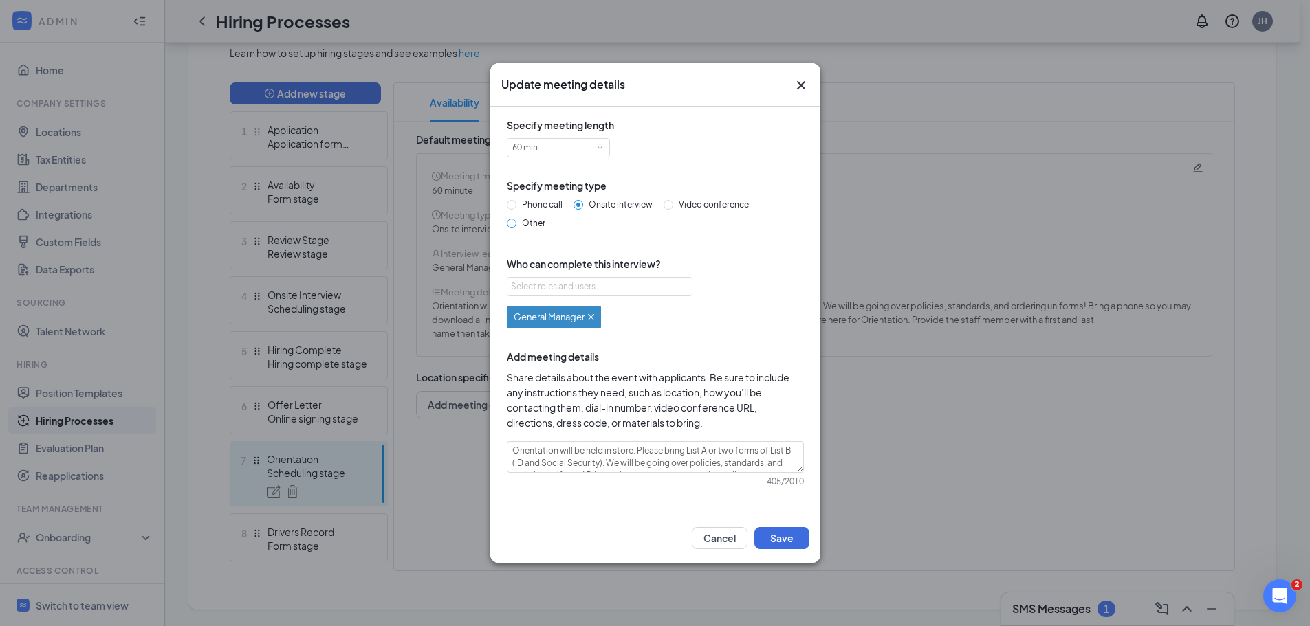
click at [533, 224] on span "Other" at bounding box center [533, 223] width 34 height 10
click at [516, 224] on input "Other" at bounding box center [512, 224] width 10 height 10
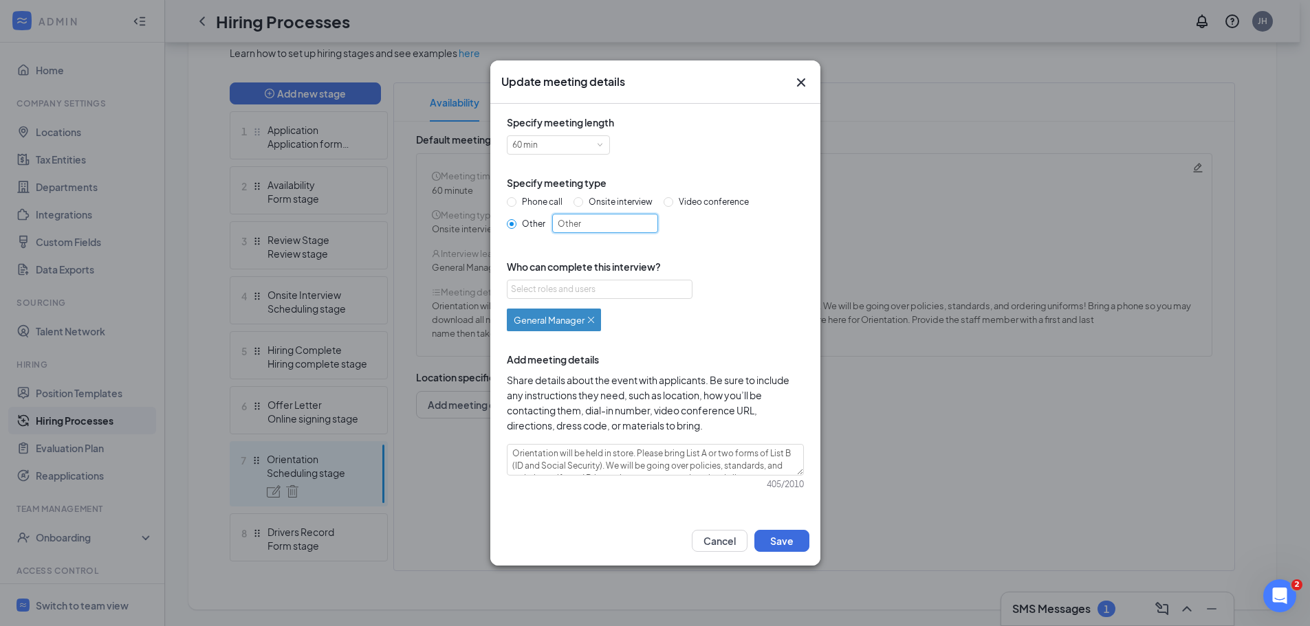
click at [615, 232] on input "Other" at bounding box center [605, 223] width 106 height 19
click at [647, 284] on div "Select roles and users" at bounding box center [596, 290] width 170 height 14
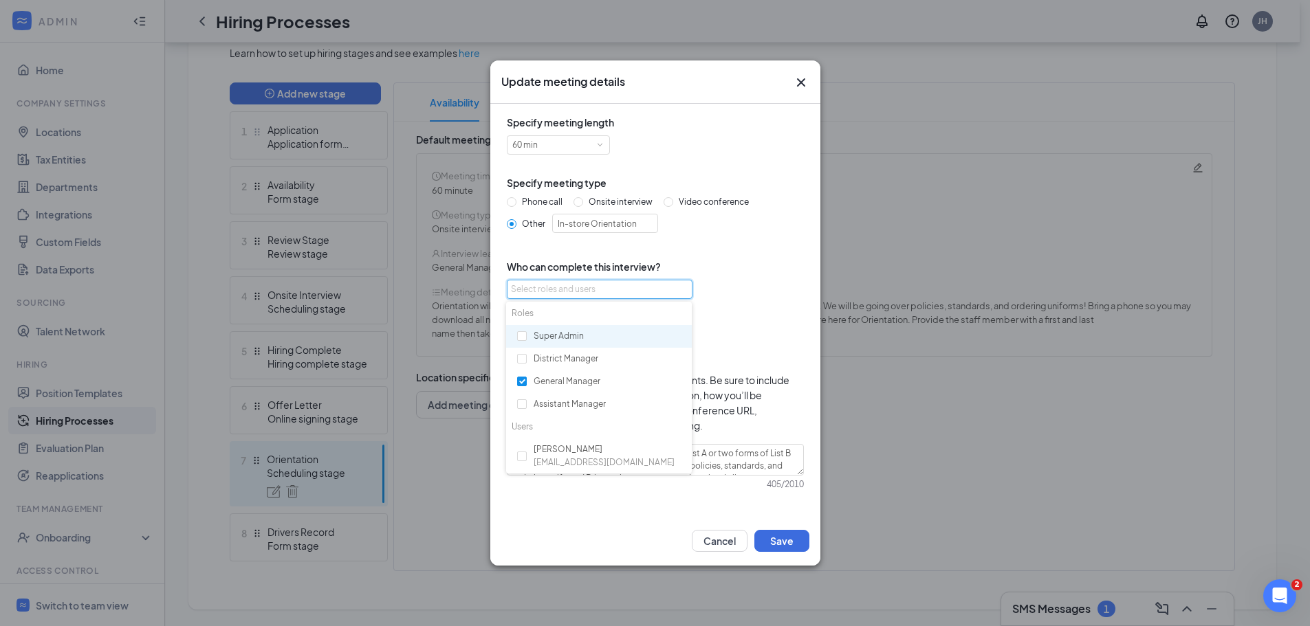
click at [559, 331] on div "Super Admin" at bounding box center [599, 336] width 186 height 23
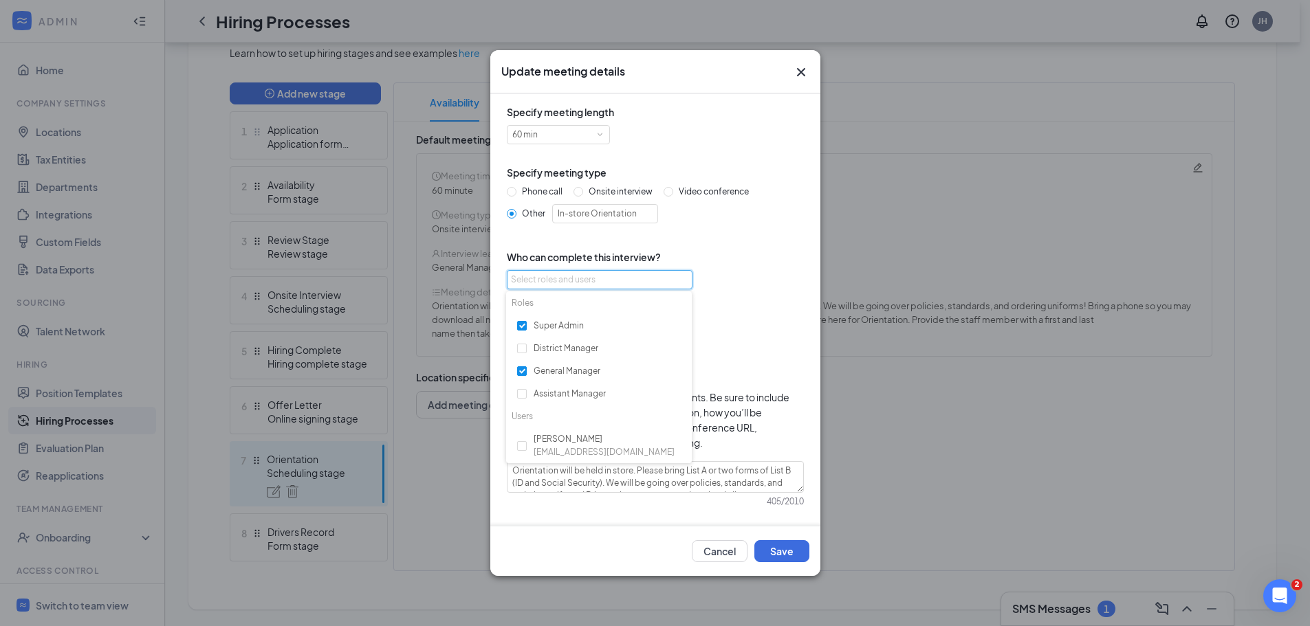
click at [734, 340] on div "General Manager or Super Admin" at bounding box center [655, 322] width 297 height 54
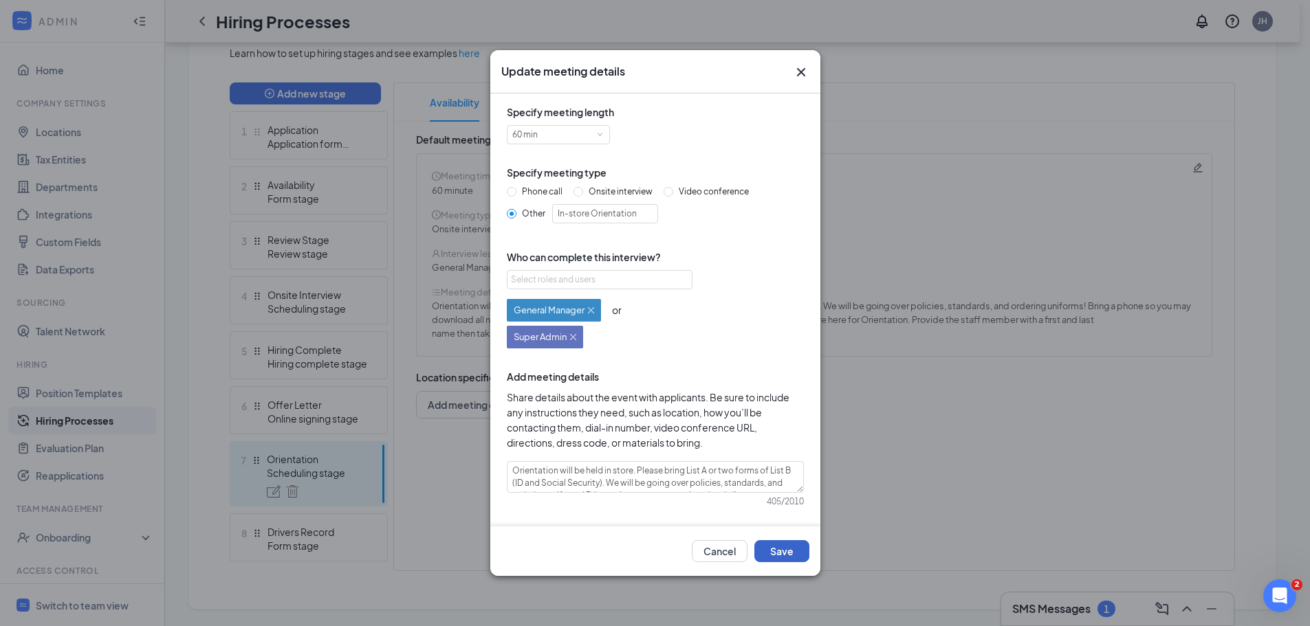
click at [777, 547] on button "Save" at bounding box center [781, 551] width 55 height 22
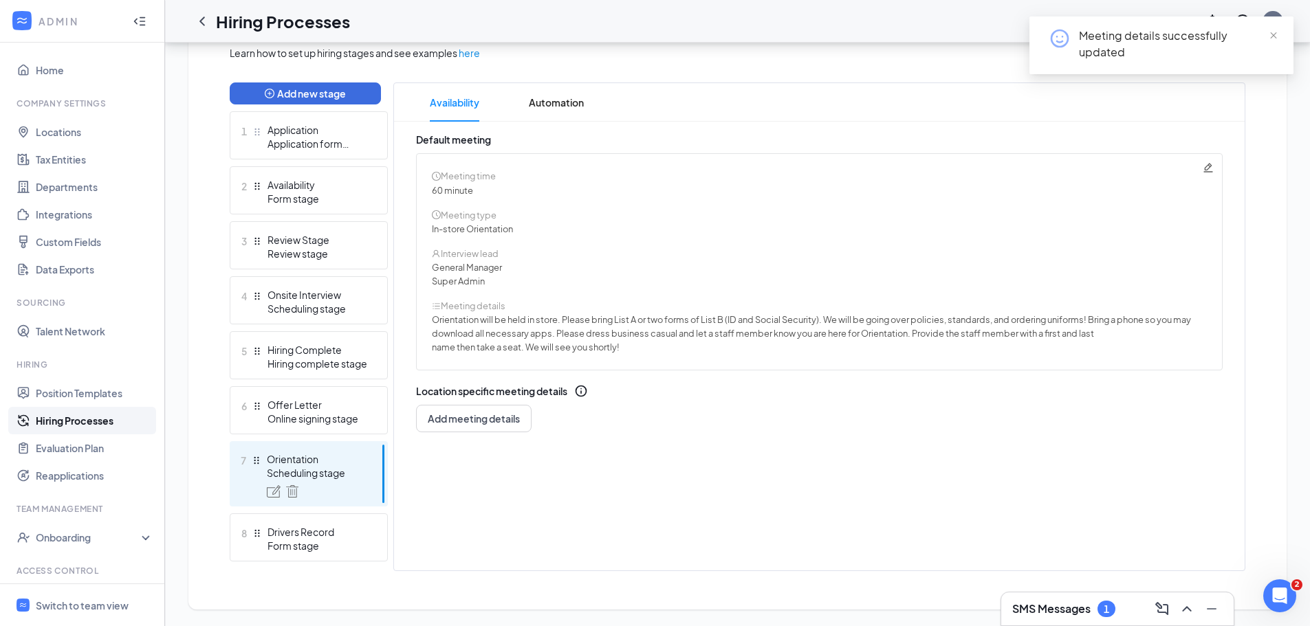
click at [100, 415] on link "Hiring Processes" at bounding box center [95, 420] width 118 height 27
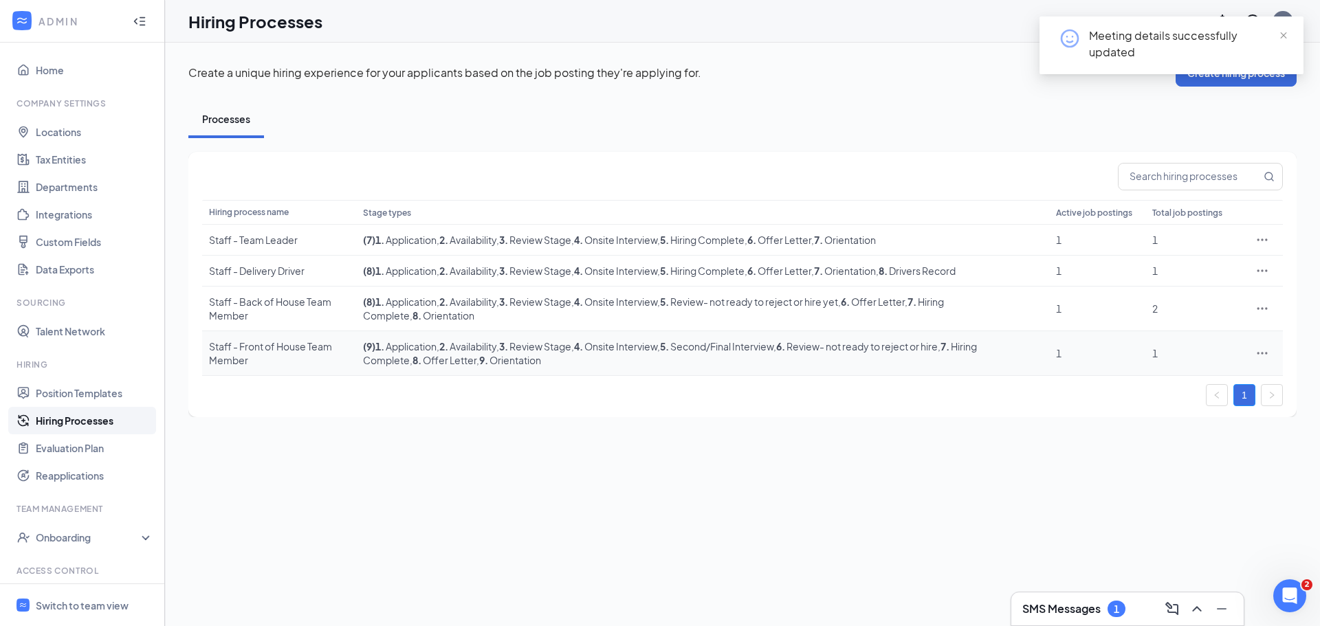
click at [252, 351] on div "Staff - Front of House Team Member" at bounding box center [279, 353] width 140 height 27
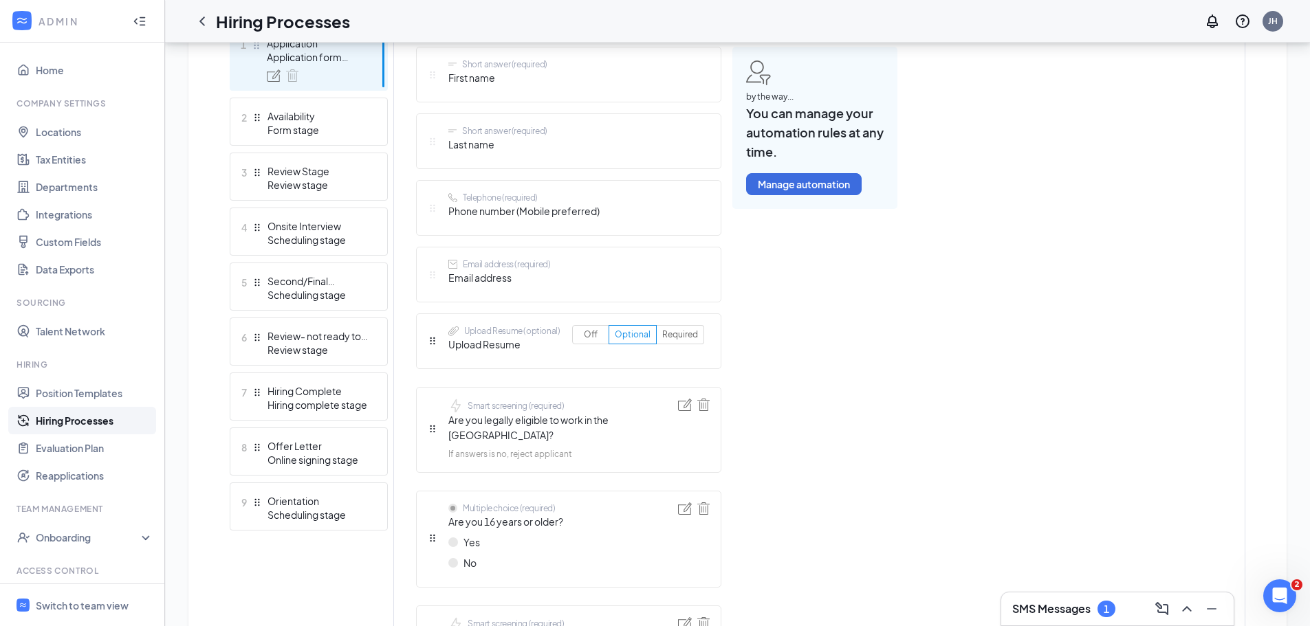
scroll to position [412, 0]
click at [335, 507] on div "Orientation" at bounding box center [317, 501] width 100 height 14
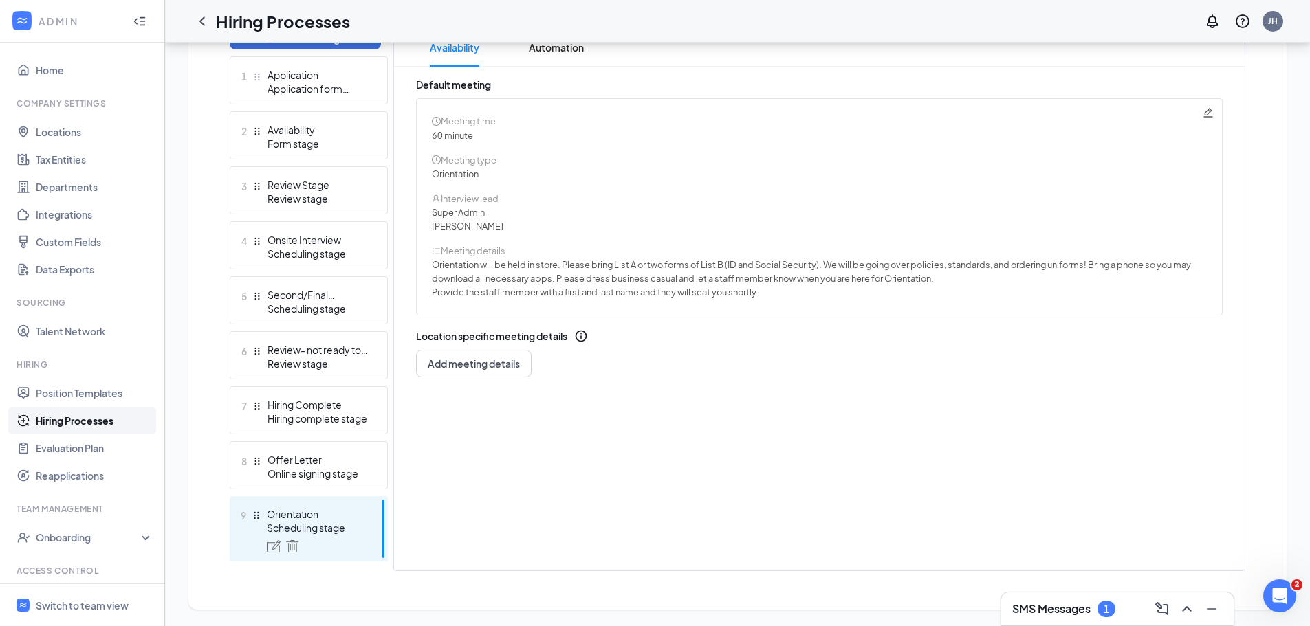
scroll to position [381, 0]
click at [1208, 112] on icon "Pencil" at bounding box center [1207, 112] width 11 height 11
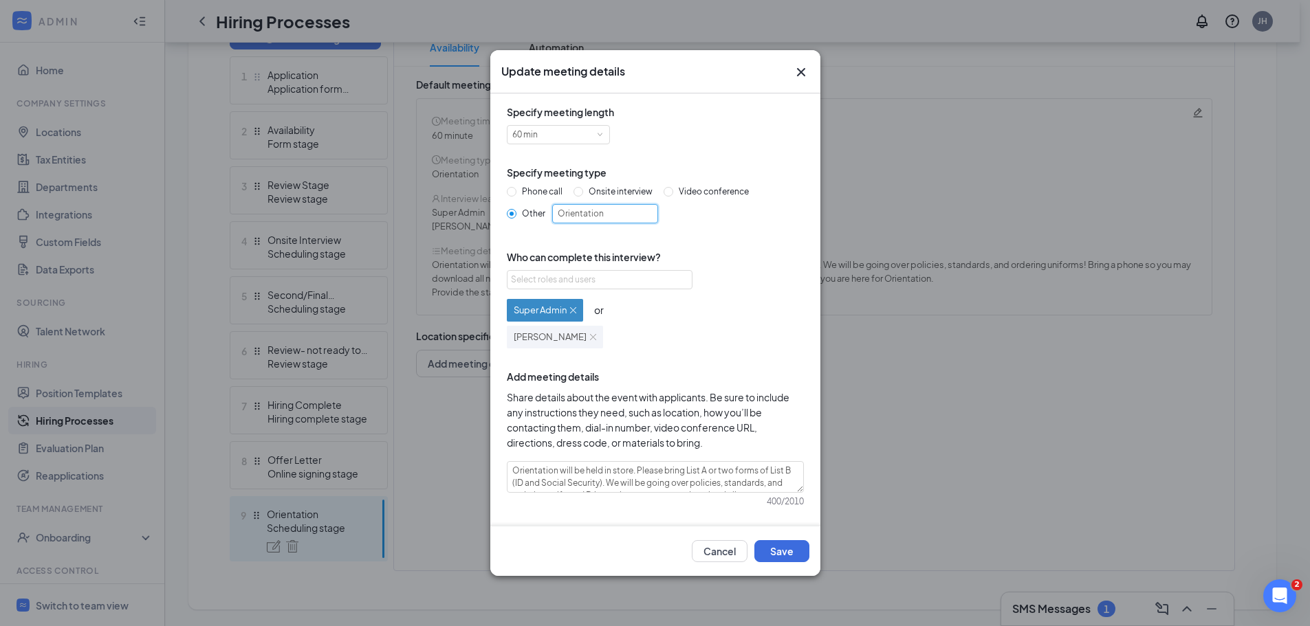
click at [554, 210] on input "Orientation" at bounding box center [605, 213] width 106 height 19
click at [795, 546] on button "Save" at bounding box center [781, 551] width 55 height 22
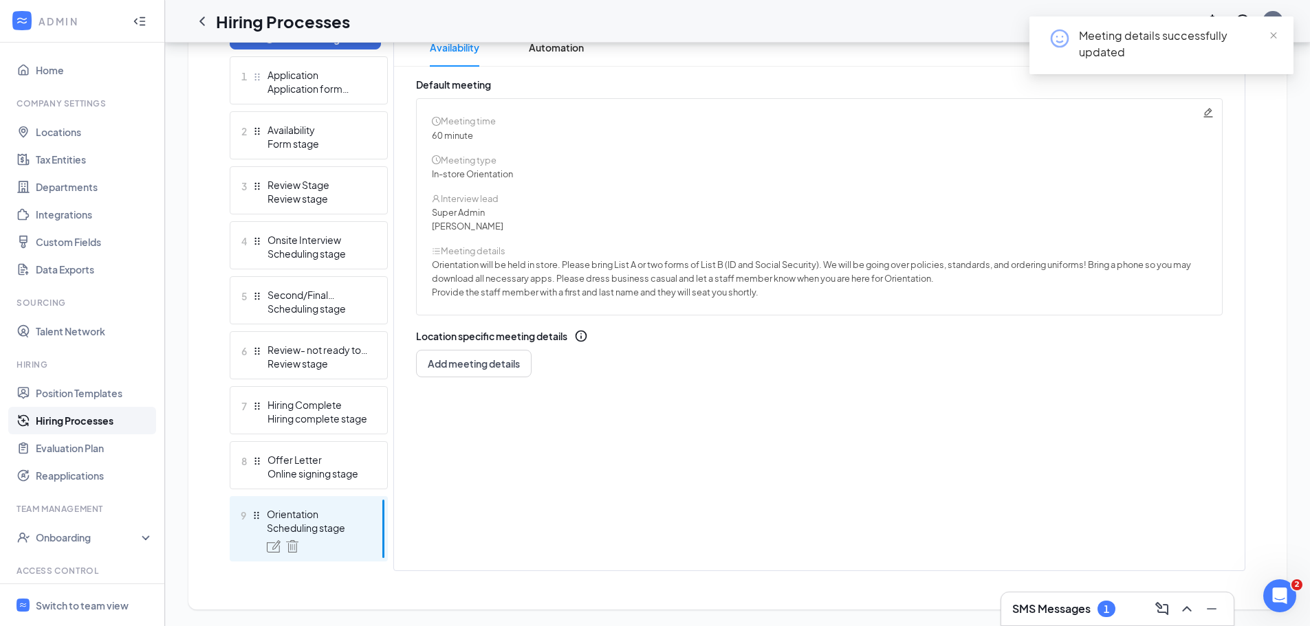
click at [38, 416] on link "Hiring Processes" at bounding box center [95, 420] width 118 height 27
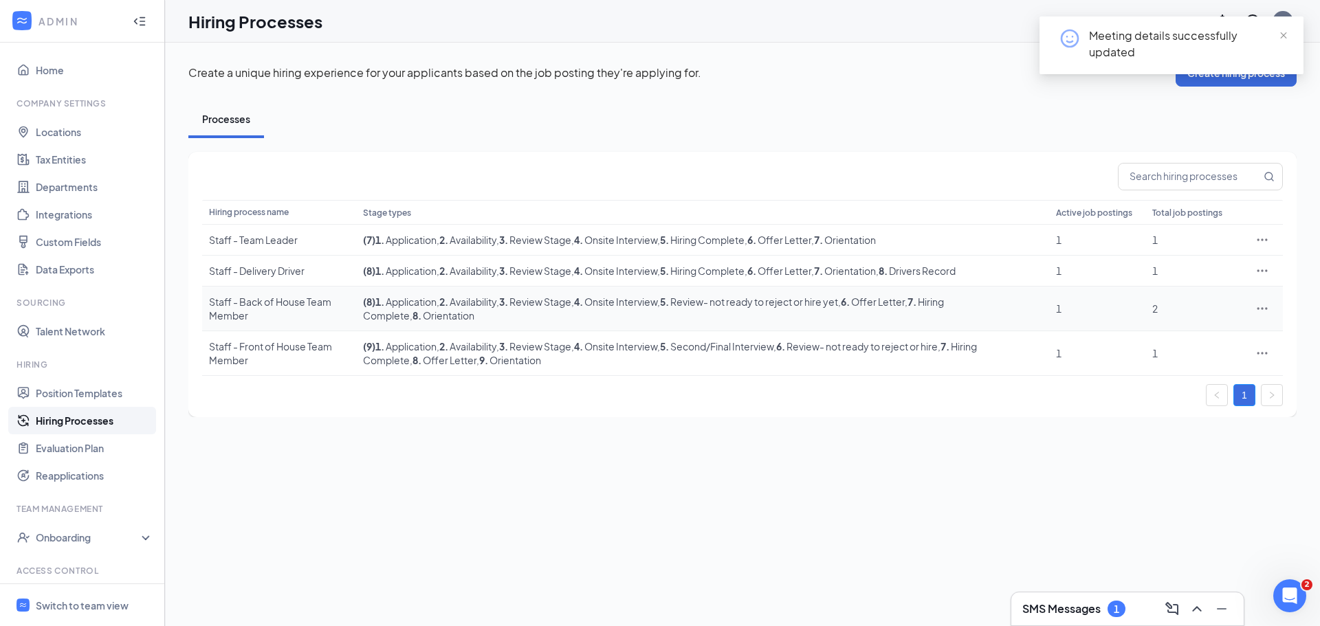
click at [281, 306] on div "Staff - Back of House Team Member" at bounding box center [279, 308] width 140 height 27
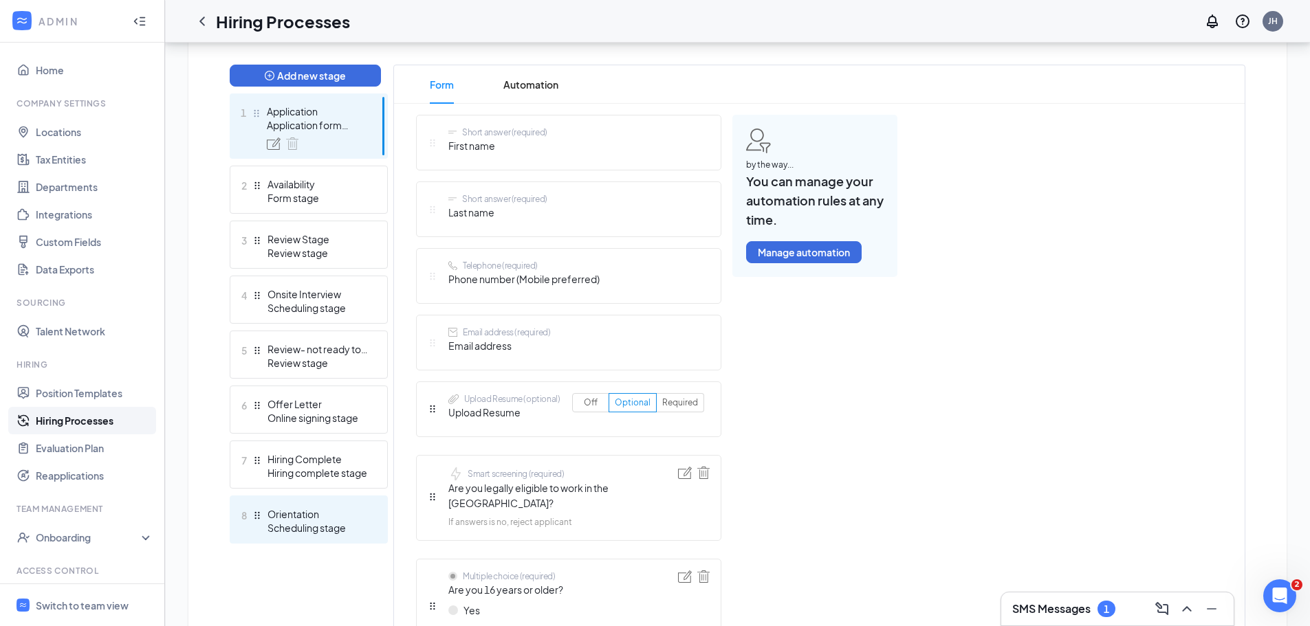
click at [322, 528] on div "Scheduling stage" at bounding box center [317, 528] width 100 height 14
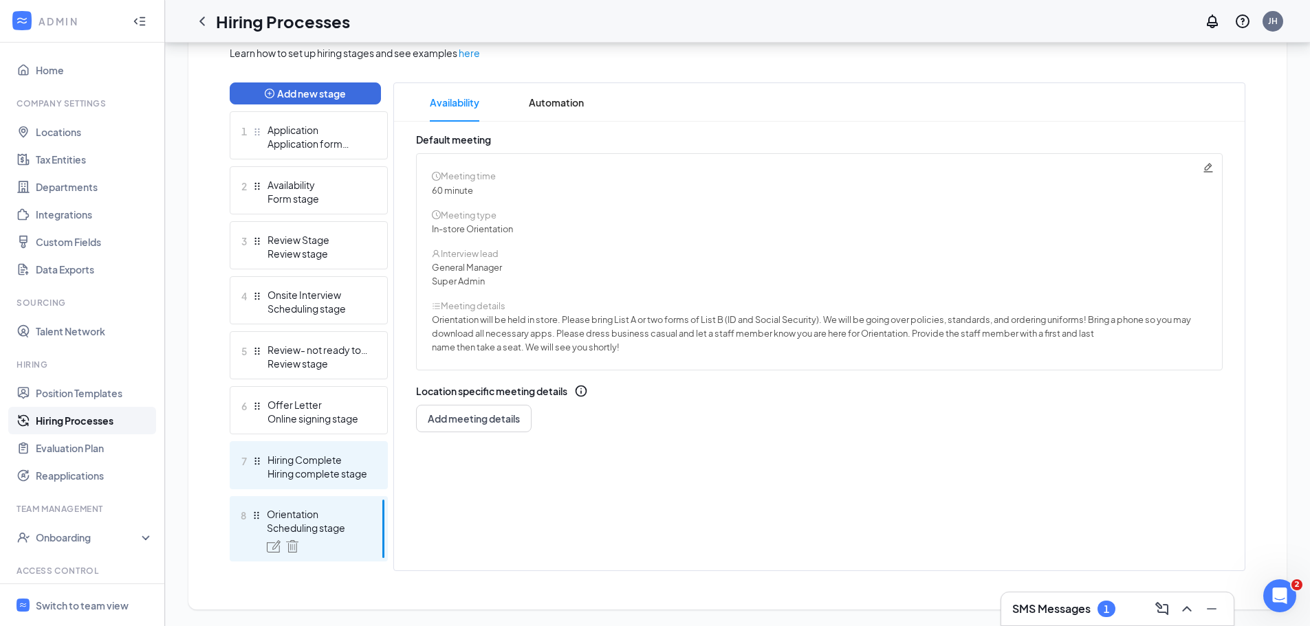
scroll to position [326, 0]
click at [56, 419] on link "Hiring Processes" at bounding box center [95, 420] width 118 height 27
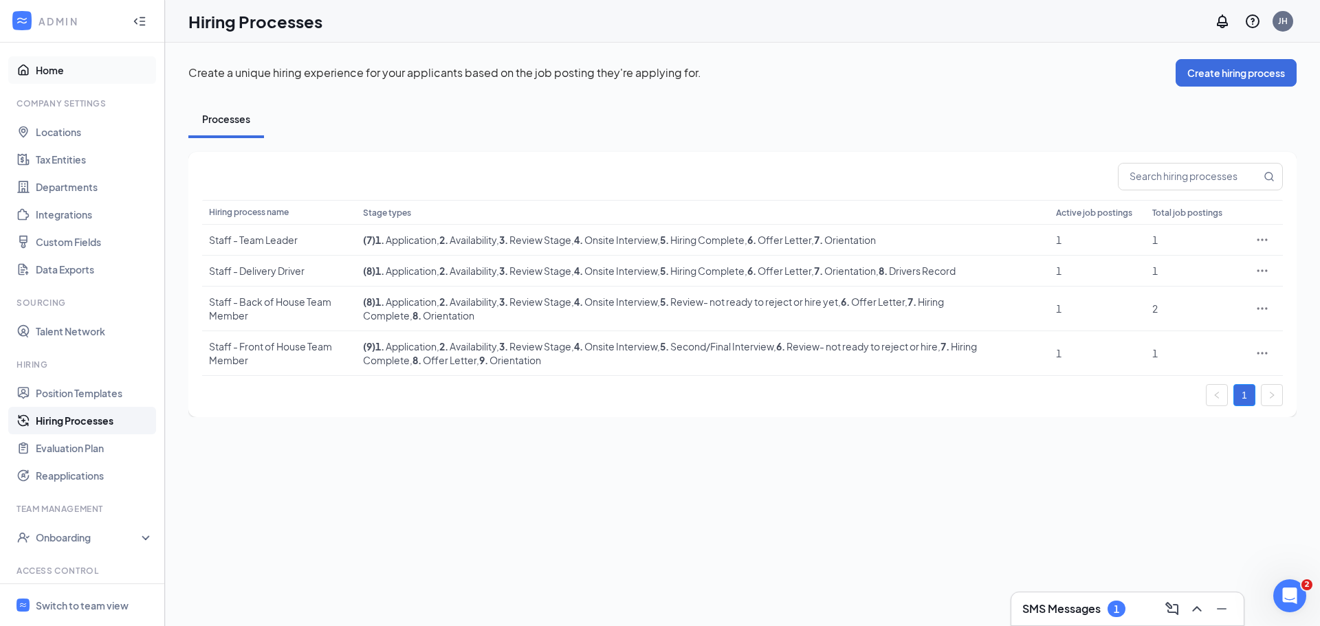
click at [74, 67] on link "Home" at bounding box center [95, 69] width 118 height 27
